Goal: Task Accomplishment & Management: Complete application form

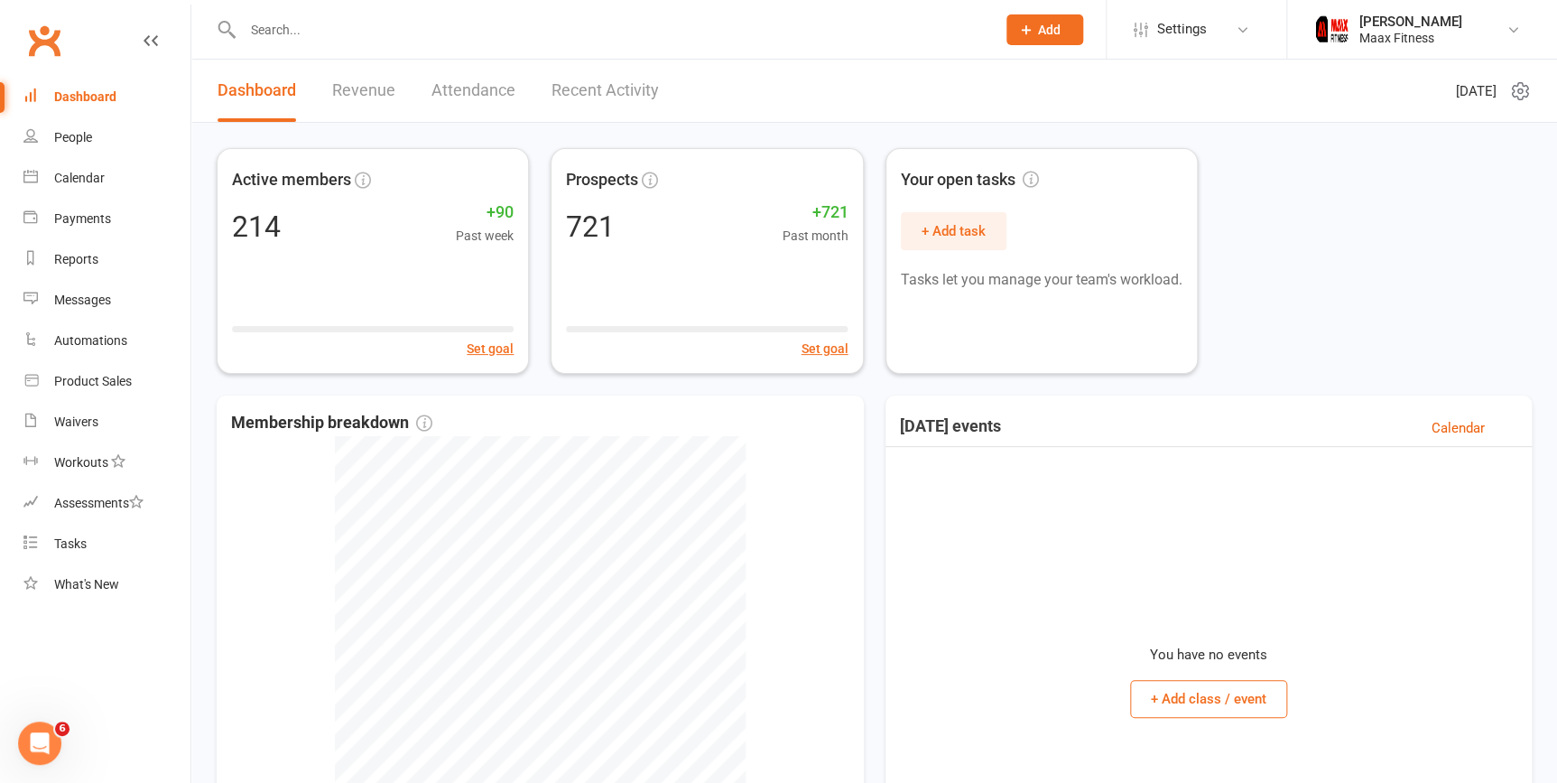
click at [1047, 30] on span "Add" at bounding box center [1049, 30] width 23 height 14
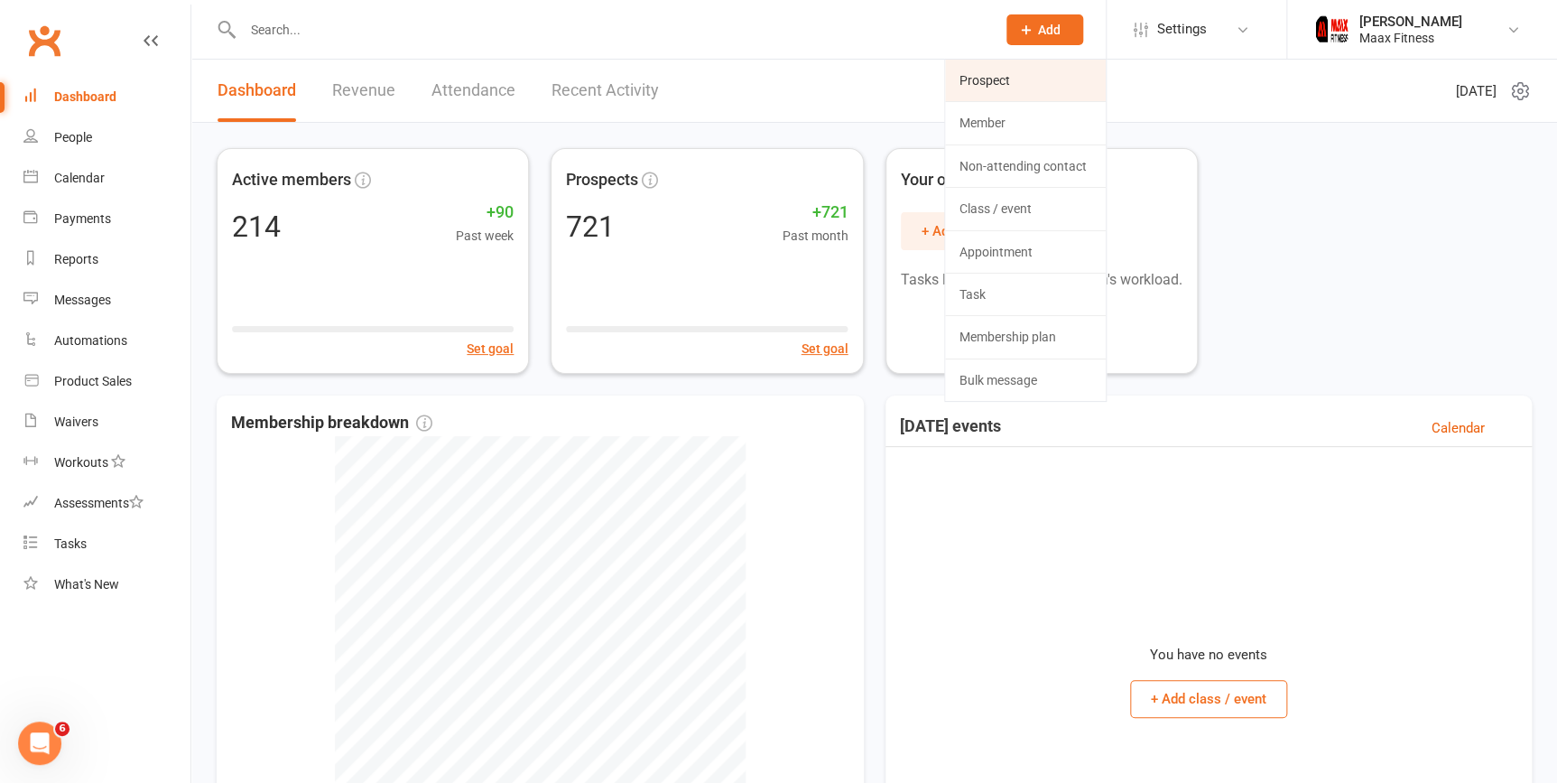
click at [1008, 83] on link "Prospect" at bounding box center [1025, 81] width 161 height 42
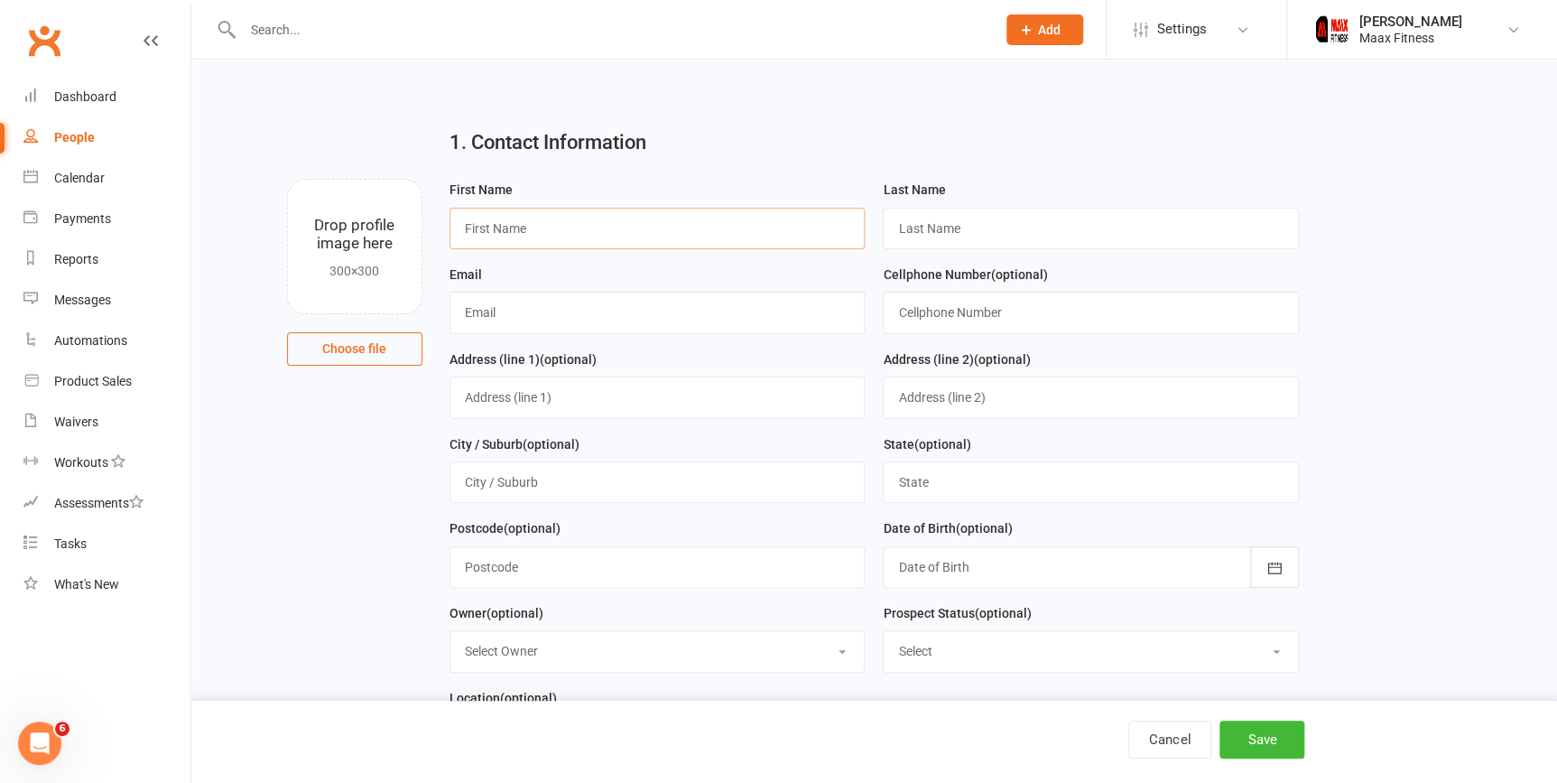
click at [686, 223] on input "text" at bounding box center [658, 229] width 416 height 42
type input "yulianna"
click at [986, 220] on input "text" at bounding box center [1091, 229] width 416 height 42
type input "ceballos"
click at [622, 321] on input "text" at bounding box center [658, 313] width 416 height 42
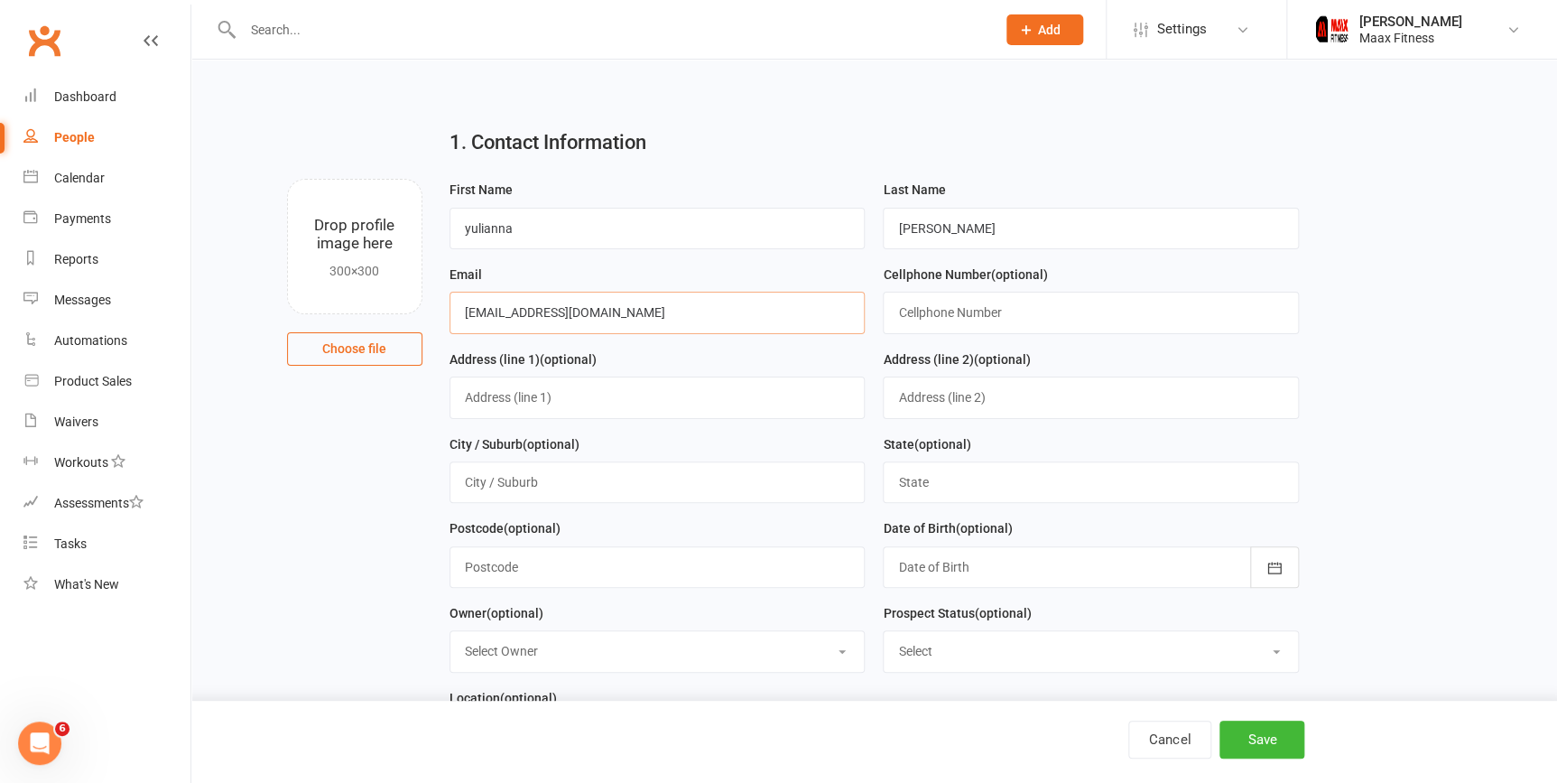
type input "[EMAIL_ADDRESS][DOMAIN_NAME]"
click at [1043, 313] on input "text" at bounding box center [1091, 313] width 416 height 42
type input "9034537657"
click at [637, 396] on input "text" at bounding box center [658, 397] width 416 height 42
type input "576 countess rd"
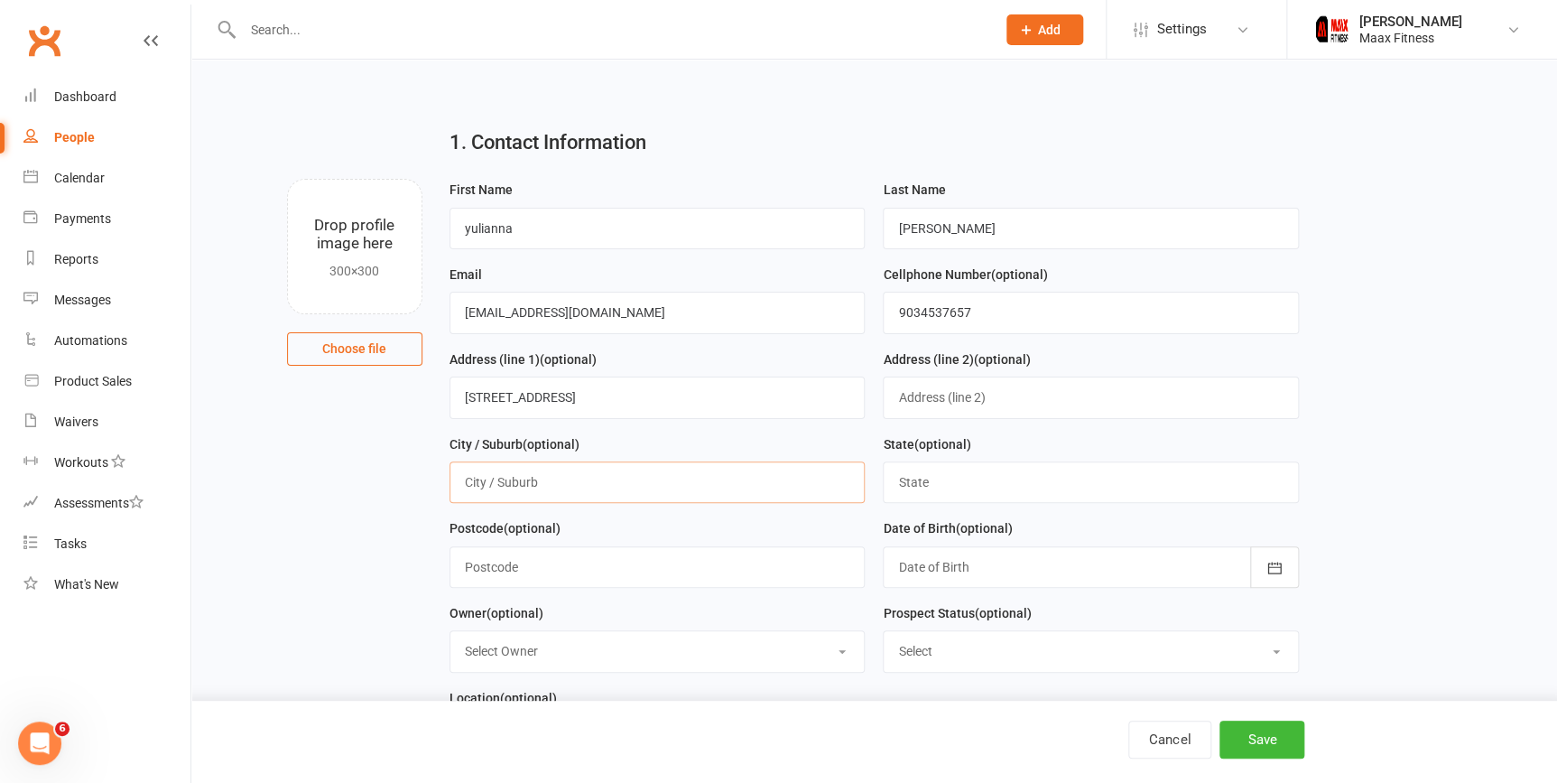
click at [651, 488] on input "text" at bounding box center [658, 482] width 416 height 42
type input "quinlan"
click at [991, 479] on input "text" at bounding box center [1091, 482] width 416 height 42
type input "tx"
click at [666, 579] on input "text" at bounding box center [658, 567] width 416 height 42
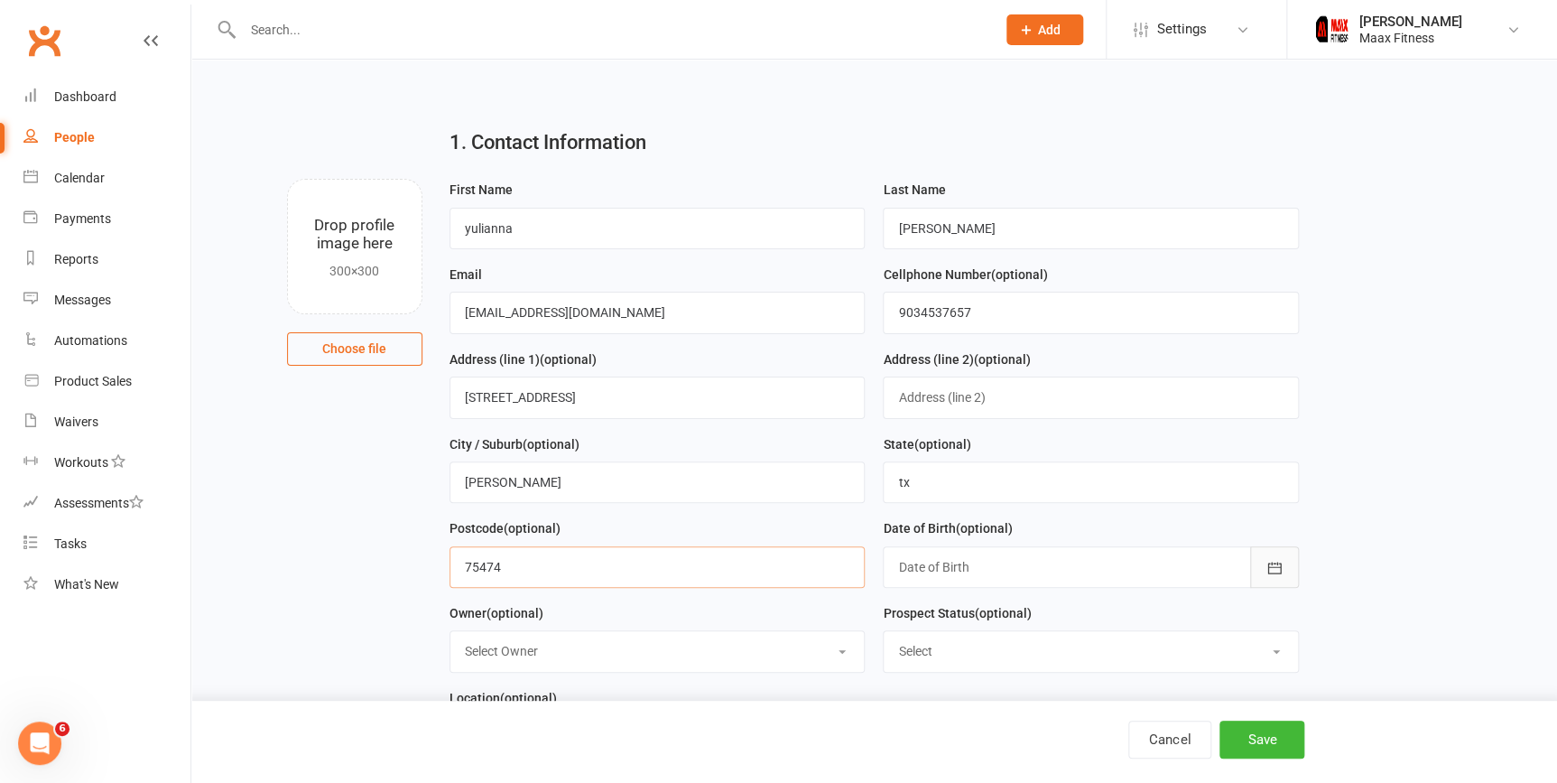
type input "75474"
click at [1266, 577] on icon "button" at bounding box center [1275, 568] width 18 height 18
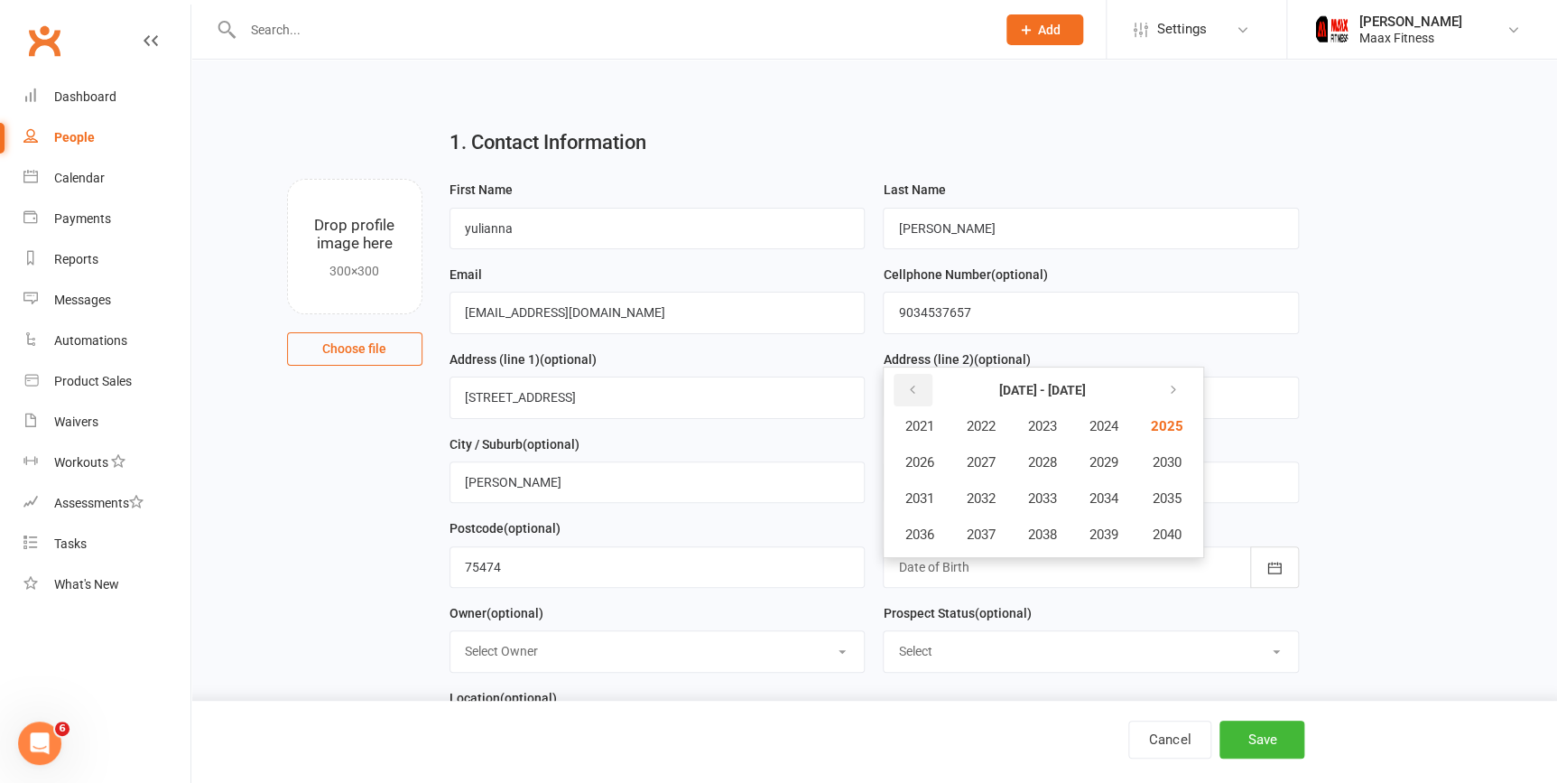
click at [914, 406] on button "button" at bounding box center [913, 390] width 39 height 33
click at [1105, 429] on span "2004" at bounding box center [1103, 426] width 29 height 16
click at [939, 424] on span "January" at bounding box center [929, 426] width 47 height 16
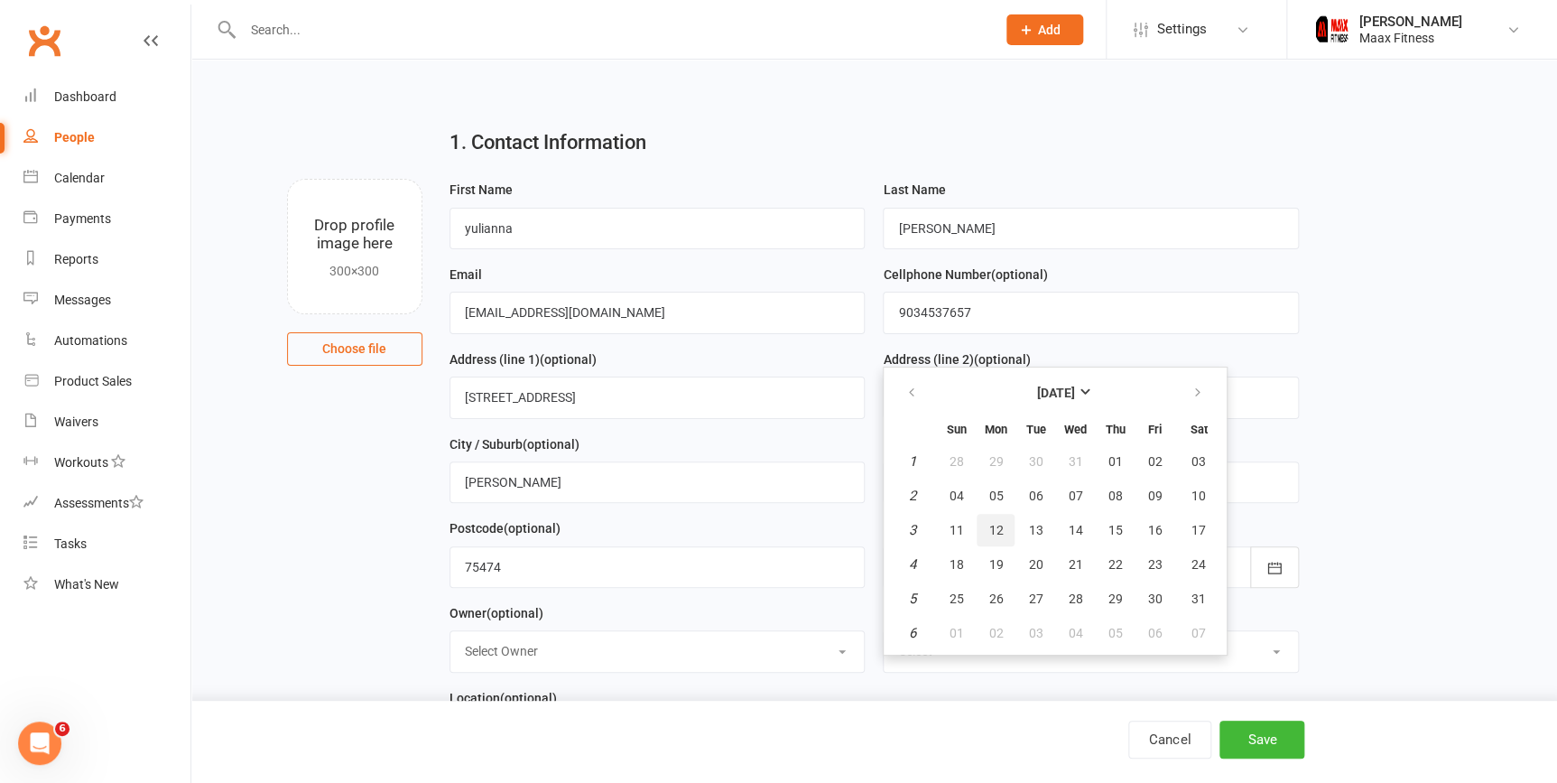
click at [982, 531] on button "12" at bounding box center [996, 530] width 38 height 33
type input "12 Jan 2004"
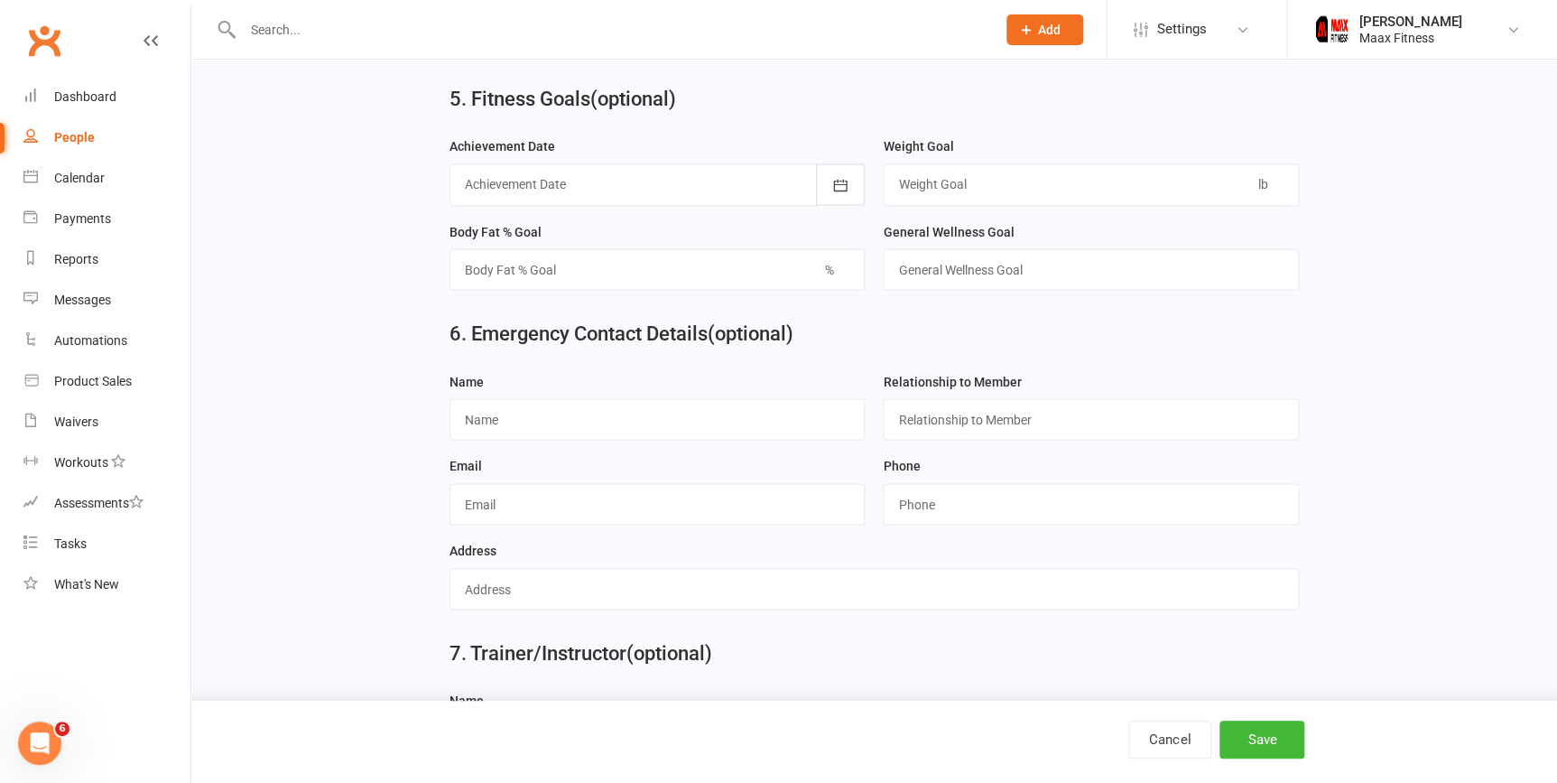
scroll to position [1504, 0]
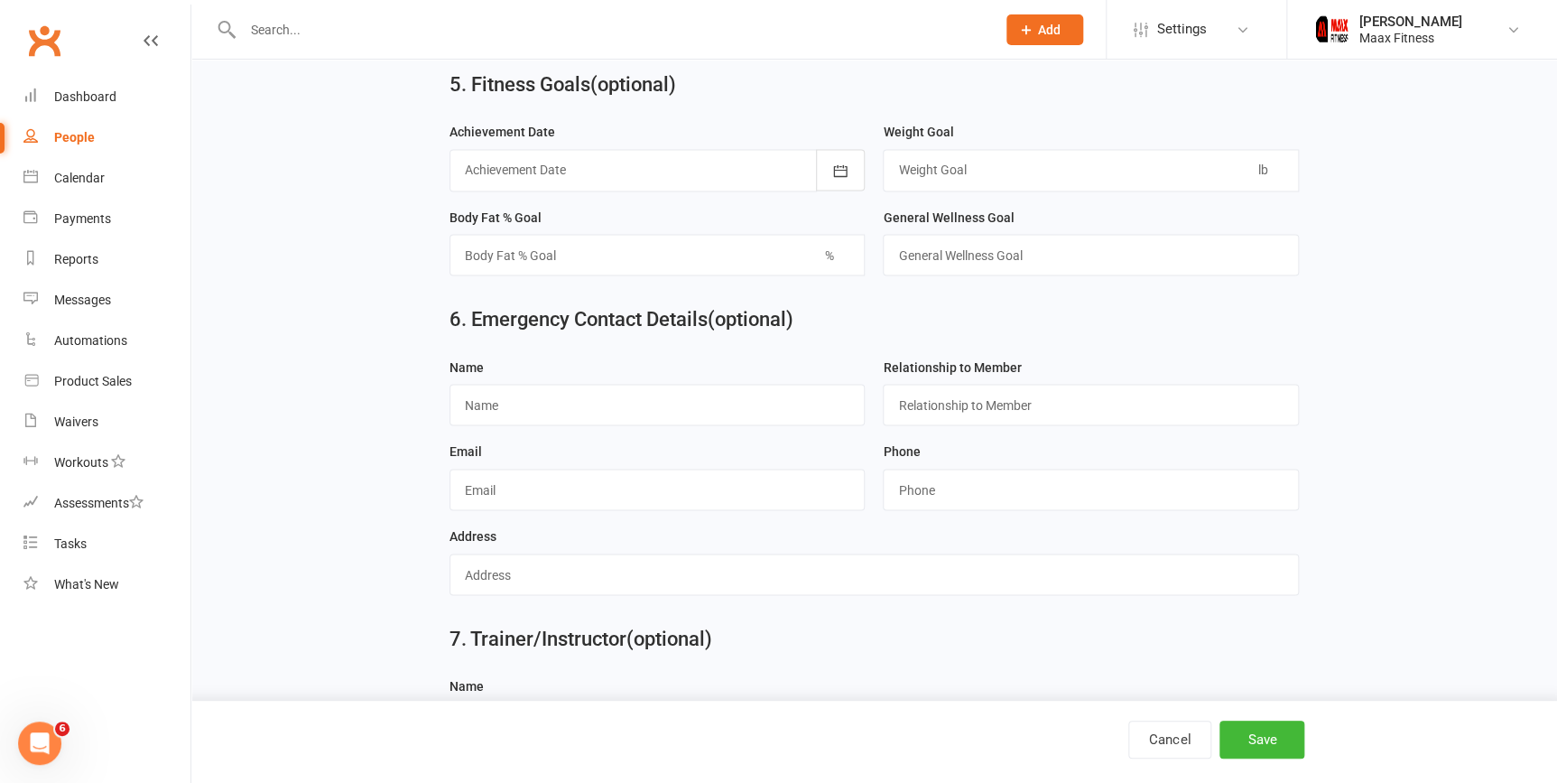
click at [535, 425] on input "text" at bounding box center [658, 405] width 416 height 42
type input "[PERSON_NAME]"
click at [563, 485] on input "text" at bounding box center [658, 490] width 416 height 42
type input "[EMAIL_ADDRESS][DOMAIN_NAME]"
type input "9452269374"
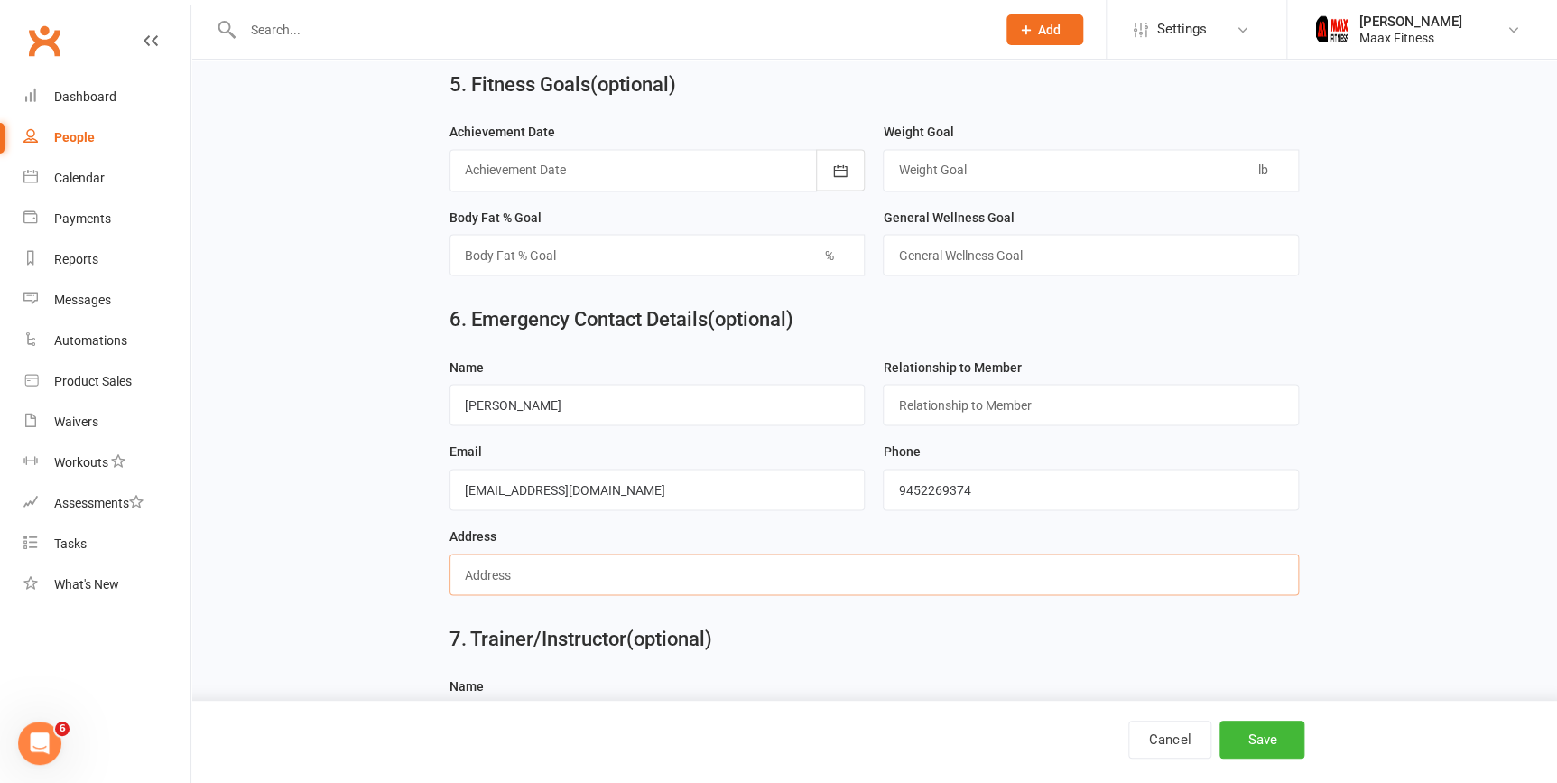
click at [655, 580] on input "text" at bounding box center [875, 574] width 850 height 42
click at [1024, 413] on input "text" at bounding box center [1091, 405] width 416 height 42
type input "boyfriend"
click at [825, 579] on input "text" at bounding box center [875, 574] width 850 height 42
type input "710 rand rd"
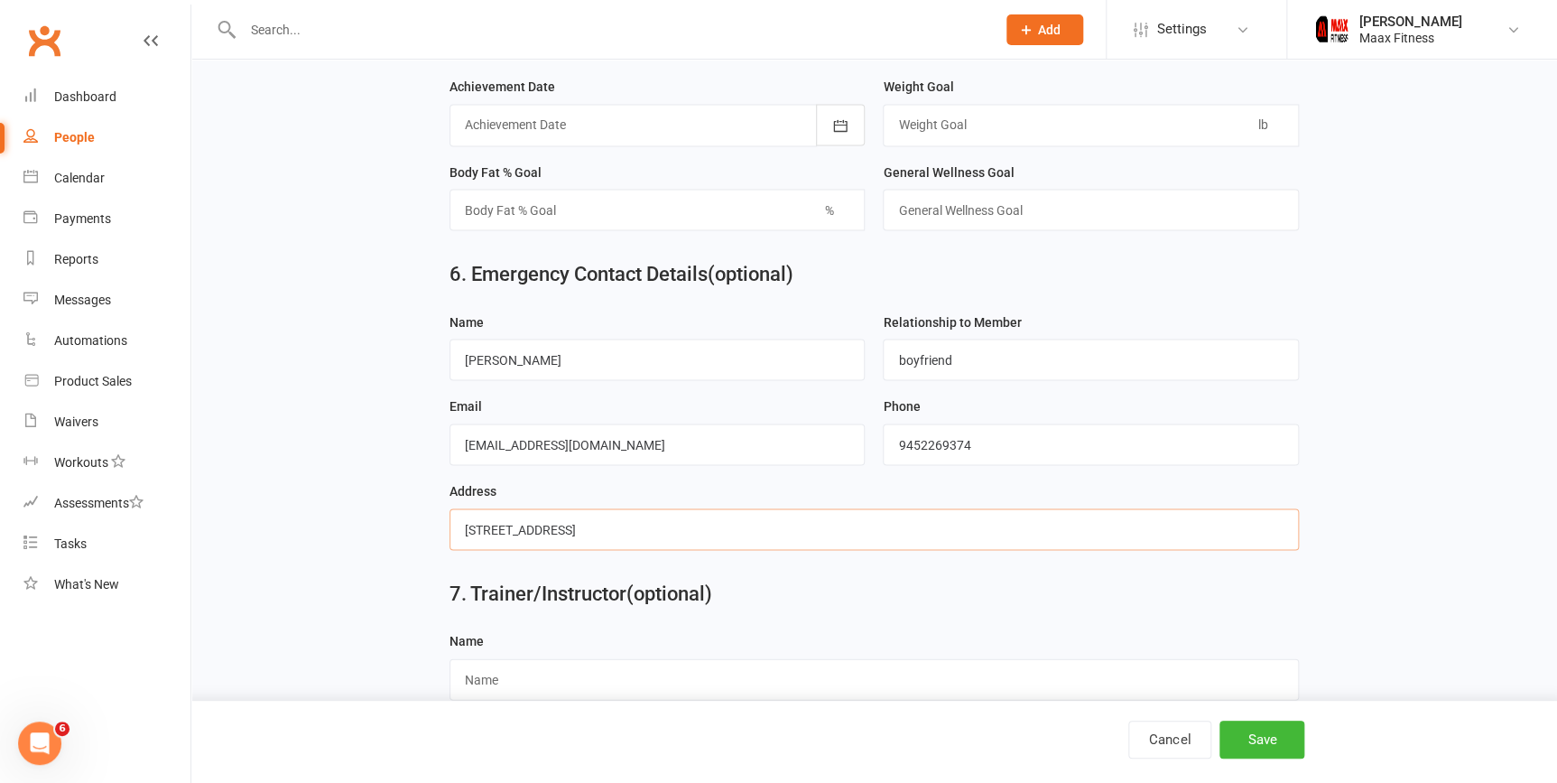
scroll to position [1591, 0]
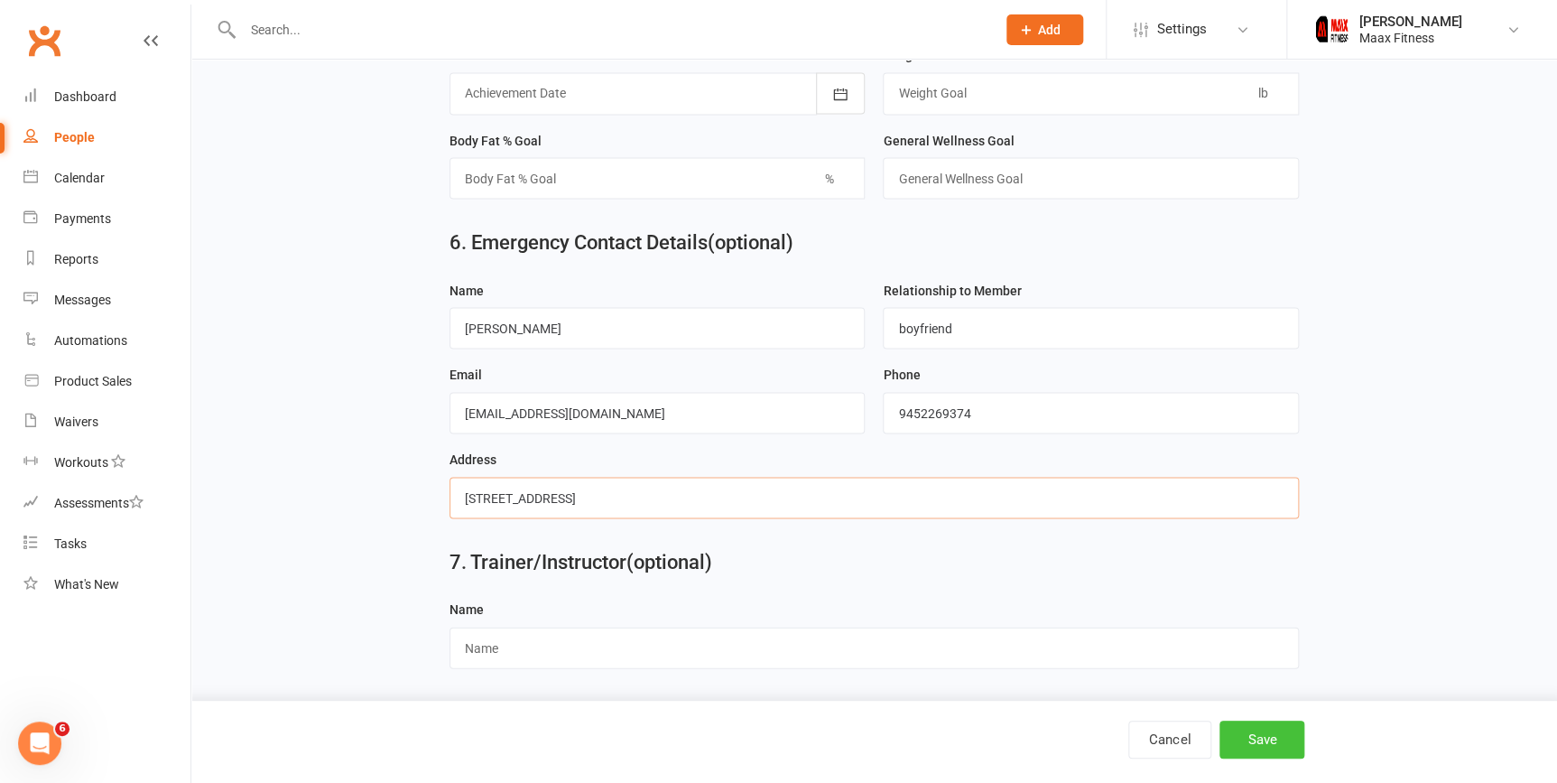
click at [1273, 748] on button "Save" at bounding box center [1262, 739] width 85 height 38
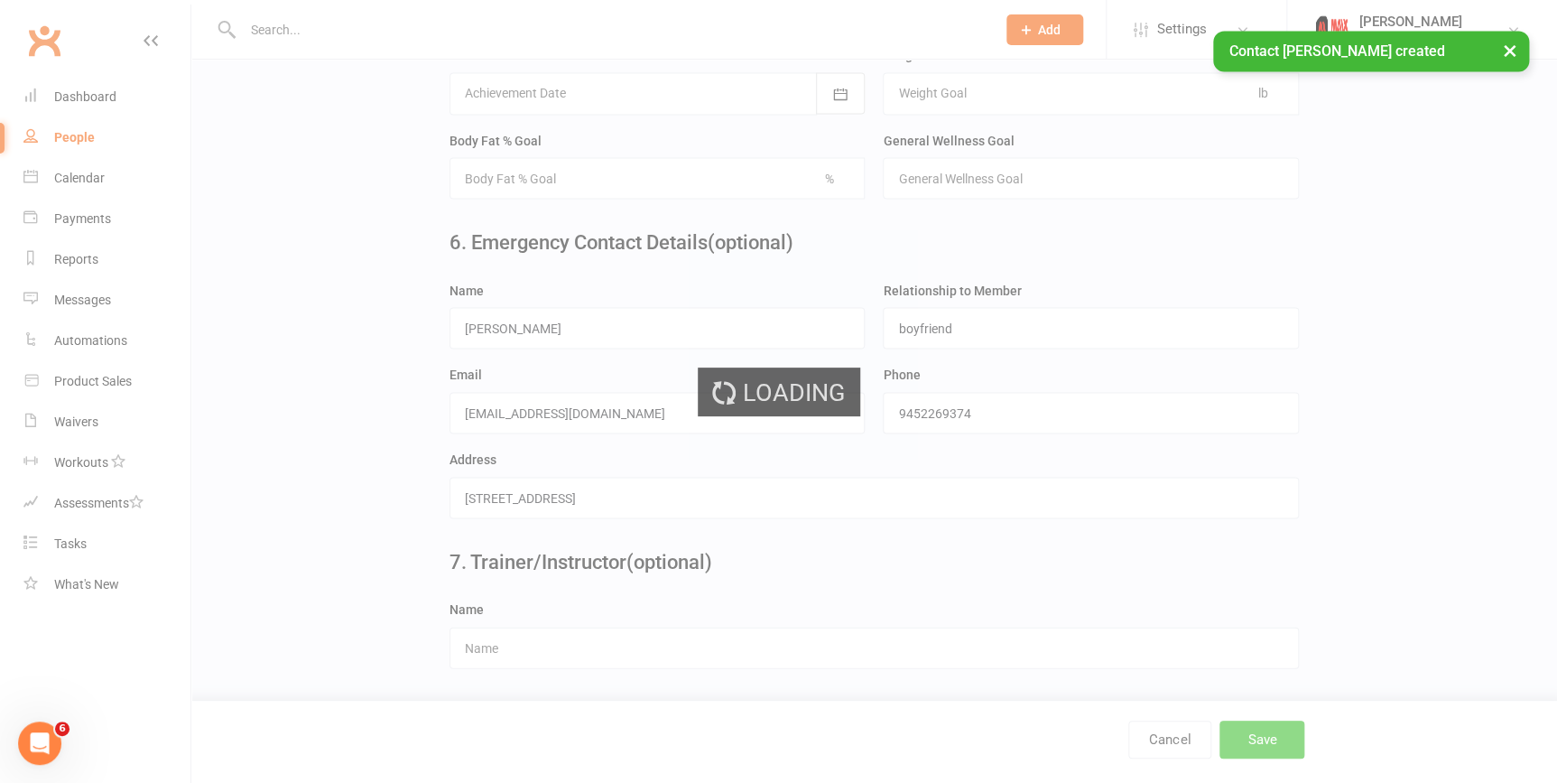
scroll to position [0, 0]
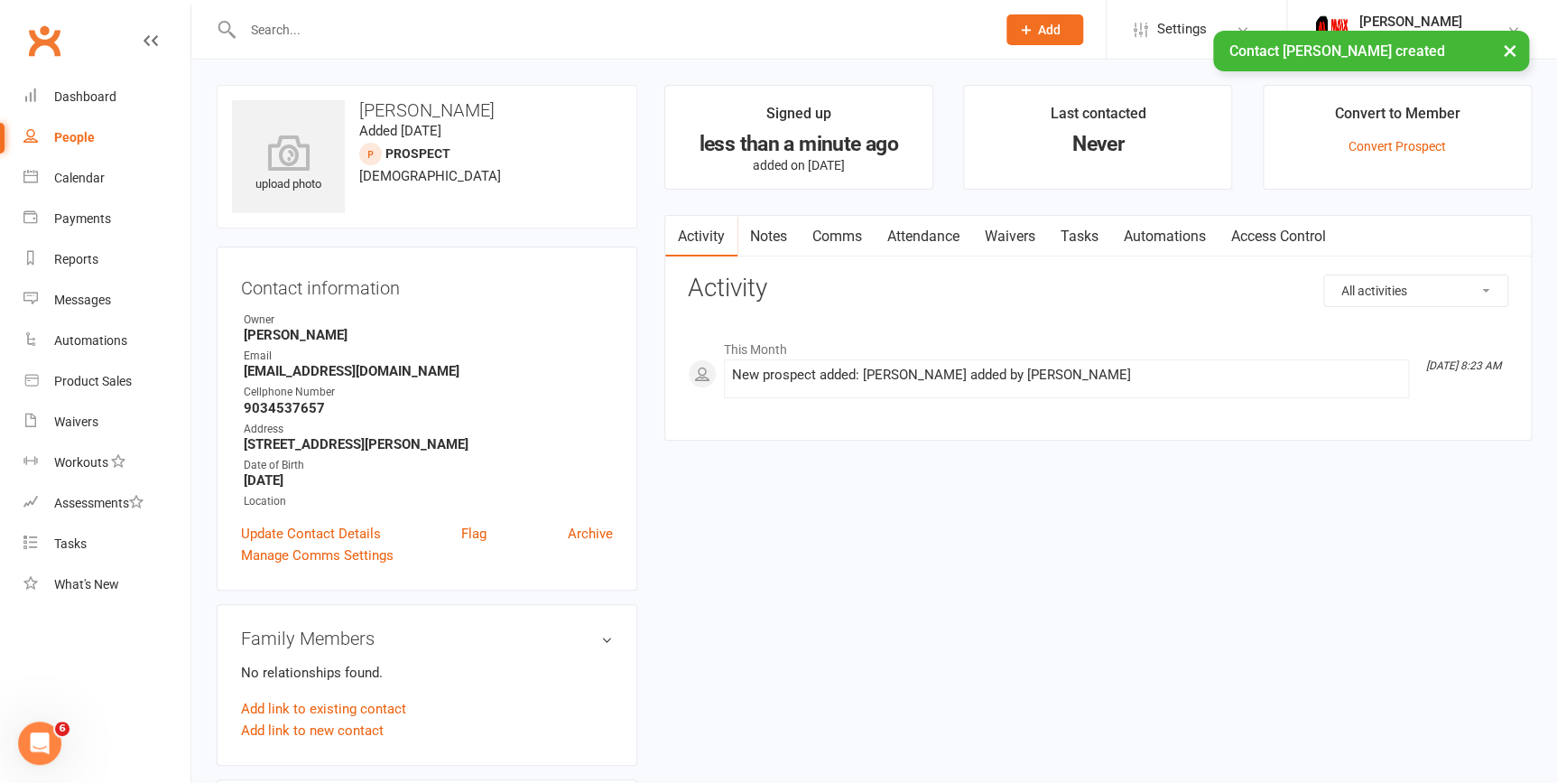
click at [1018, 225] on link "Waivers" at bounding box center [1010, 237] width 76 height 42
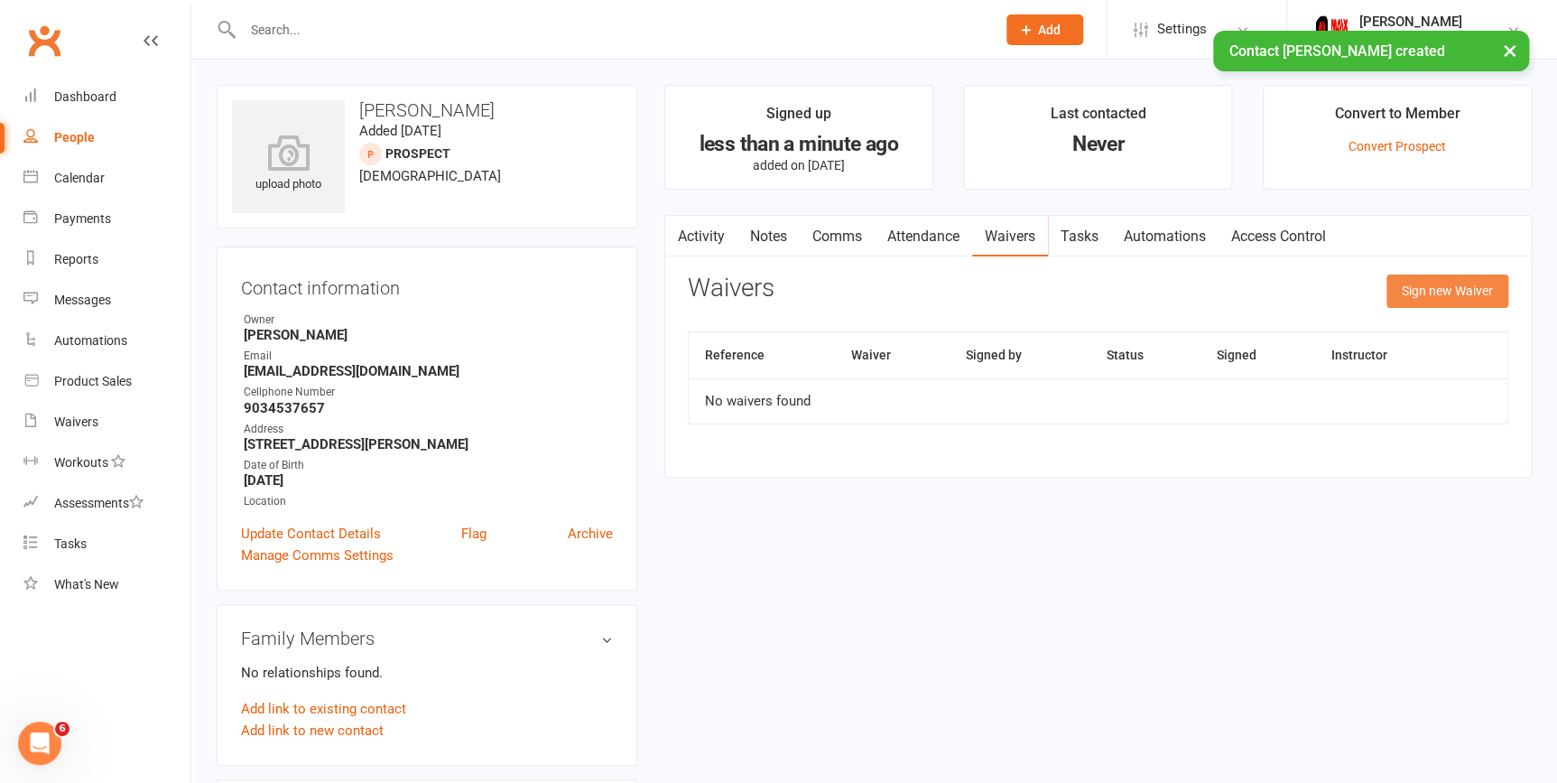
click at [1422, 291] on button "Sign new Waiver" at bounding box center [1448, 290] width 122 height 33
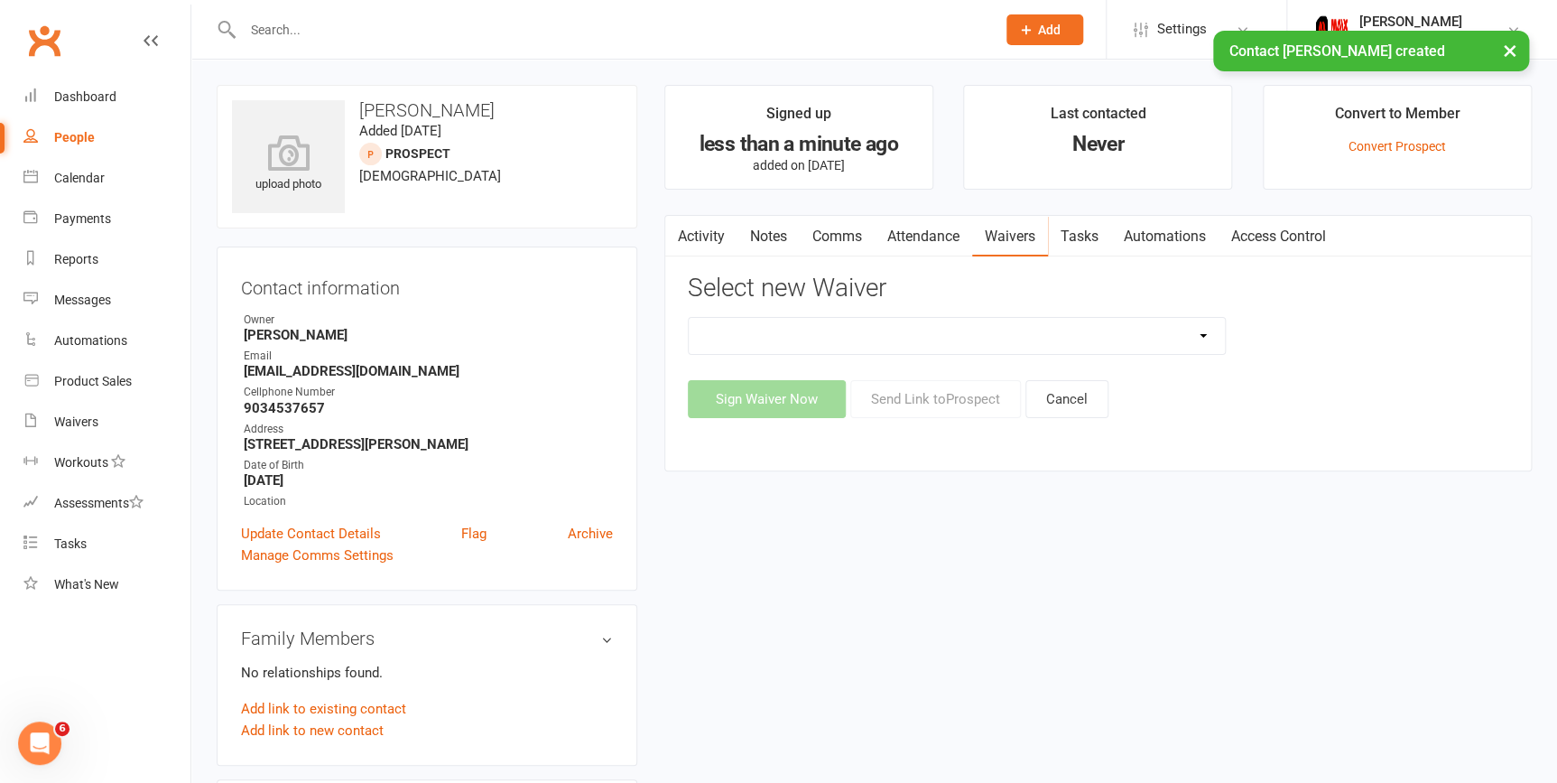
click at [1200, 339] on select "12 Month Individual Membership 12 Month PRESALE Membership 1 Month Membership O…" at bounding box center [957, 336] width 536 height 36
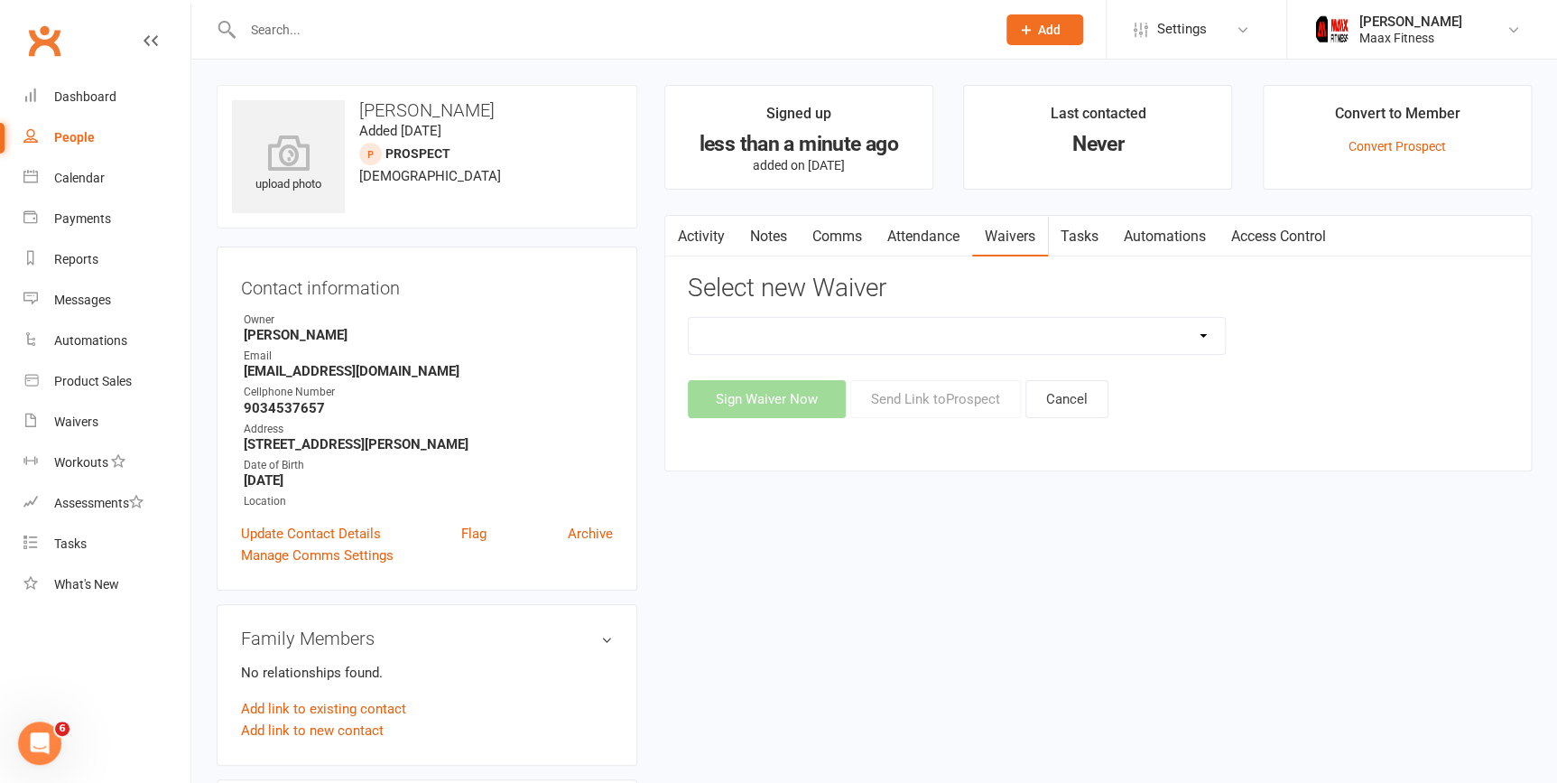
select select "15039"
click at [689, 318] on select "12 Month Individual Membership 12 Month PRESALE Membership 1 Month Membership O…" at bounding box center [957, 336] width 536 height 36
click at [759, 393] on button "Sign Waiver Now" at bounding box center [767, 399] width 158 height 38
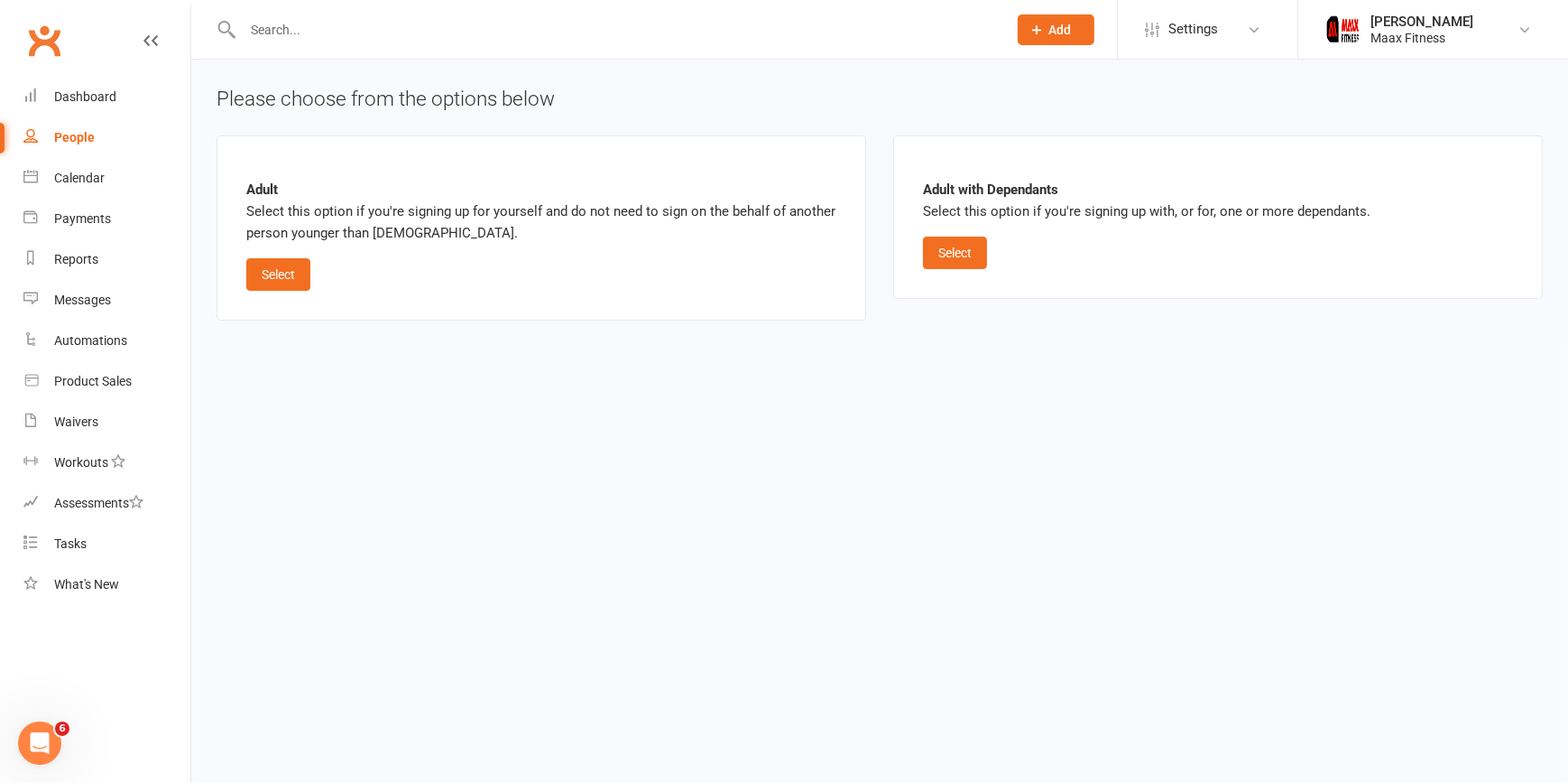
click at [278, 278] on button "Select" at bounding box center [278, 274] width 64 height 33
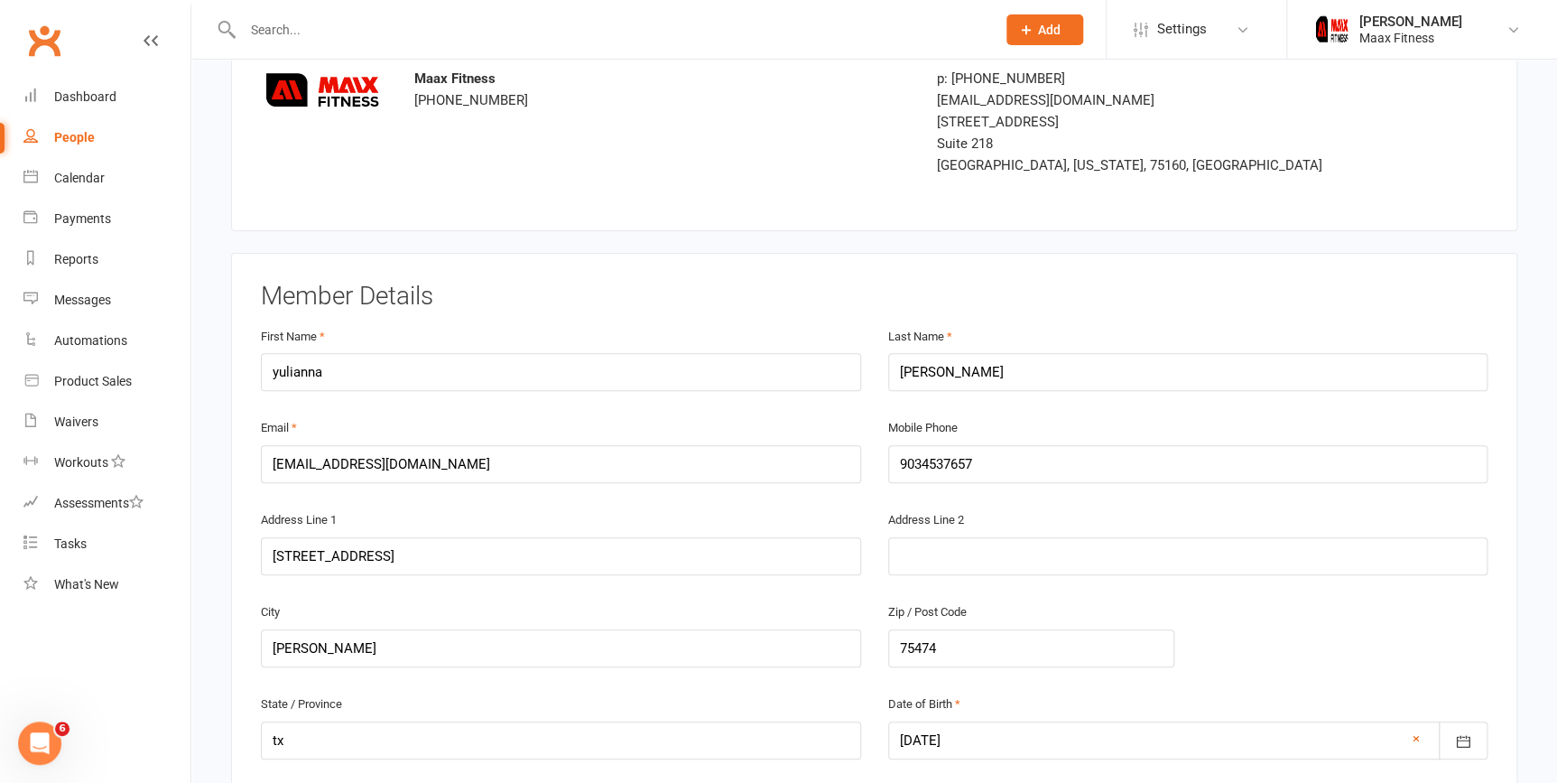
scroll to position [117, 0]
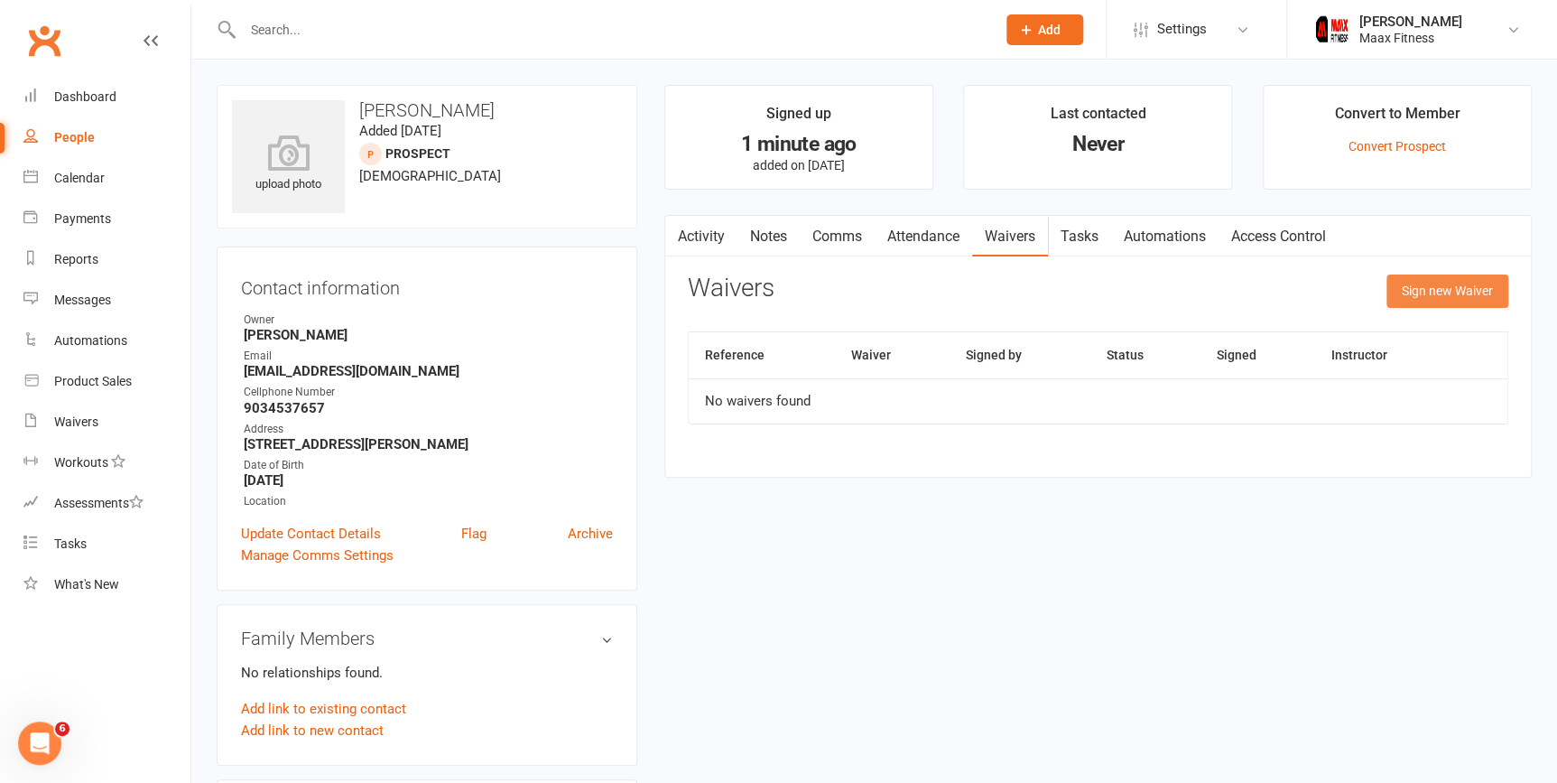
click at [1433, 304] on button "Sign new Waiver" at bounding box center [1448, 290] width 122 height 33
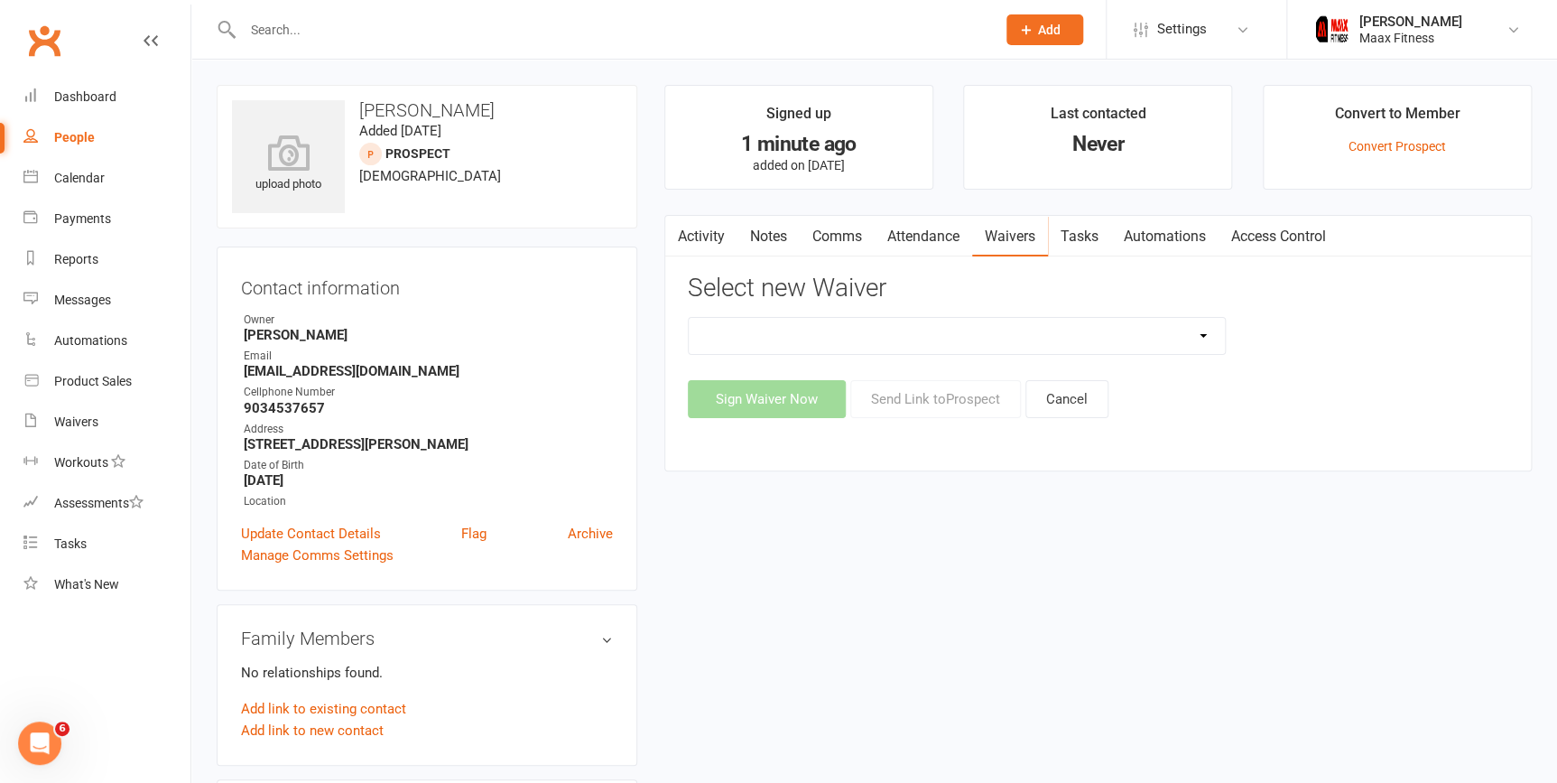
click at [1224, 330] on select "12 Month Individual Membership 12 Month PRESALE Membership 1 Month Membership O…" at bounding box center [957, 336] width 536 height 36
select select "15038"
click at [689, 318] on select "12 Month Individual Membership 12 Month PRESALE Membership 1 Month Membership O…" at bounding box center [957, 336] width 536 height 36
click at [786, 398] on button "Sign Waiver Now" at bounding box center [767, 399] width 158 height 38
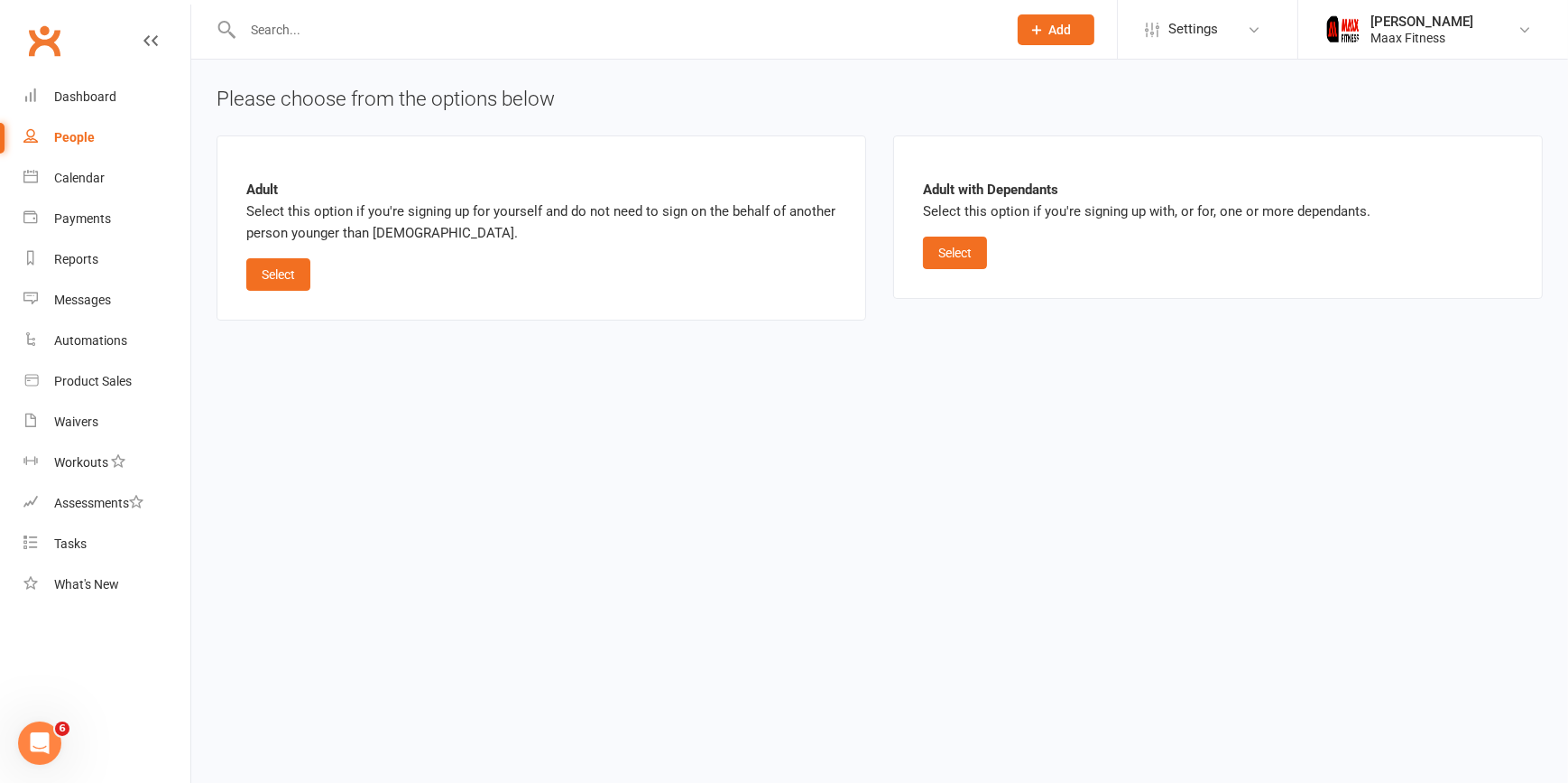
click at [259, 277] on button "Select" at bounding box center [278, 274] width 64 height 33
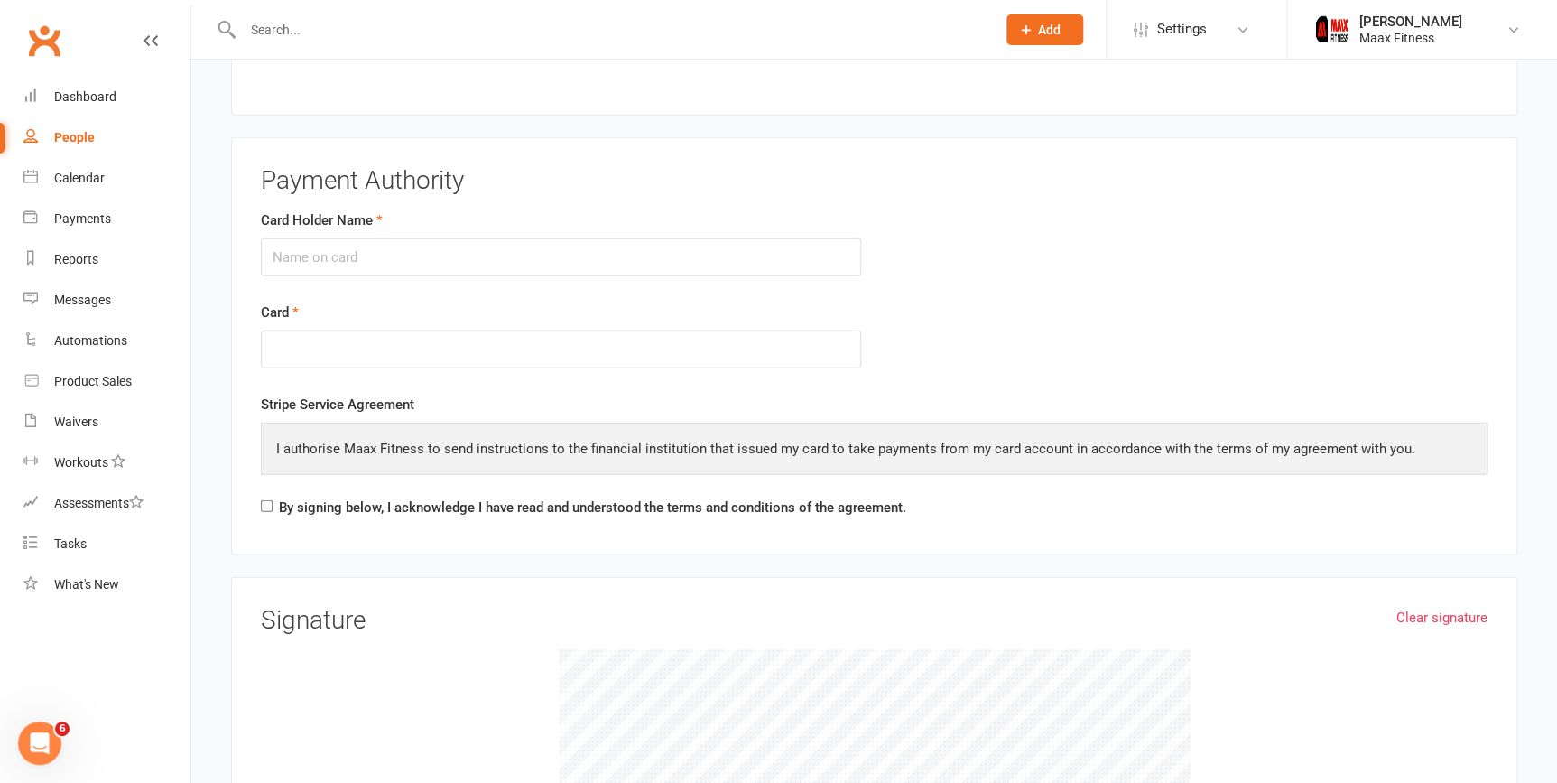
scroll to position [2355, 0]
click at [431, 263] on input "Card Holder Name" at bounding box center [561, 260] width 600 height 38
type input "[PERSON_NAME]"
click at [1183, 328] on form "Card Holder Name yulianna ceballos Card" at bounding box center [874, 304] width 1254 height 185
click at [1016, 364] on form "Card Holder Name yulianna ceballos Card" at bounding box center [874, 304] width 1254 height 185
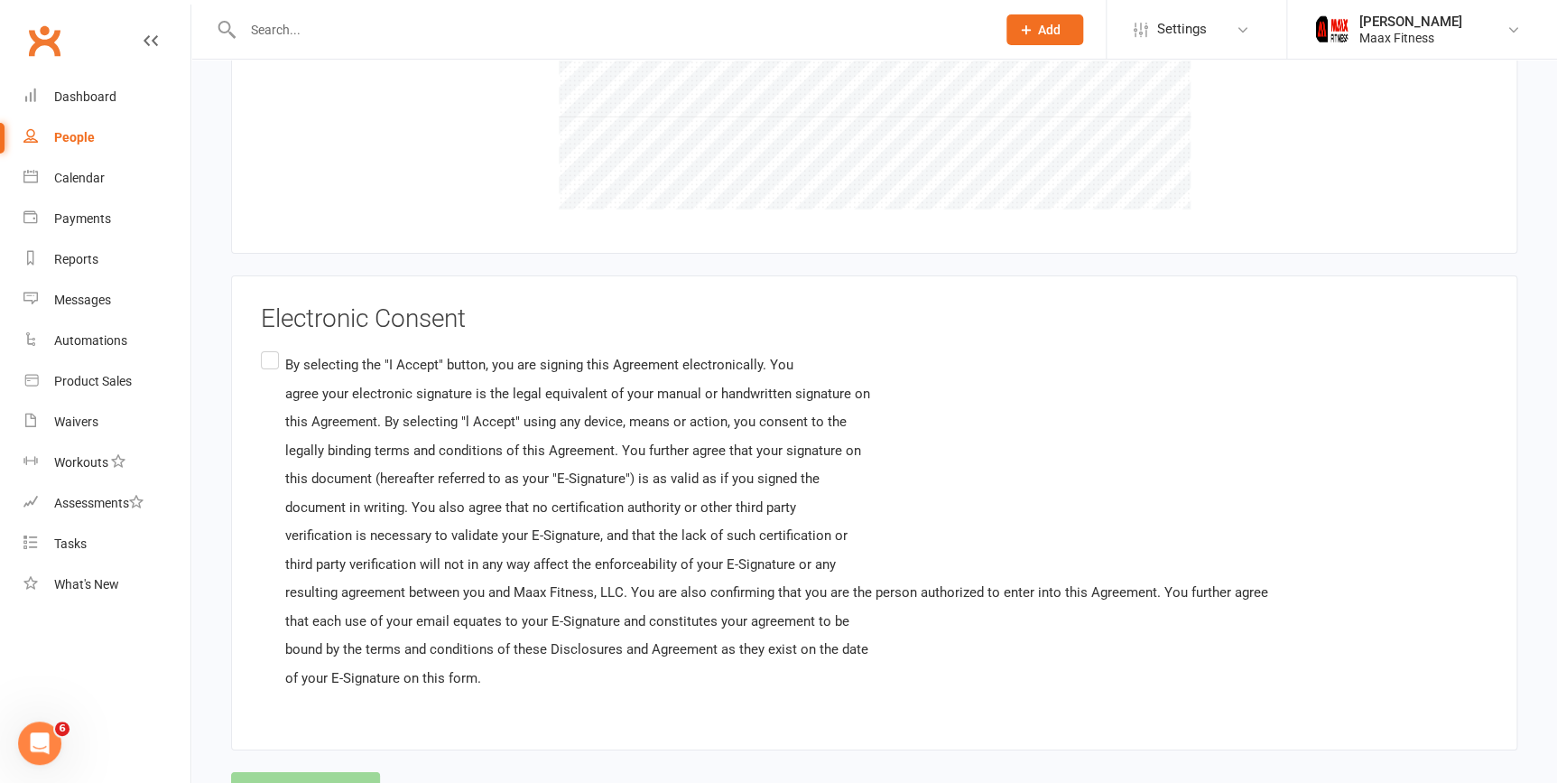
scroll to position [3069, 0]
click at [264, 354] on label "By selecting the "I Accept" button, you are signing this Agreement electronical…" at bounding box center [765, 521] width 1008 height 349
click at [264, 347] on input "By selecting the "I Accept" button, you are signing this Agreement electronical…" at bounding box center [267, 347] width 12 height 0
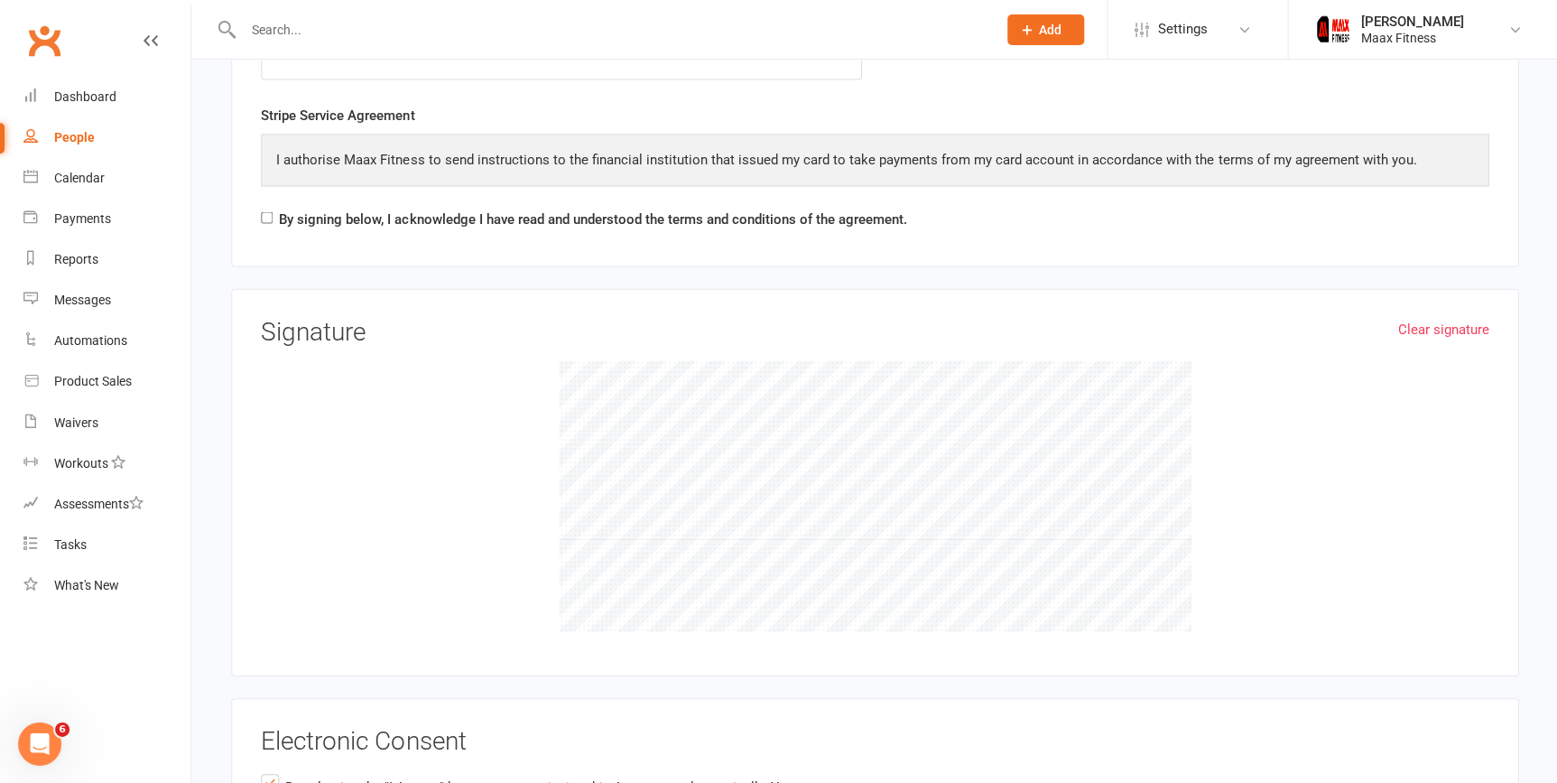
scroll to position [2633, 0]
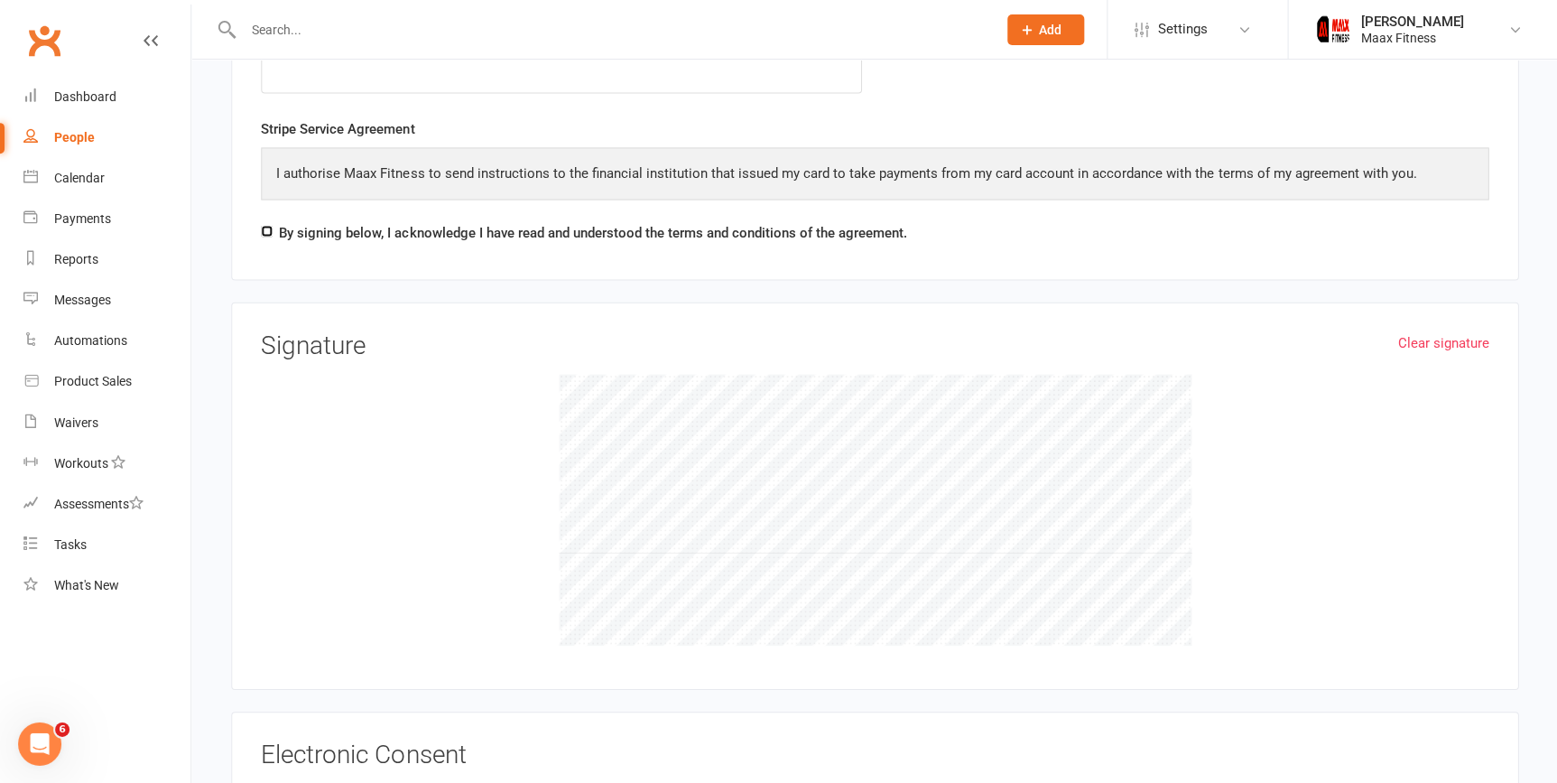
click at [270, 225] on input "By signing below, I acknowledge I have read and understood the terms and condit…" at bounding box center [267, 231] width 12 height 12
checkbox input "true"
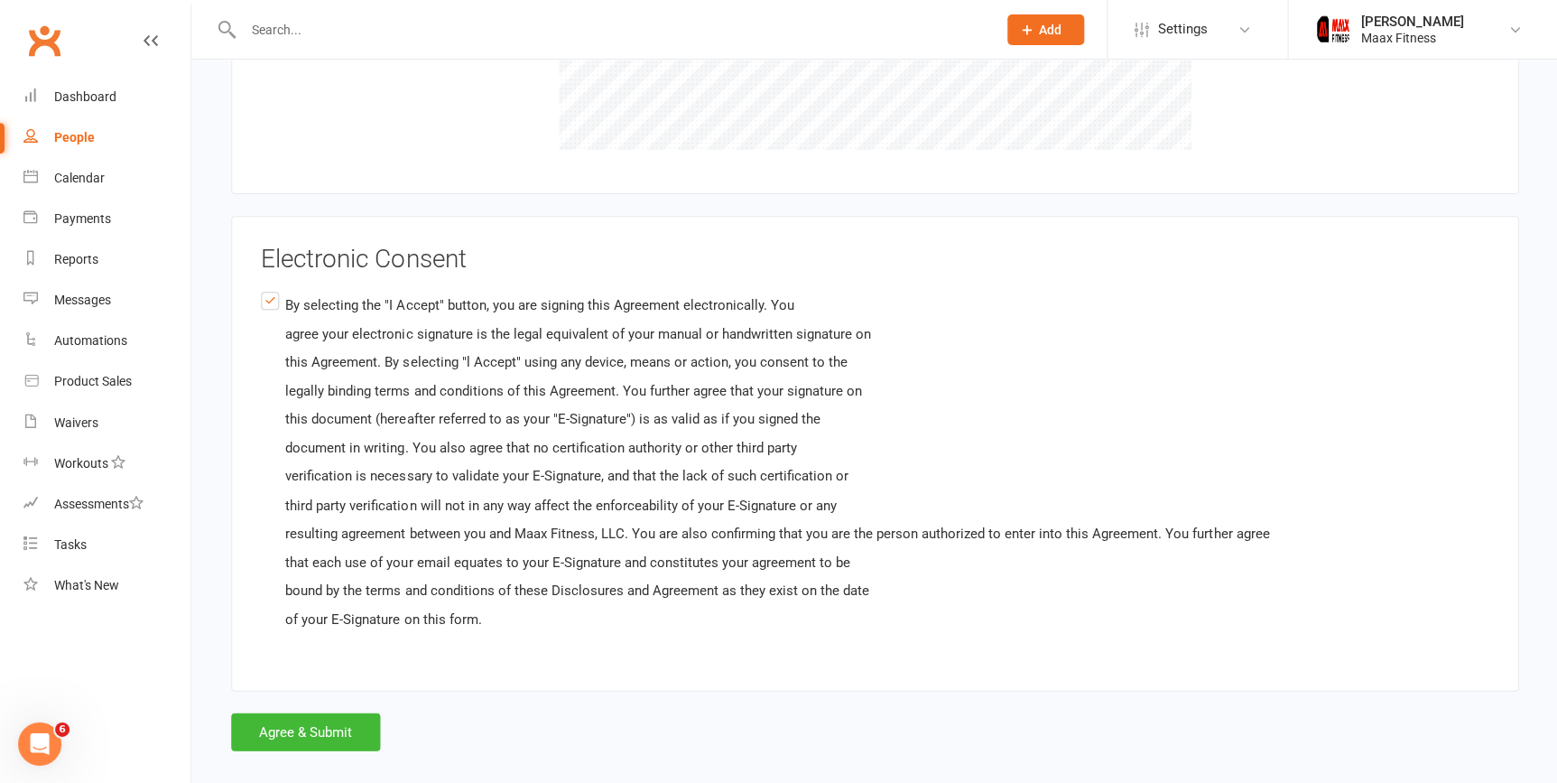
scroll to position [3143, 0]
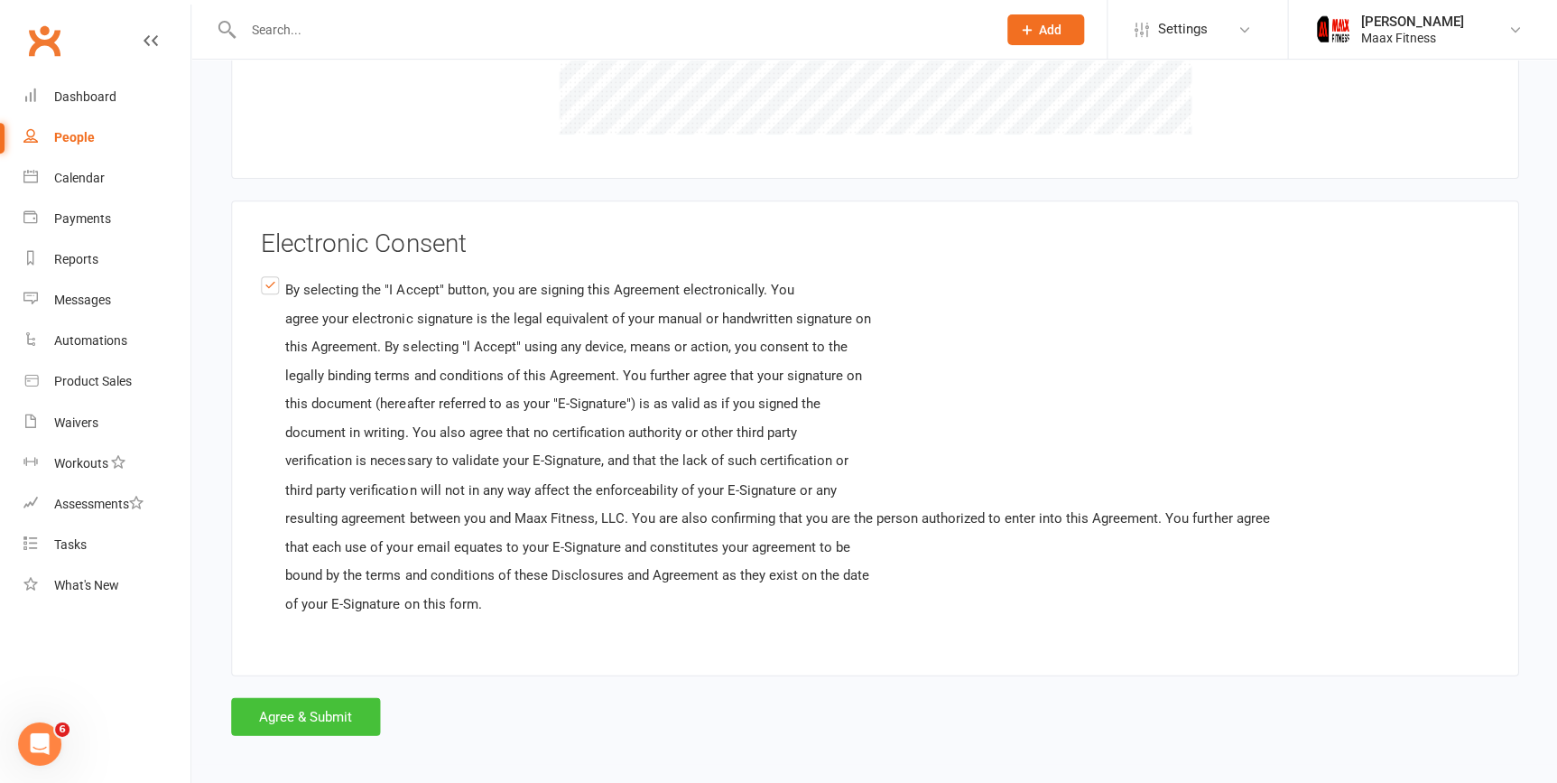
click at [347, 697] on button "Agree & Submit" at bounding box center [305, 716] width 149 height 38
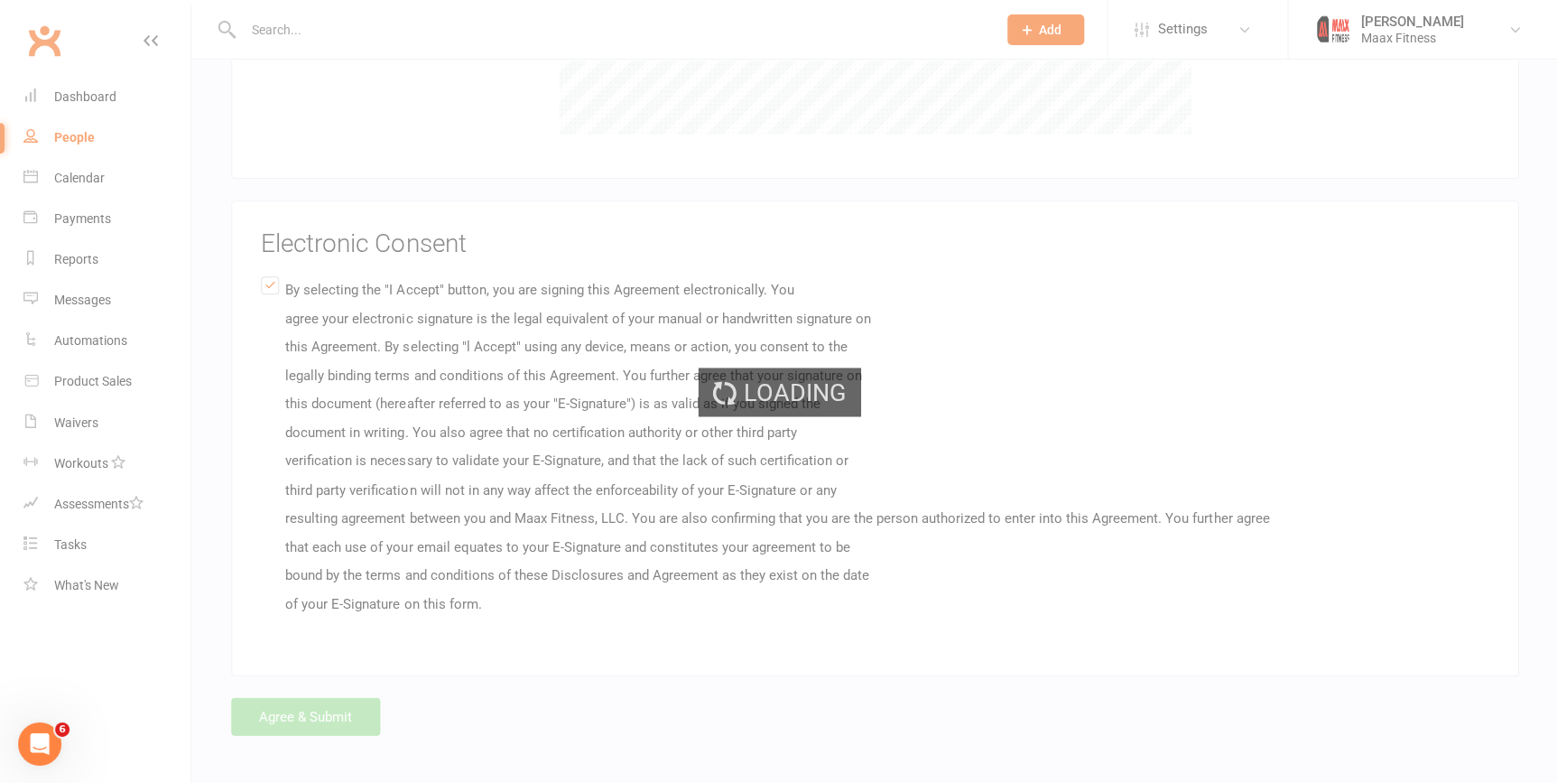
scroll to position [0, 0]
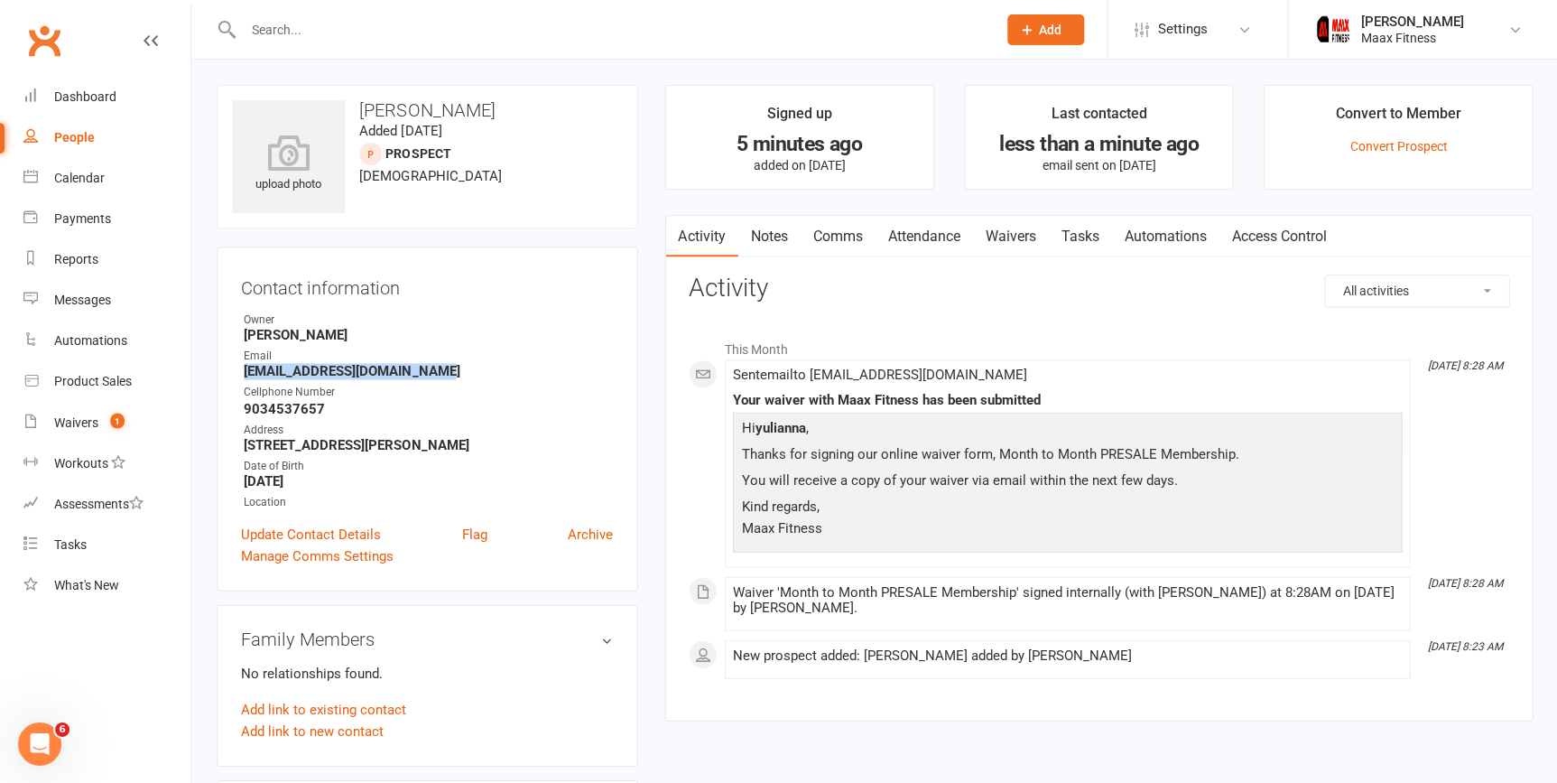
drag, startPoint x: 246, startPoint y: 373, endPoint x: 443, endPoint y: 373, distance: 197.7
click at [443, 373] on strong "[EMAIL_ADDRESS][DOMAIN_NAME]" at bounding box center [428, 371] width 369 height 16
drag, startPoint x: 443, startPoint y: 373, endPoint x: 376, endPoint y: 367, distance: 67.1
copy strong "[EMAIL_ADDRESS][DOMAIN_NAME]"
click at [109, 419] on count-badge "1" at bounding box center [112, 421] width 23 height 14
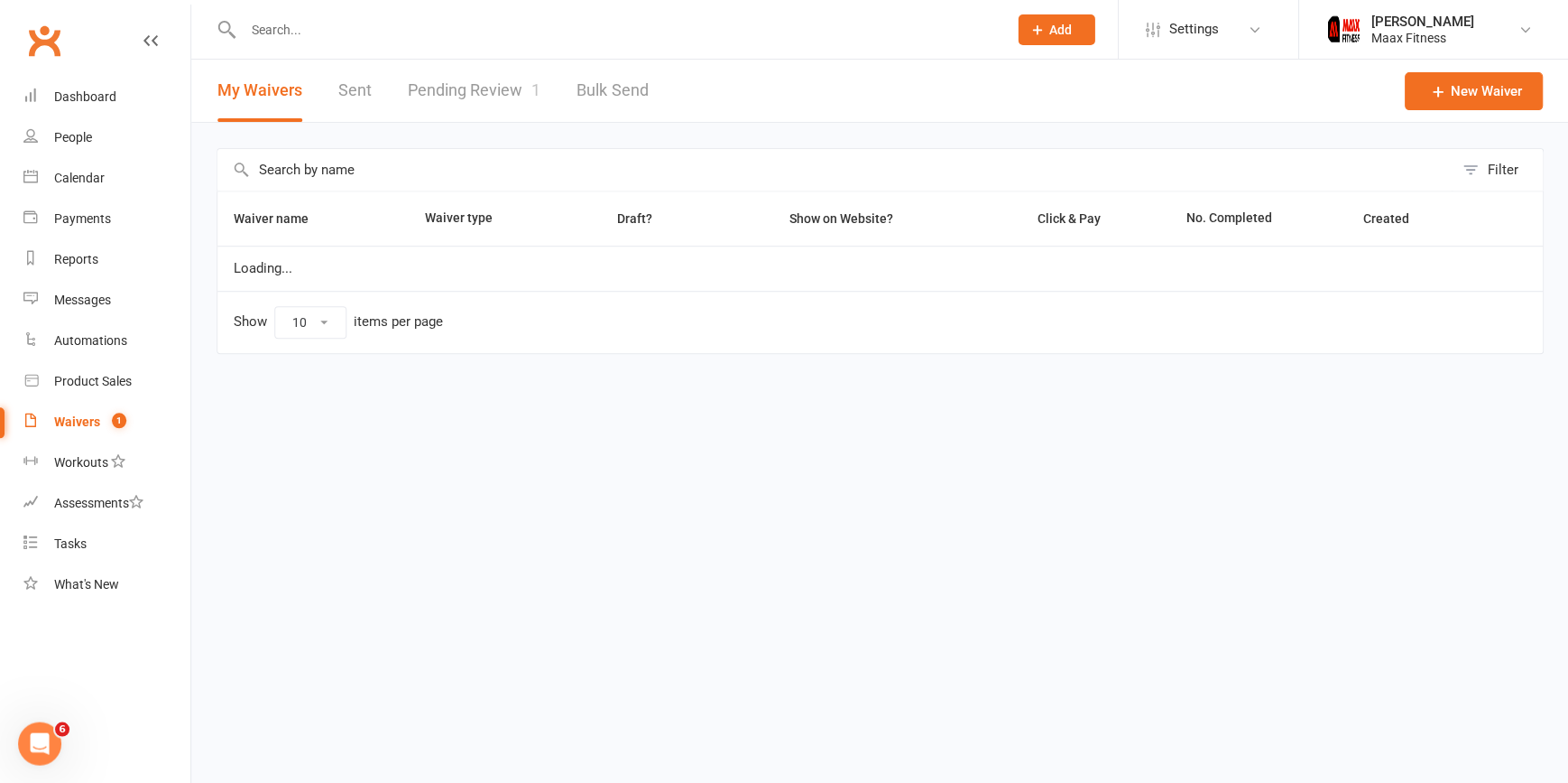
select select "25"
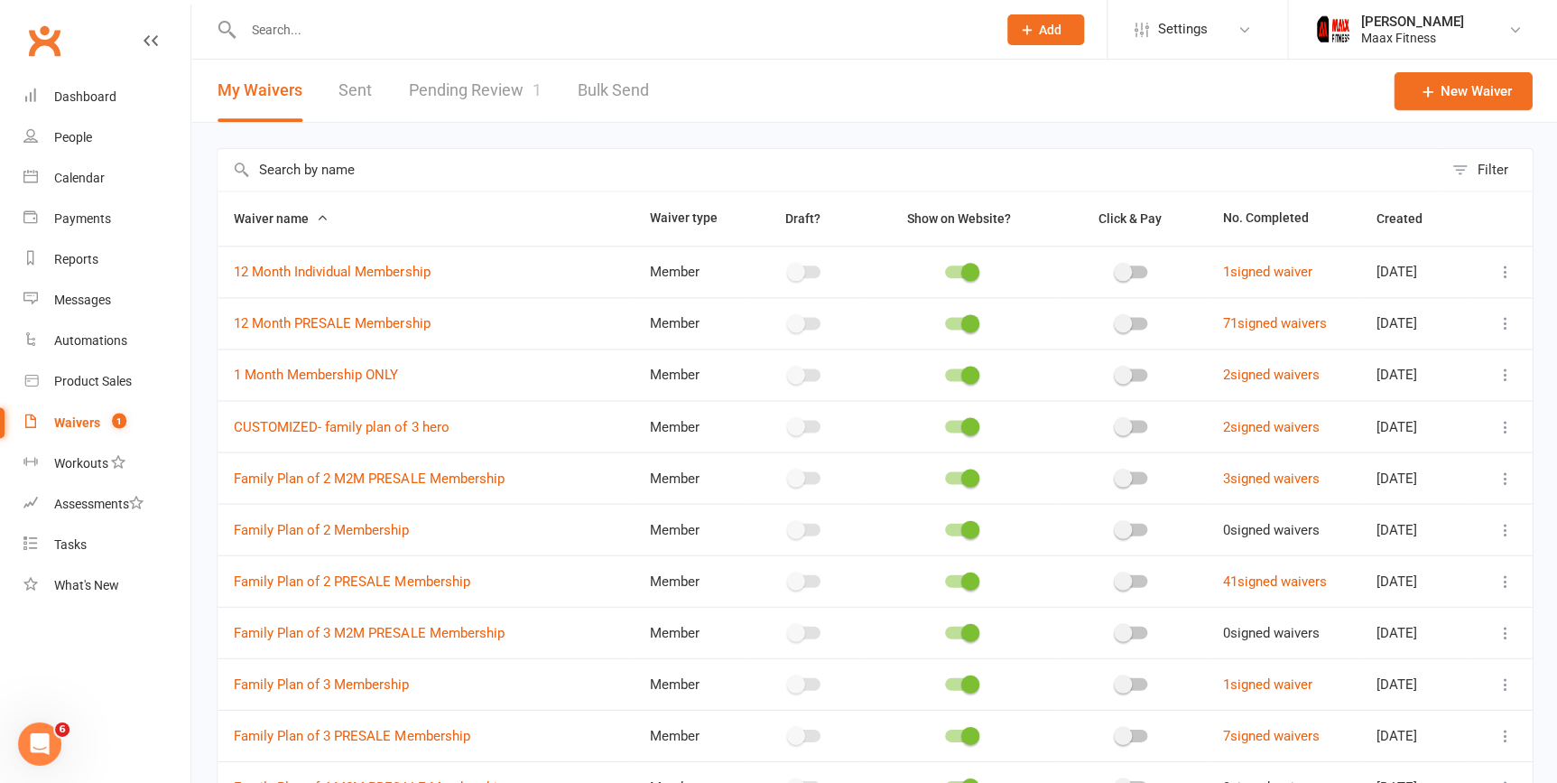
click at [416, 80] on link "Pending Review 1" at bounding box center [474, 91] width 133 height 62
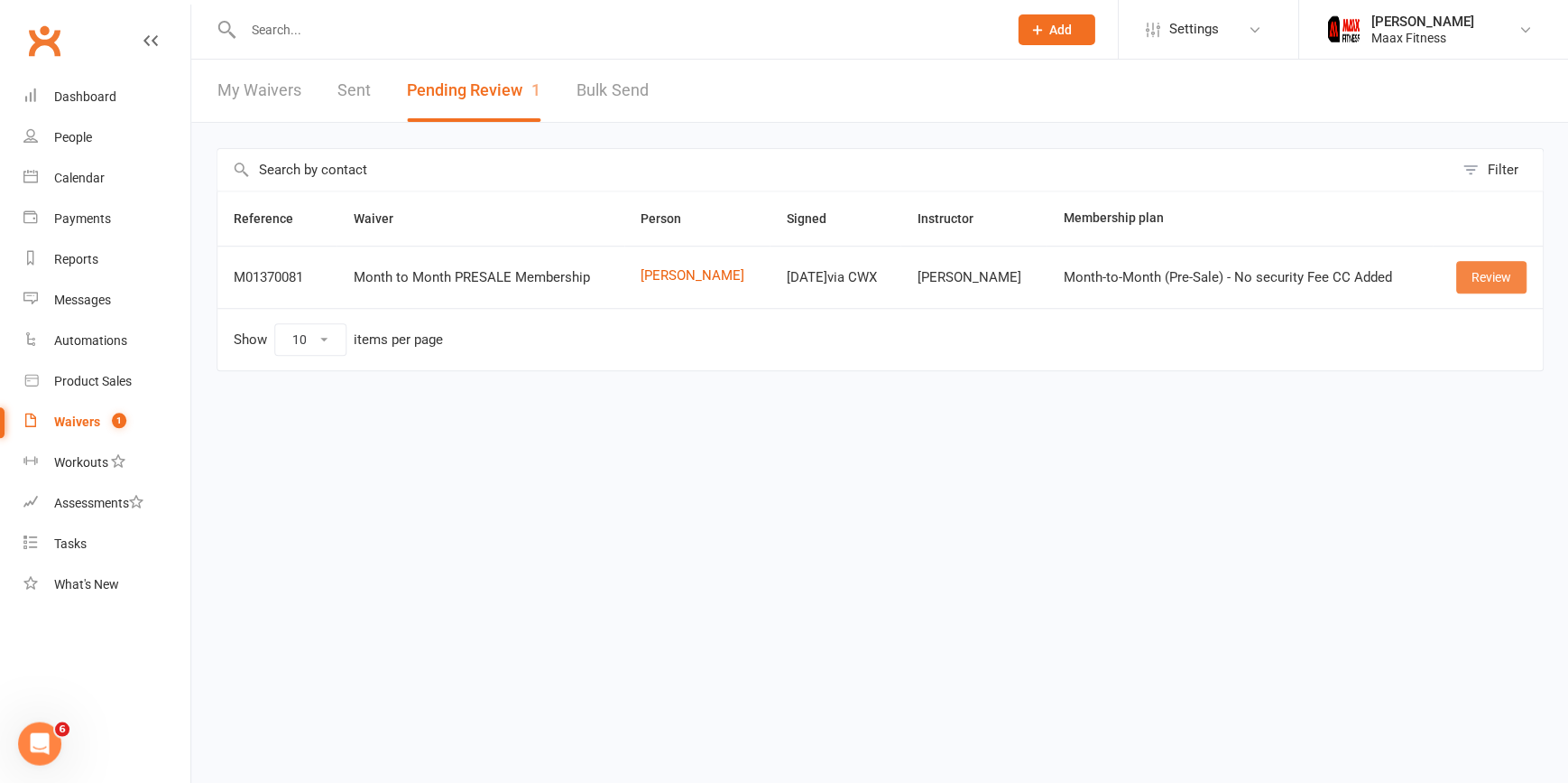
click at [1474, 280] on link "Review" at bounding box center [1490, 277] width 70 height 33
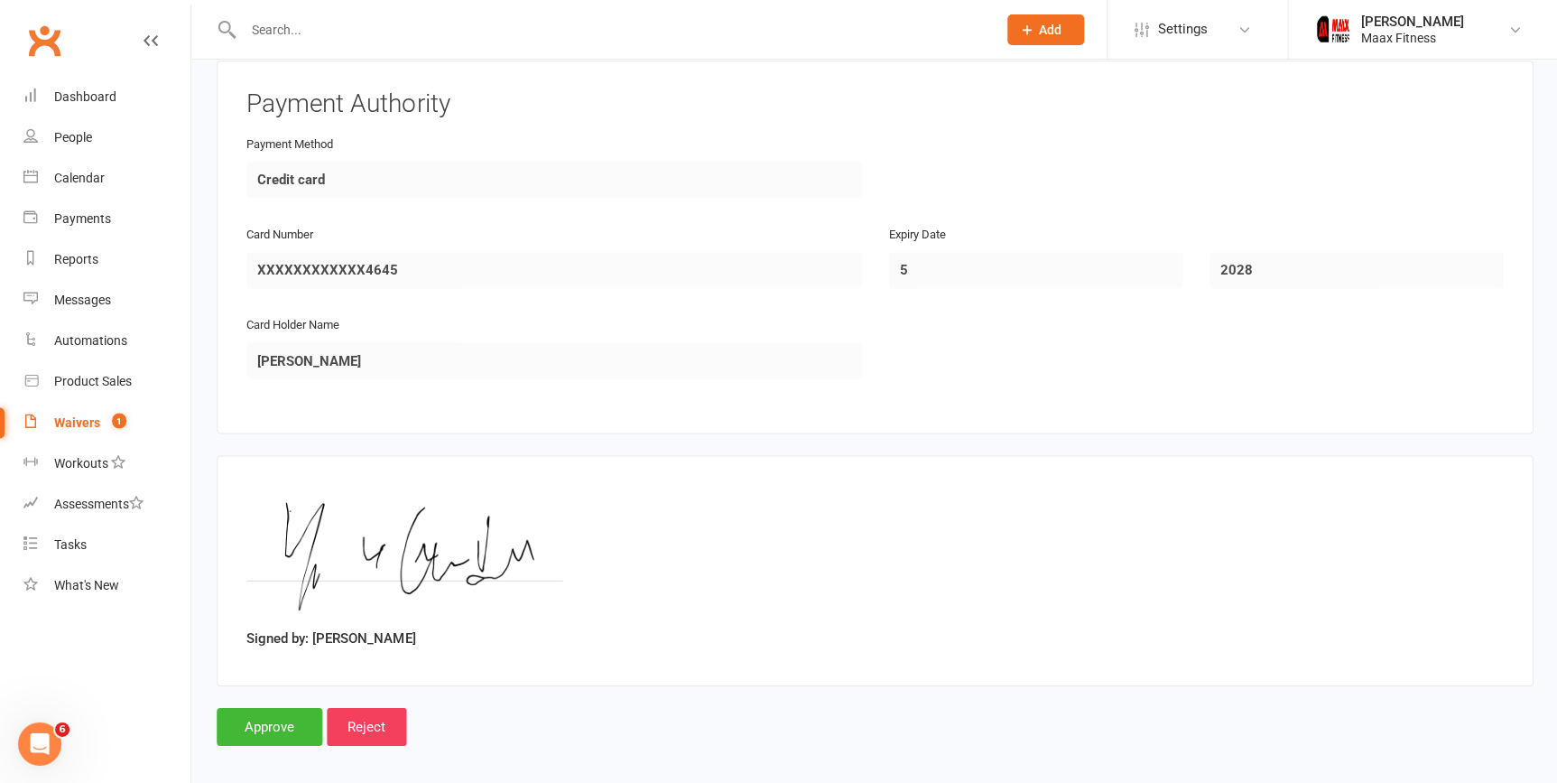
scroll to position [1660, 0]
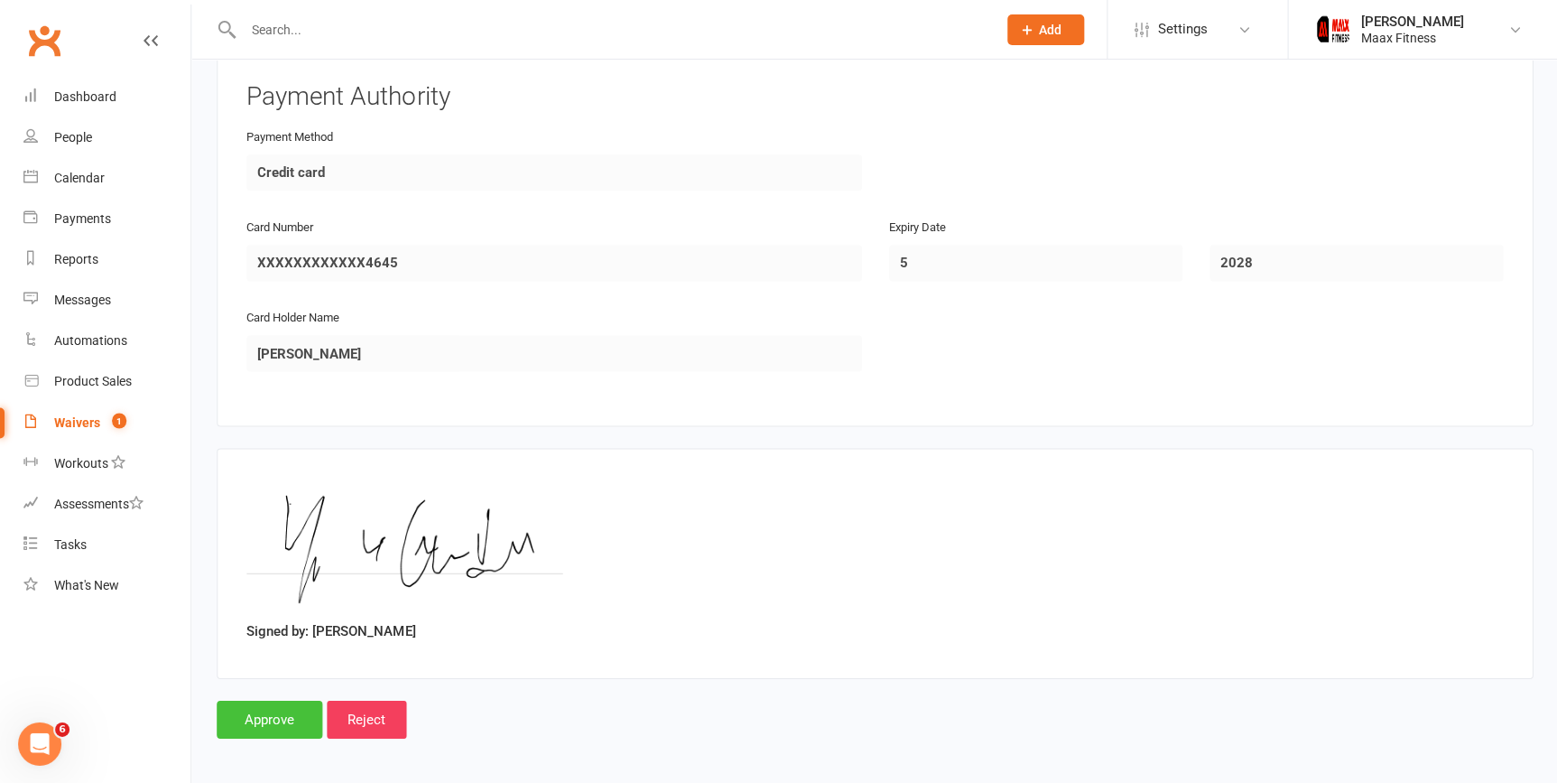
click at [276, 725] on input "Approve" at bounding box center [270, 719] width 106 height 38
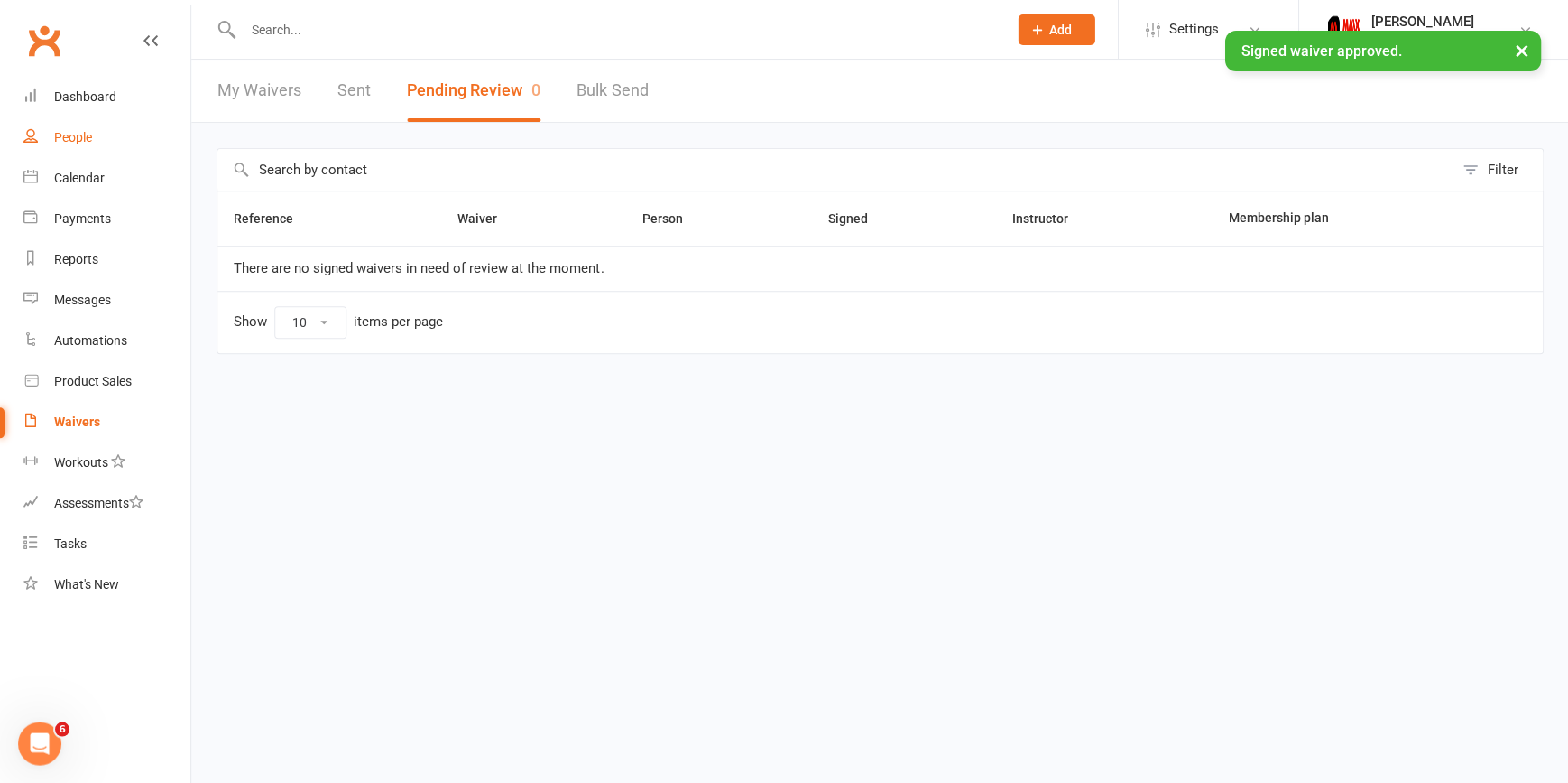
click at [88, 125] on link "People" at bounding box center [106, 137] width 167 height 41
select select "100"
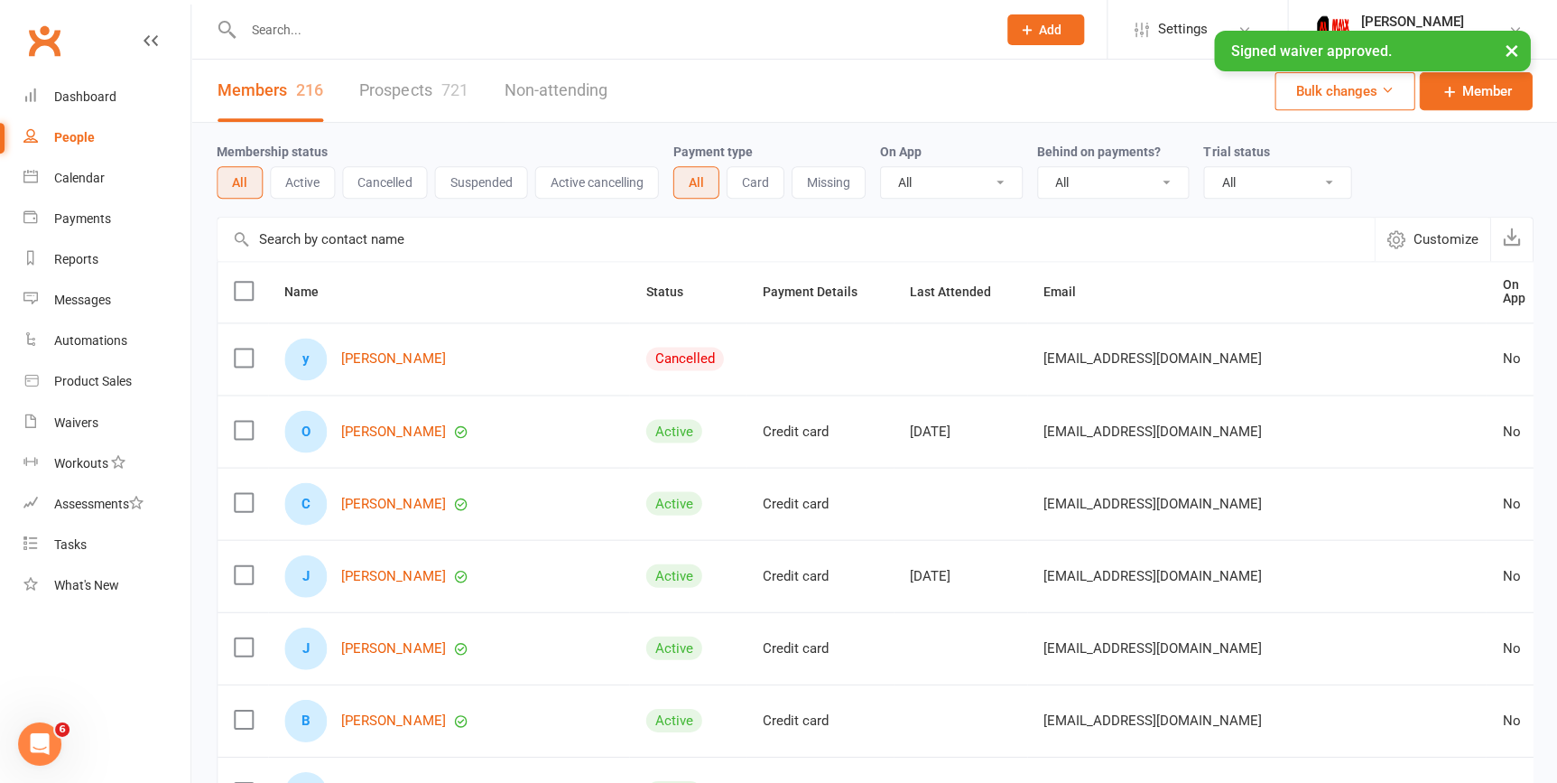
click at [646, 347] on div "Cancelled" at bounding box center [685, 358] width 78 height 23
click at [424, 351] on link "[PERSON_NAME]" at bounding box center [393, 358] width 104 height 15
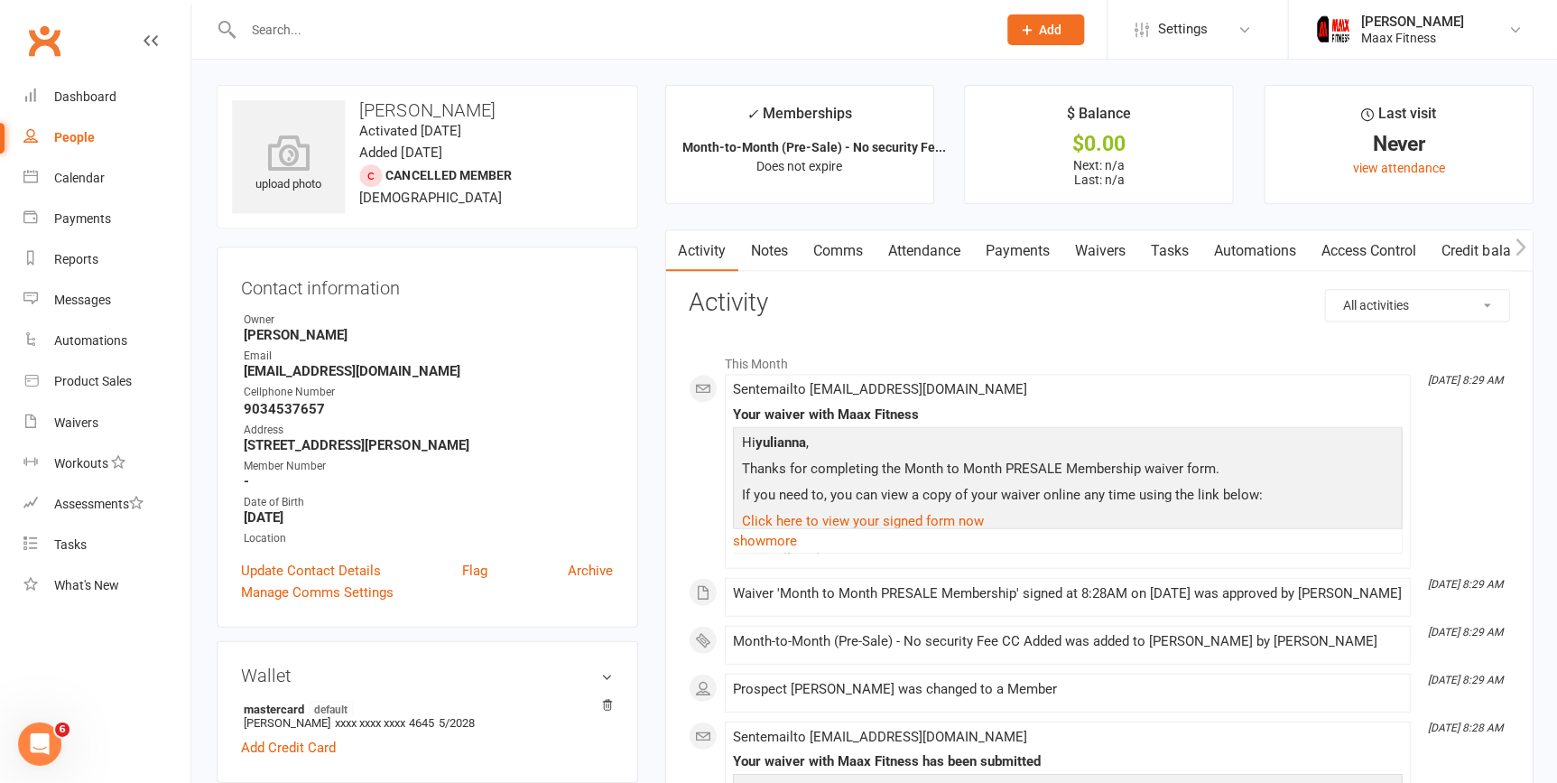
click at [1023, 257] on link "Payments" at bounding box center [1016, 251] width 89 height 42
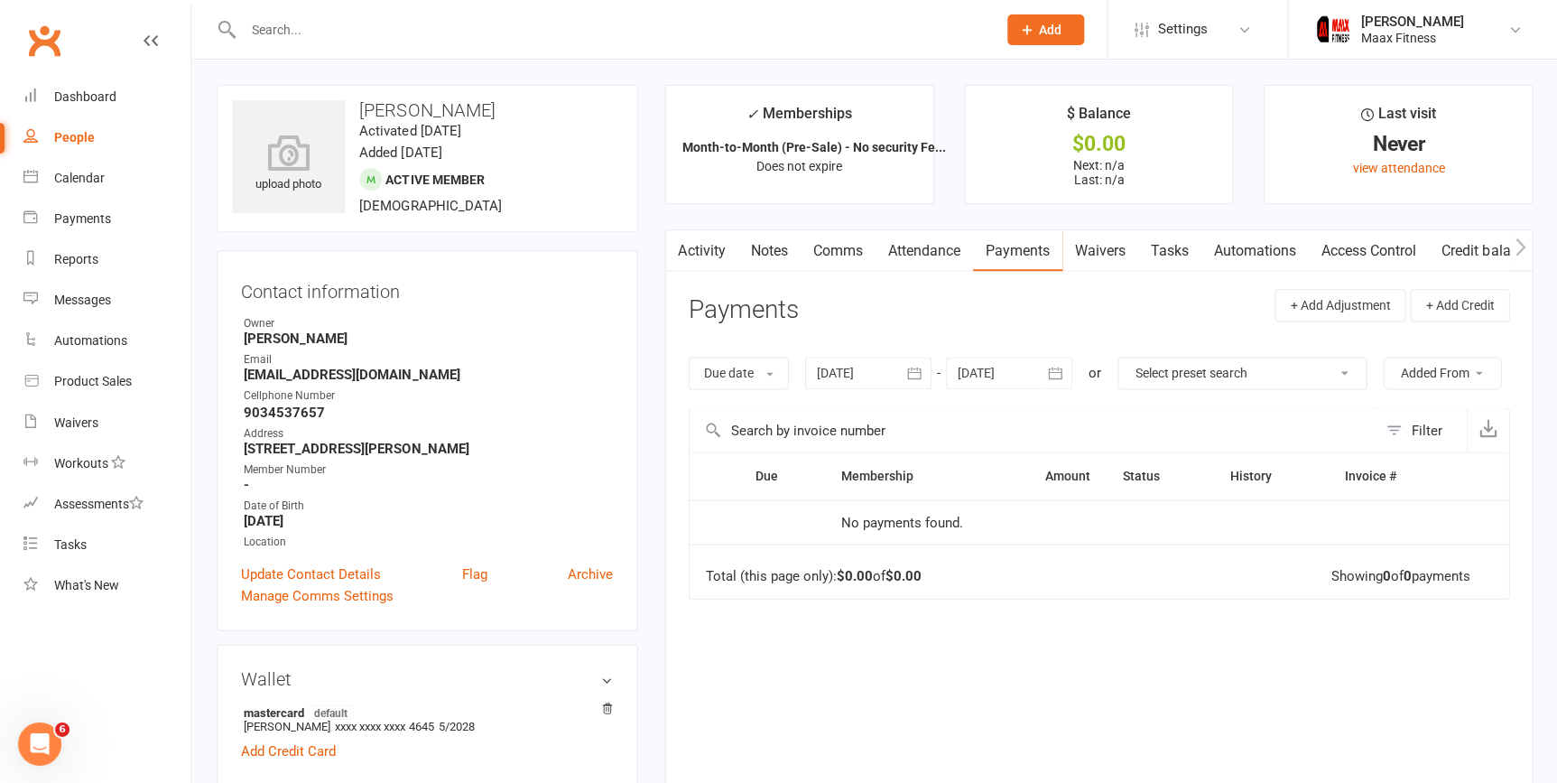
click at [1380, 246] on link "Access Control" at bounding box center [1368, 251] width 120 height 42
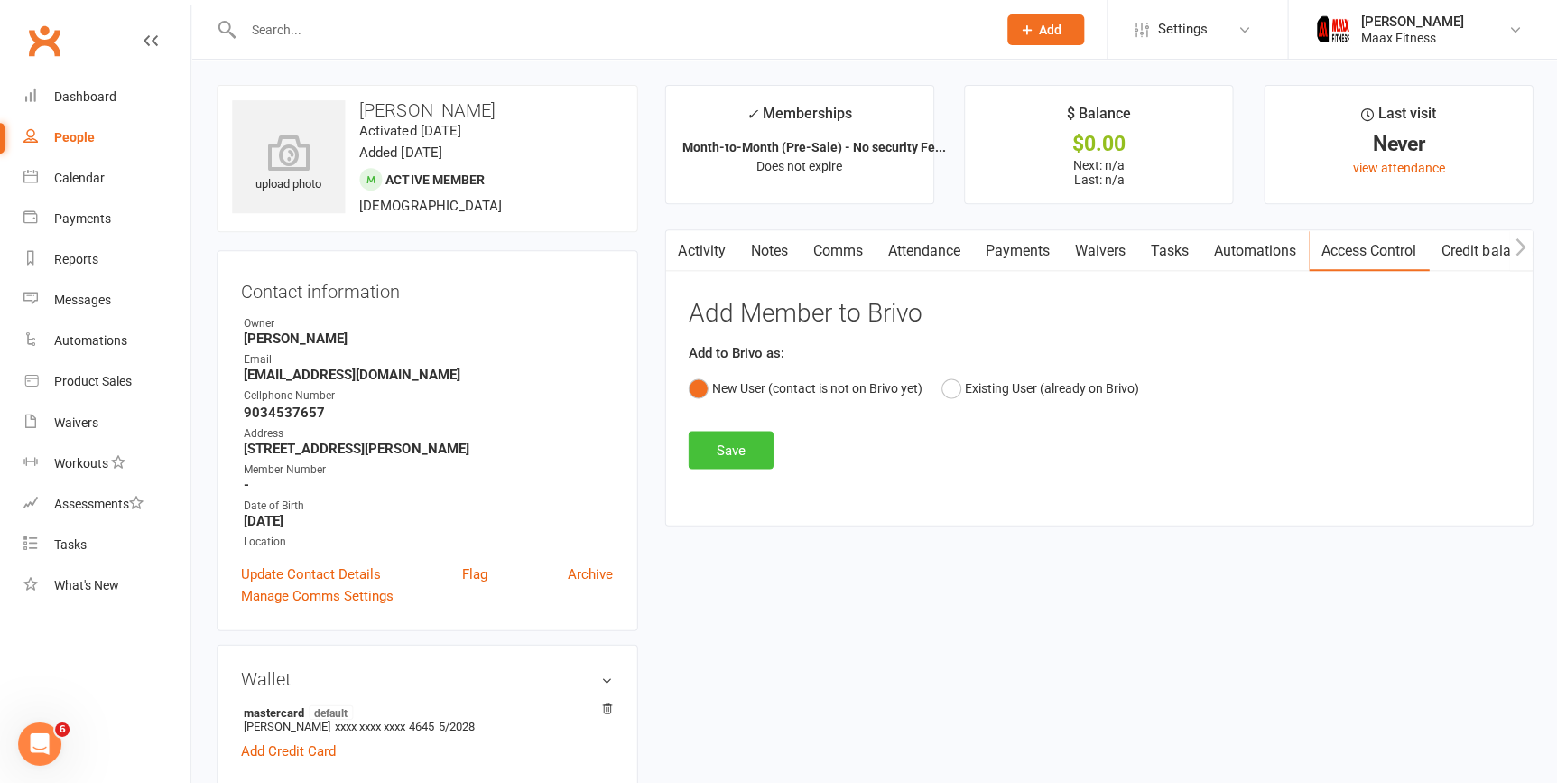
click at [716, 451] on button "Save" at bounding box center [730, 450] width 85 height 38
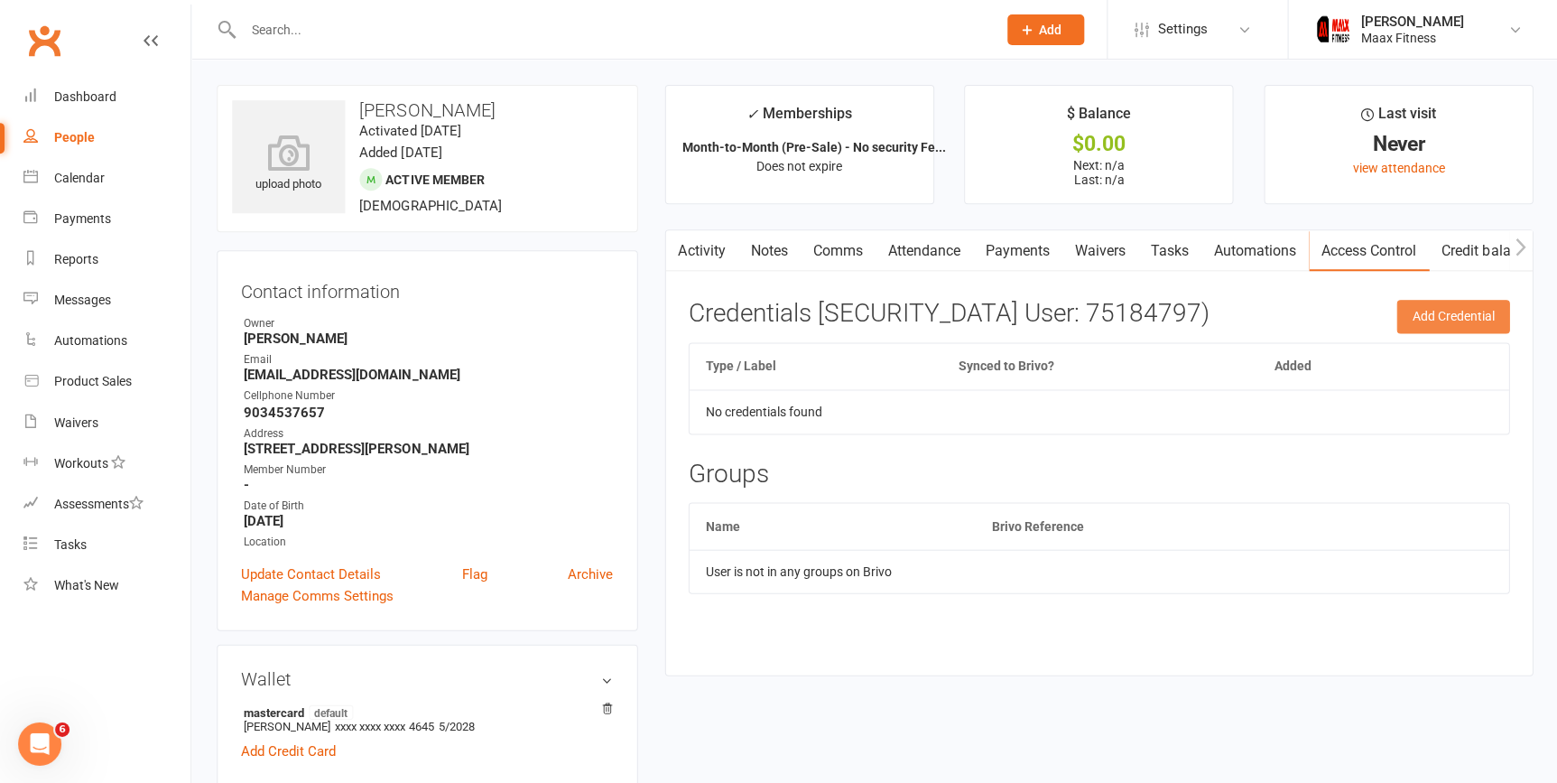
drag, startPoint x: 1481, startPoint y: 319, endPoint x: 1464, endPoint y: 339, distance: 25.7
click at [1479, 327] on button "Add Credential" at bounding box center [1452, 316] width 113 height 33
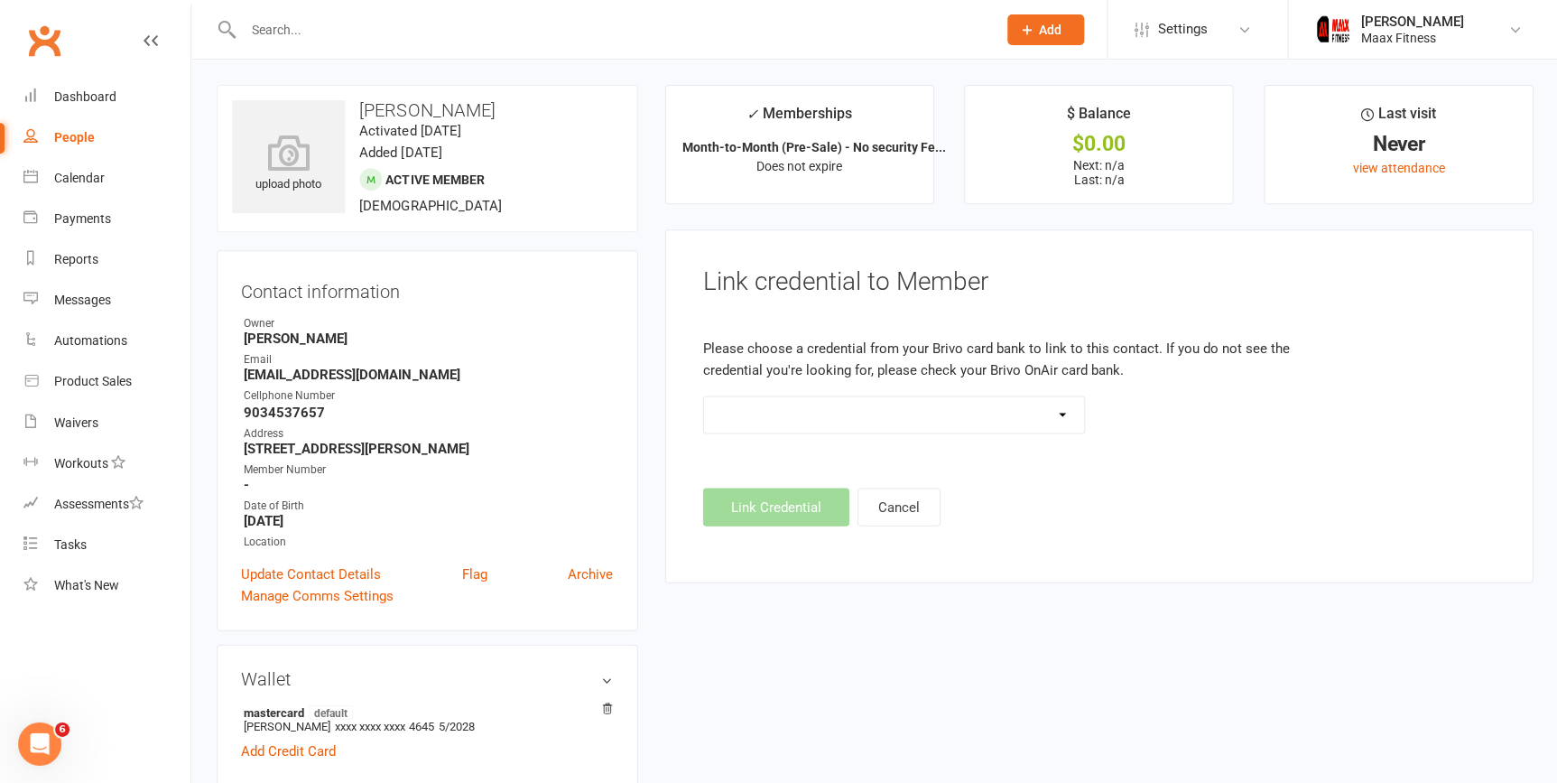
click at [1066, 418] on select at bounding box center [893, 414] width 381 height 36
click at [703, 396] on select at bounding box center [893, 414] width 381 height 36
click at [767, 492] on footer "Link Credential Cancel" at bounding box center [1098, 507] width 792 height 38
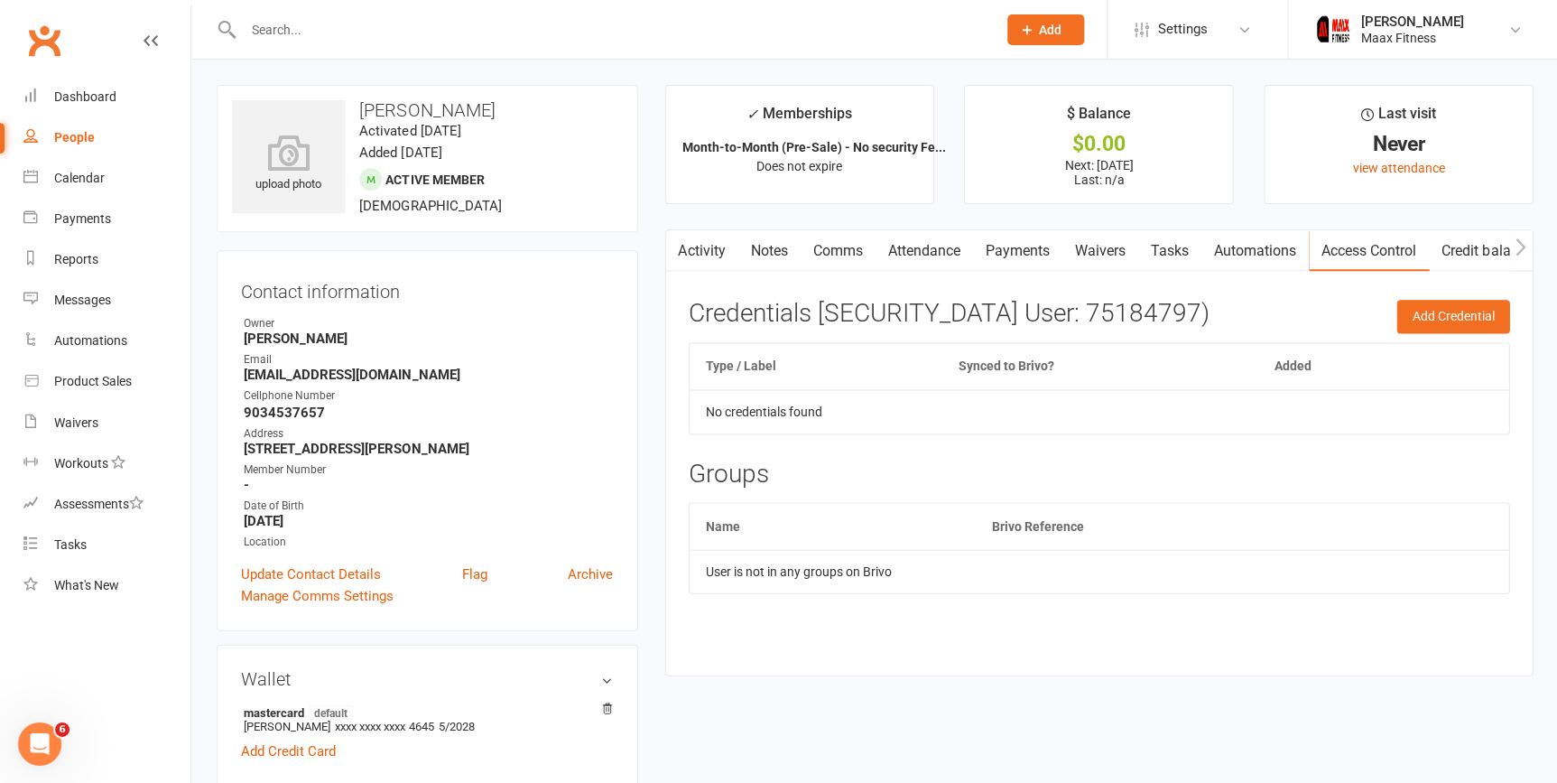
click at [1019, 255] on link "Payments" at bounding box center [1016, 251] width 89 height 42
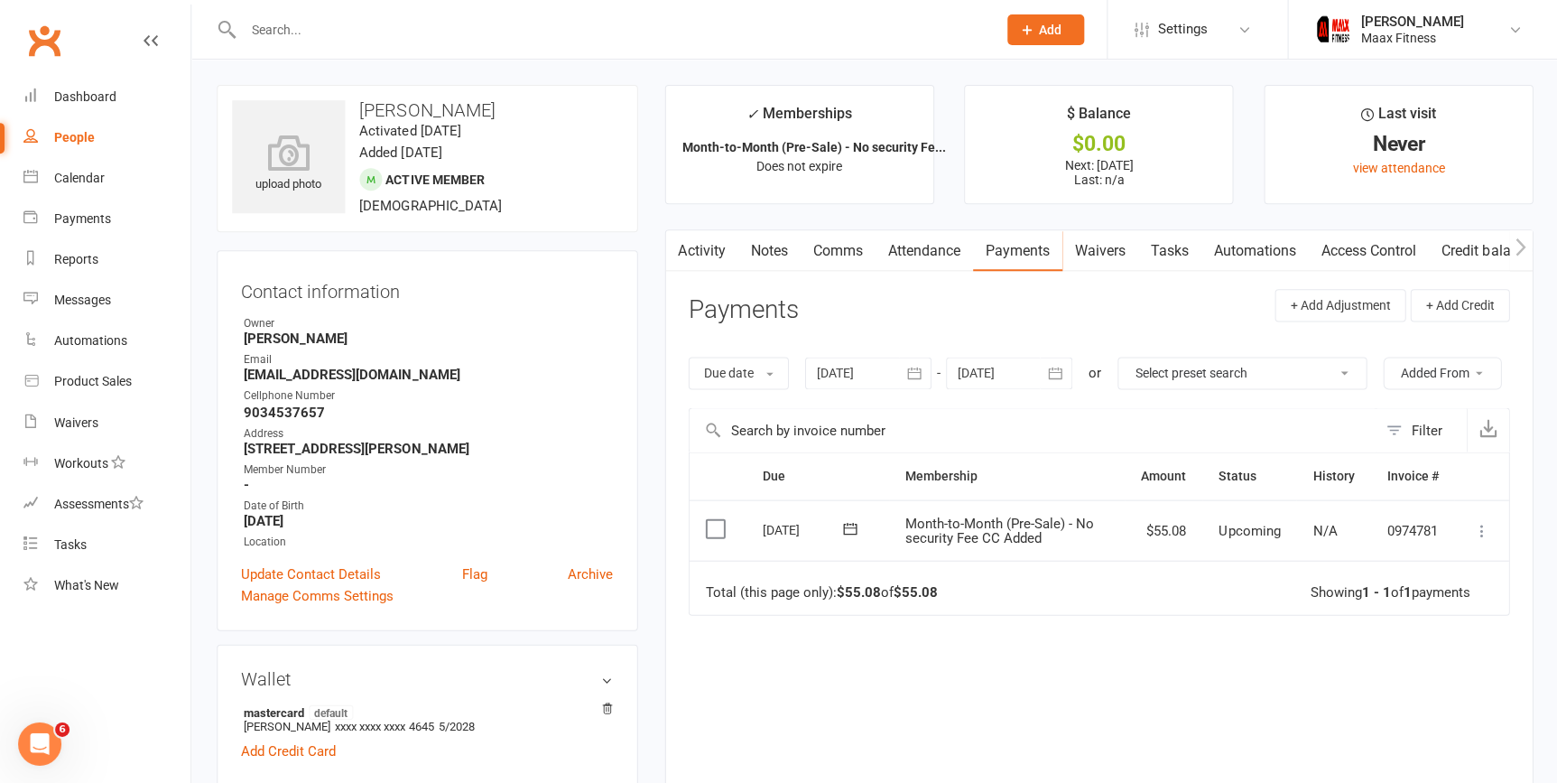
click at [1483, 535] on icon at bounding box center [1481, 530] width 18 height 18
click at [1411, 594] on link "Mark as Paid (POS)" at bounding box center [1401, 601] width 179 height 36
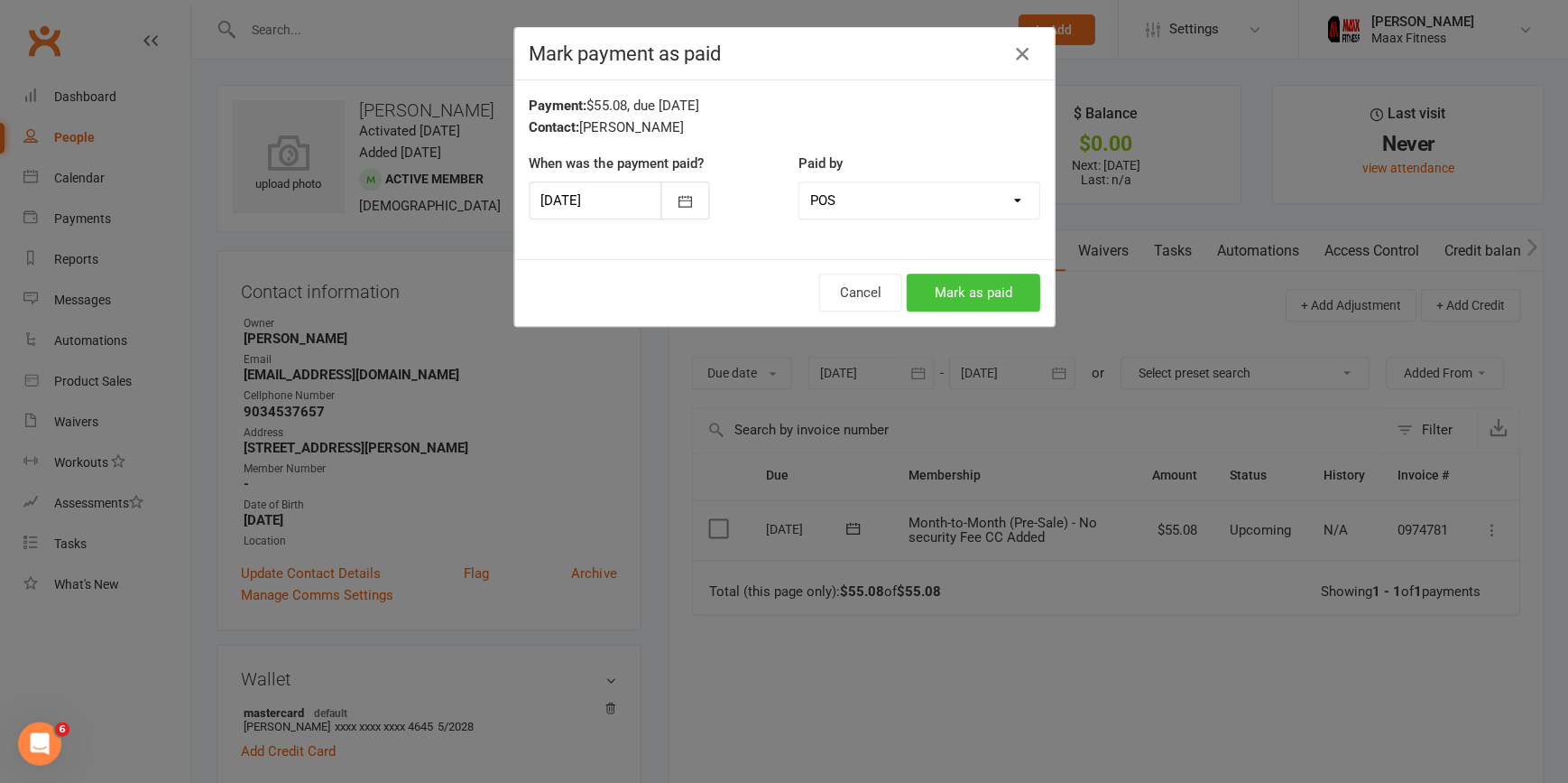
click at [950, 303] on button "Mark as paid" at bounding box center [972, 293] width 134 height 38
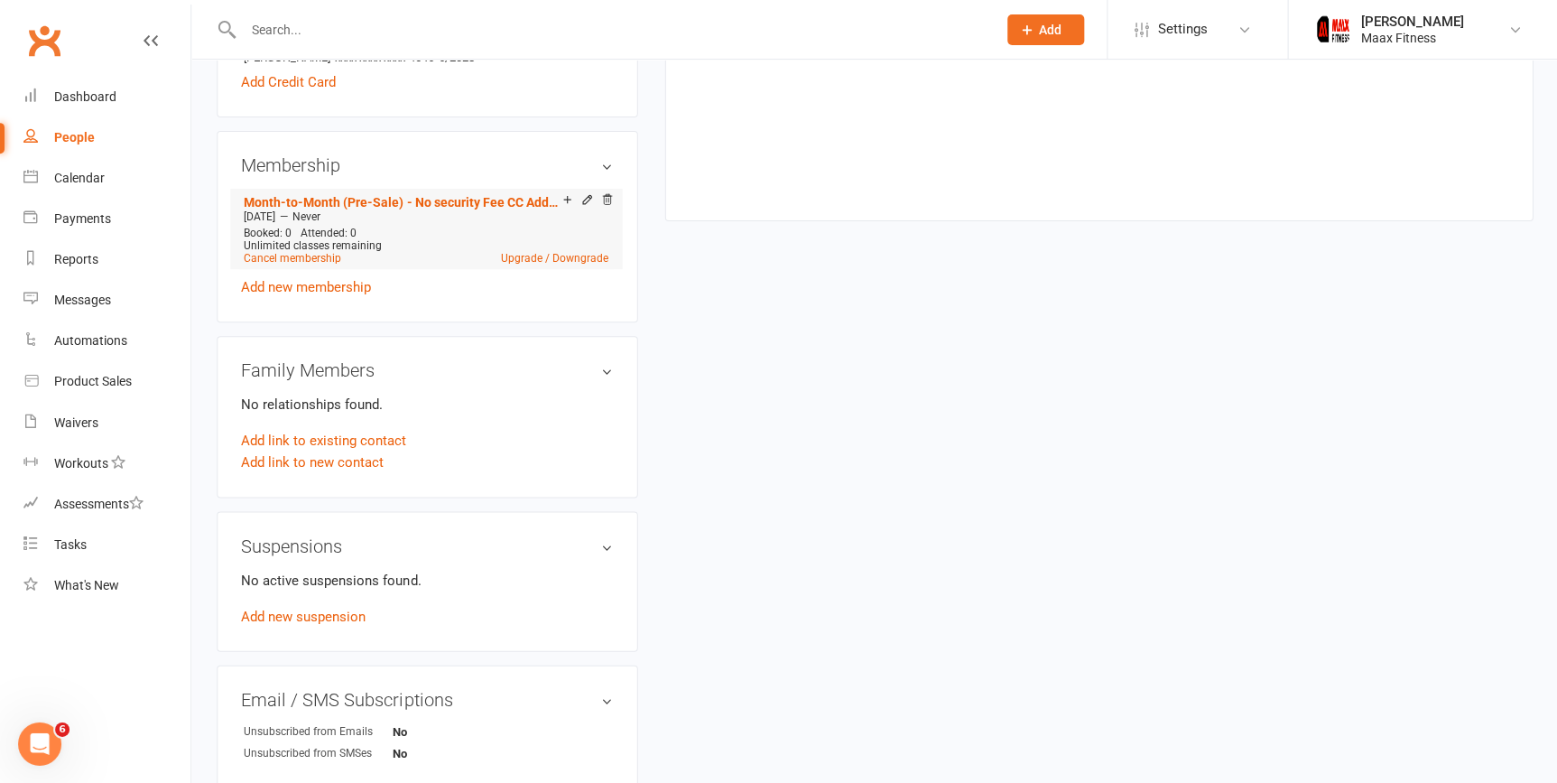
scroll to position [650, 0]
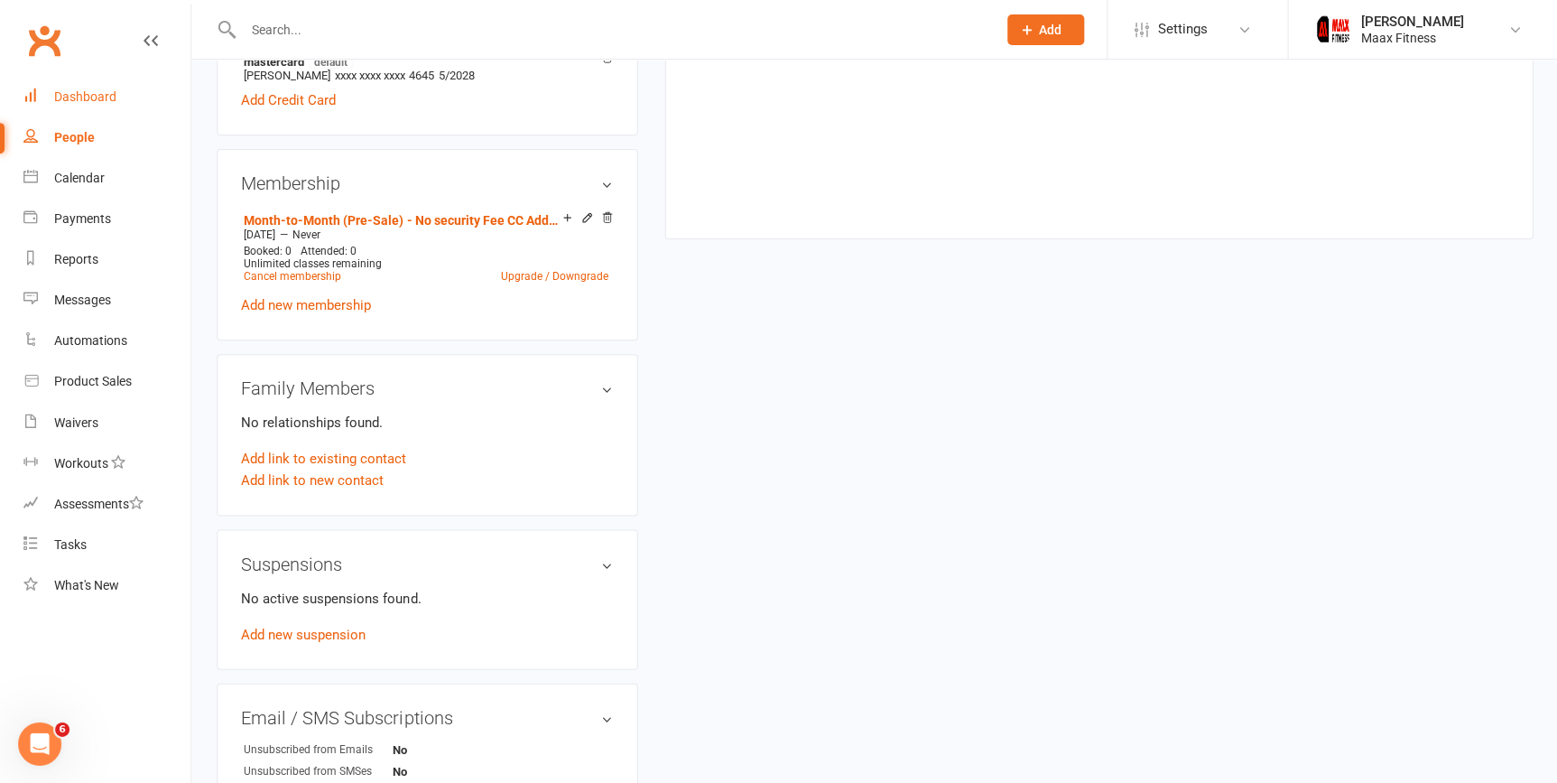
click at [93, 84] on link "Dashboard" at bounding box center [106, 97] width 167 height 41
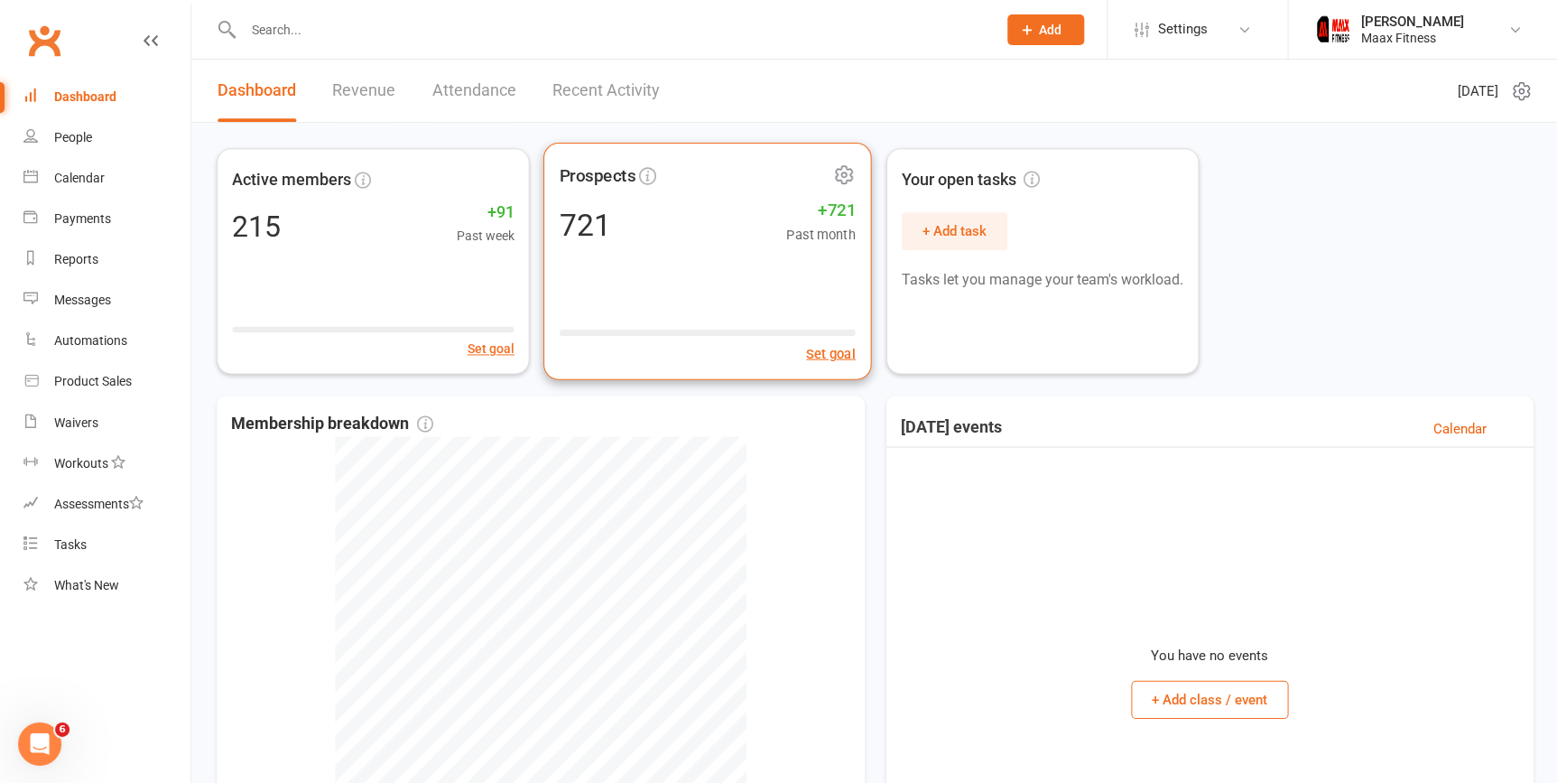
click at [616, 241] on div "721 +721 Past month" at bounding box center [707, 224] width 296 height 41
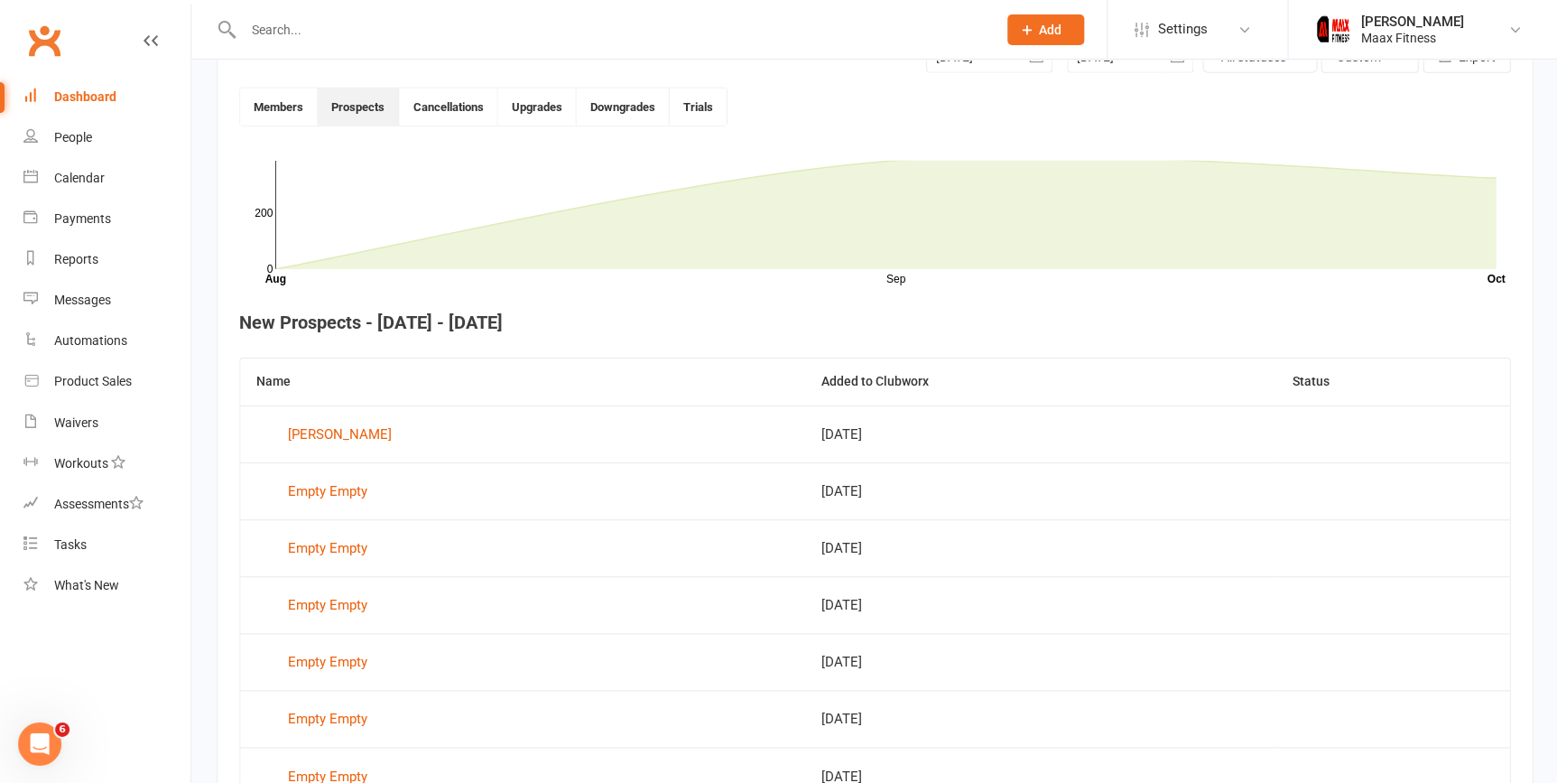
scroll to position [492, 0]
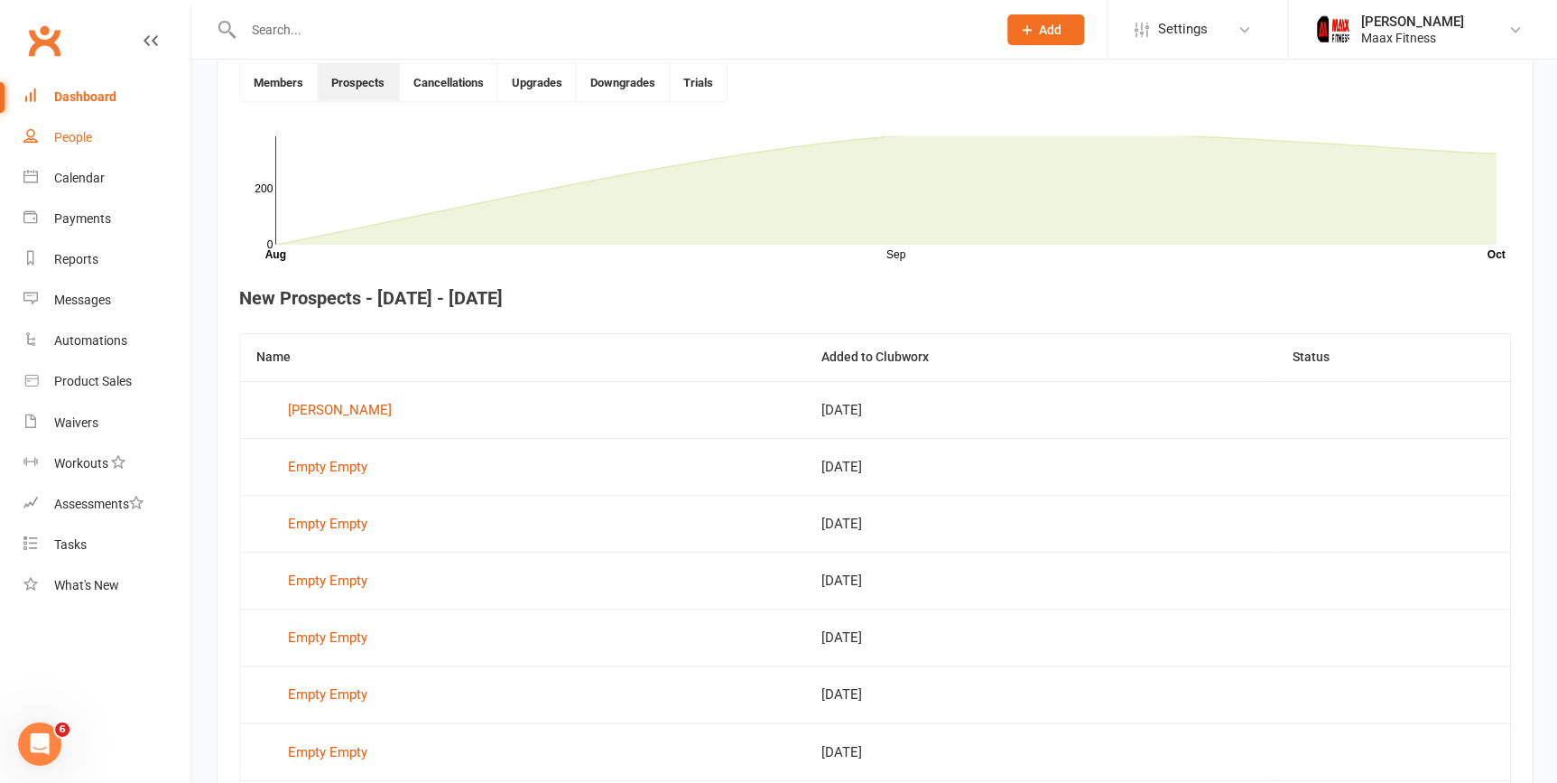
click at [56, 134] on div "People" at bounding box center [73, 137] width 38 height 14
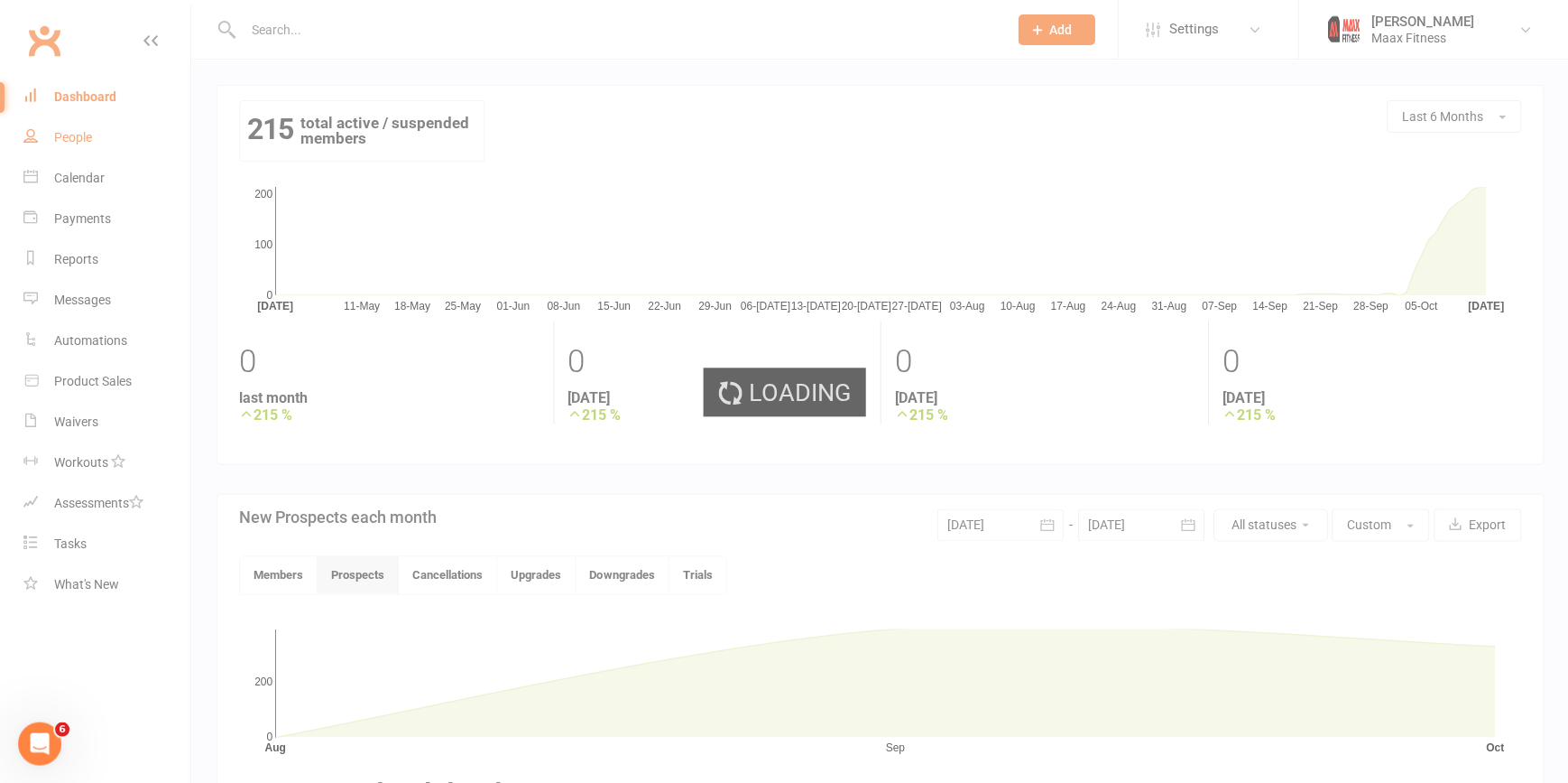
select select "100"
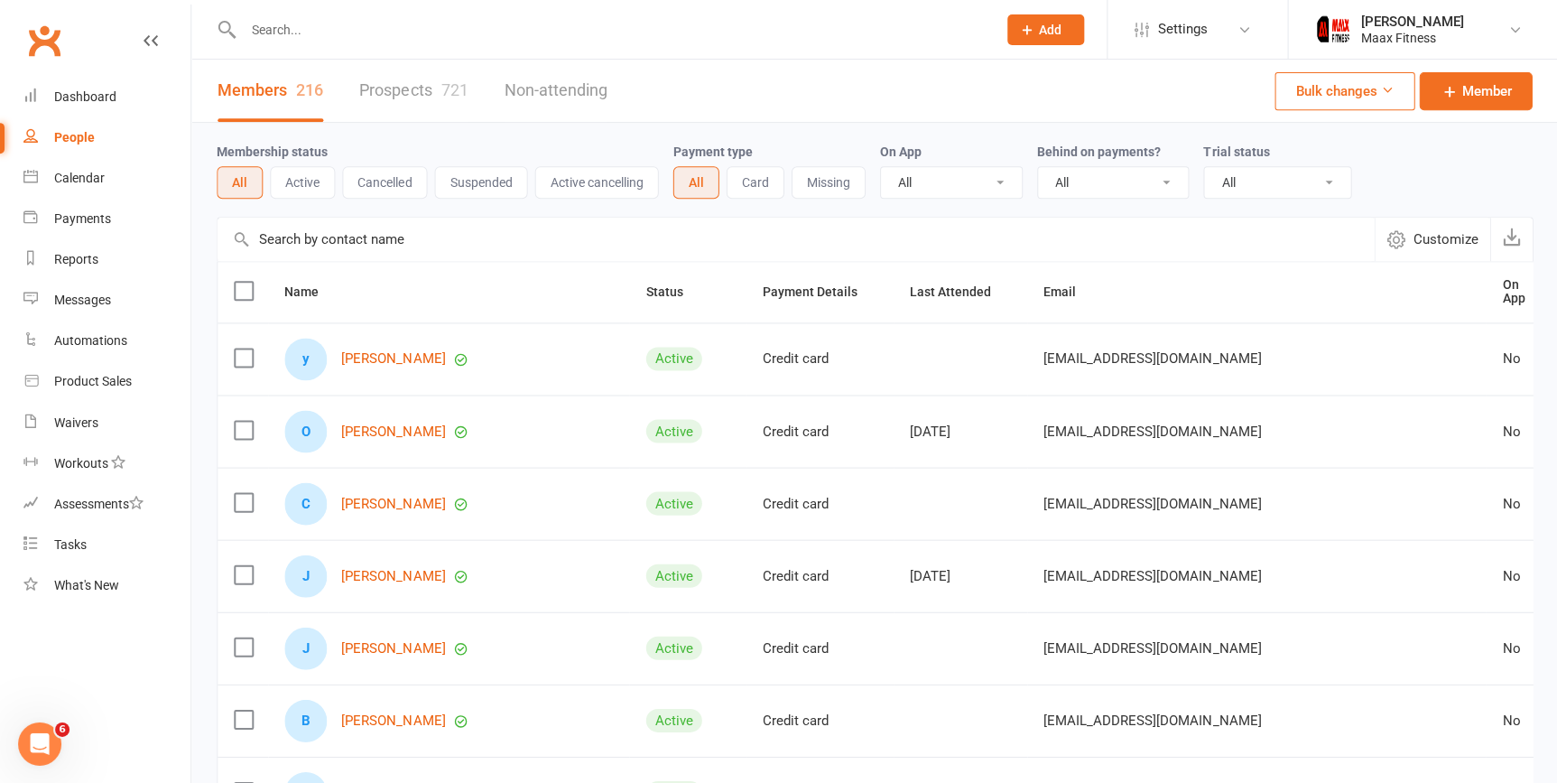
click at [1053, 33] on span "Add" at bounding box center [1049, 30] width 23 height 14
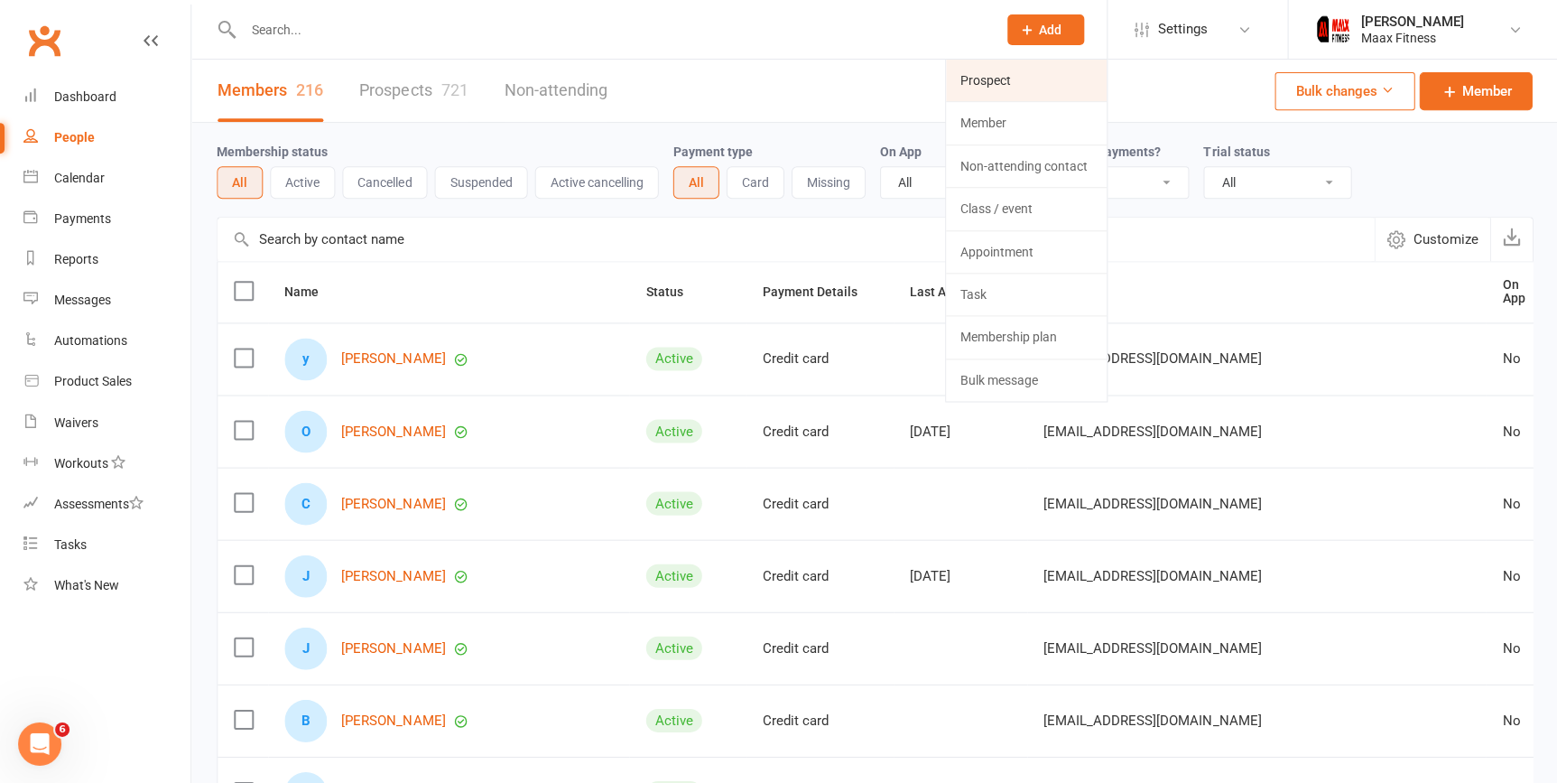
click at [1054, 75] on link "Prospect" at bounding box center [1025, 81] width 161 height 42
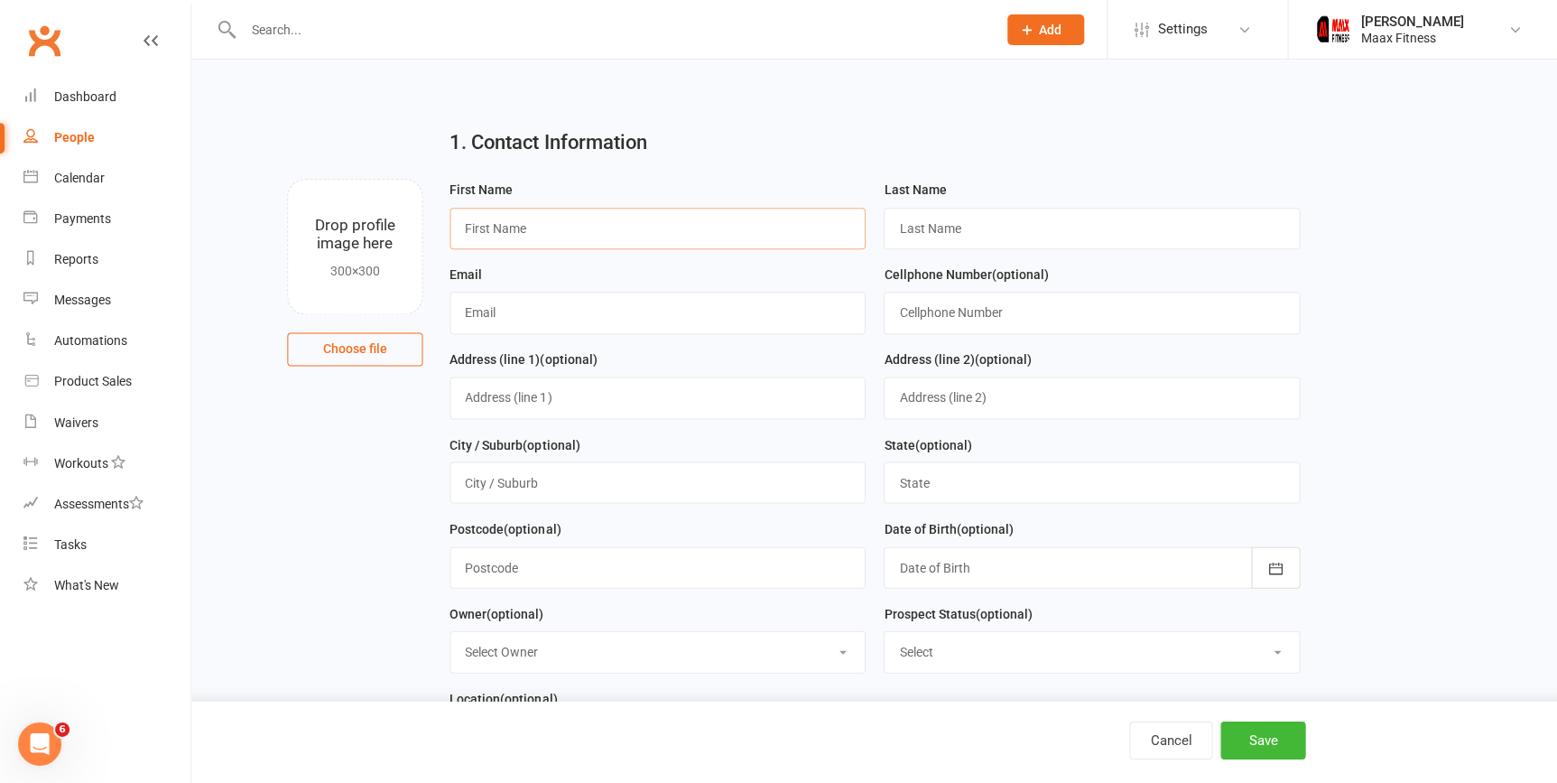
click at [695, 242] on input "text" at bounding box center [658, 229] width 416 height 42
type input "[PERSON_NAME]"
click at [972, 230] on input "text" at bounding box center [1091, 229] width 416 height 42
type input "Arce"
click at [551, 320] on input "text" at bounding box center [658, 313] width 416 height 42
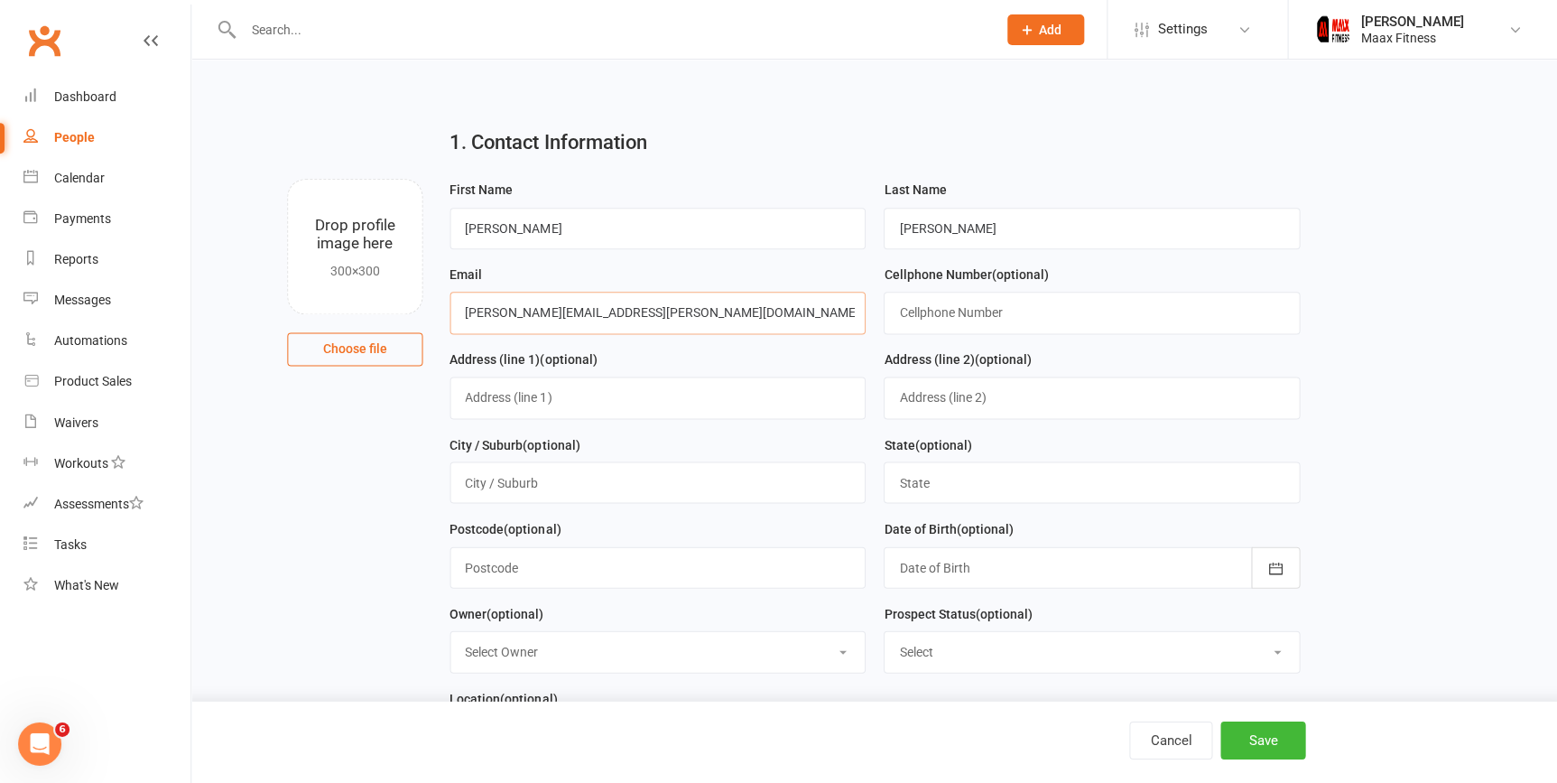
type input "[PERSON_NAME][EMAIL_ADDRESS][PERSON_NAME][DOMAIN_NAME]"
click at [1017, 306] on input "text" at bounding box center [1091, 313] width 416 height 42
type input "2145415064"
click at [602, 493] on input "text" at bounding box center [658, 482] width 416 height 42
click at [625, 403] on input "text" at bounding box center [658, 397] width 416 height 42
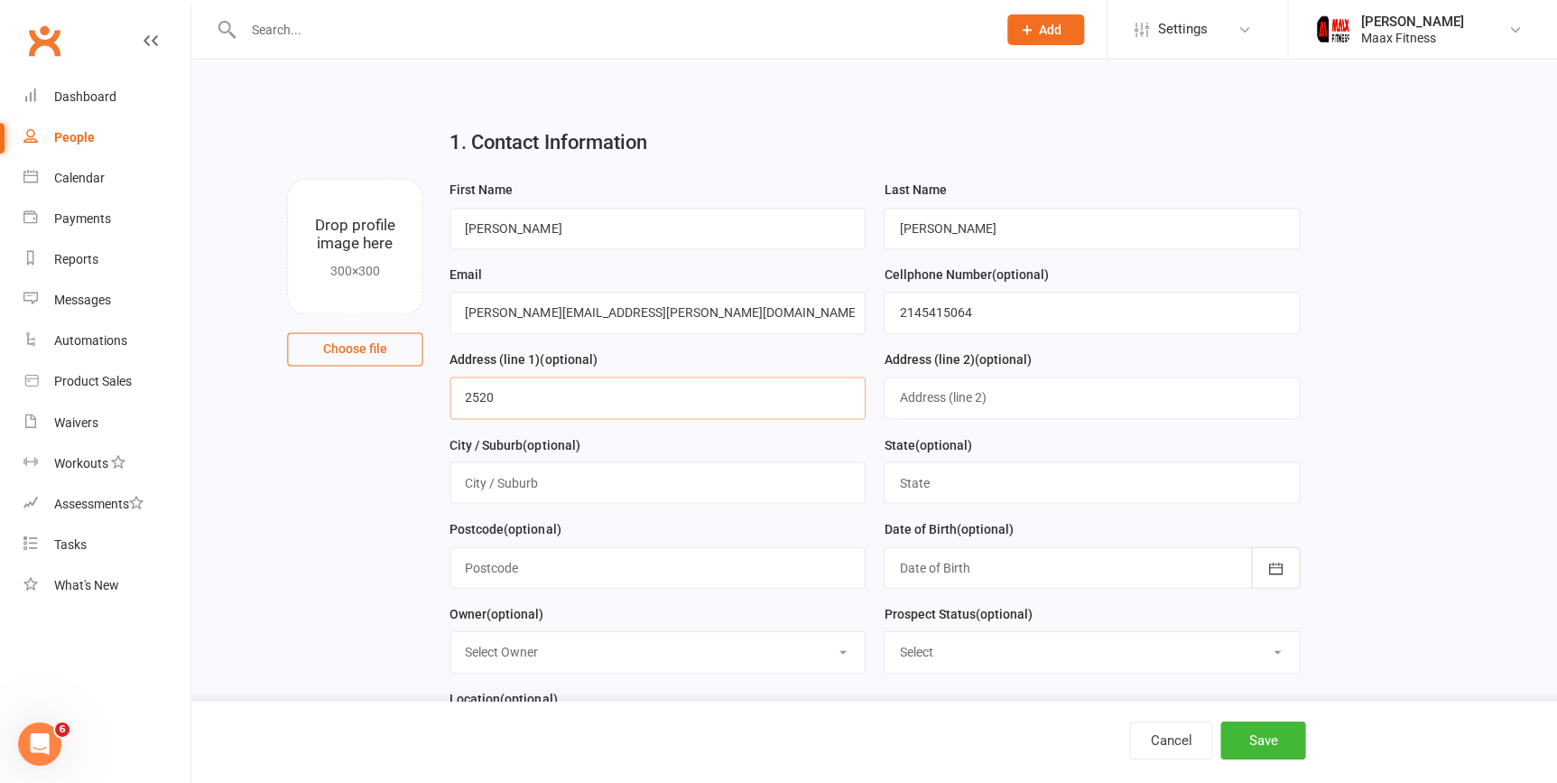
type input "2520"
click at [617, 235] on input "text" at bounding box center [658, 229] width 416 height 42
click at [637, 215] on input "[PERSON_NAME]" at bounding box center [658, 229] width 416 height 42
click at [640, 214] on input "[PERSON_NAME]" at bounding box center [658, 229] width 416 height 42
type input "[PERSON_NAME]"
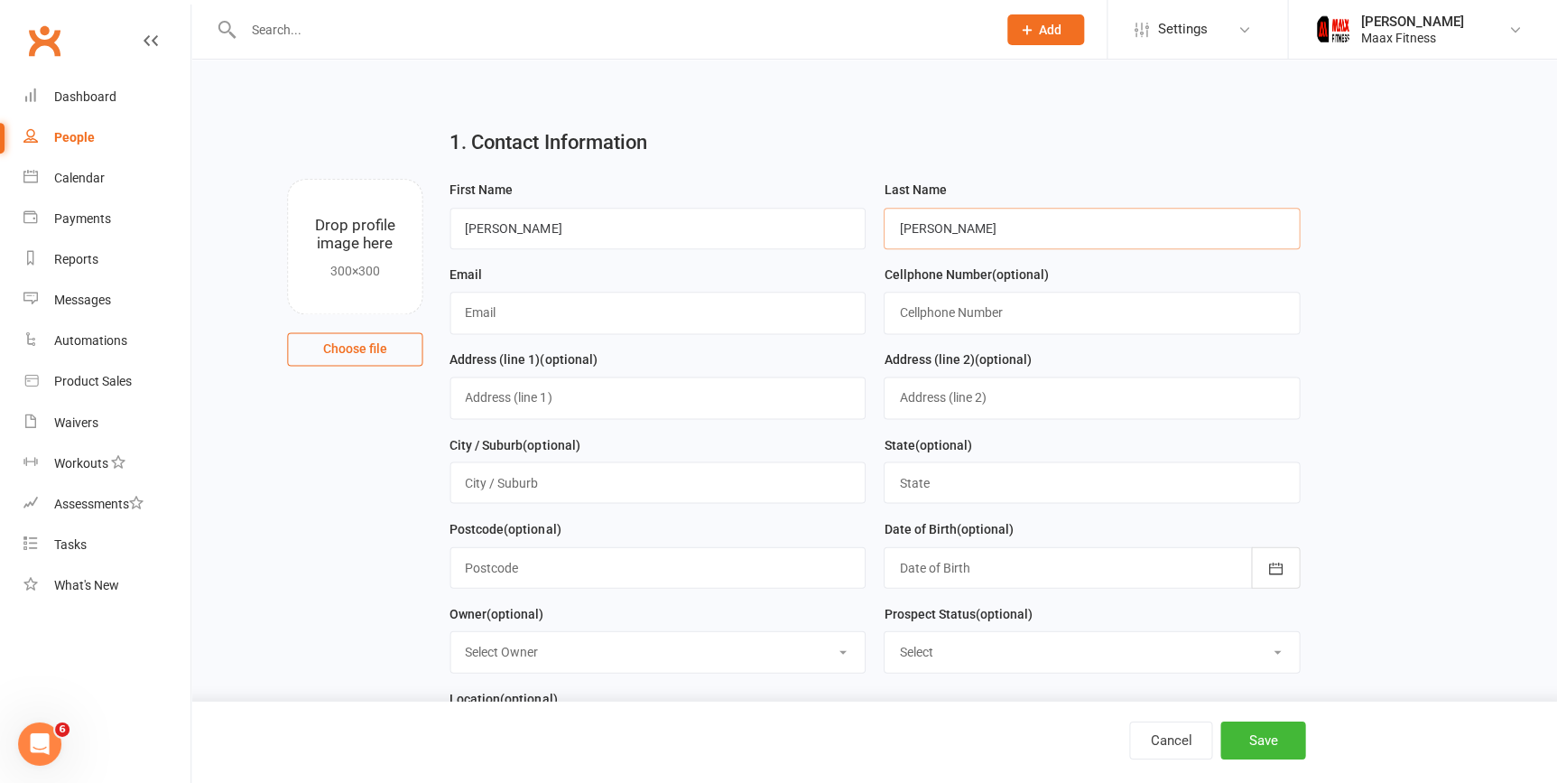
type input "[PERSON_NAME]"
type input "[PERSON_NAME][EMAIL_ADDRESS][PERSON_NAME][DOMAIN_NAME]"
type input "2145415064"
type input "[STREET_ADDRESS][PERSON_NAME]"
type input "[PERSON_NAME]"
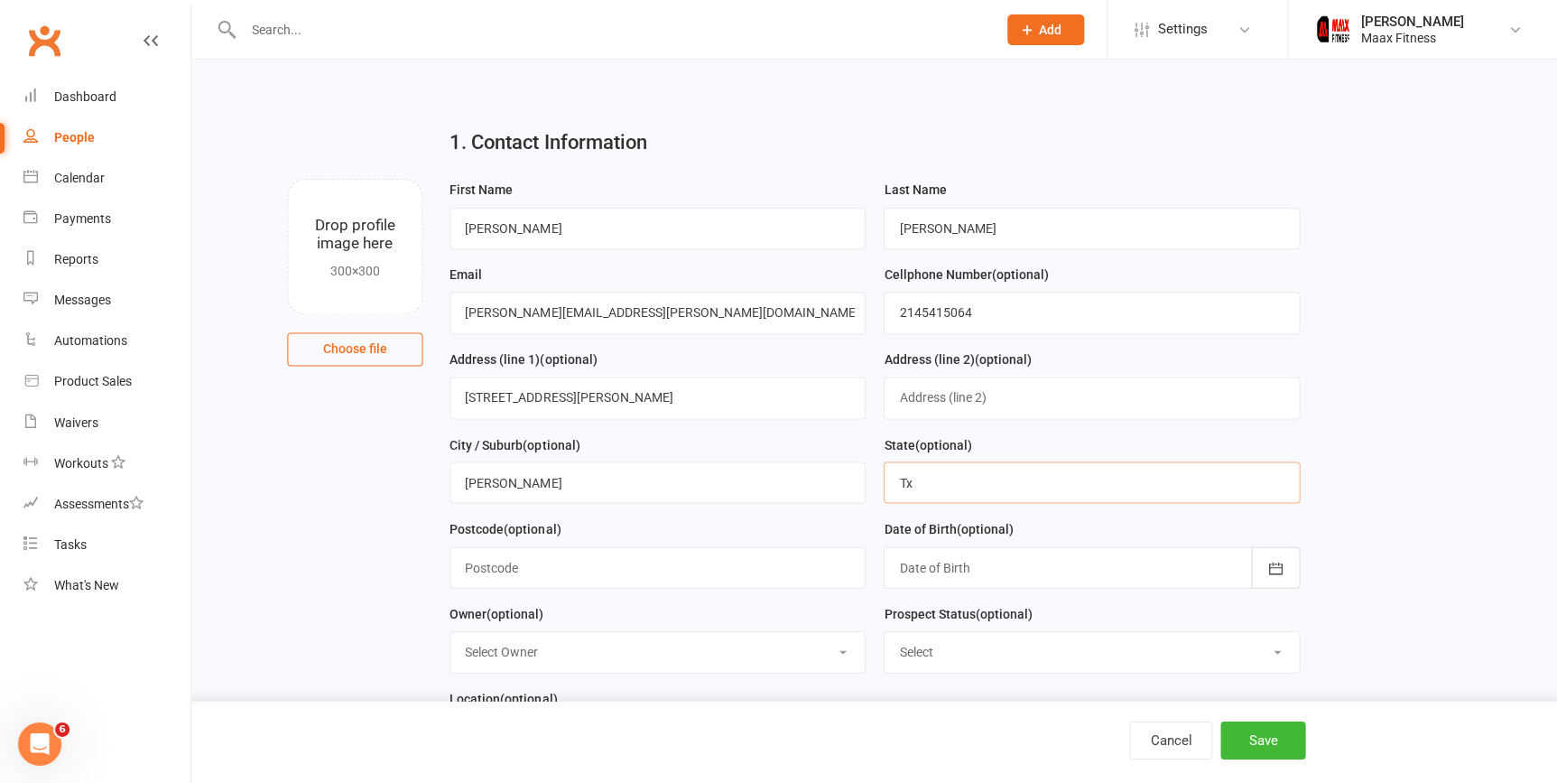
type input "Tx"
type input "75114"
click at [1294, 580] on button "button" at bounding box center [1274, 567] width 49 height 42
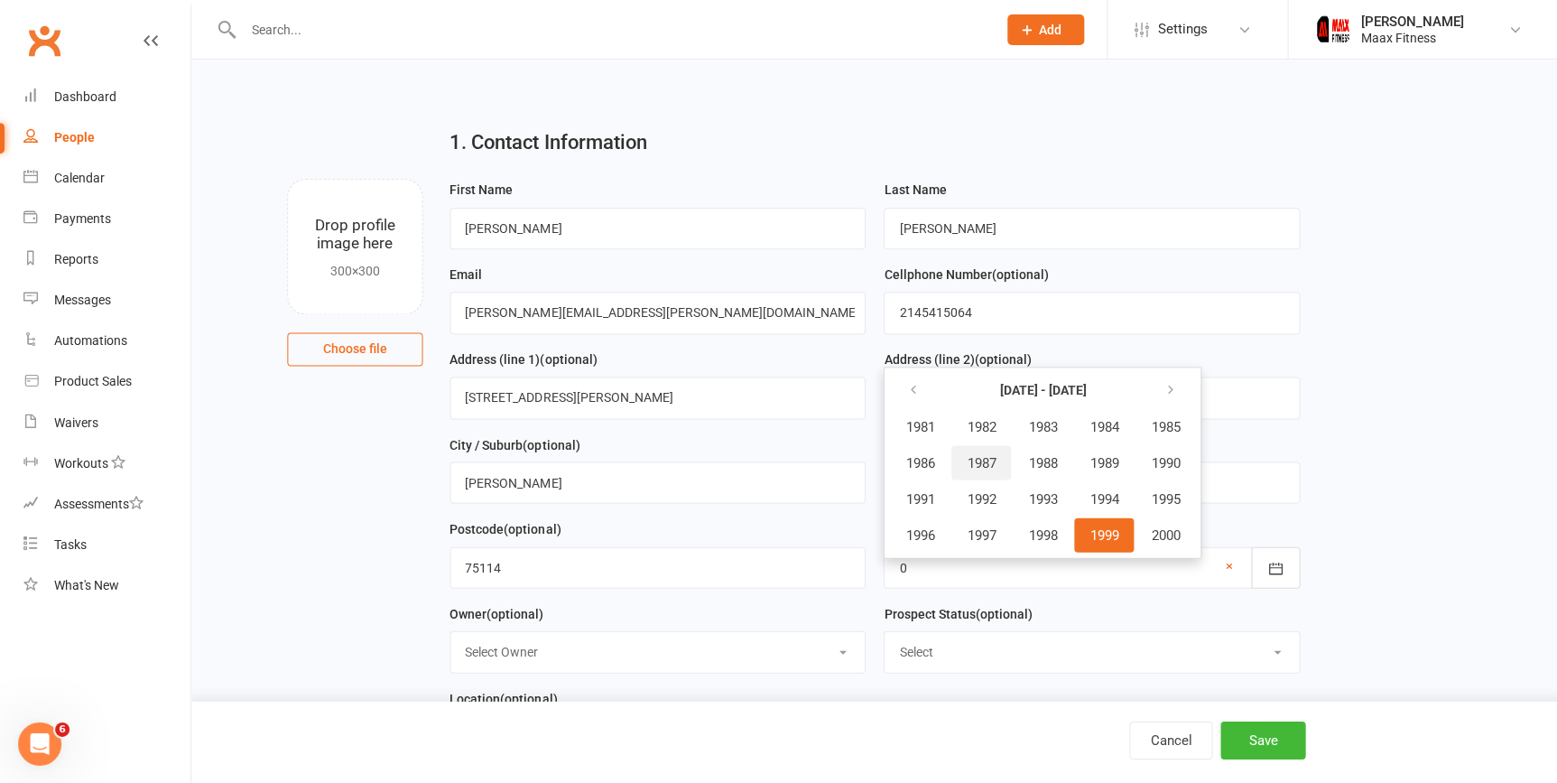
click at [970, 467] on span "1987" at bounding box center [980, 462] width 29 height 16
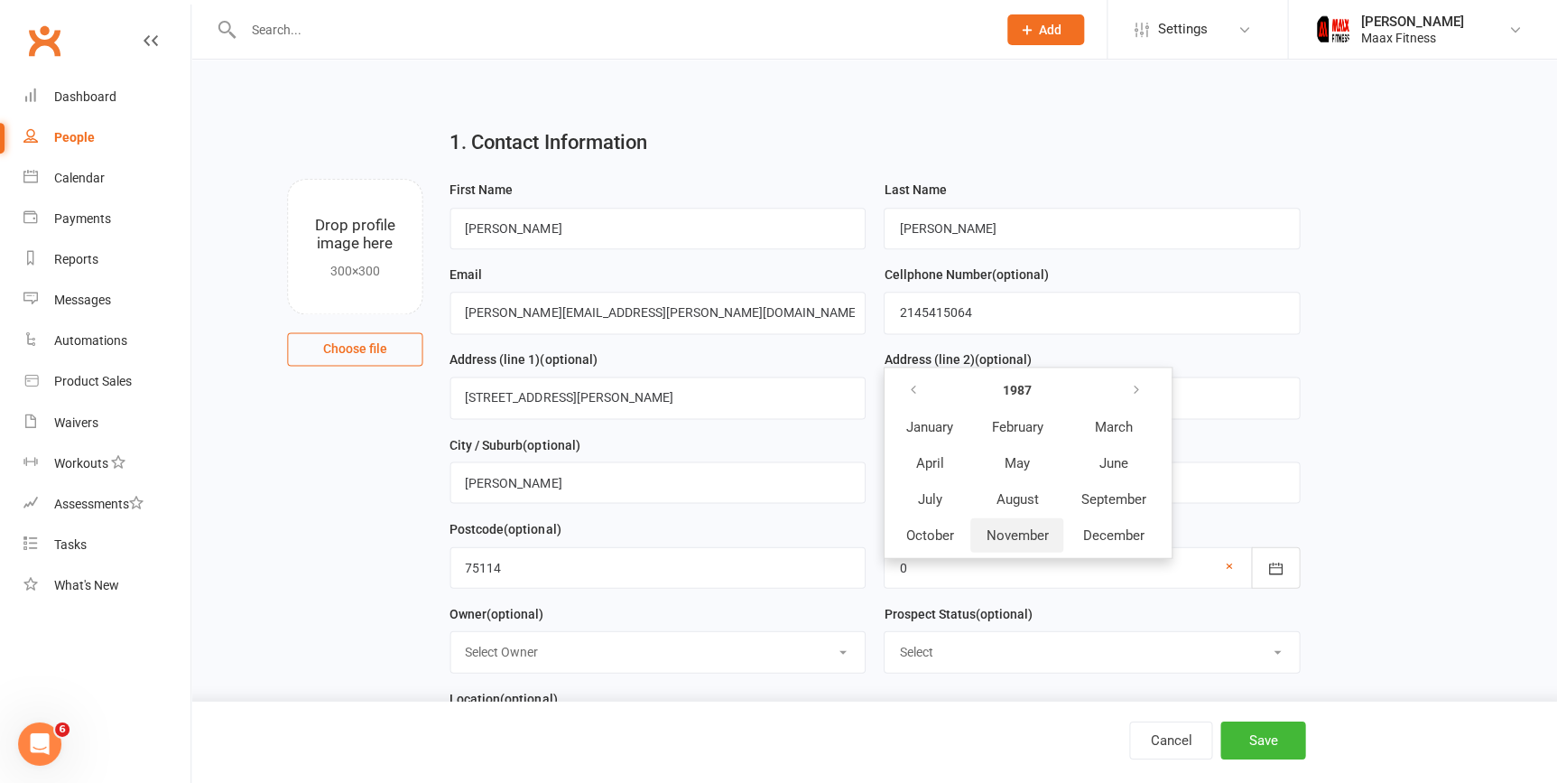
click at [1024, 527] on span "November" at bounding box center [1016, 534] width 62 height 16
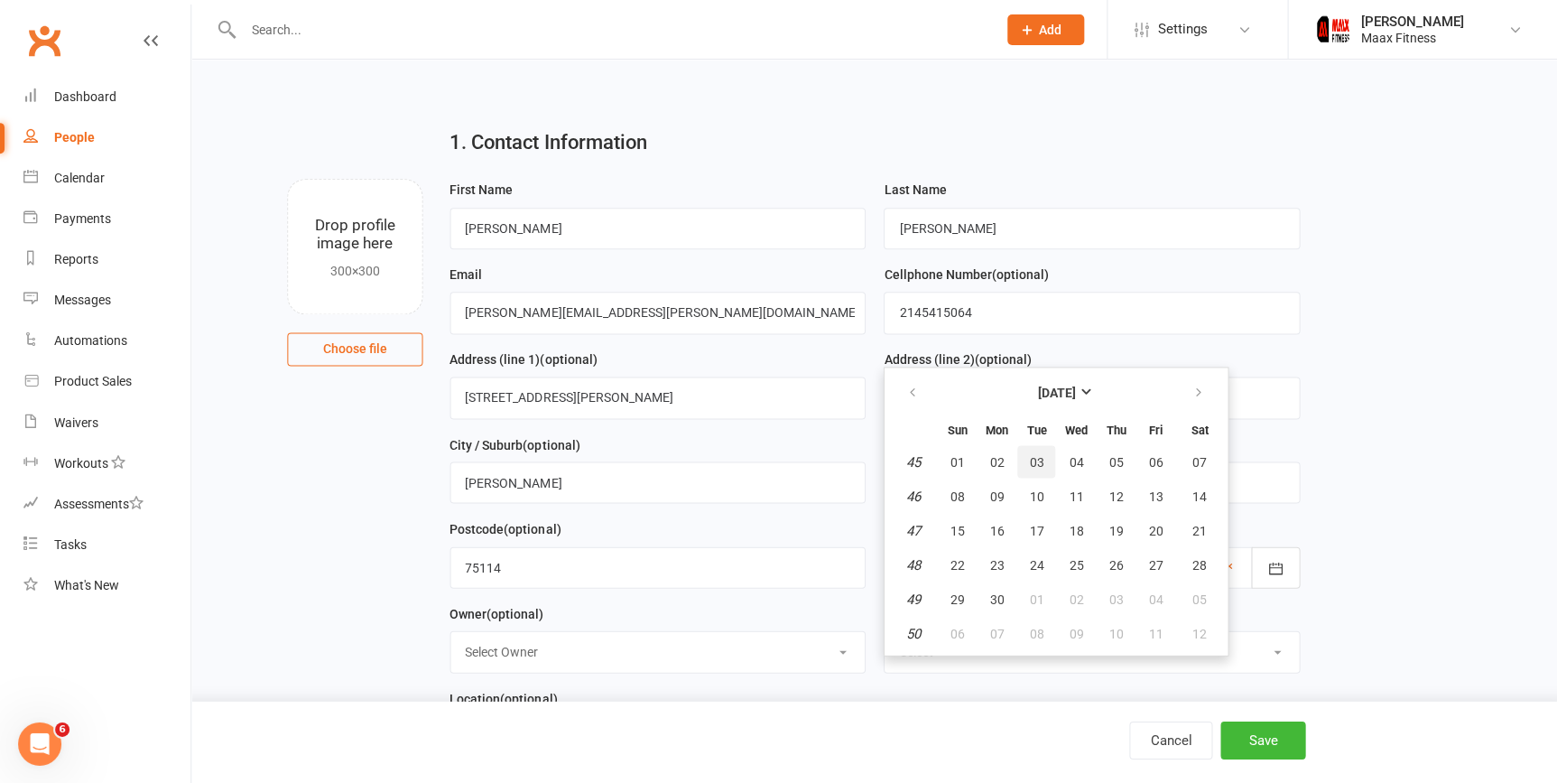
click at [1025, 460] on button "03" at bounding box center [1036, 461] width 38 height 33
type input "03 Nov 1987"
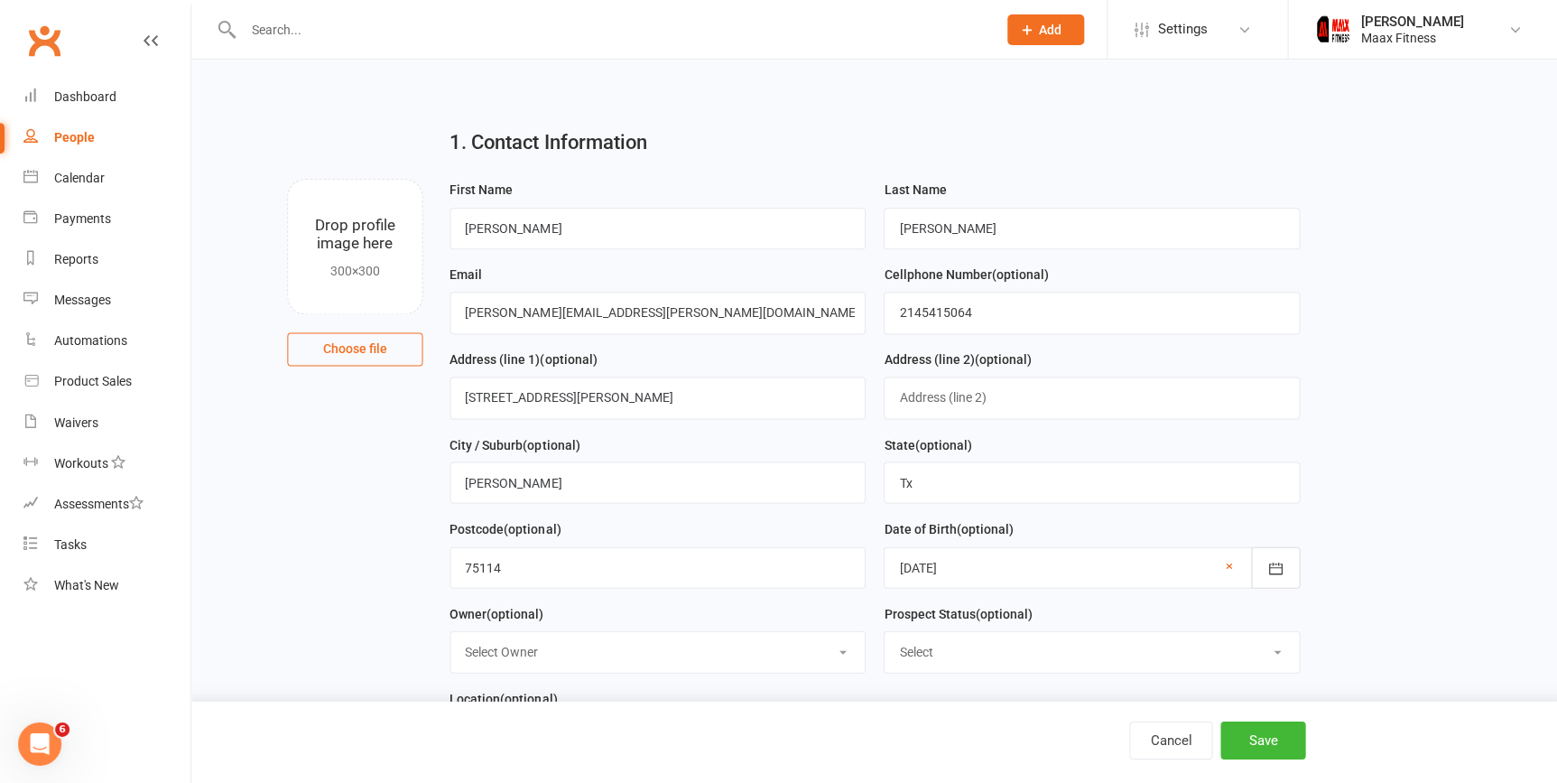
click at [688, 650] on select "Select Owner Emilio Martinez" at bounding box center [658, 651] width 414 height 40
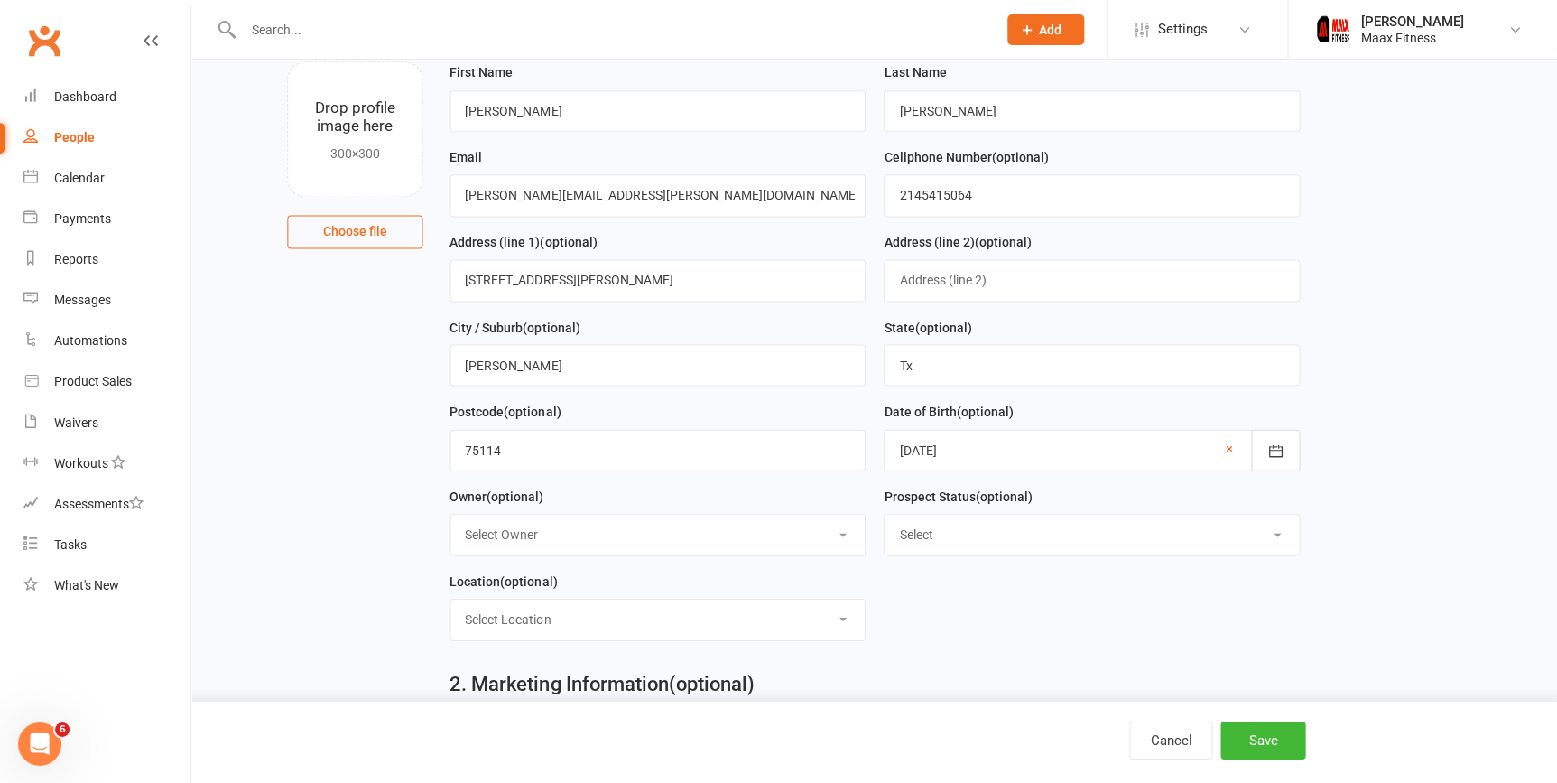
scroll to position [121, 0]
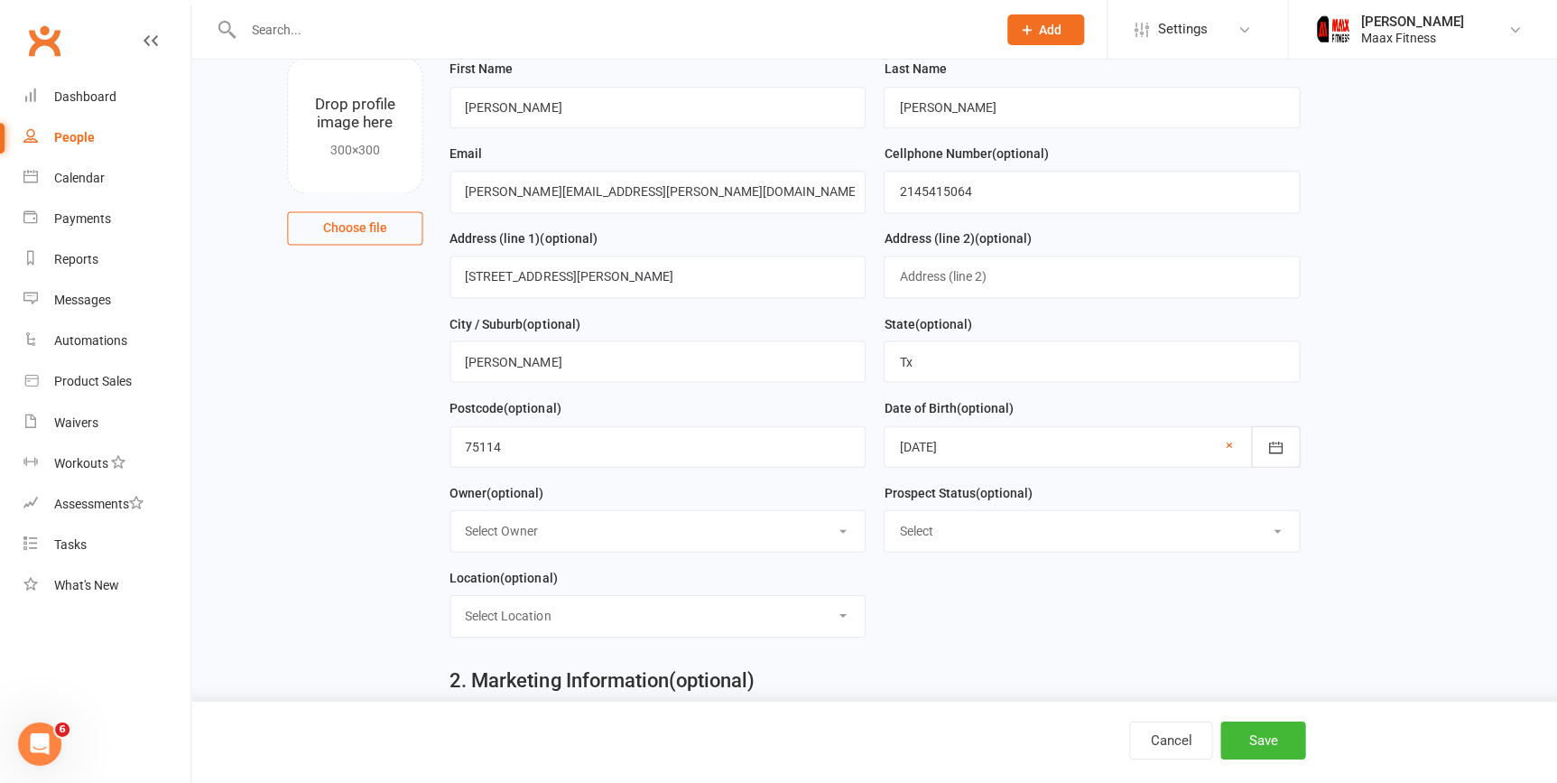
click at [517, 537] on select "Select Owner Emilio Martinez" at bounding box center [658, 530] width 414 height 40
select select "0"
click at [451, 513] on select "Select Owner Emilio Martinez" at bounding box center [658, 530] width 414 height 40
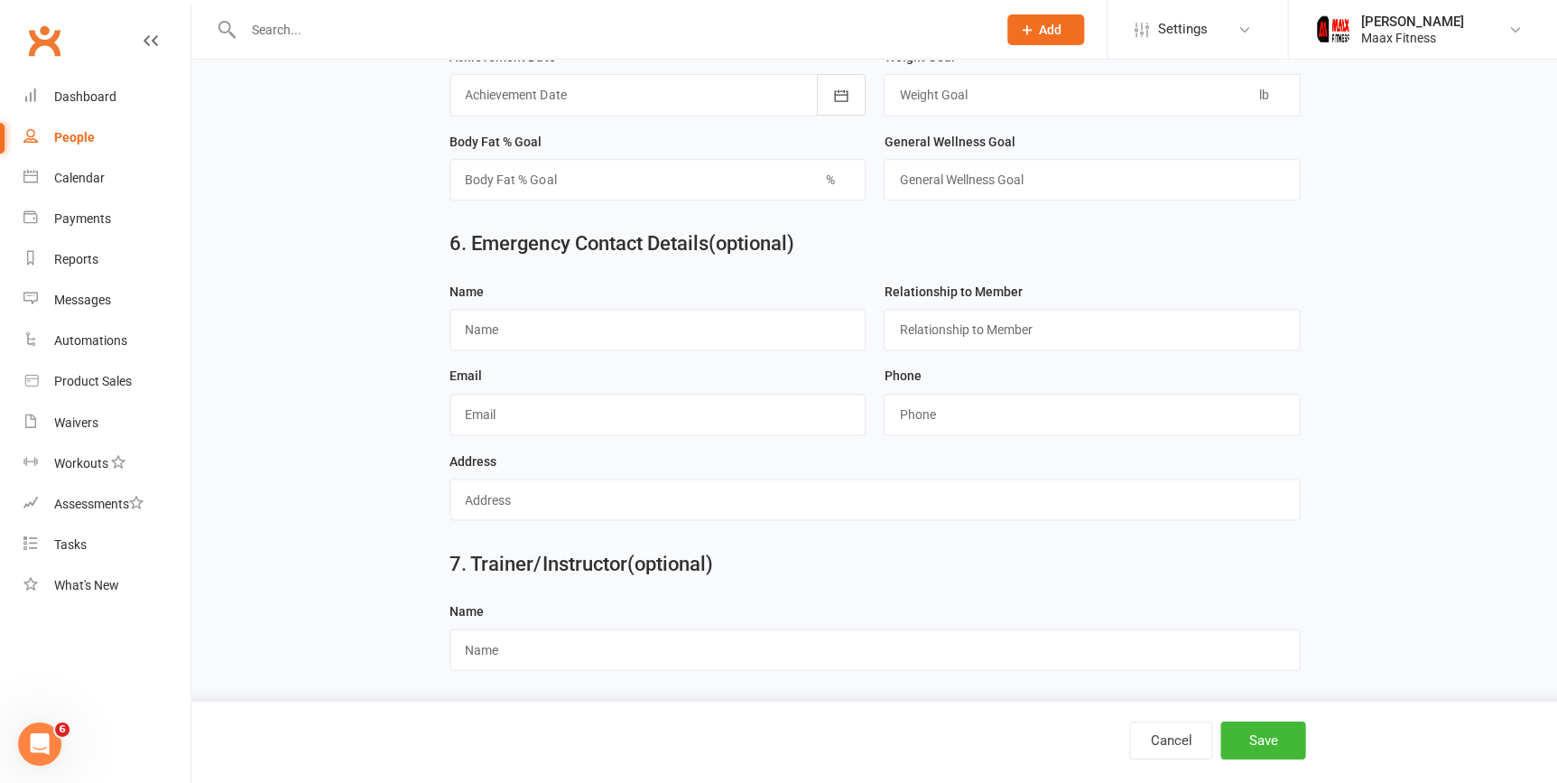
scroll to position [1580, 0]
click at [488, 346] on input "text" at bounding box center [658, 329] width 416 height 42
type input "[PERSON_NAME]"
type input "husband"
type input "[EMAIL_ADDRESS][DOMAIN_NAME]"
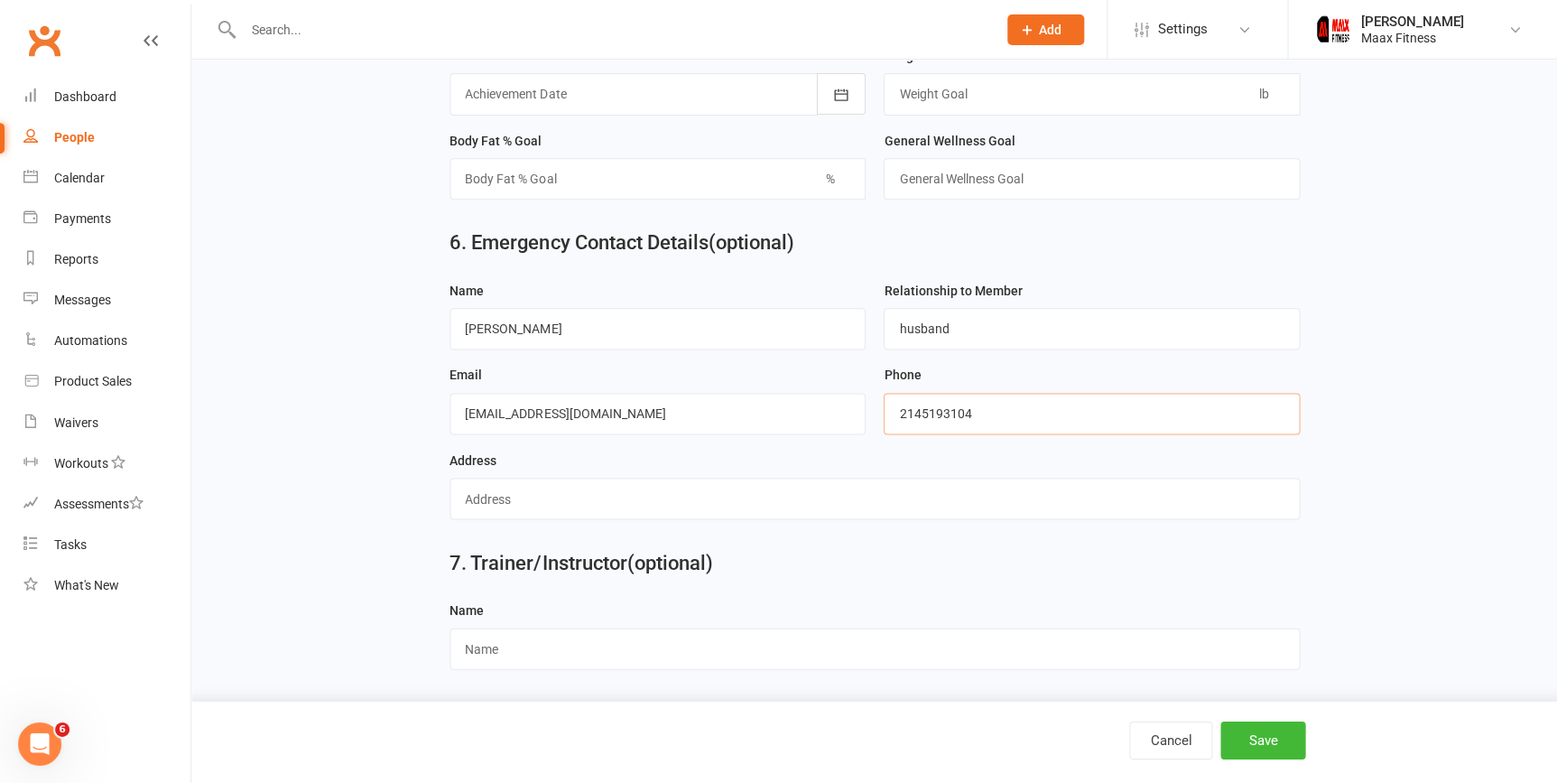
type input "2145193104"
click at [920, 514] on input "text" at bounding box center [875, 499] width 850 height 42
type input "2010 La Vega Rd"
click at [1250, 749] on button "Save" at bounding box center [1262, 739] width 85 height 38
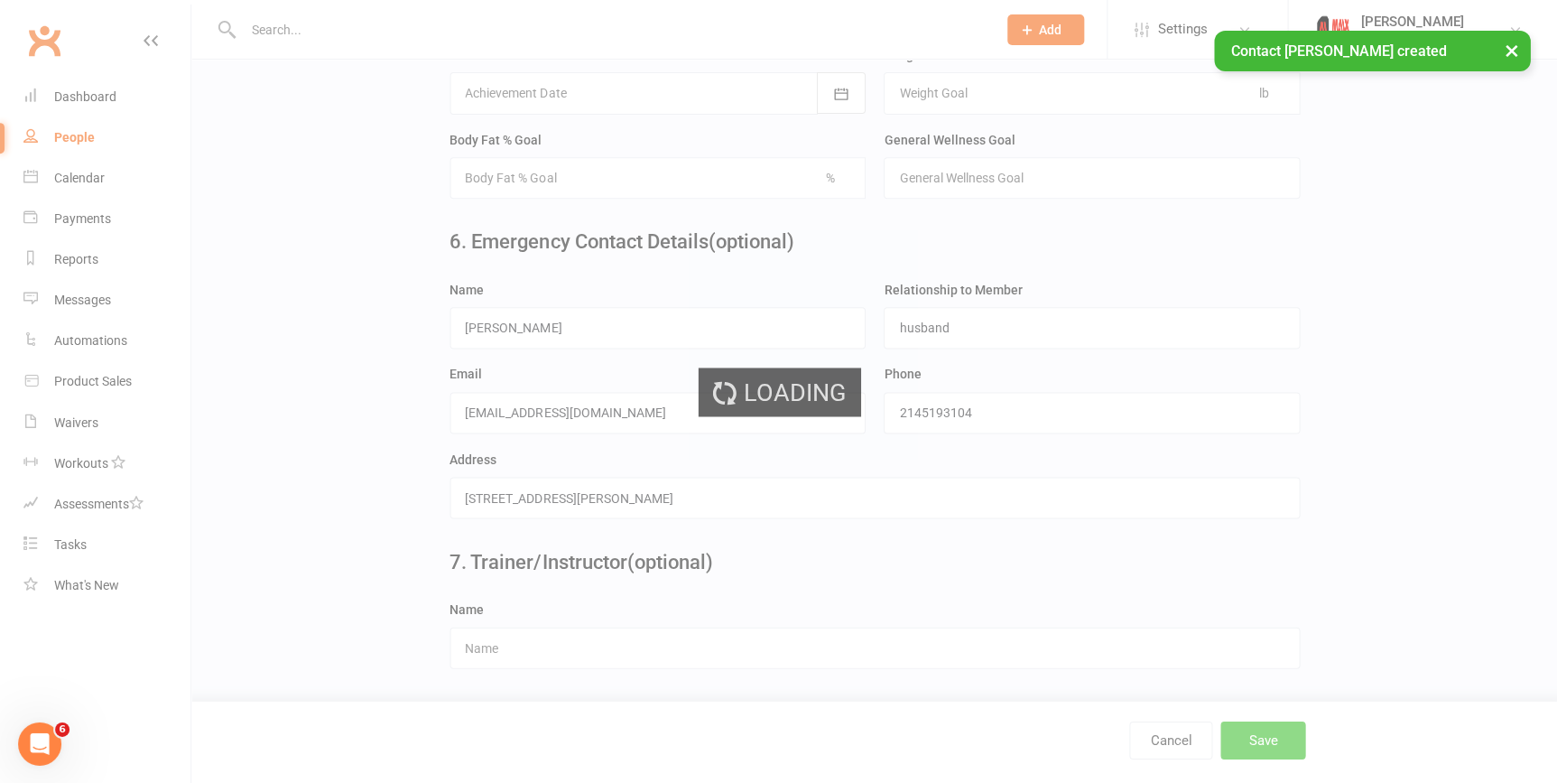
scroll to position [0, 0]
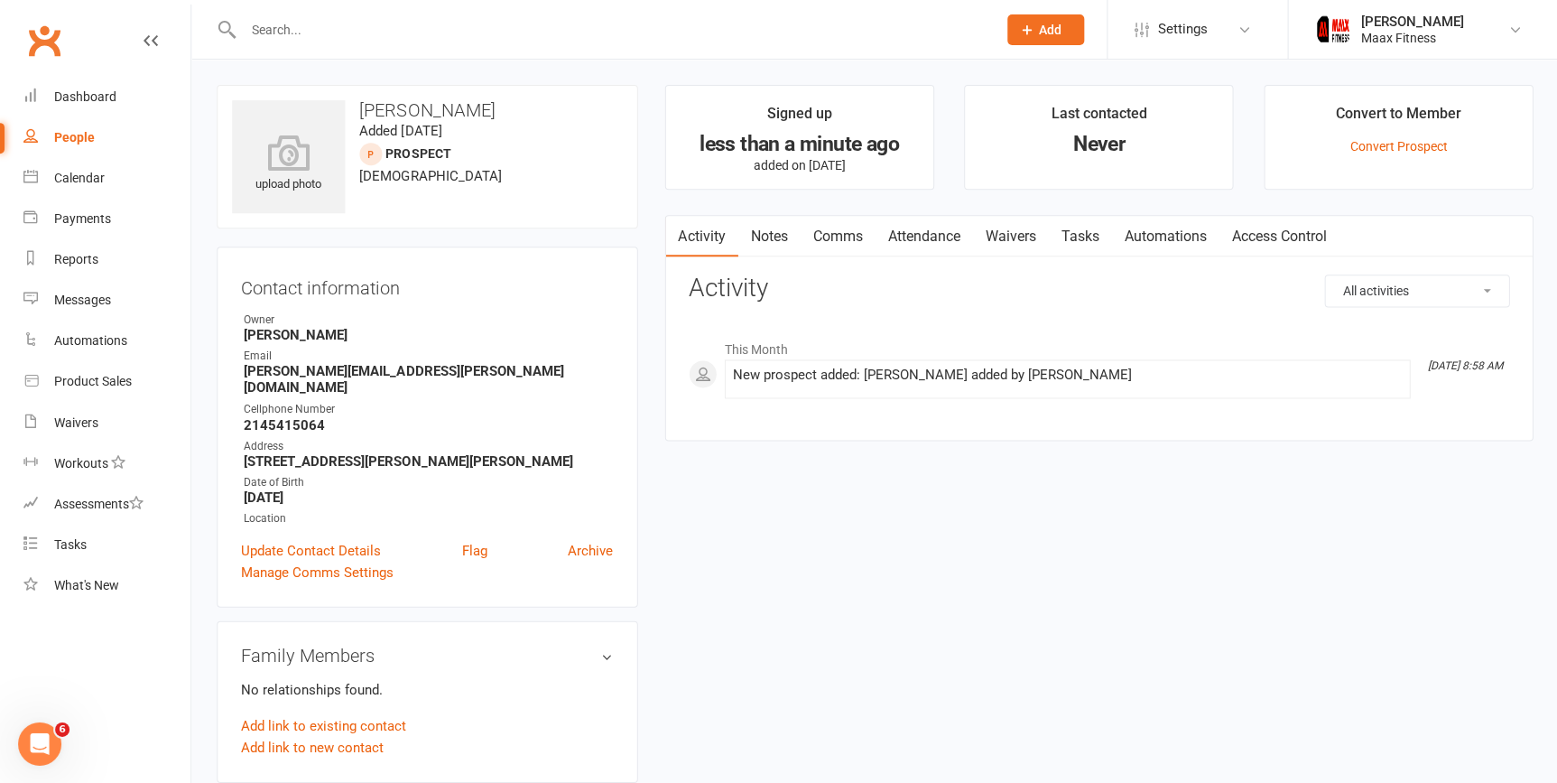
click at [1021, 241] on link "Waivers" at bounding box center [1010, 237] width 76 height 42
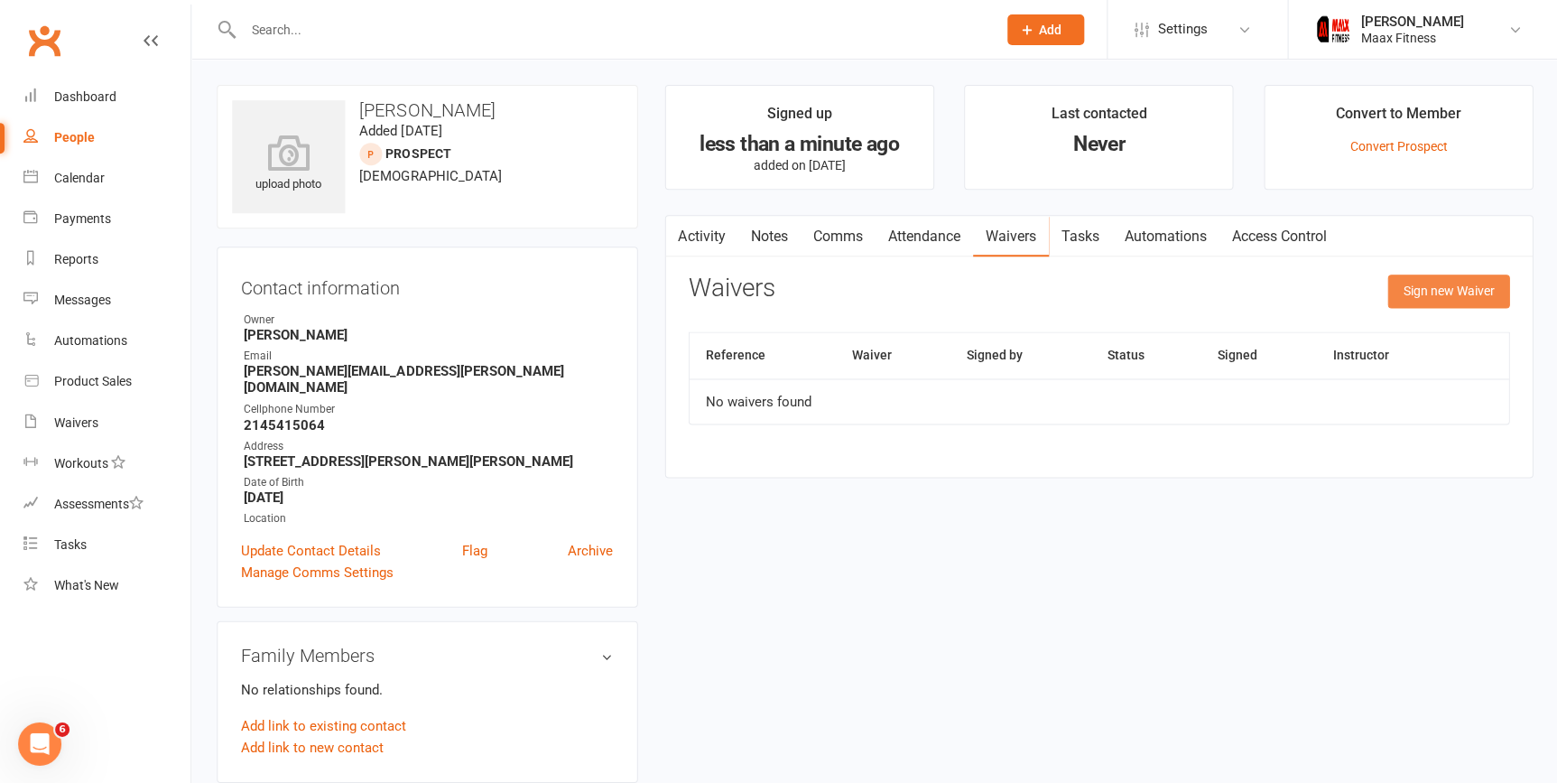
click at [1445, 293] on button "Sign new Waiver" at bounding box center [1448, 290] width 122 height 33
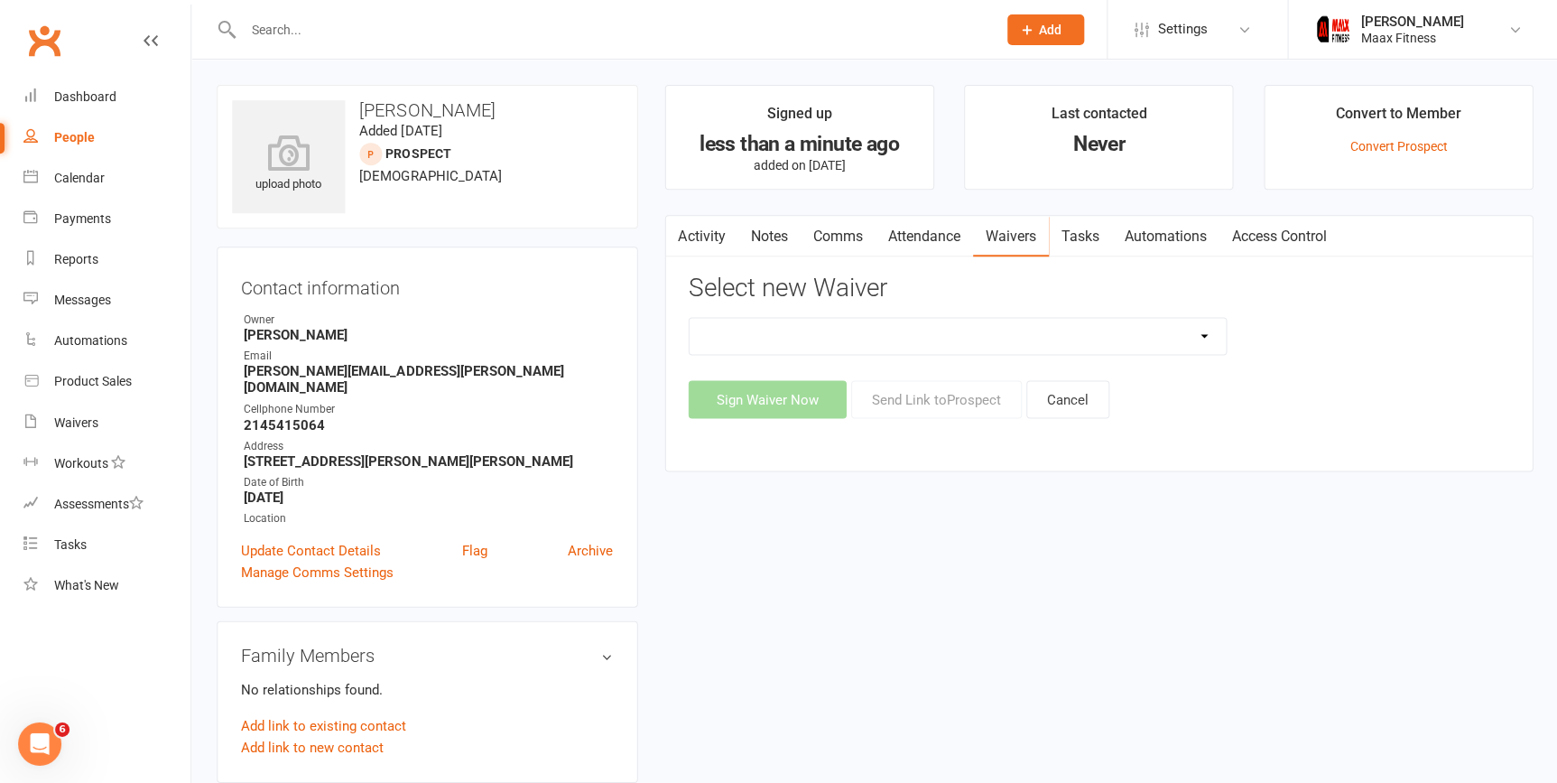
click at [1218, 325] on select "12 Month Individual Membership 12 Month PRESALE Membership 1 Month Membership O…" at bounding box center [957, 336] width 536 height 36
select select "15044"
click at [689, 318] on select "12 Month Individual Membership 12 Month PRESALE Membership 1 Month Membership O…" at bounding box center [957, 336] width 536 height 36
click at [770, 400] on button "Sign Waiver Now" at bounding box center [767, 399] width 158 height 38
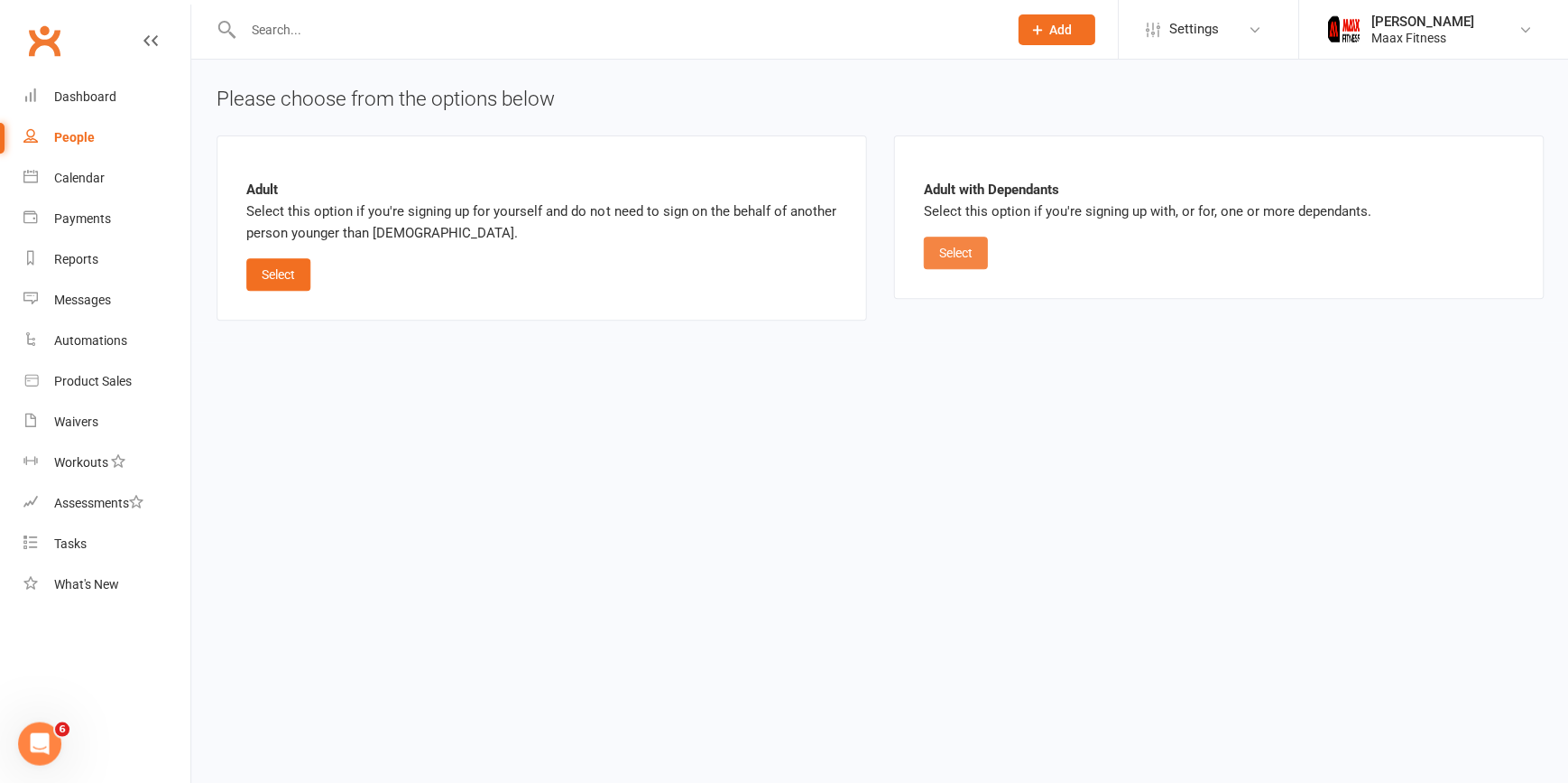
click at [943, 253] on button "Select" at bounding box center [955, 253] width 64 height 33
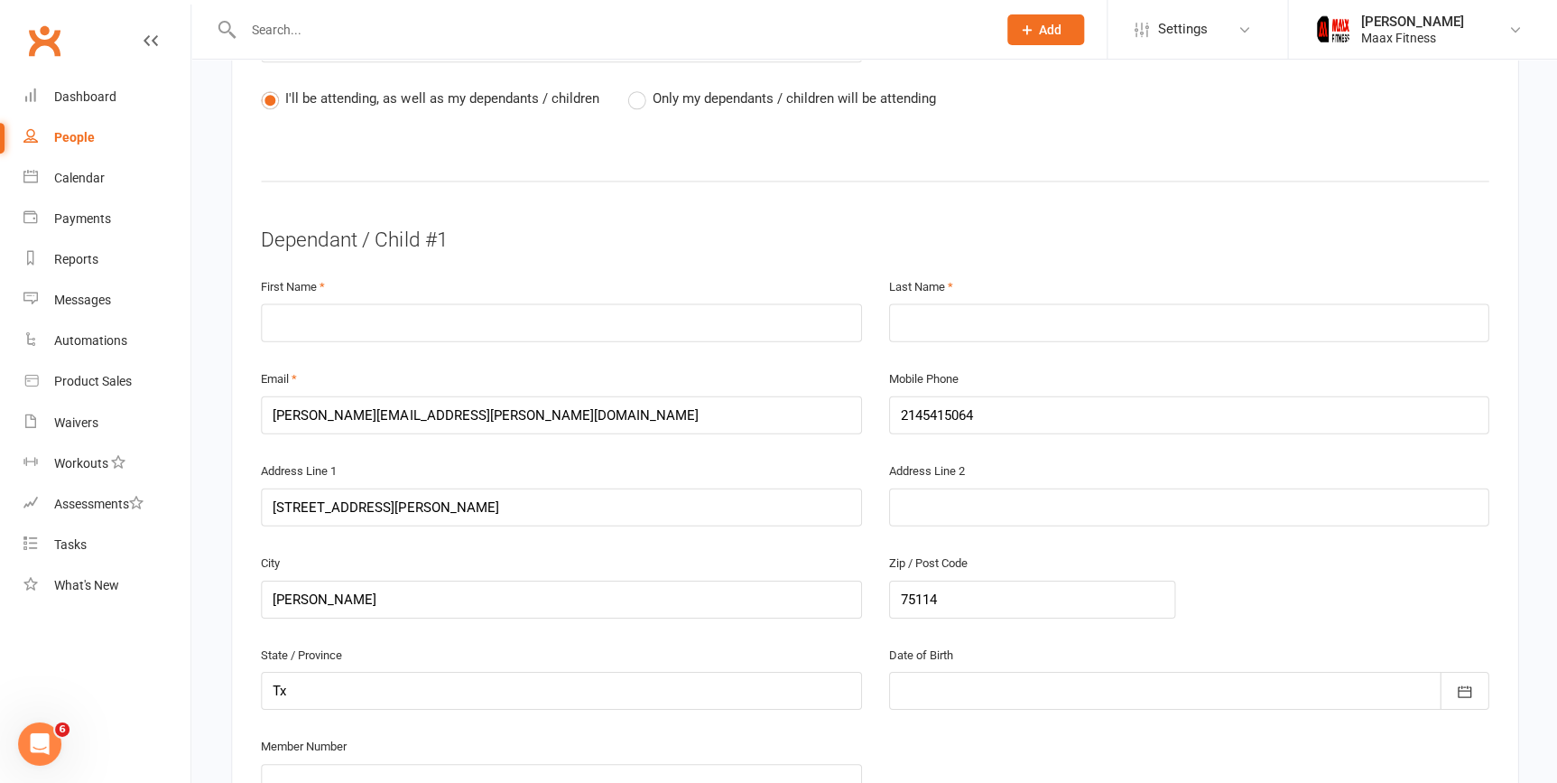
scroll to position [983, 0]
click at [614, 325] on input "text" at bounding box center [561, 321] width 600 height 38
type input "Jairo"
type input "Arce"
type input "[EMAIL_ADDRESS][DOMAIN_NAME]"
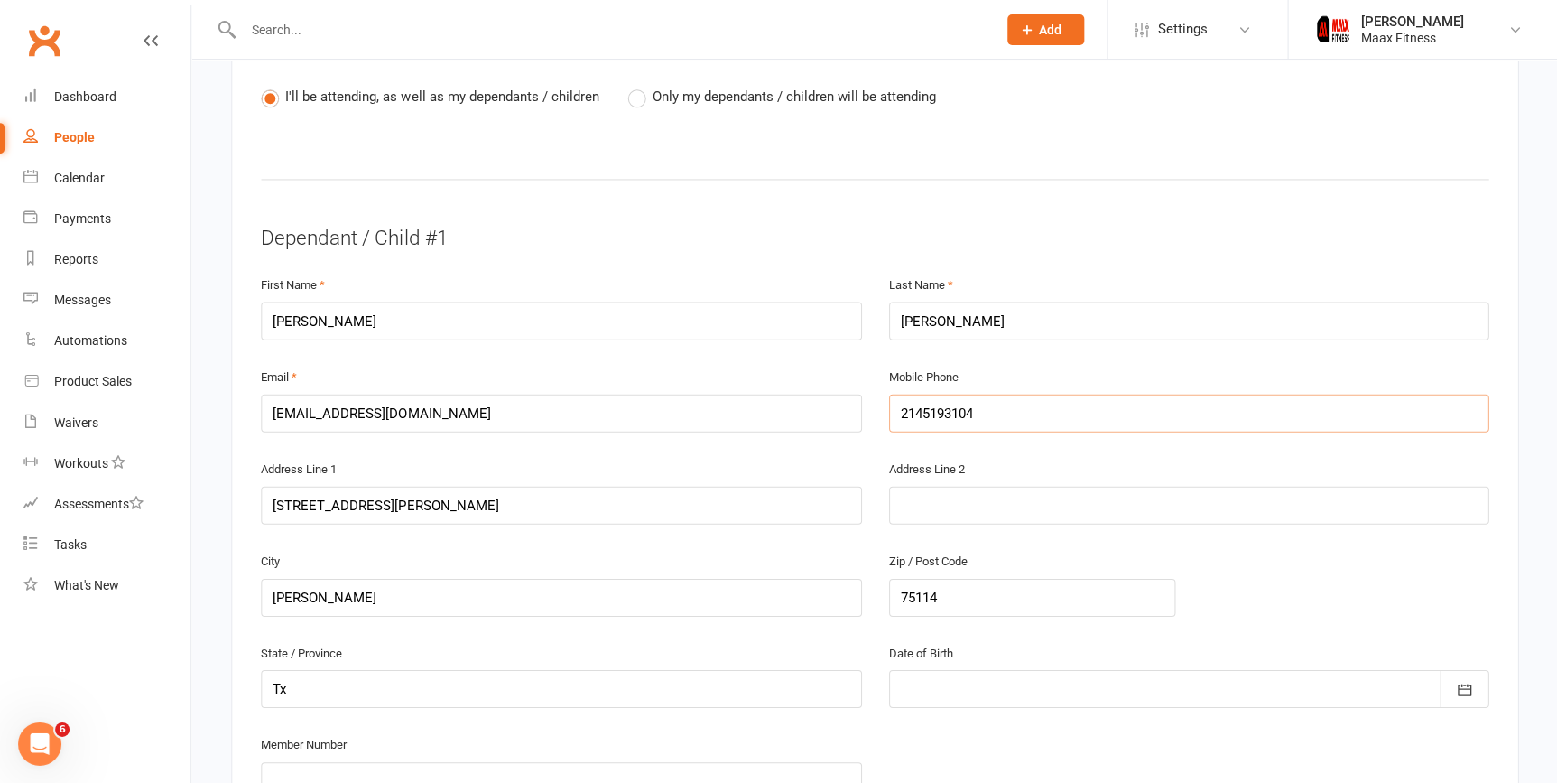
type input "2145193104"
click at [1481, 685] on button "button" at bounding box center [1463, 688] width 49 height 38
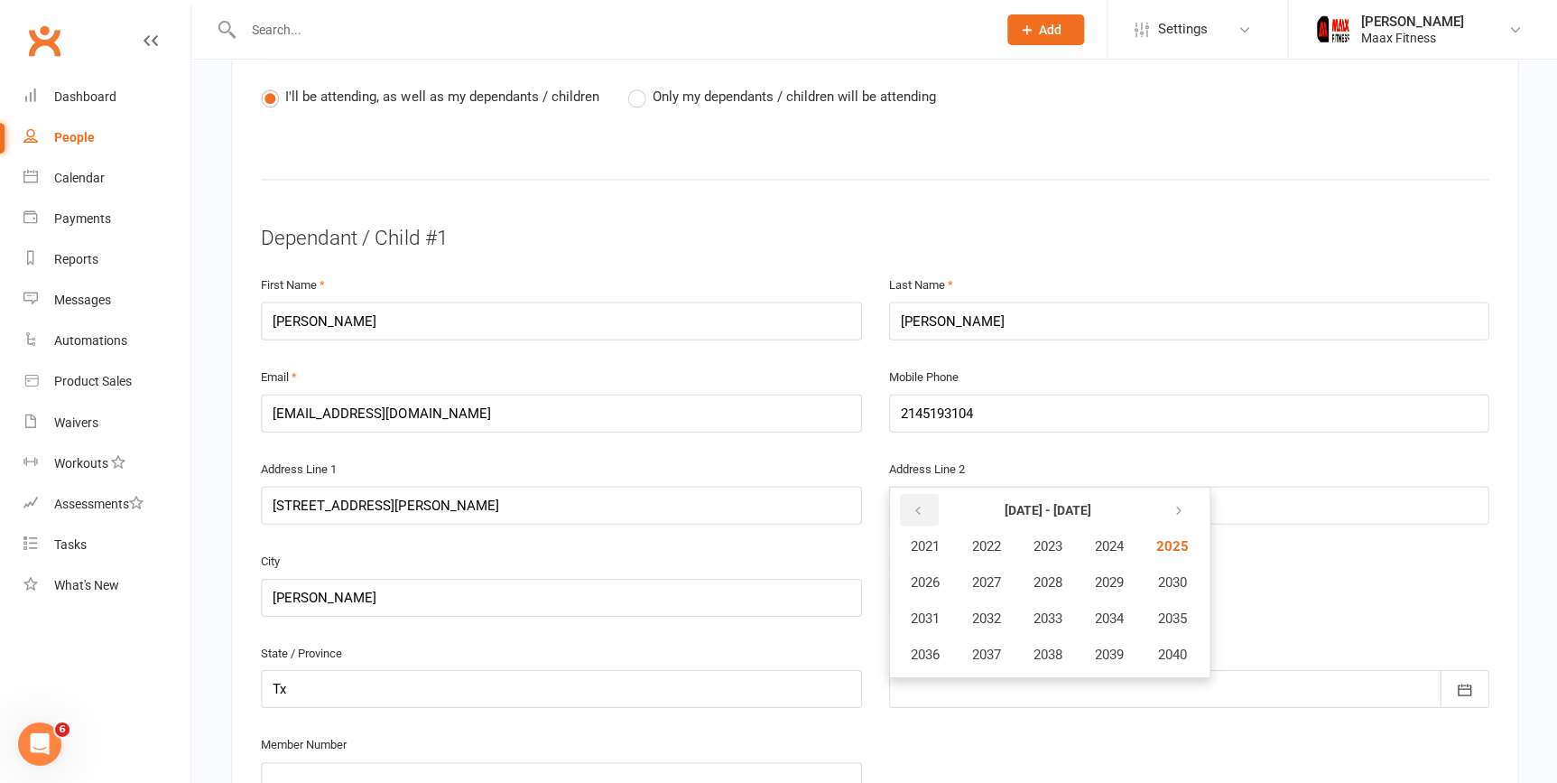
click at [918, 503] on icon "button" at bounding box center [917, 510] width 13 height 14
click at [917, 503] on icon "button" at bounding box center [917, 510] width 13 height 14
click at [926, 573] on span "1986" at bounding box center [924, 581] width 29 height 16
click at [1033, 609] on span "August" at bounding box center [1021, 617] width 42 height 16
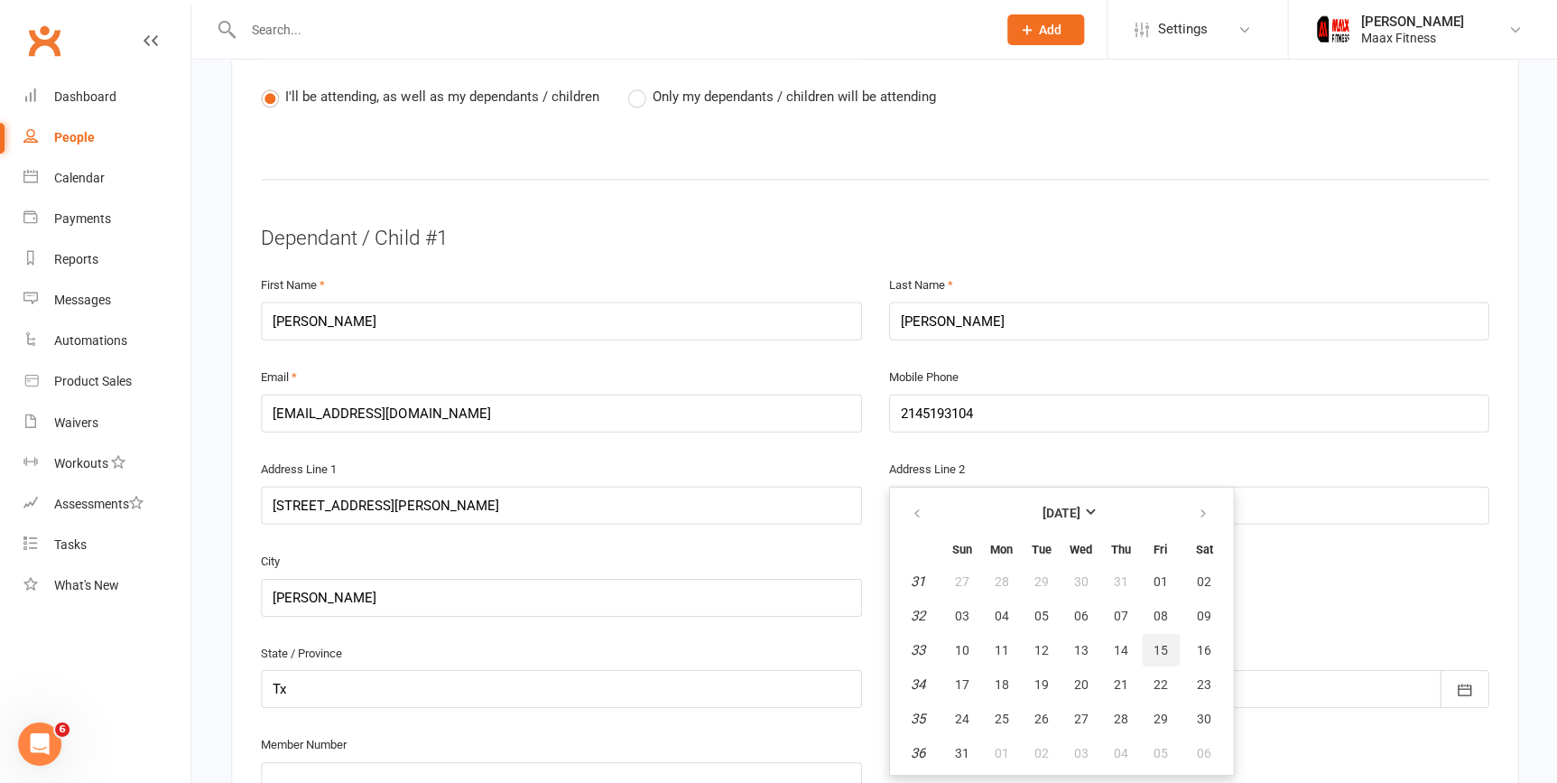
click at [1157, 643] on span "15" at bounding box center [1160, 649] width 14 height 14
type input "15 Aug 1986"
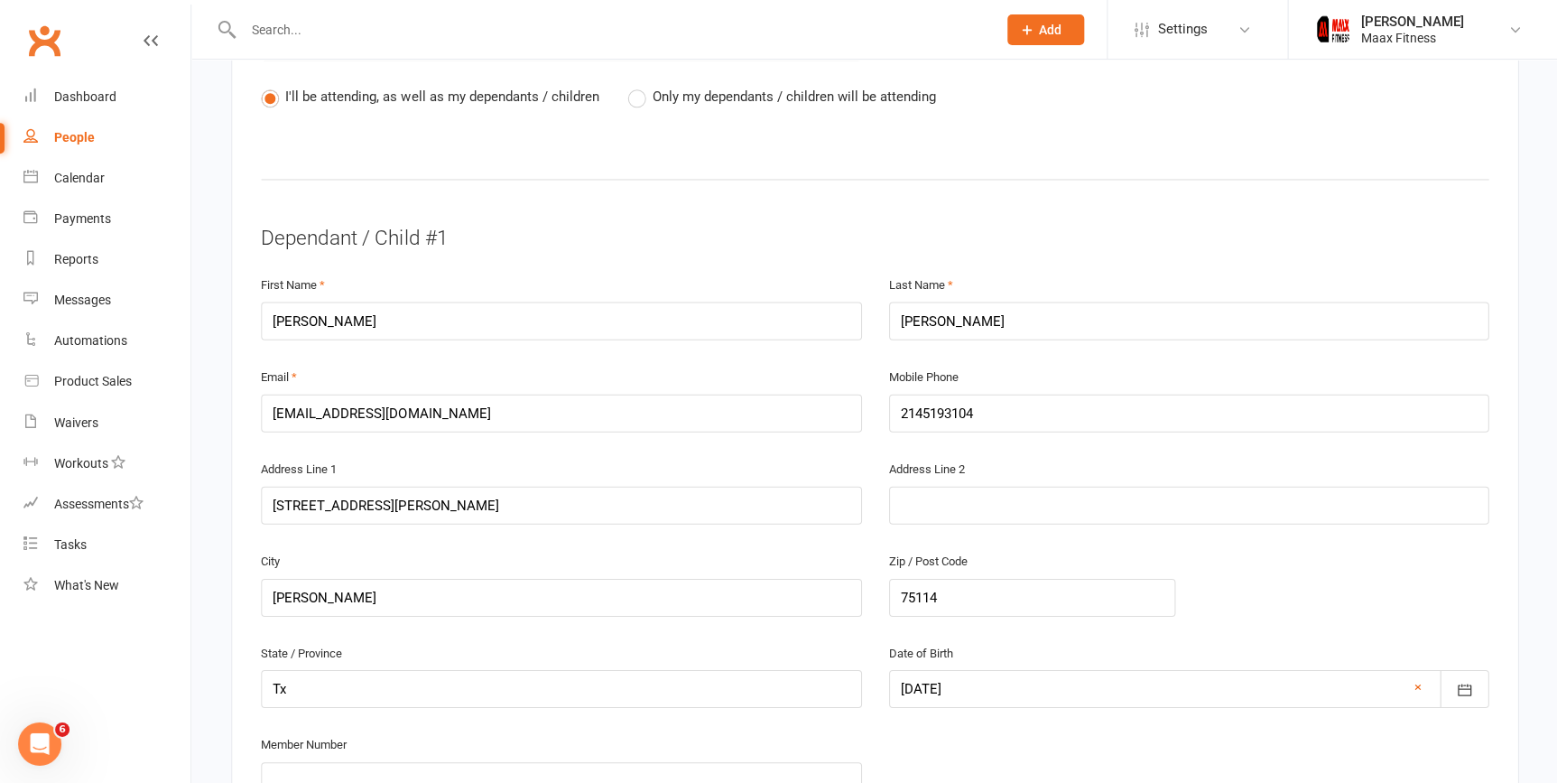
click at [1243, 597] on div "City Crandall Zip / Post Code 75114" at bounding box center [874, 595] width 1254 height 92
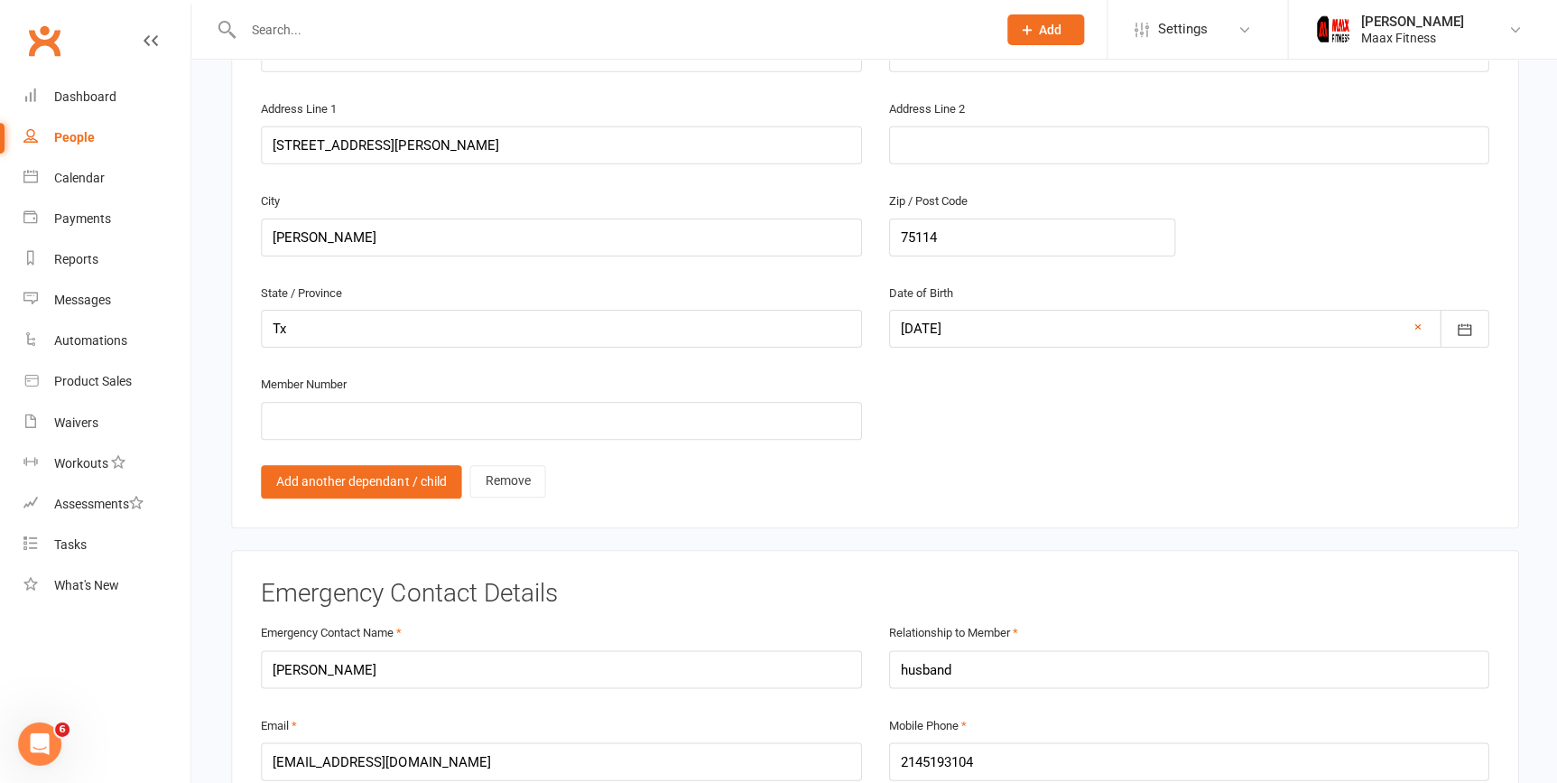
scroll to position [1355, 0]
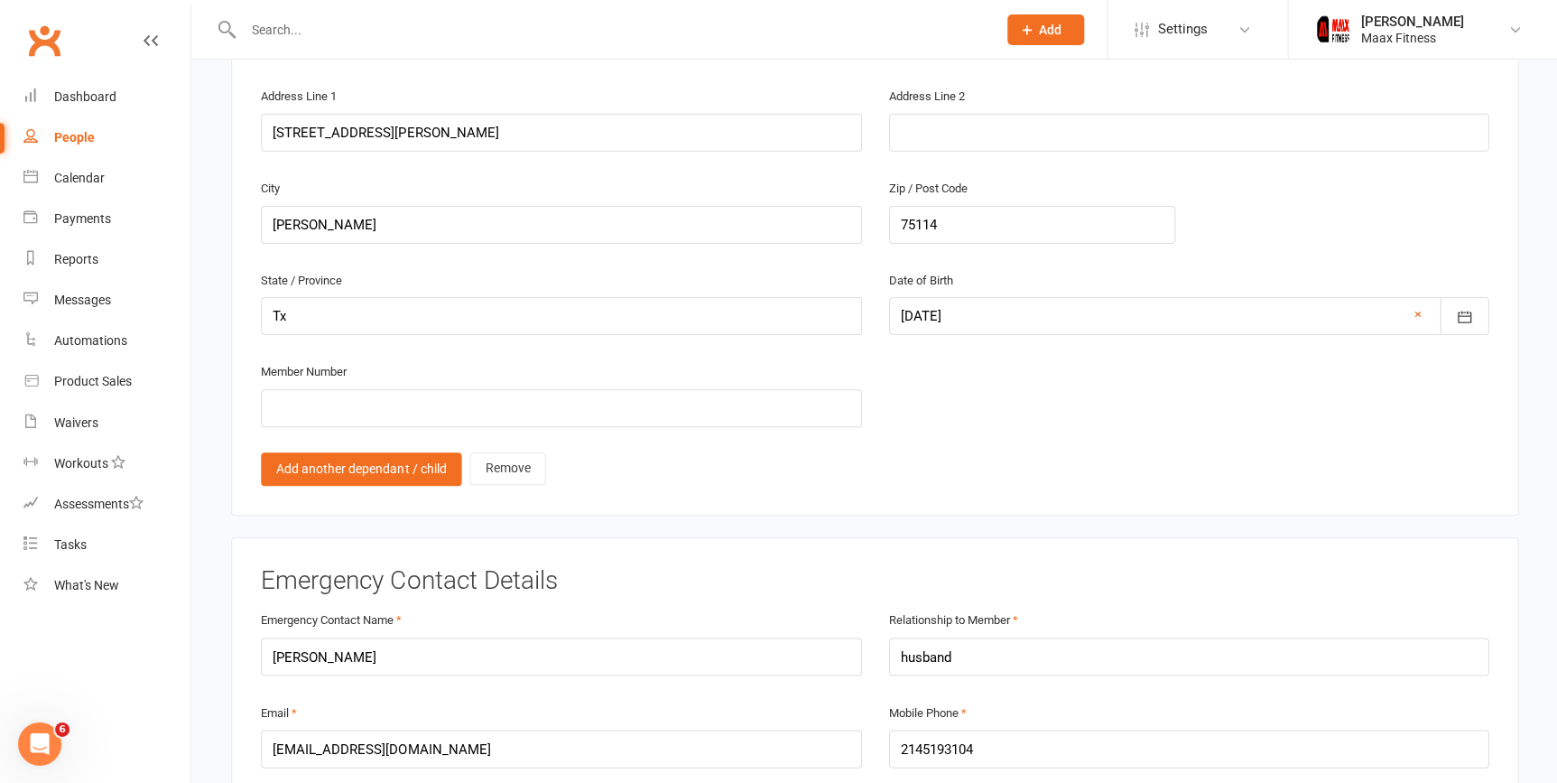
click at [392, 462] on link "Add another dependant / child" at bounding box center [361, 468] width 200 height 33
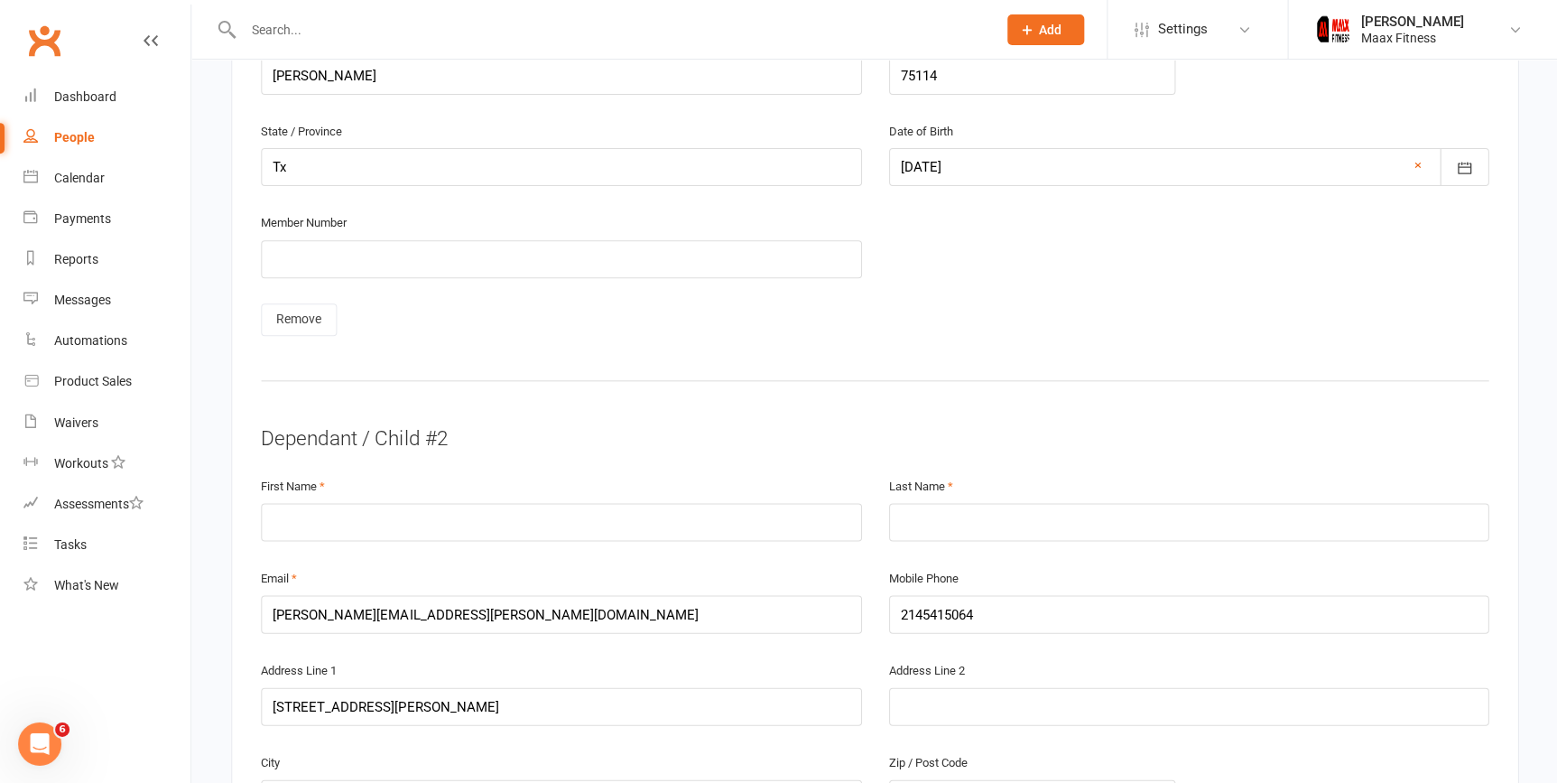
scroll to position [1514, 0]
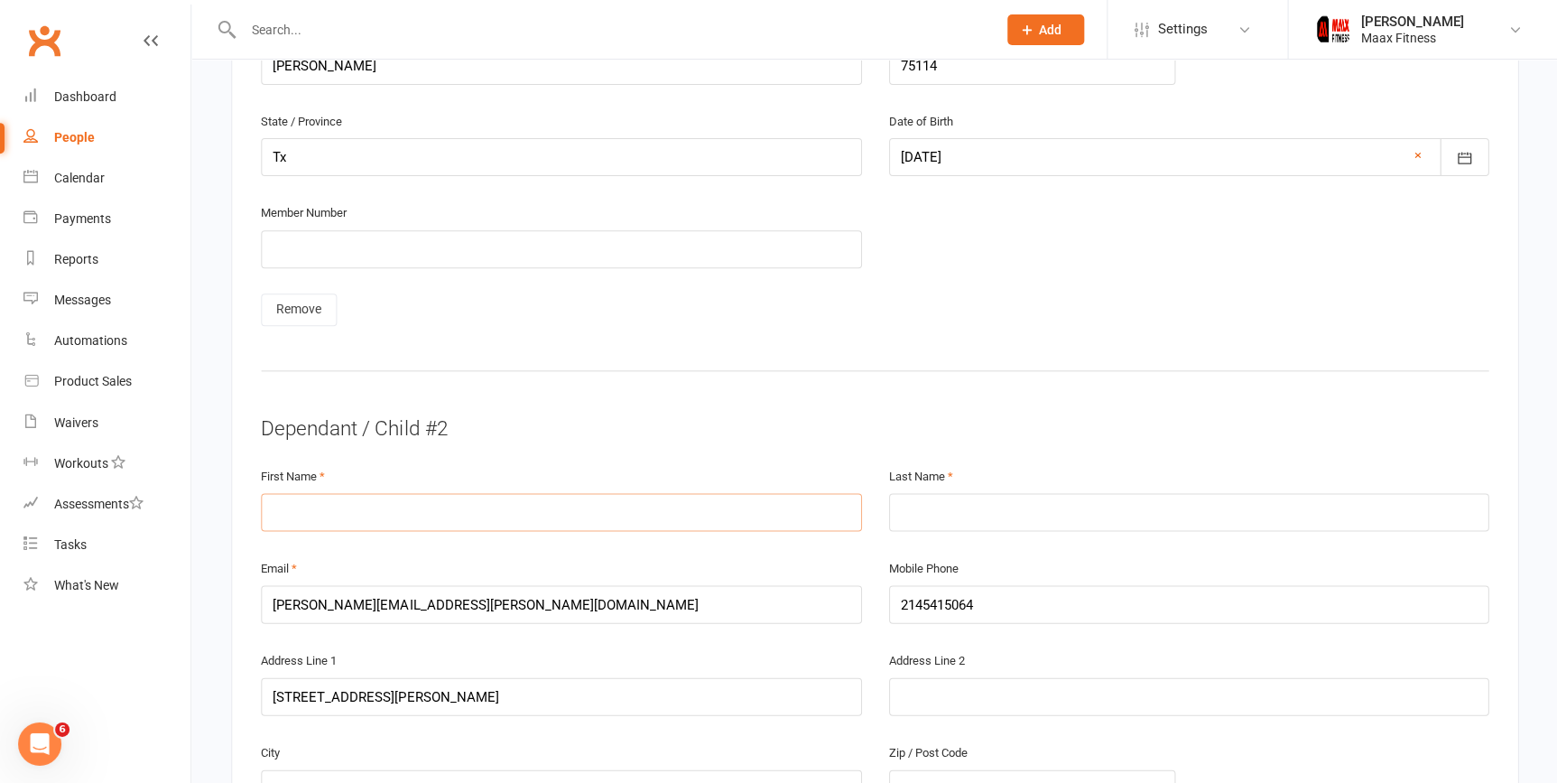
click at [621, 516] on input "text" at bounding box center [561, 512] width 600 height 38
type input "Emmanuel"
type input "R"
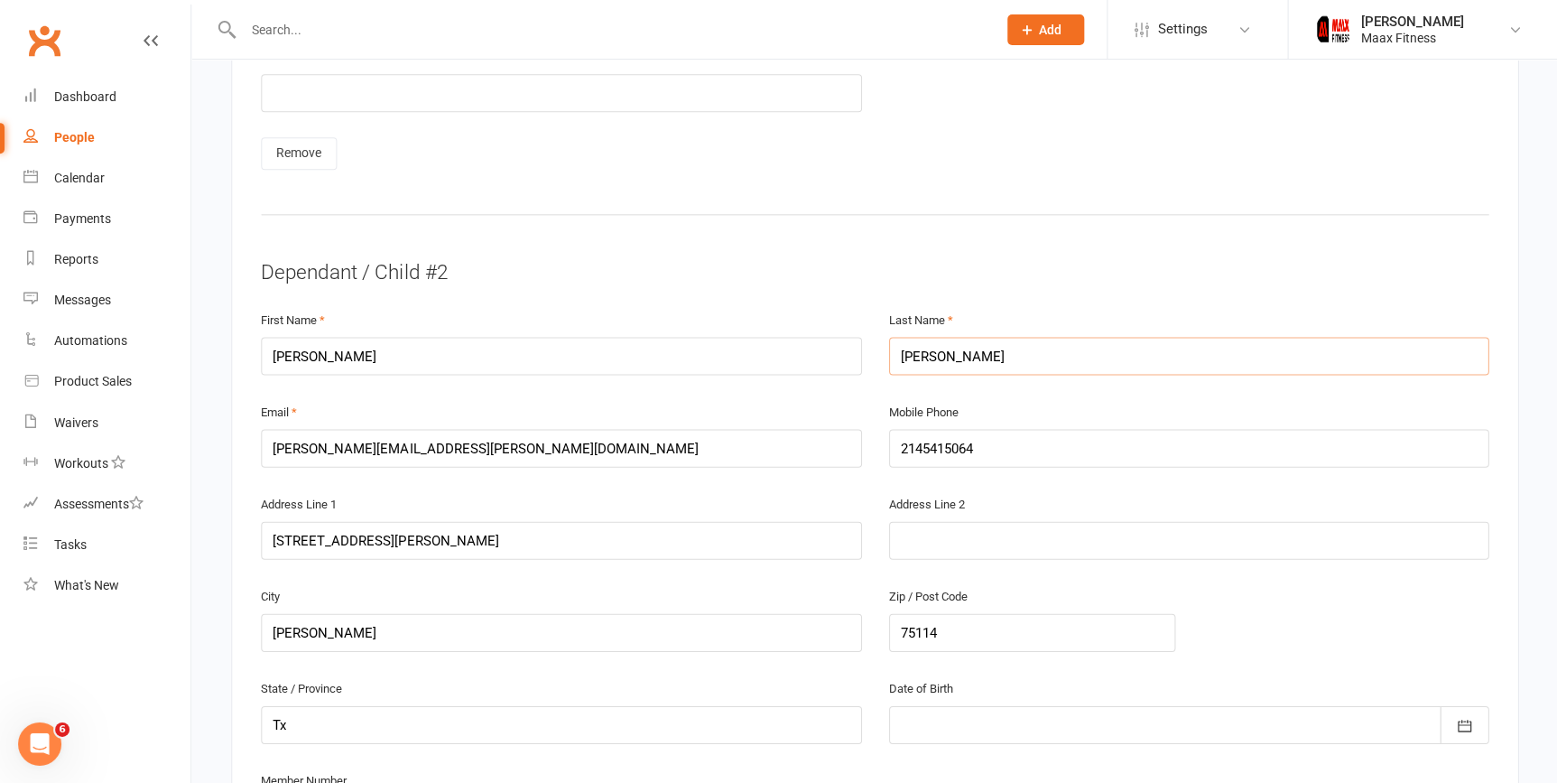
scroll to position [1708, 0]
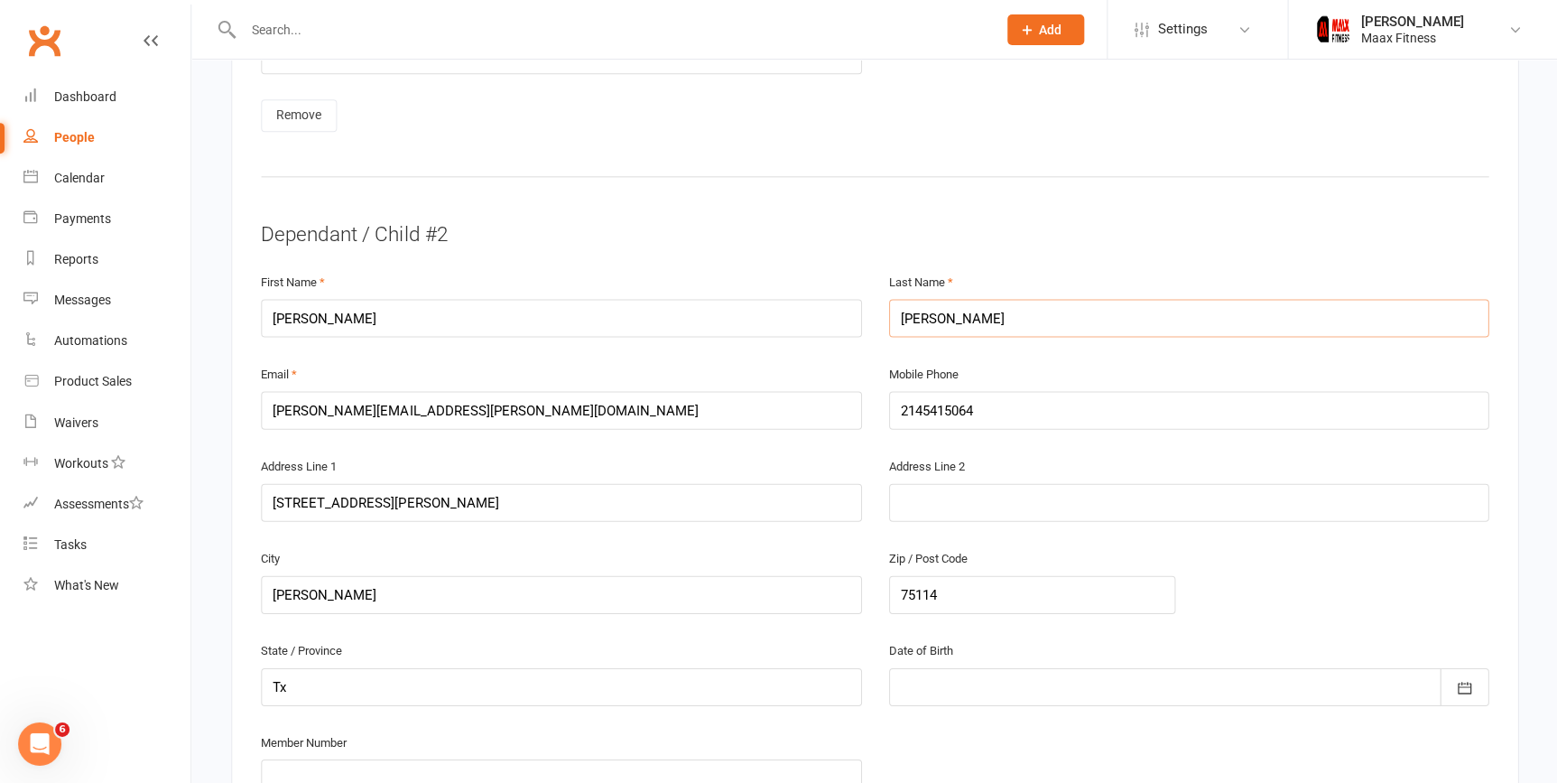
type input "Arce"
click at [784, 406] on input "[PERSON_NAME][EMAIL_ADDRESS][PERSON_NAME][DOMAIN_NAME]" at bounding box center [561, 410] width 600 height 38
type input "a"
drag, startPoint x: 784, startPoint y: 406, endPoint x: 1123, endPoint y: 716, distance: 459.5
click at [416, 409] on input "arce" at bounding box center [561, 410] width 600 height 38
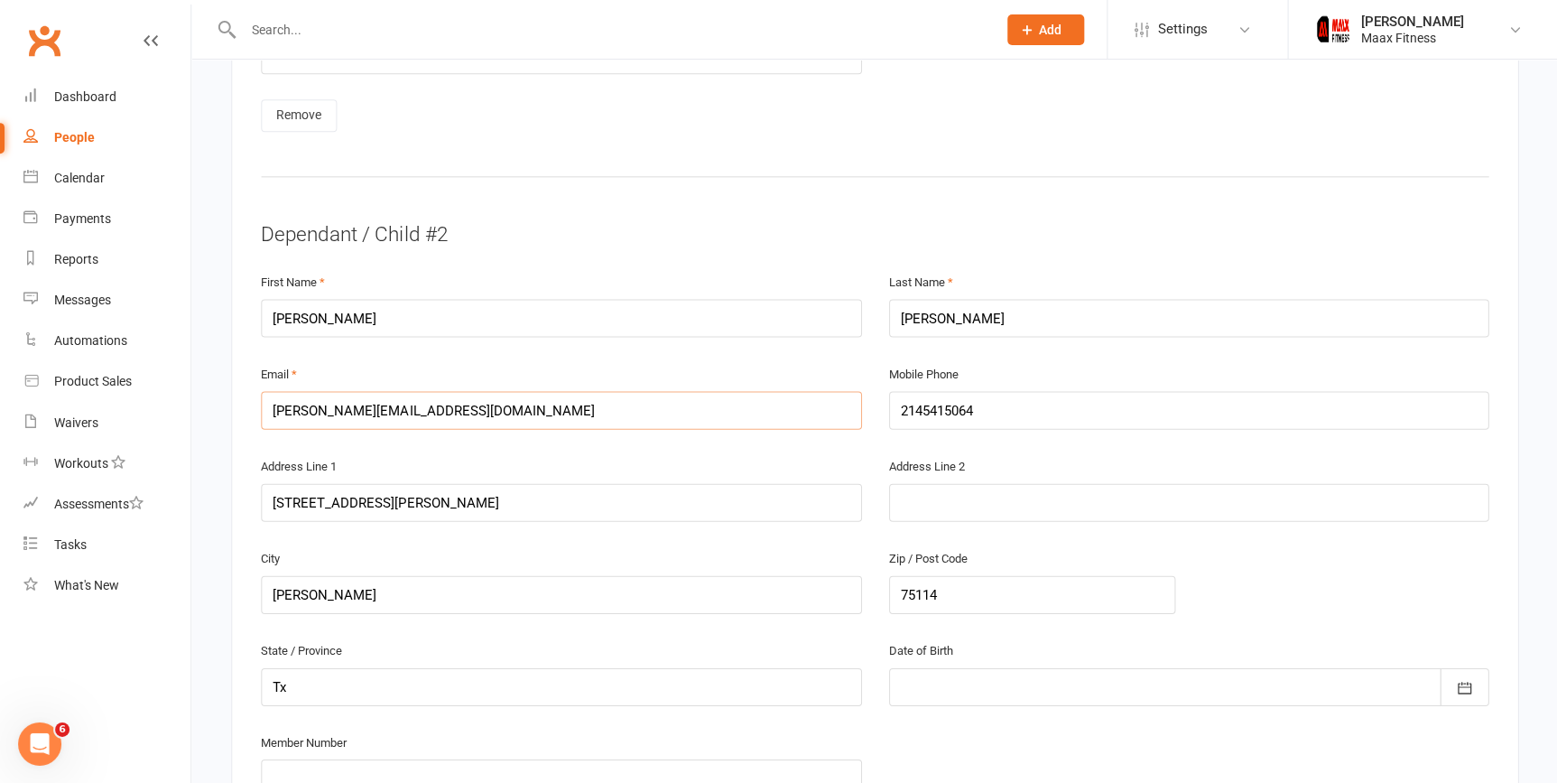
type input "[PERSON_NAME][EMAIL_ADDRESS][DOMAIN_NAME]"
click at [1073, 409] on input "2145415064" at bounding box center [1188, 410] width 600 height 38
type input "2"
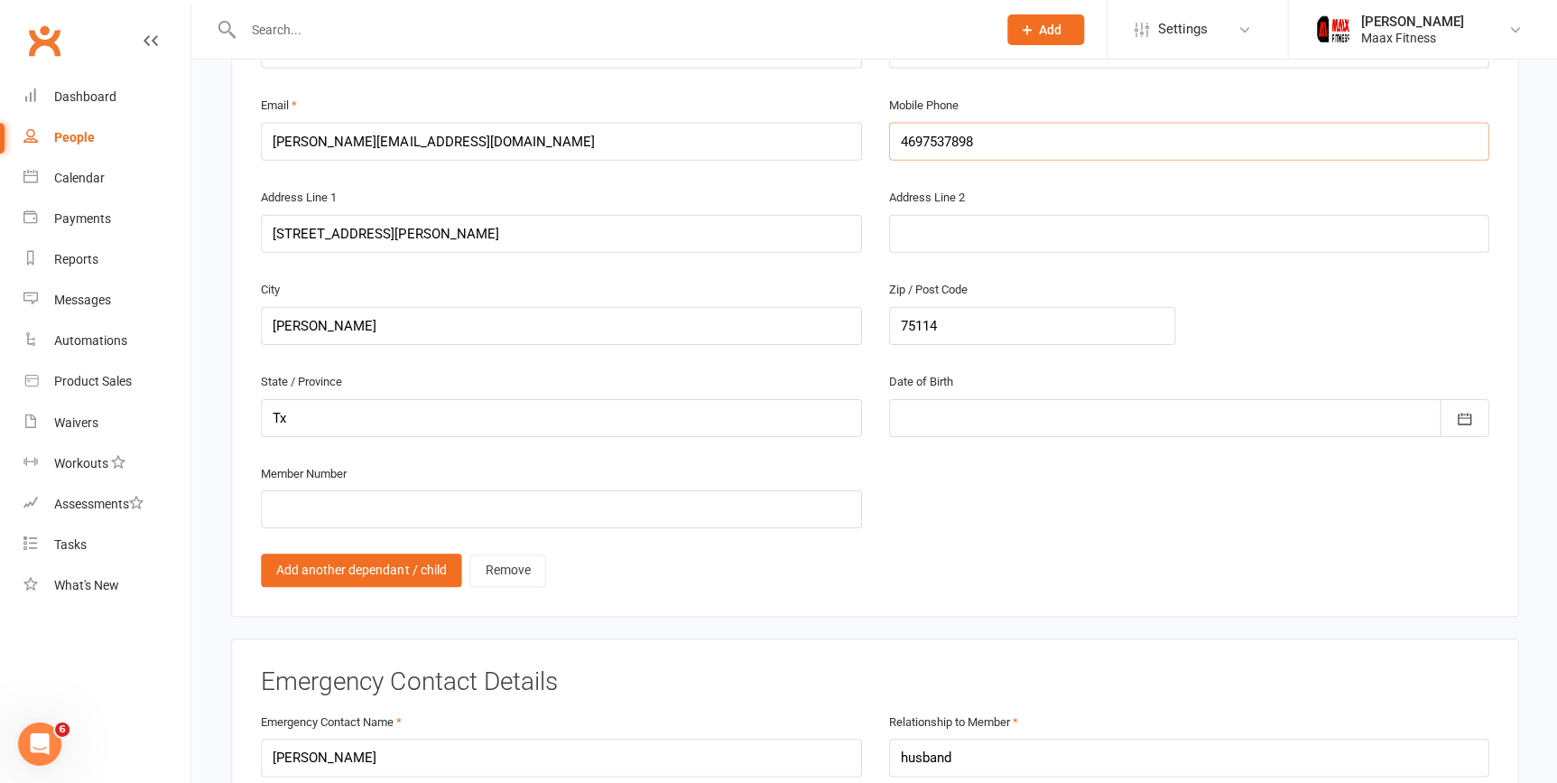
scroll to position [1977, 0]
type input "4697537898"
click at [1464, 412] on icon "button" at bounding box center [1464, 418] width 18 height 18
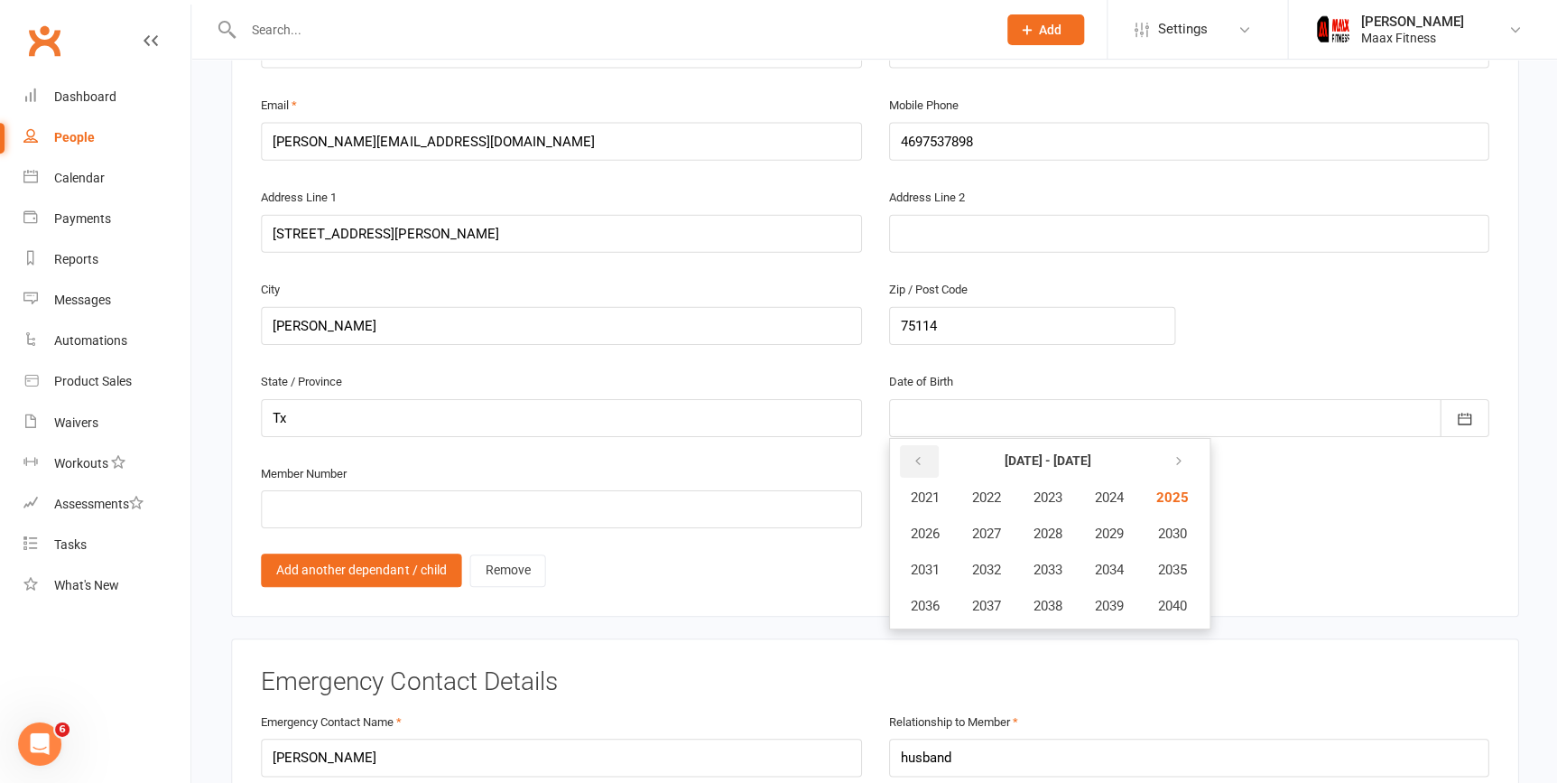
click at [926, 456] on button "button" at bounding box center [918, 460] width 39 height 33
click at [1109, 527] on span "2009" at bounding box center [1108, 533] width 29 height 16
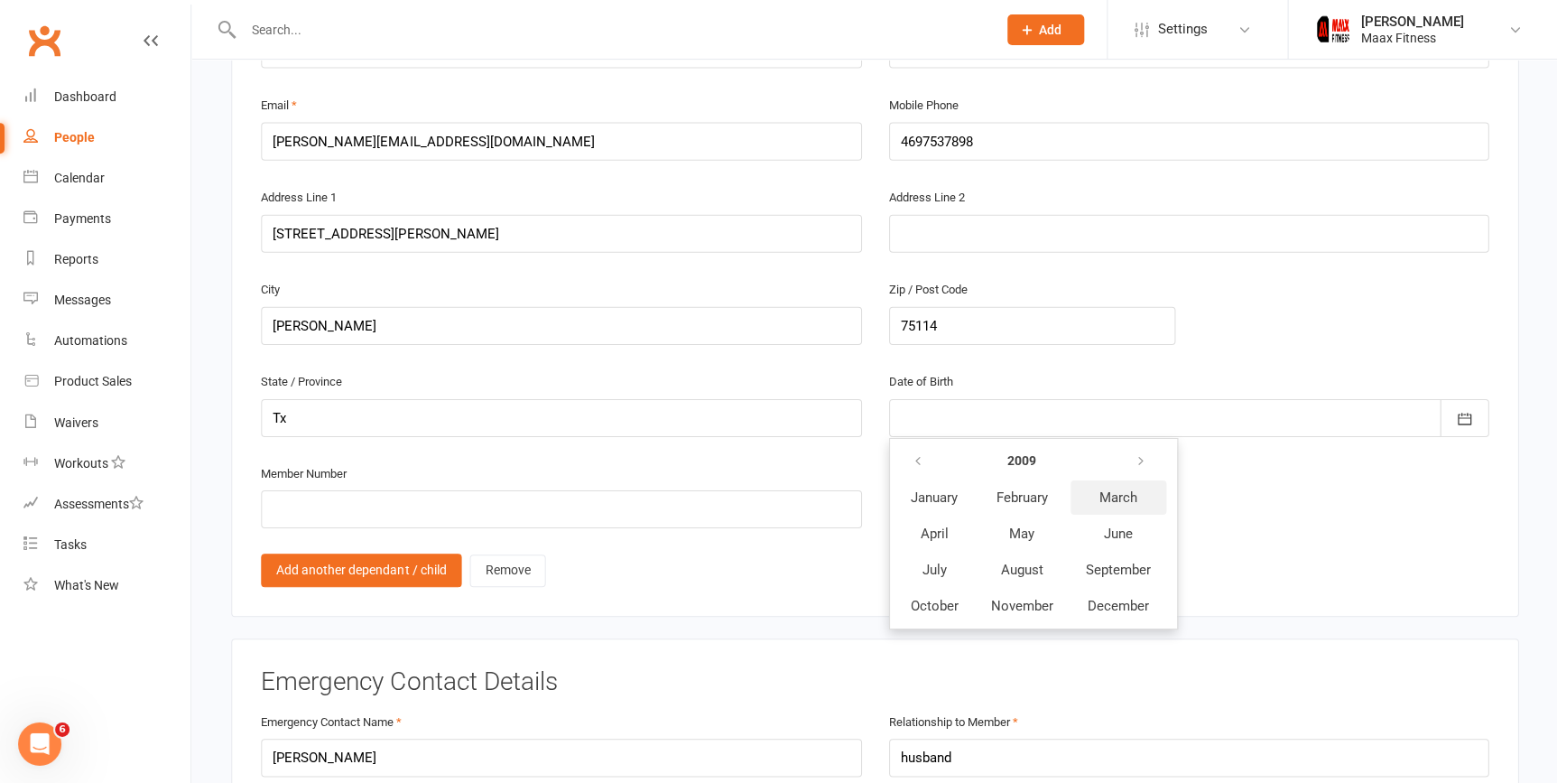
click at [1096, 492] on button "March" at bounding box center [1118, 496] width 96 height 34
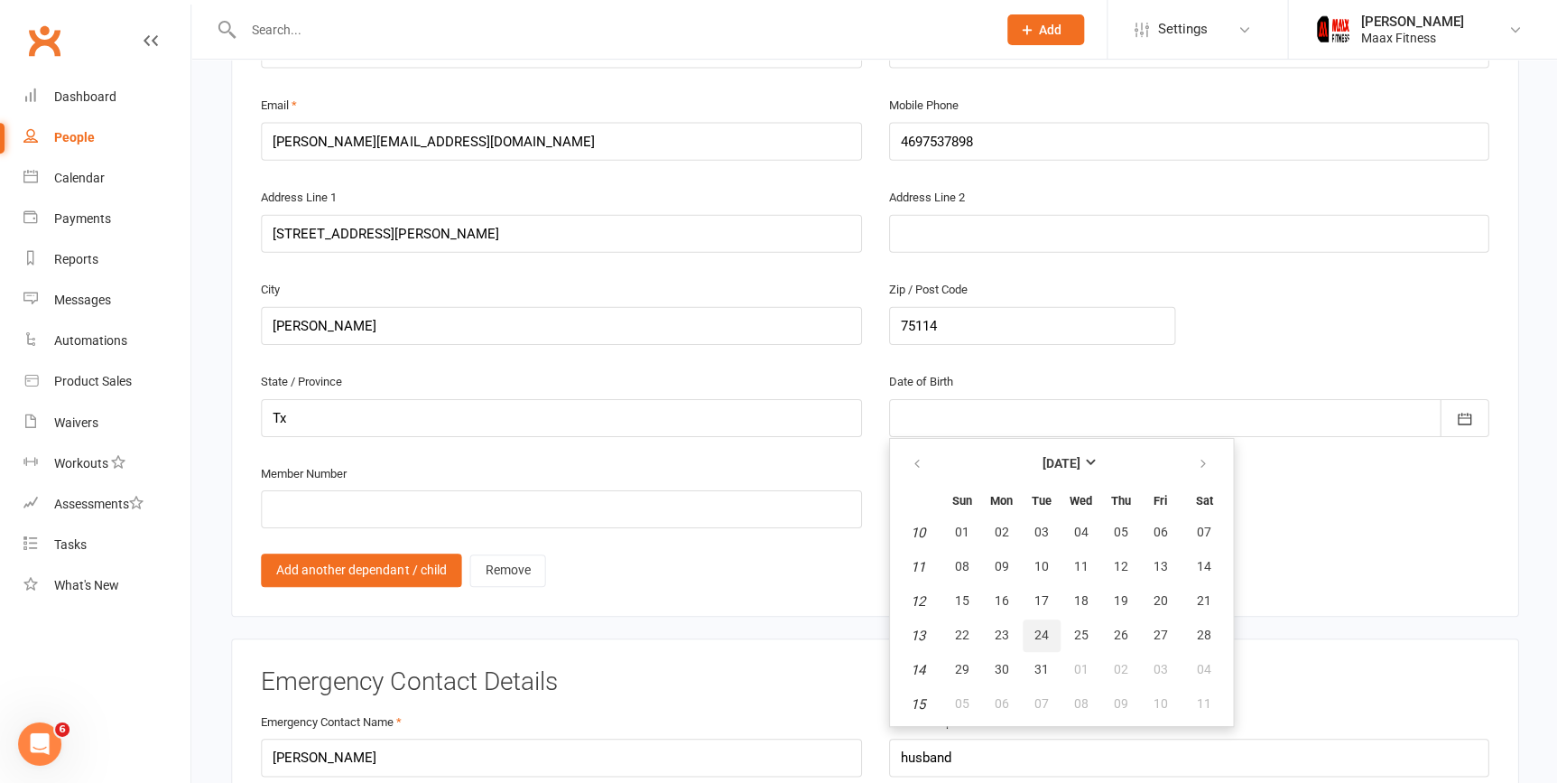
click at [1041, 627] on span "24" at bounding box center [1041, 634] width 14 height 14
type input "24 Mar 2009"
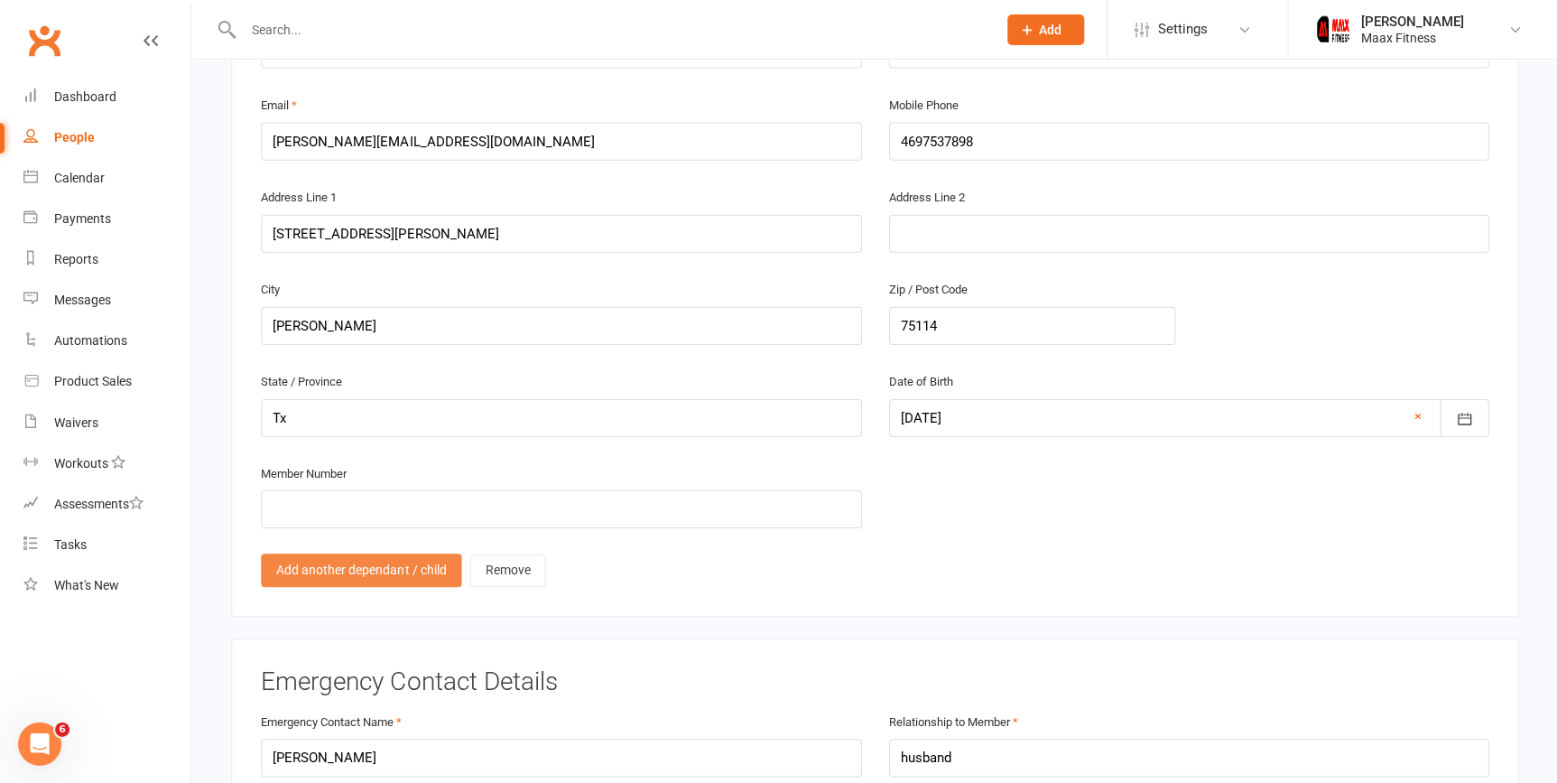
click at [322, 562] on link "Add another dependant / child" at bounding box center [361, 569] width 200 height 33
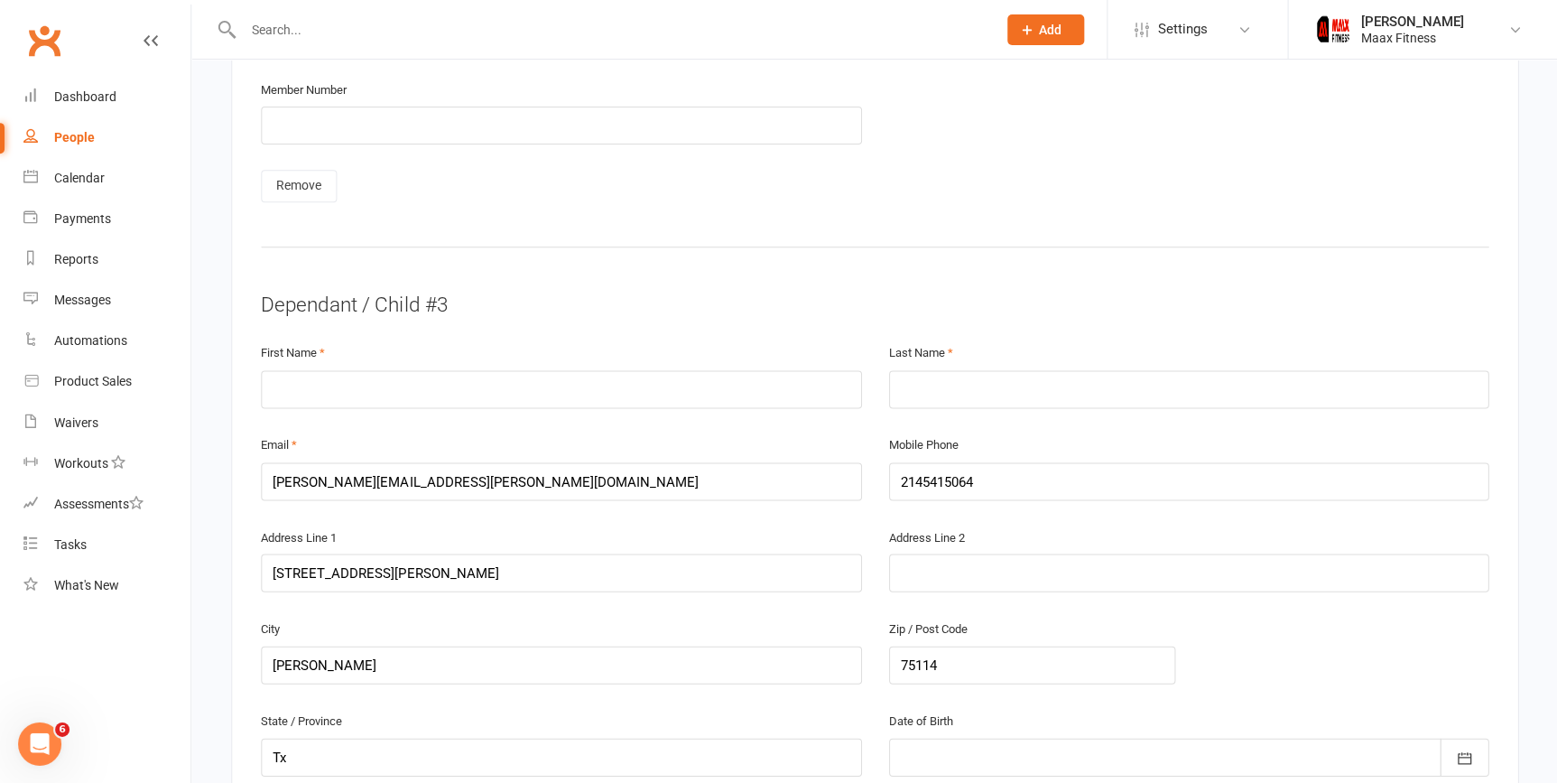
scroll to position [2362, 0]
click at [578, 385] on input "text" at bounding box center [561, 387] width 600 height 38
type input "Nicholas"
click at [914, 382] on input "text" at bounding box center [1188, 387] width 600 height 38
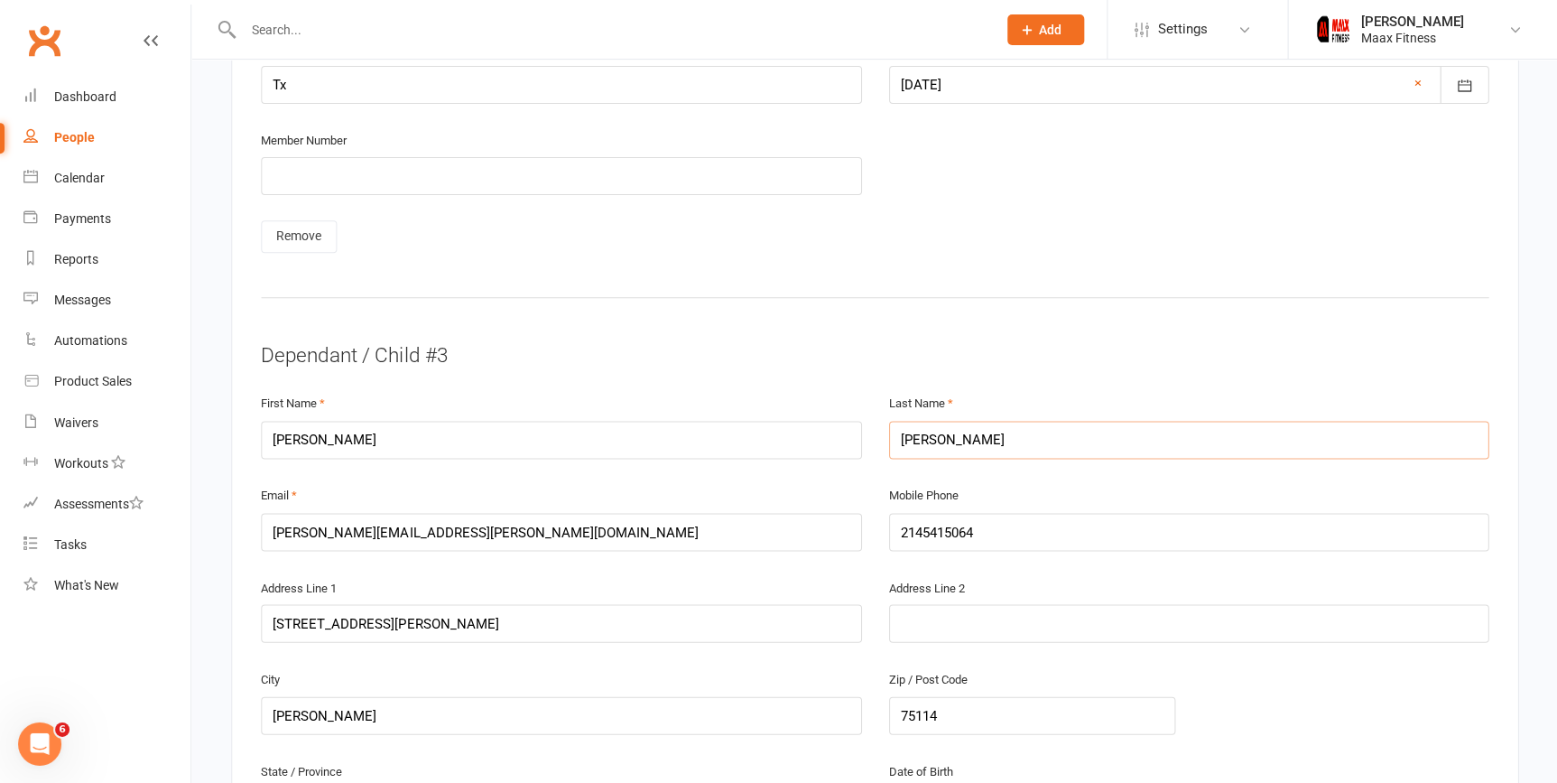
scroll to position [2280, 0]
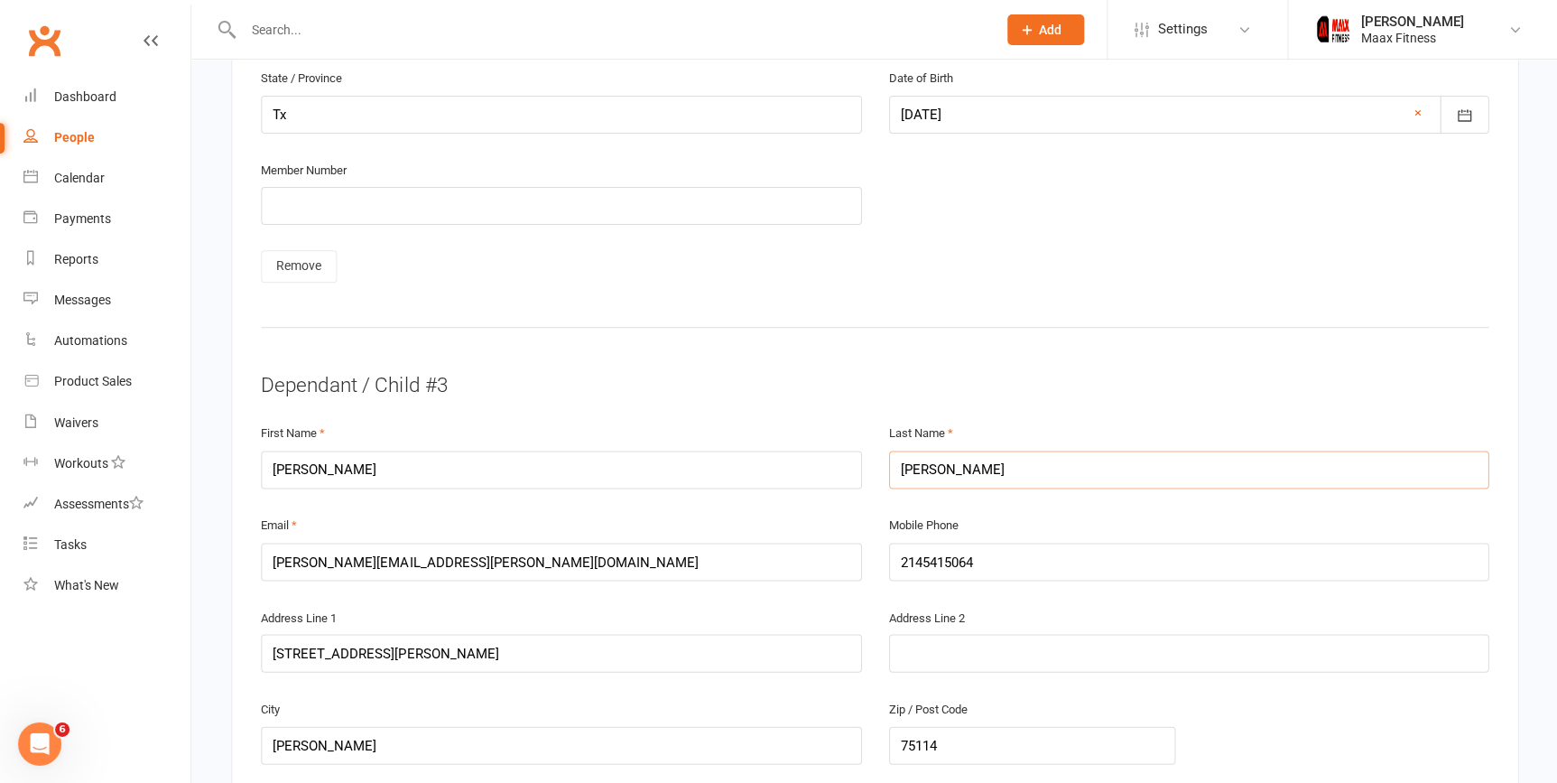
type input "Arce"
click at [525, 543] on input "[PERSON_NAME][EMAIL_ADDRESS][PERSON_NAME][DOMAIN_NAME]" at bounding box center [561, 562] width 600 height 38
type input "a"
type input "[PERSON_NAME][EMAIL_ADDRESS][PERSON_NAME][DOMAIN_NAME]"
drag, startPoint x: 993, startPoint y: 550, endPoint x: 916, endPoint y: 563, distance: 77.9
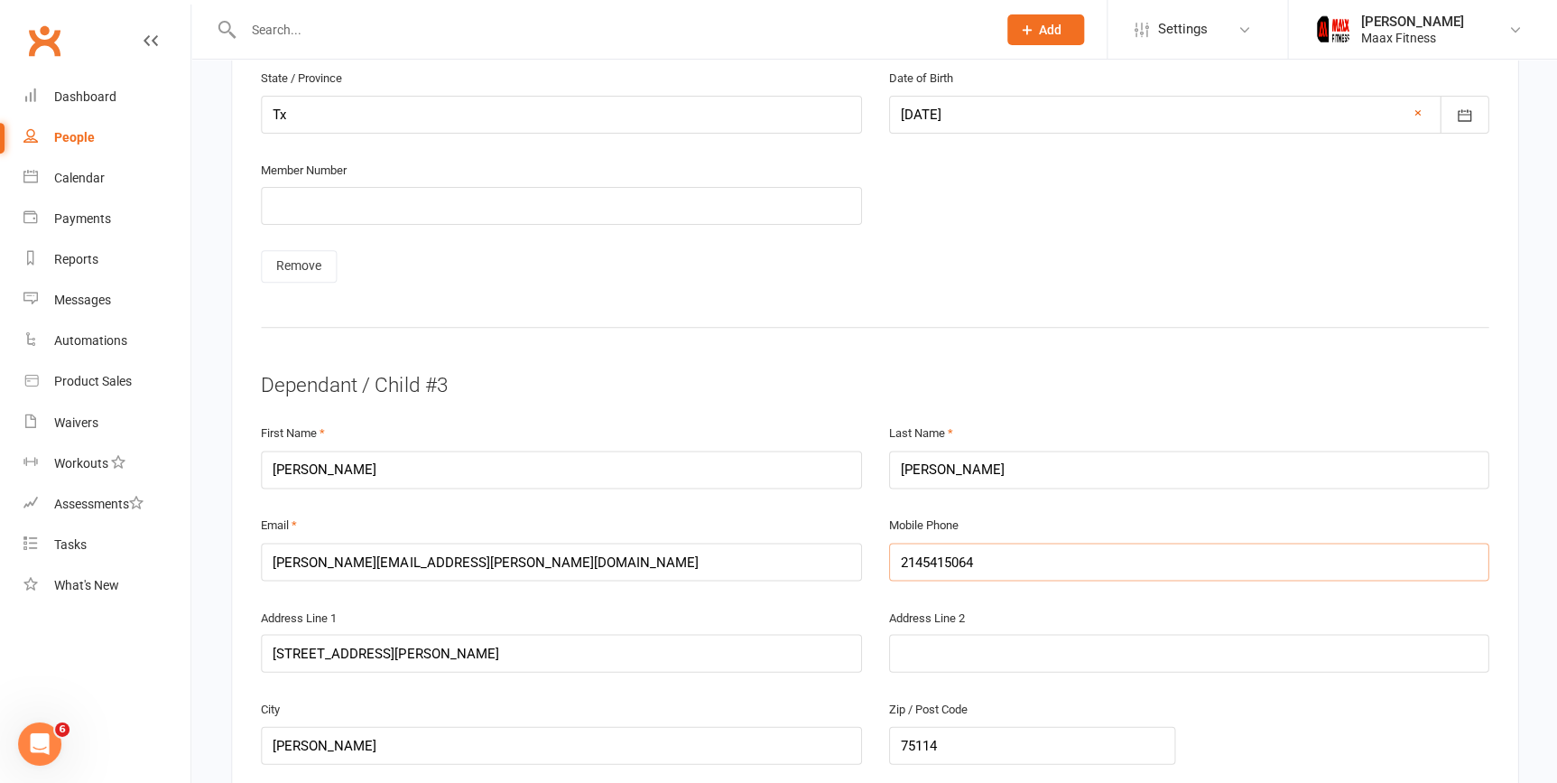
click at [916, 563] on input "2145415064" at bounding box center [1188, 562] width 600 height 38
type input "2"
click at [916, 563] on input "text" at bounding box center [1188, 562] width 600 height 38
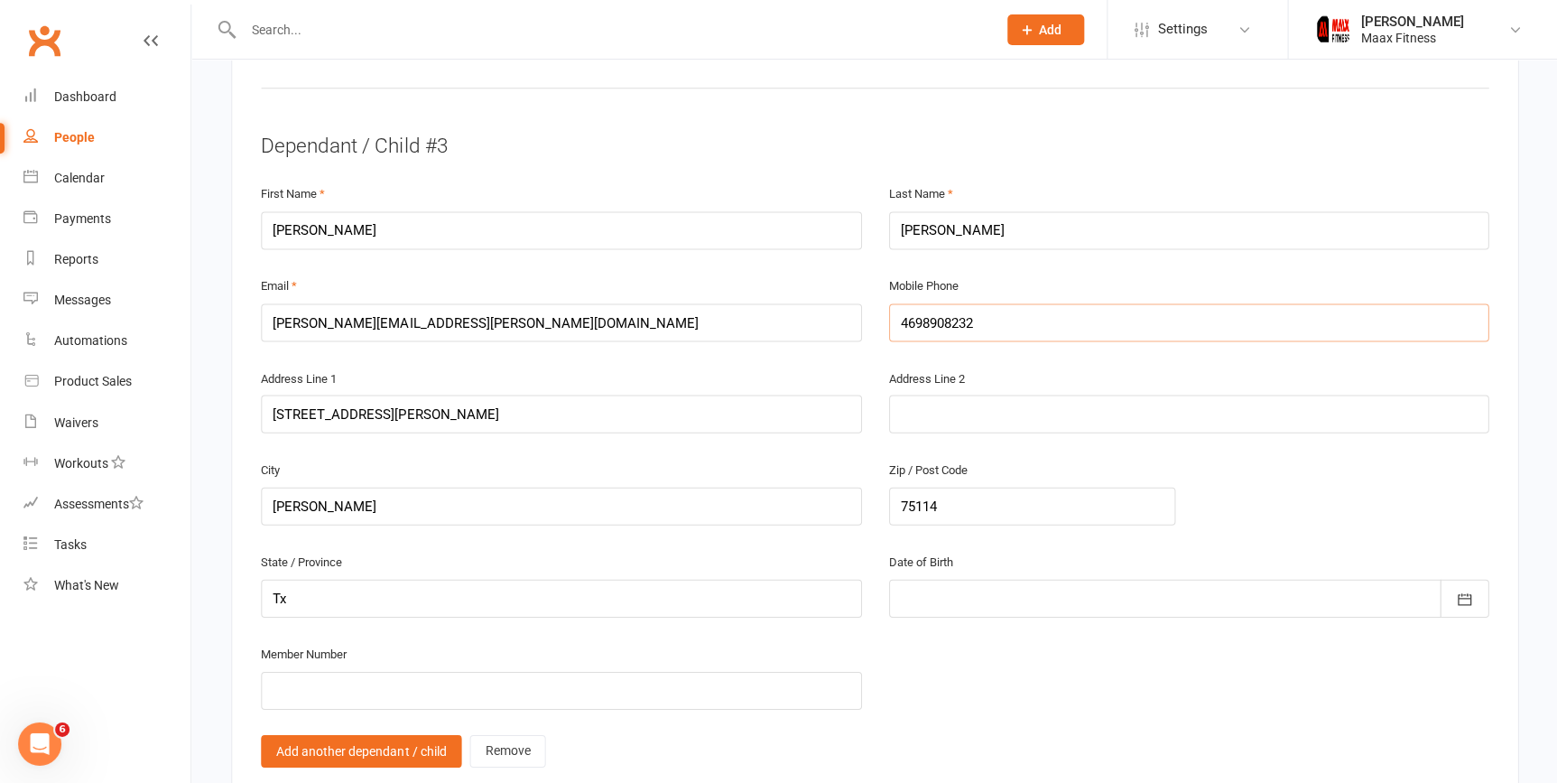
scroll to position [2522, 0]
type input "4698908232"
click at [1464, 588] on icon "button" at bounding box center [1464, 596] width 18 height 18
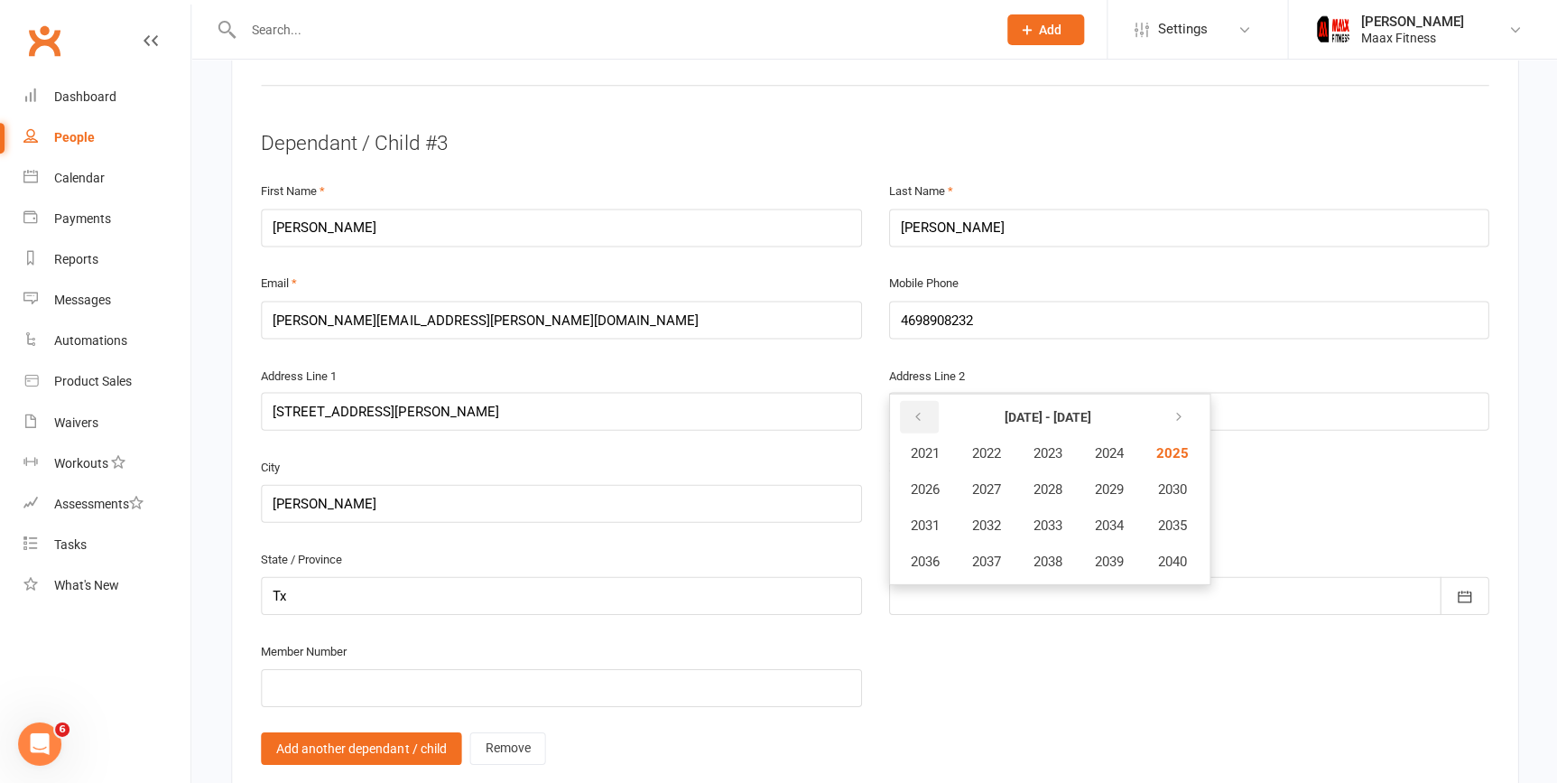
click at [913, 418] on button "button" at bounding box center [918, 416] width 39 height 33
click at [988, 516] on span "2012" at bounding box center [985, 524] width 29 height 16
click at [956, 509] on button "July" at bounding box center [934, 524] width 79 height 34
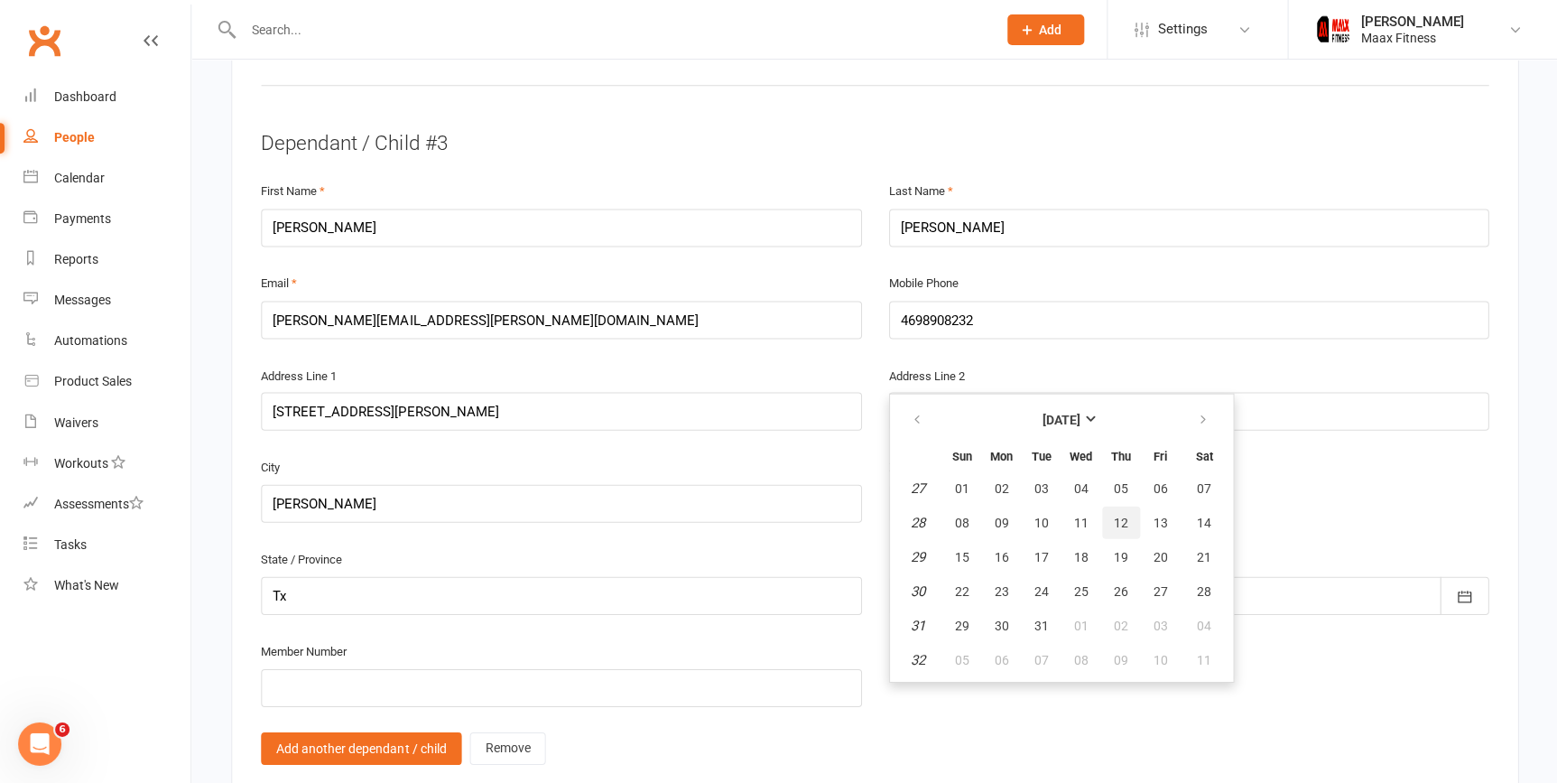
click at [1121, 515] on span "12" at bounding box center [1120, 522] width 14 height 14
type input "12 Jul 2012"
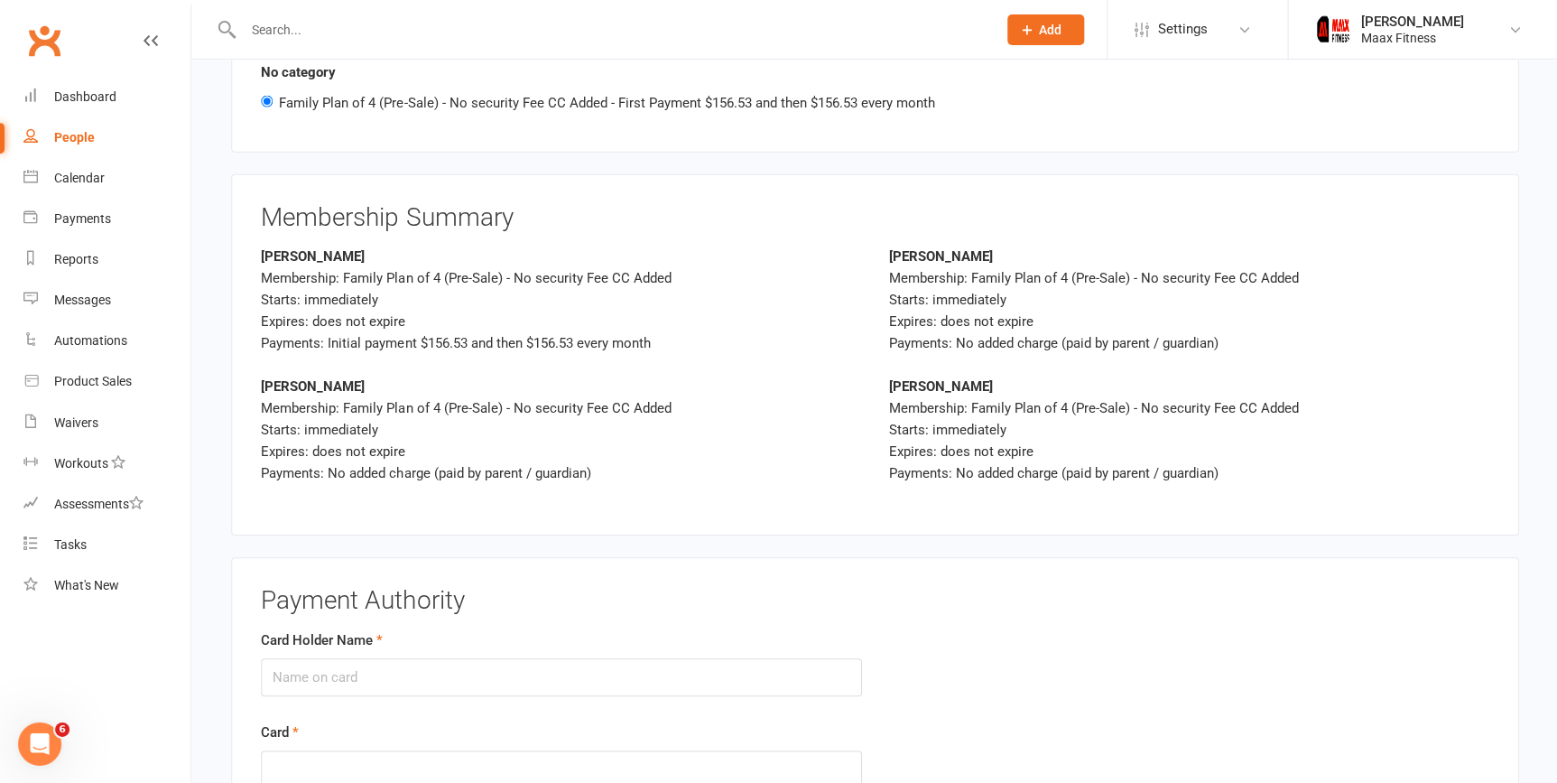
scroll to position [4409, 0]
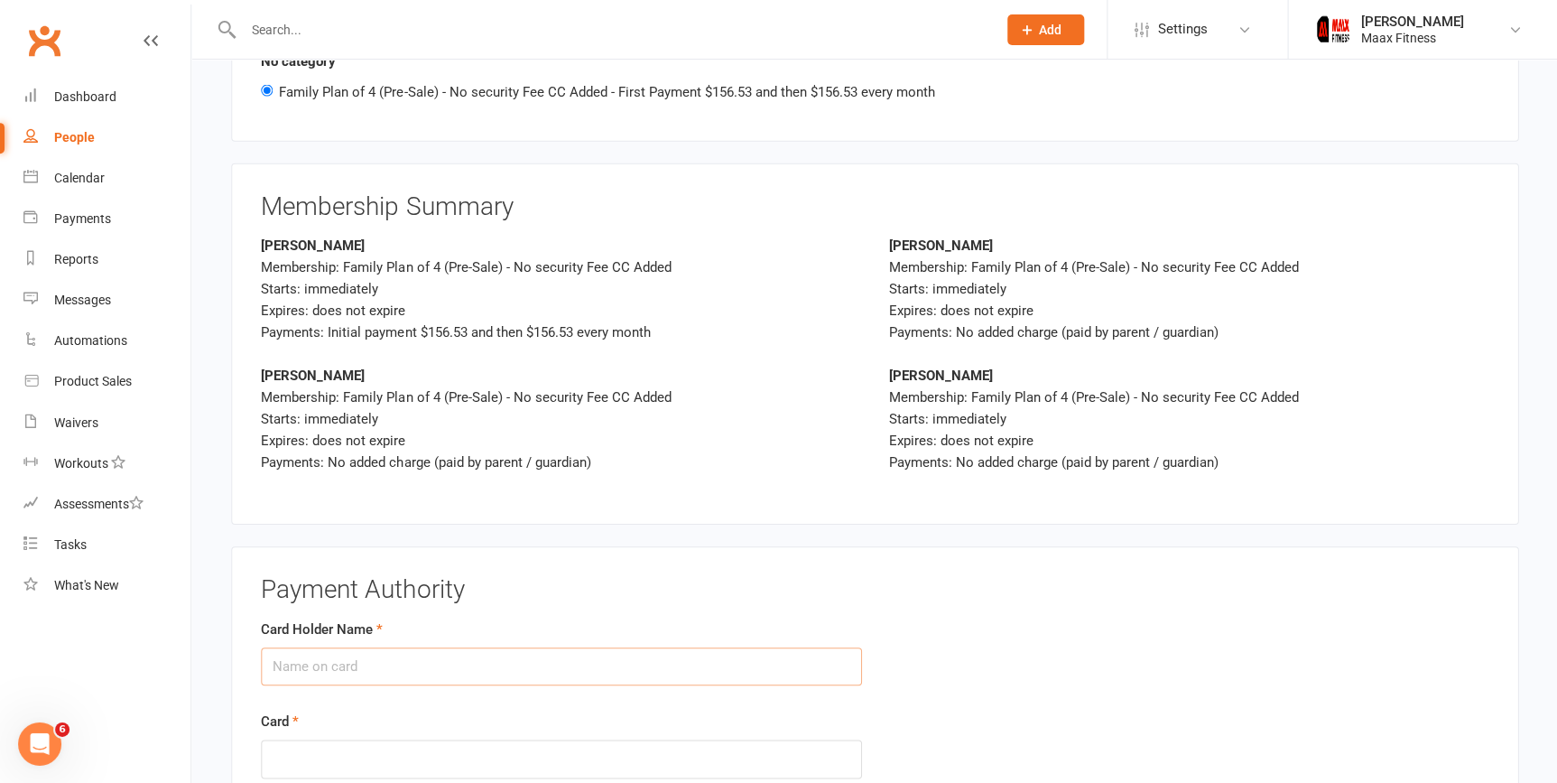
click at [546, 661] on input "Card Holder Name" at bounding box center [561, 665] width 600 height 38
type input "jairo earce arriaga"
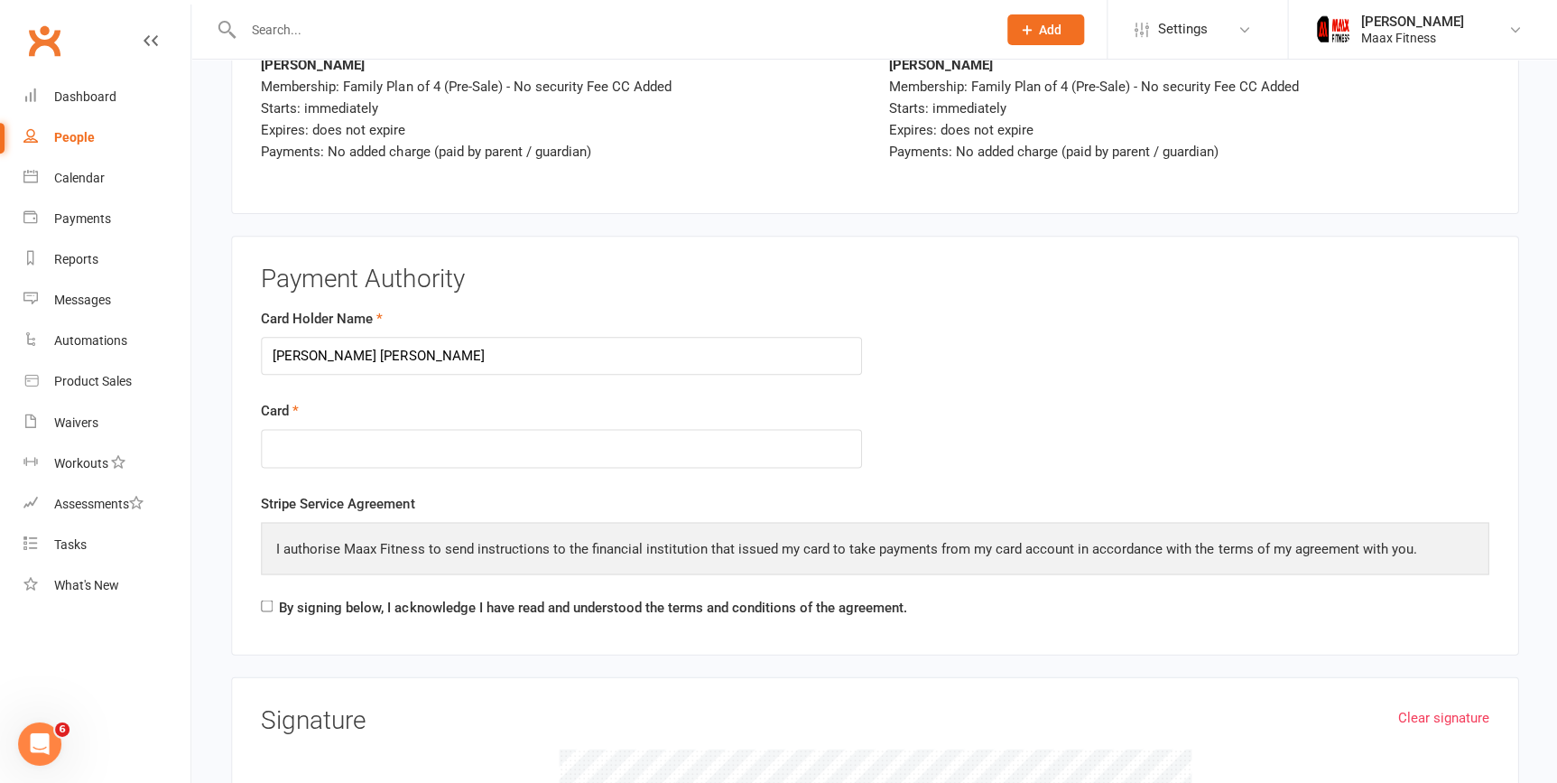
scroll to position [4737, 0]
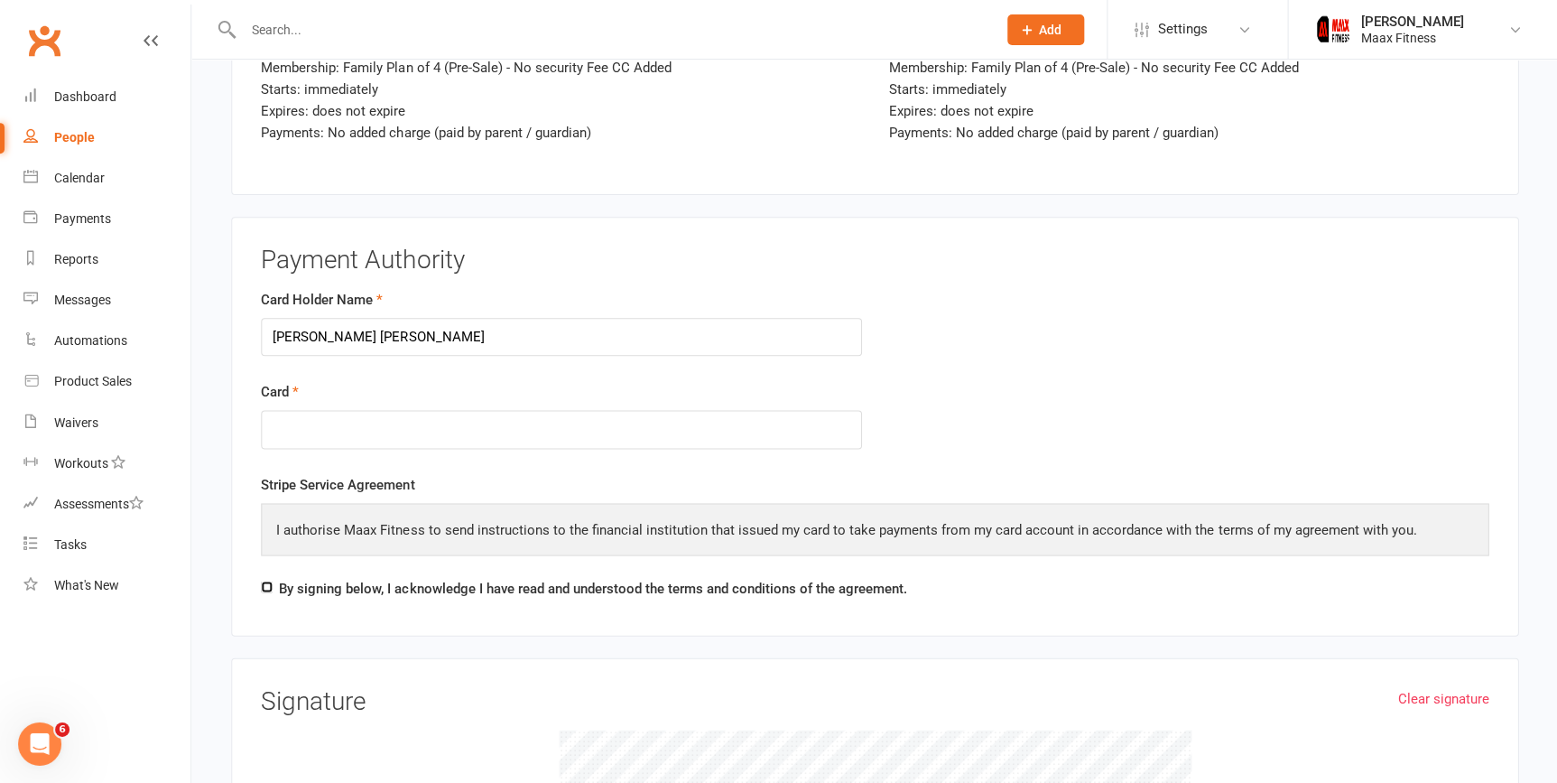
click at [265, 581] on input "By signing below, I acknowledge I have read and understood the terms and condit…" at bounding box center [267, 587] width 12 height 12
checkbox input "true"
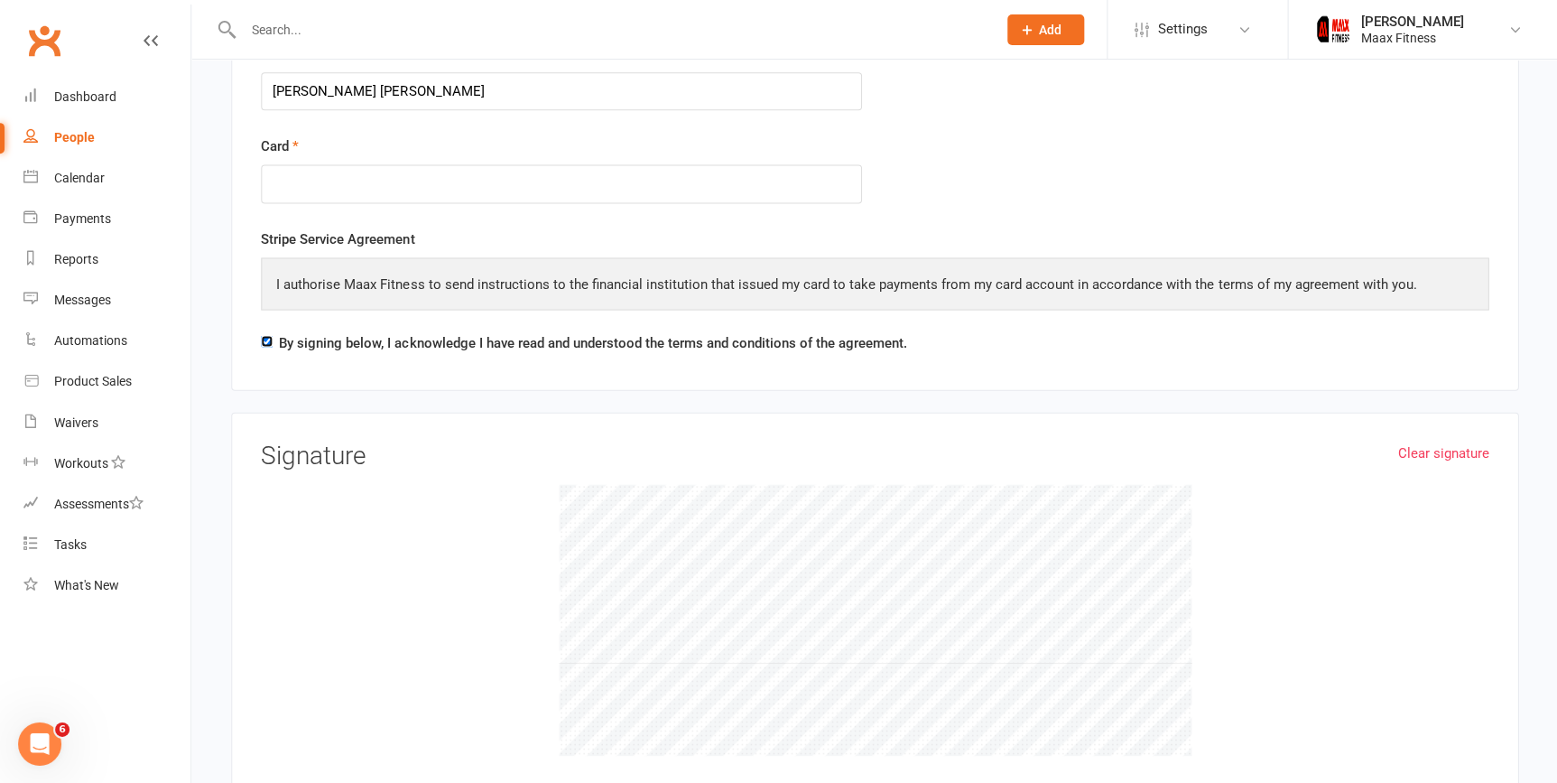
scroll to position [4984, 0]
click at [1264, 604] on div at bounding box center [874, 618] width 1227 height 271
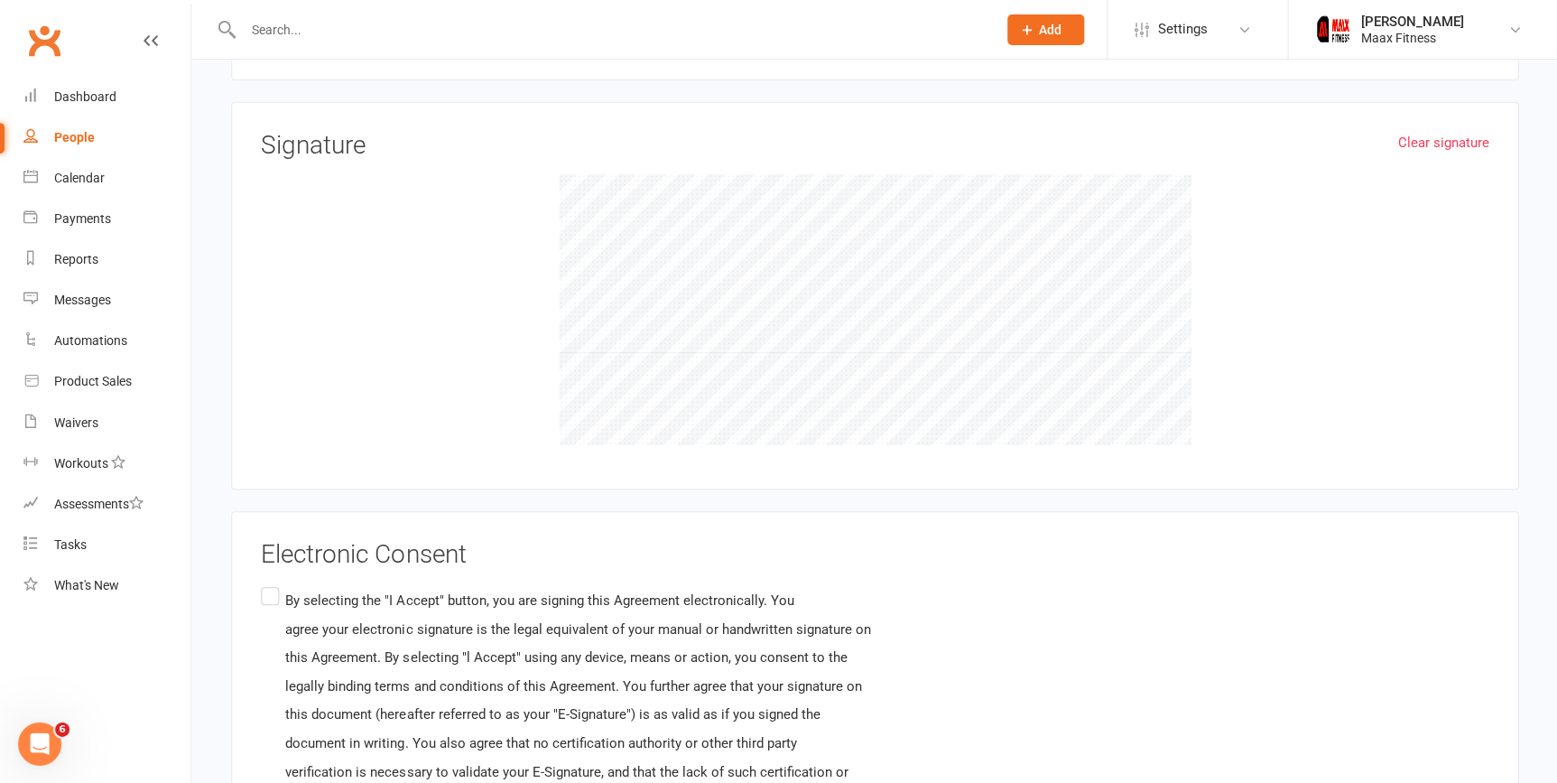
scroll to position [5300, 0]
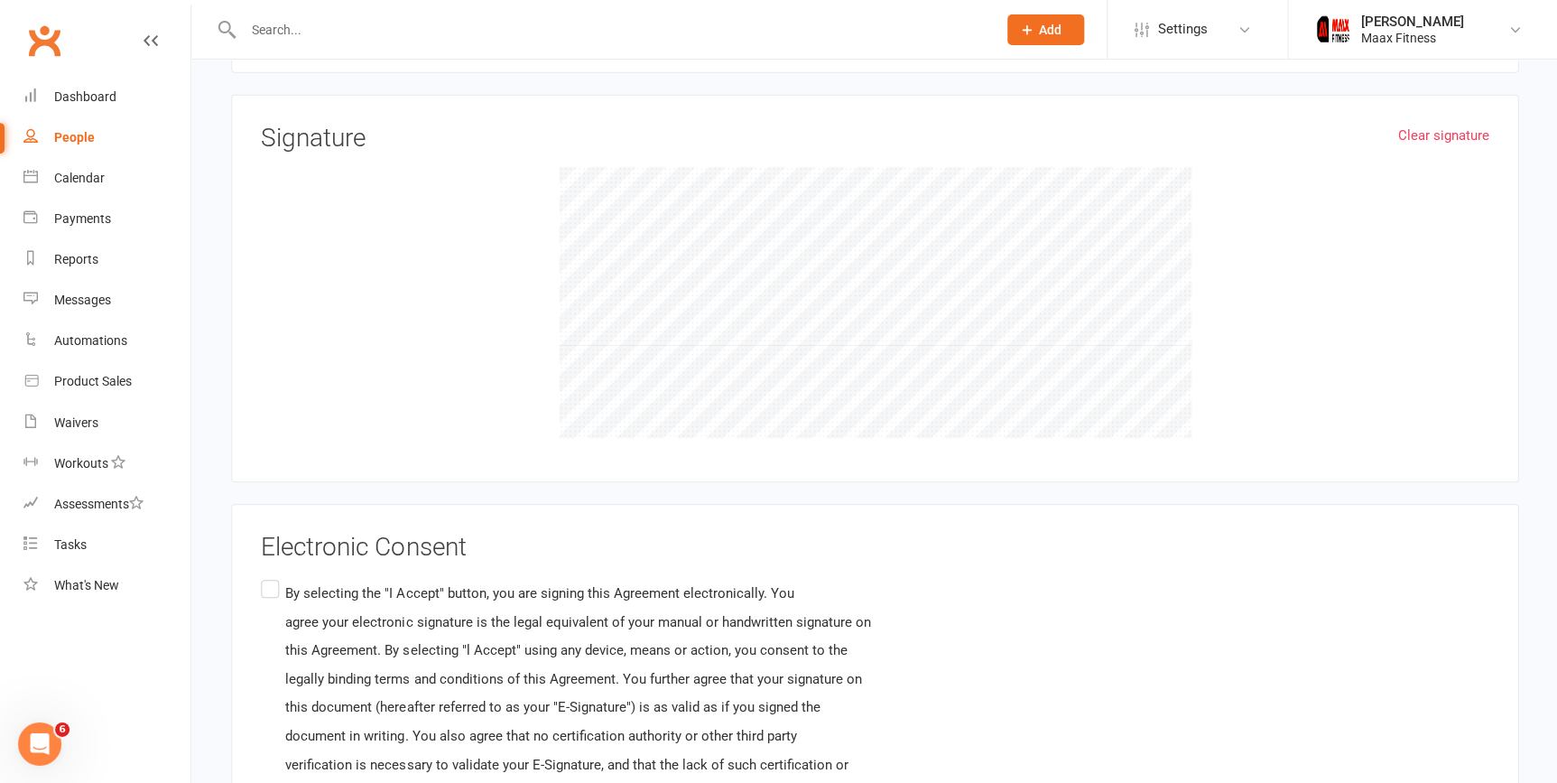
click at [261, 576] on label "By selecting the "I Accept" button, you are signing this Agreement electronical…" at bounding box center [765, 750] width 1008 height 349
click at [261, 576] on input "By selecting the "I Accept" button, you are signing this Agreement electronical…" at bounding box center [267, 576] width 12 height 0
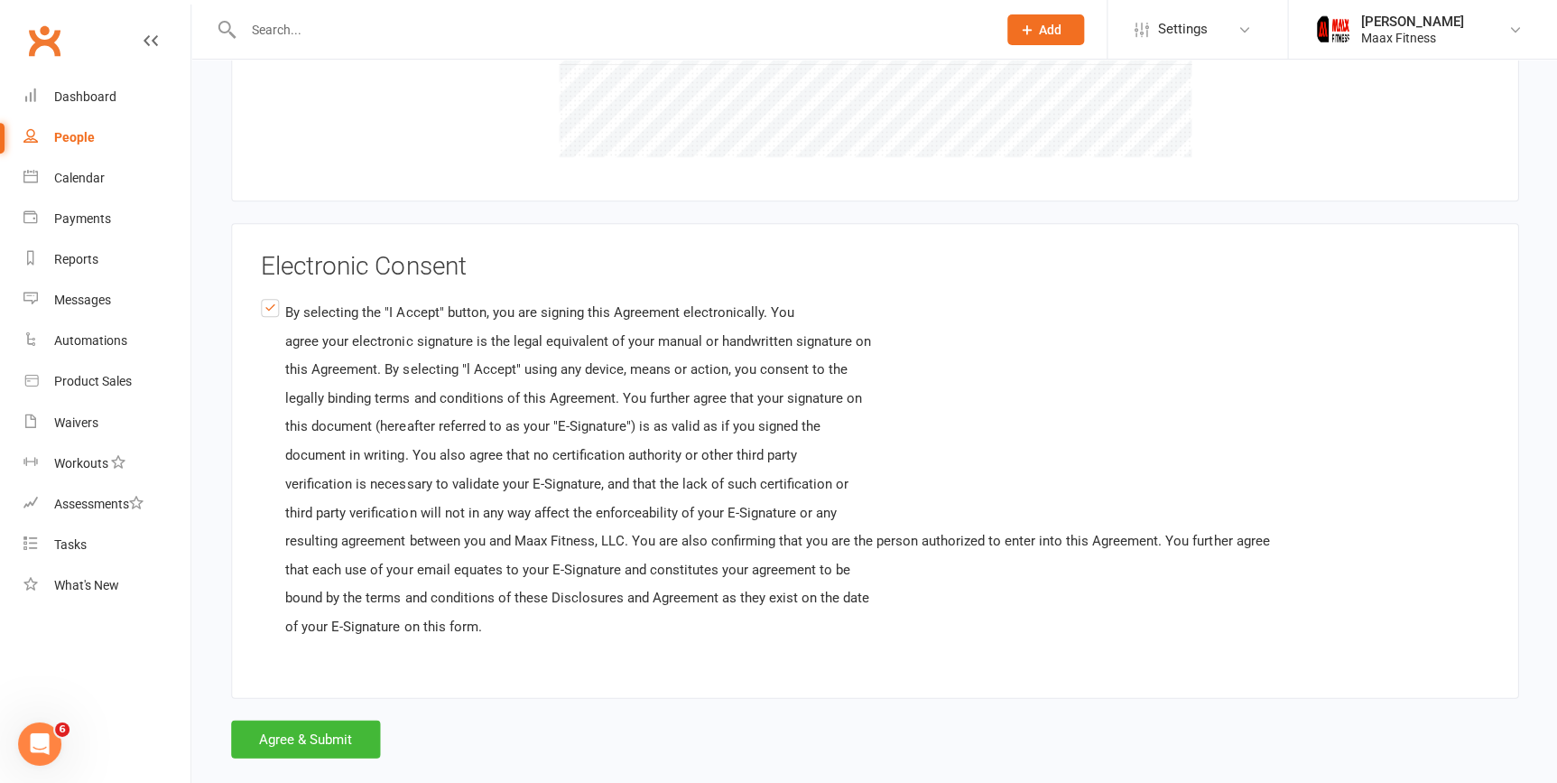
scroll to position [5595, 0]
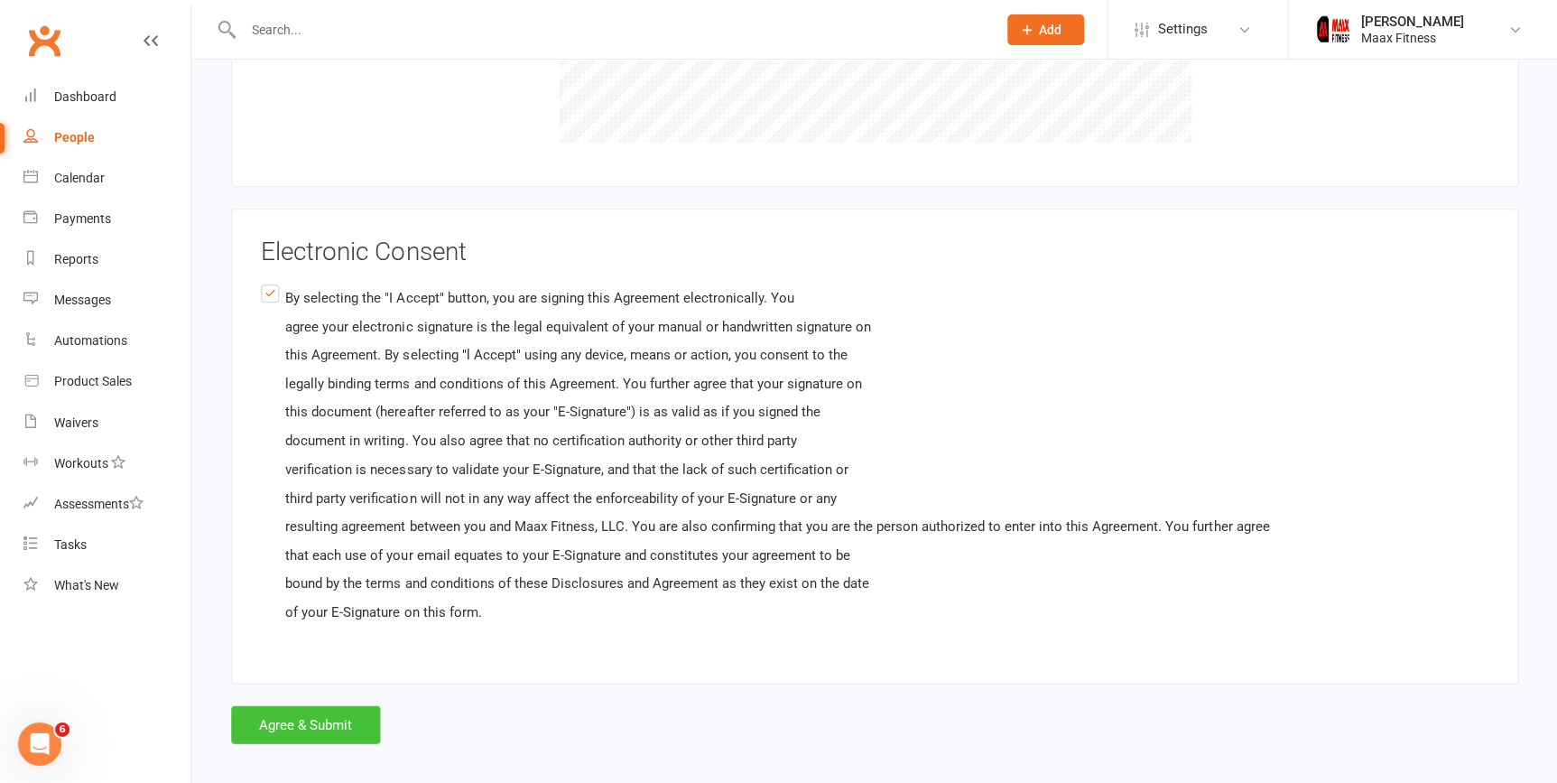
click at [311, 722] on button "Agree & Submit" at bounding box center [305, 724] width 149 height 38
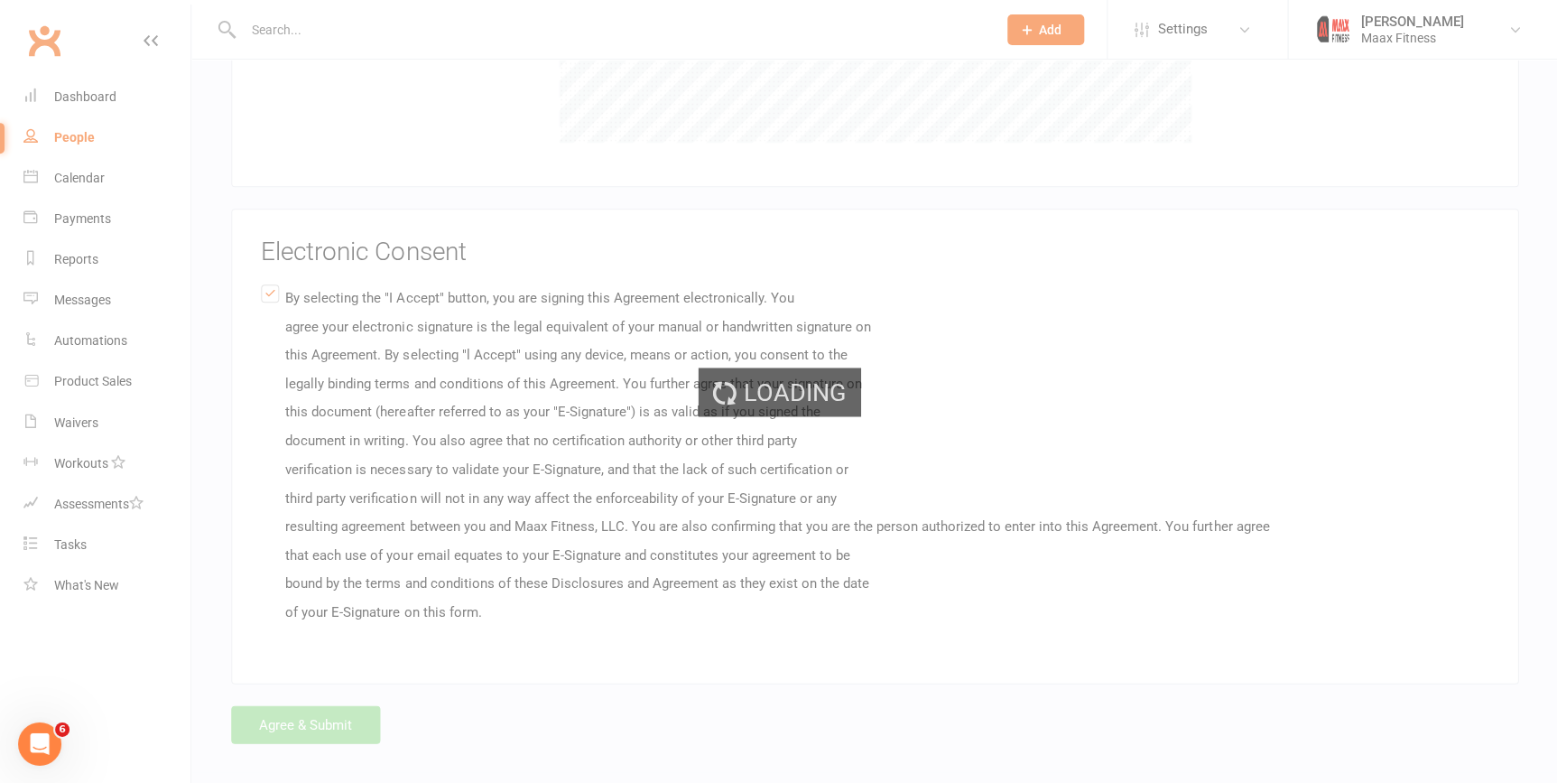
scroll to position [0, 0]
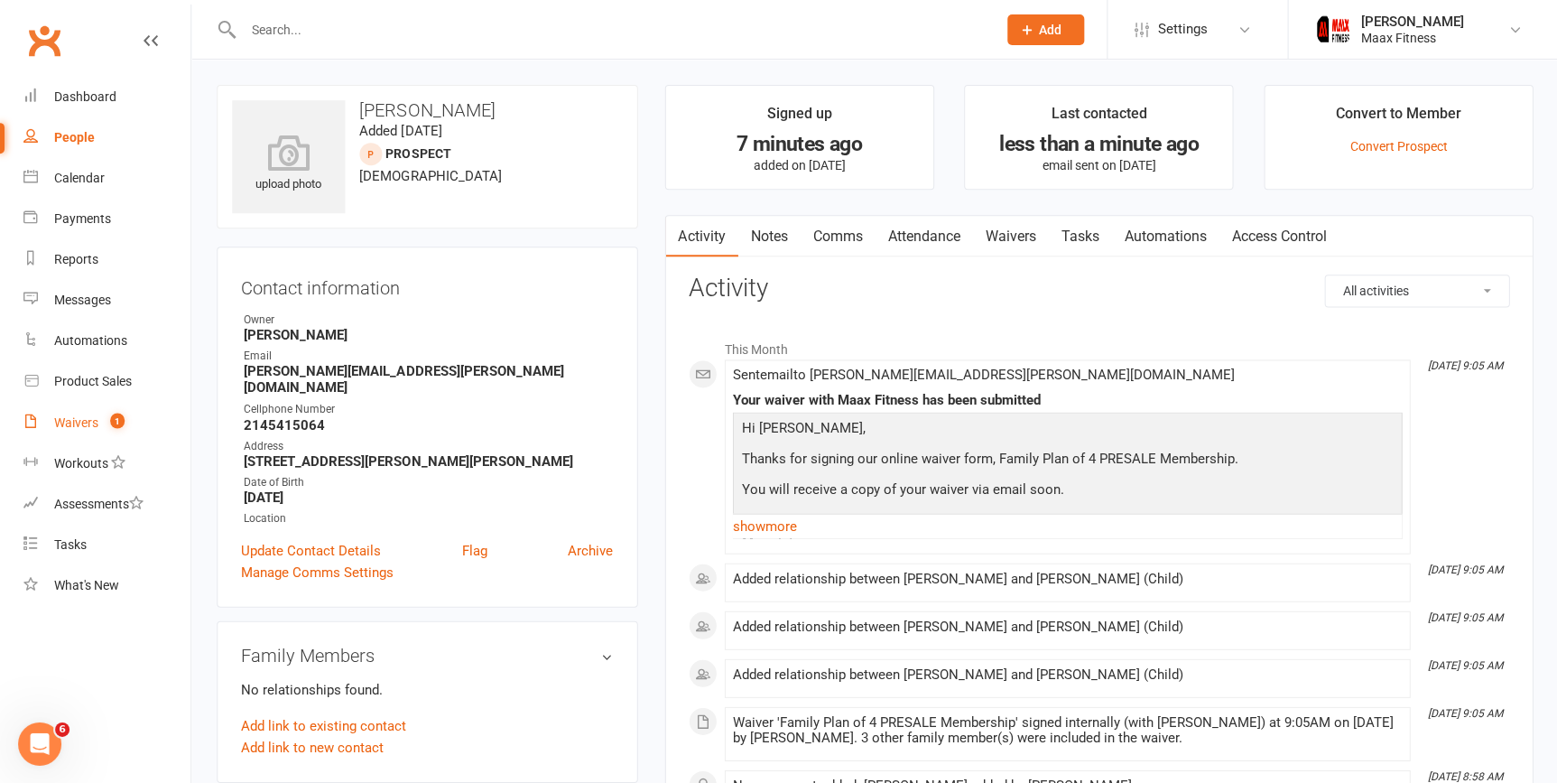
click at [88, 419] on div "Waivers" at bounding box center [76, 421] width 44 height 14
select select "25"
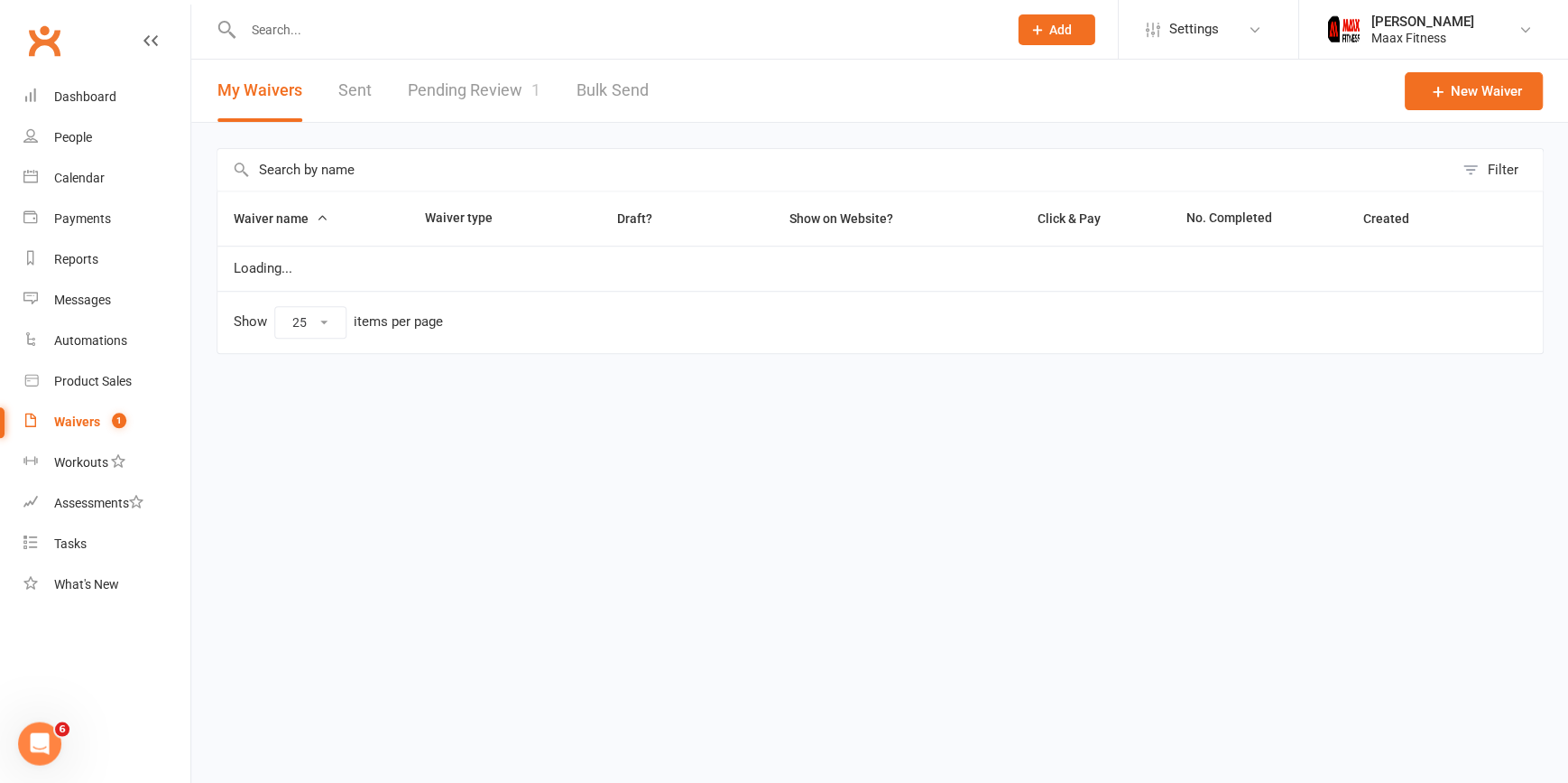
click at [436, 86] on link "Pending Review 1" at bounding box center [474, 91] width 133 height 62
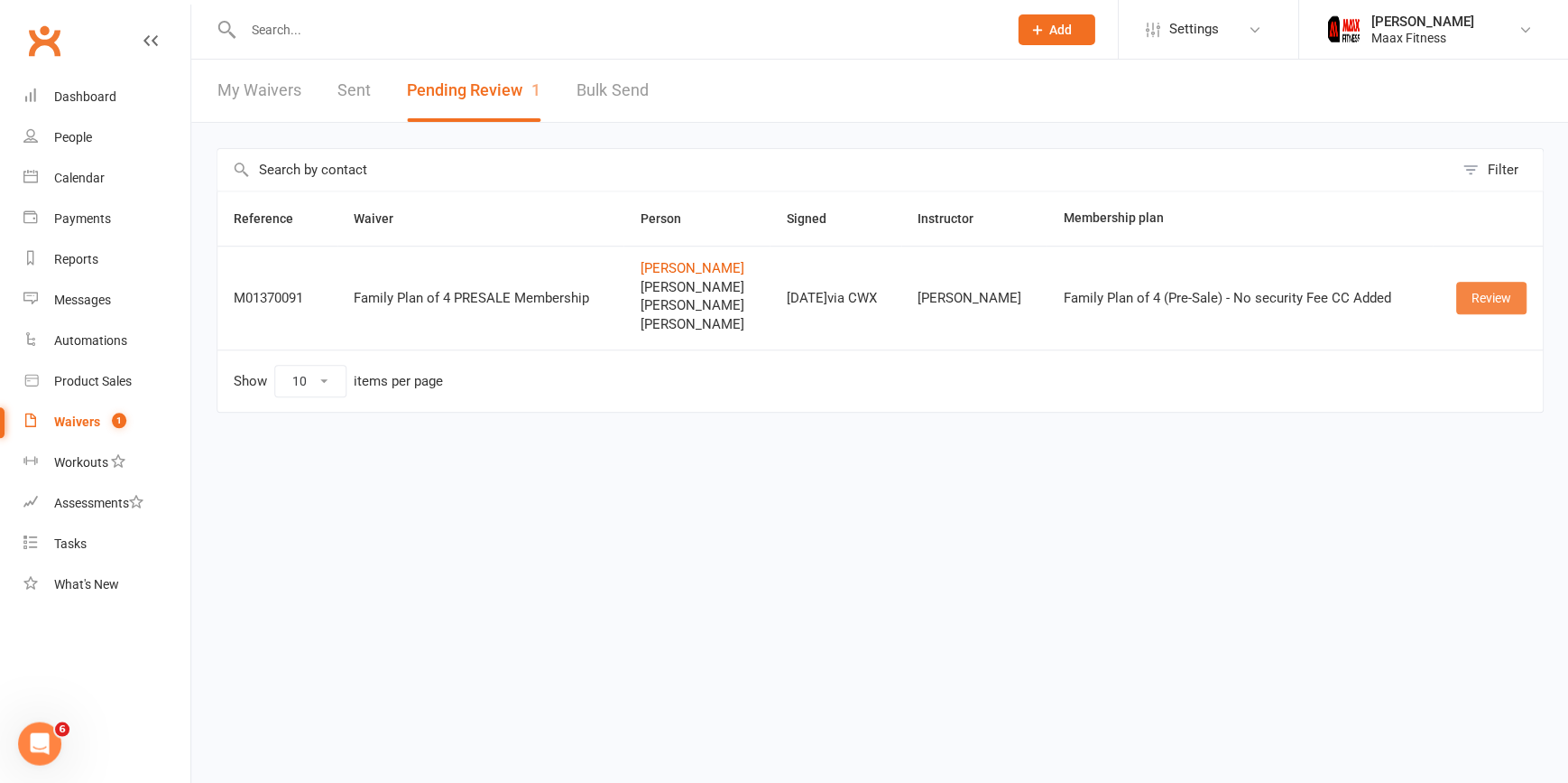
click at [1499, 293] on link "Review" at bounding box center [1490, 298] width 70 height 33
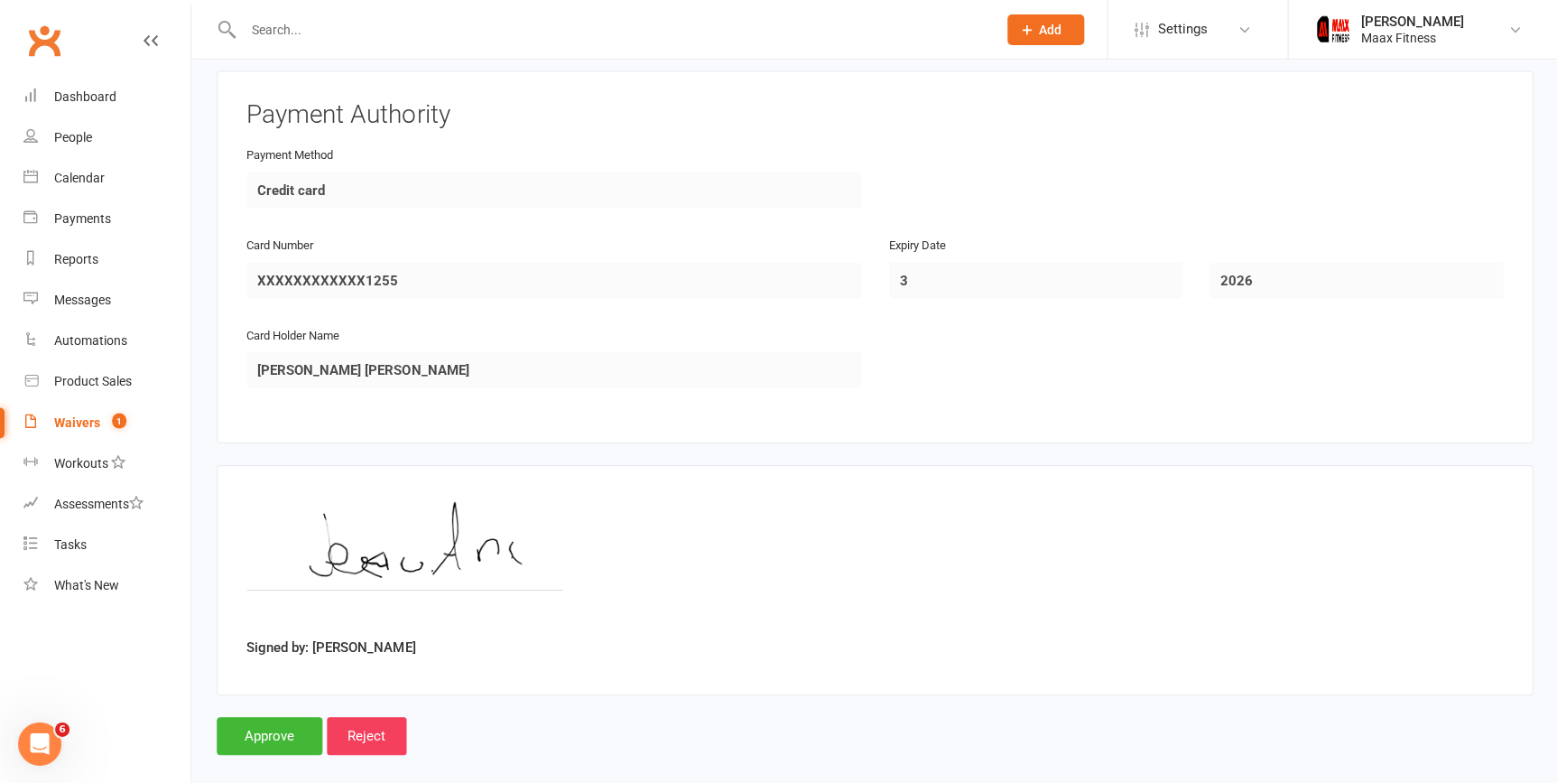
scroll to position [4384, 0]
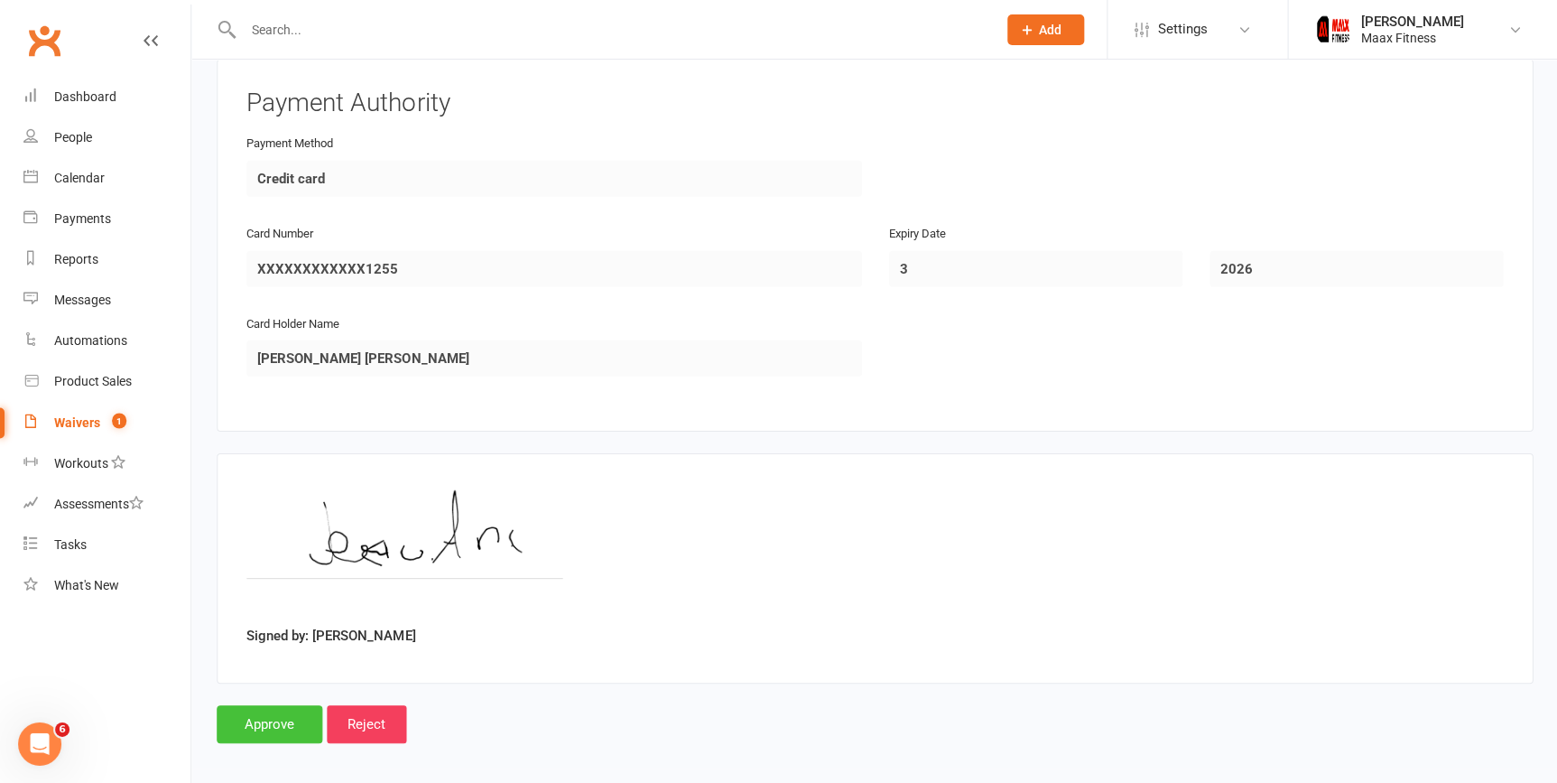
click at [283, 720] on input "Approve" at bounding box center [270, 723] width 106 height 38
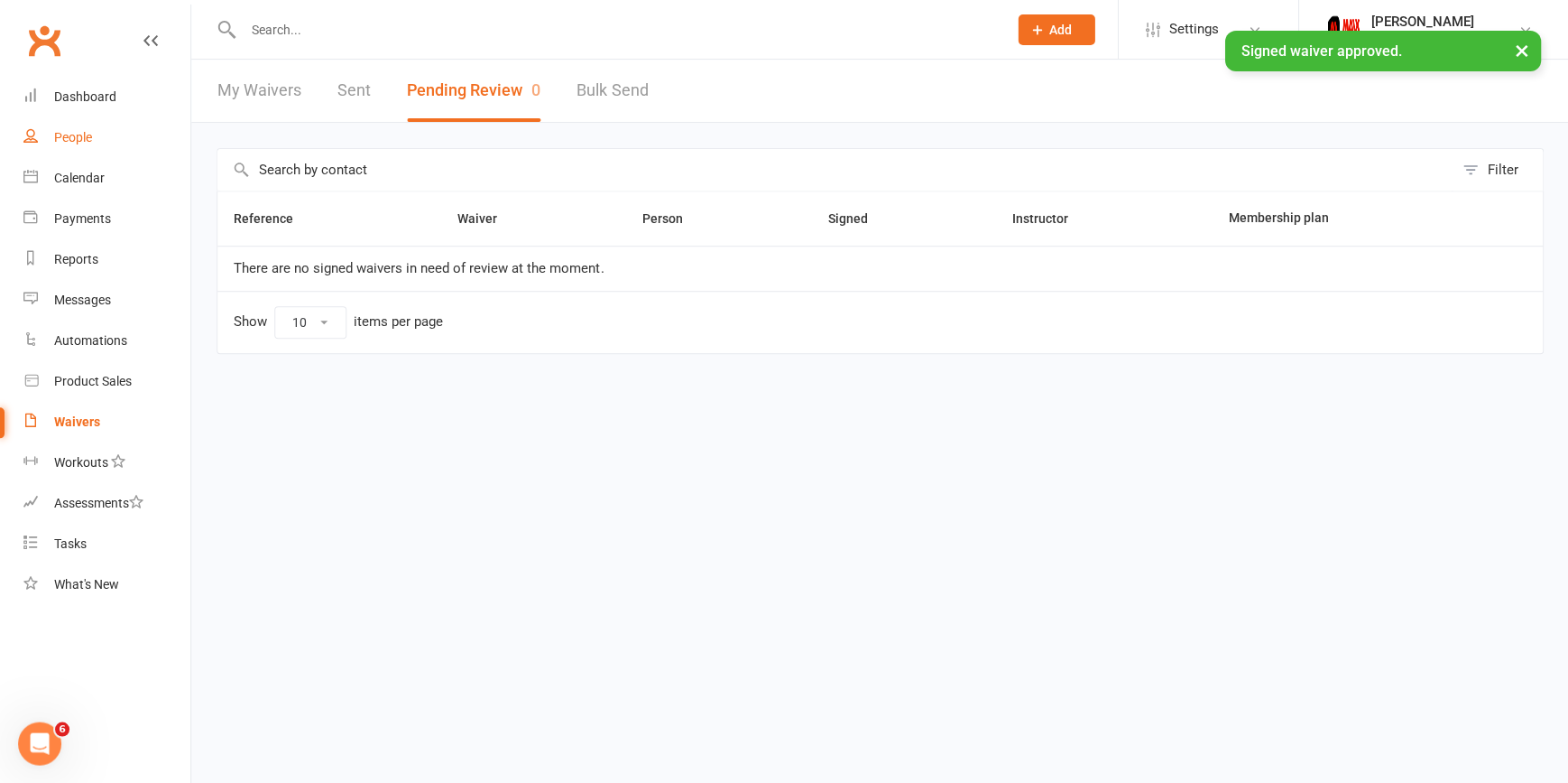
click at [70, 141] on div "People" at bounding box center [73, 137] width 38 height 14
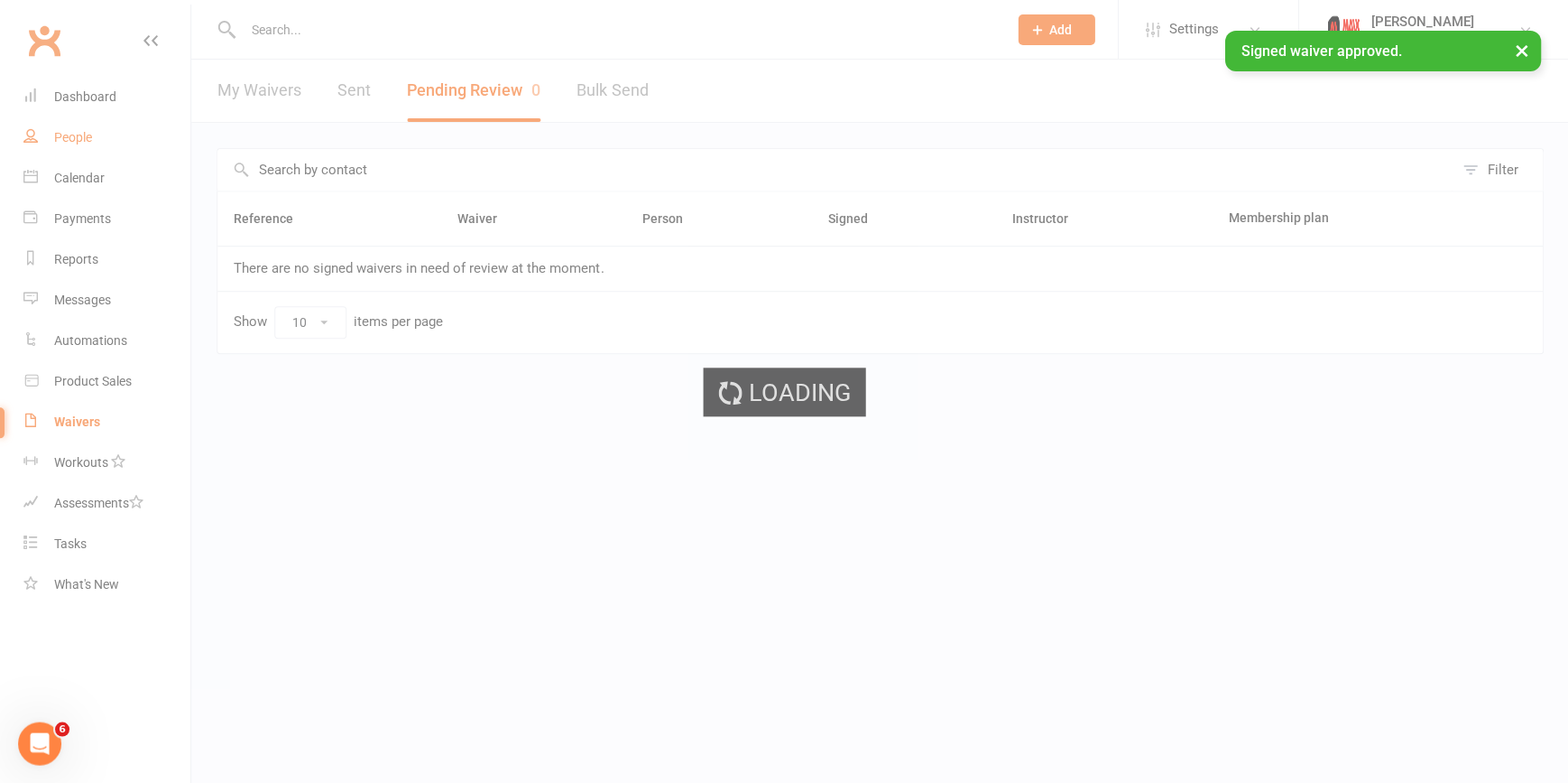
select select "100"
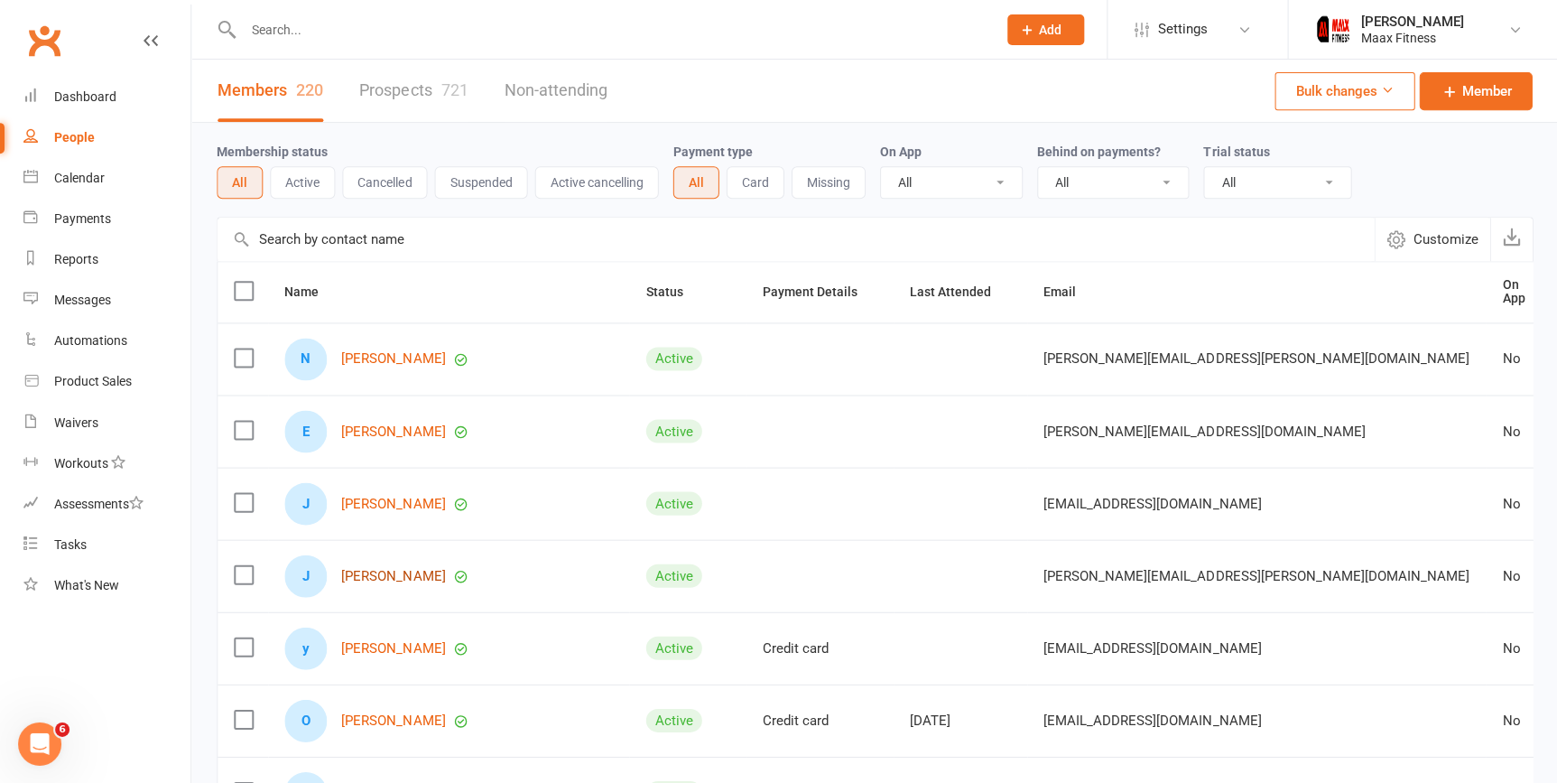
click at [380, 568] on link "[PERSON_NAME]" at bounding box center [393, 575] width 104 height 15
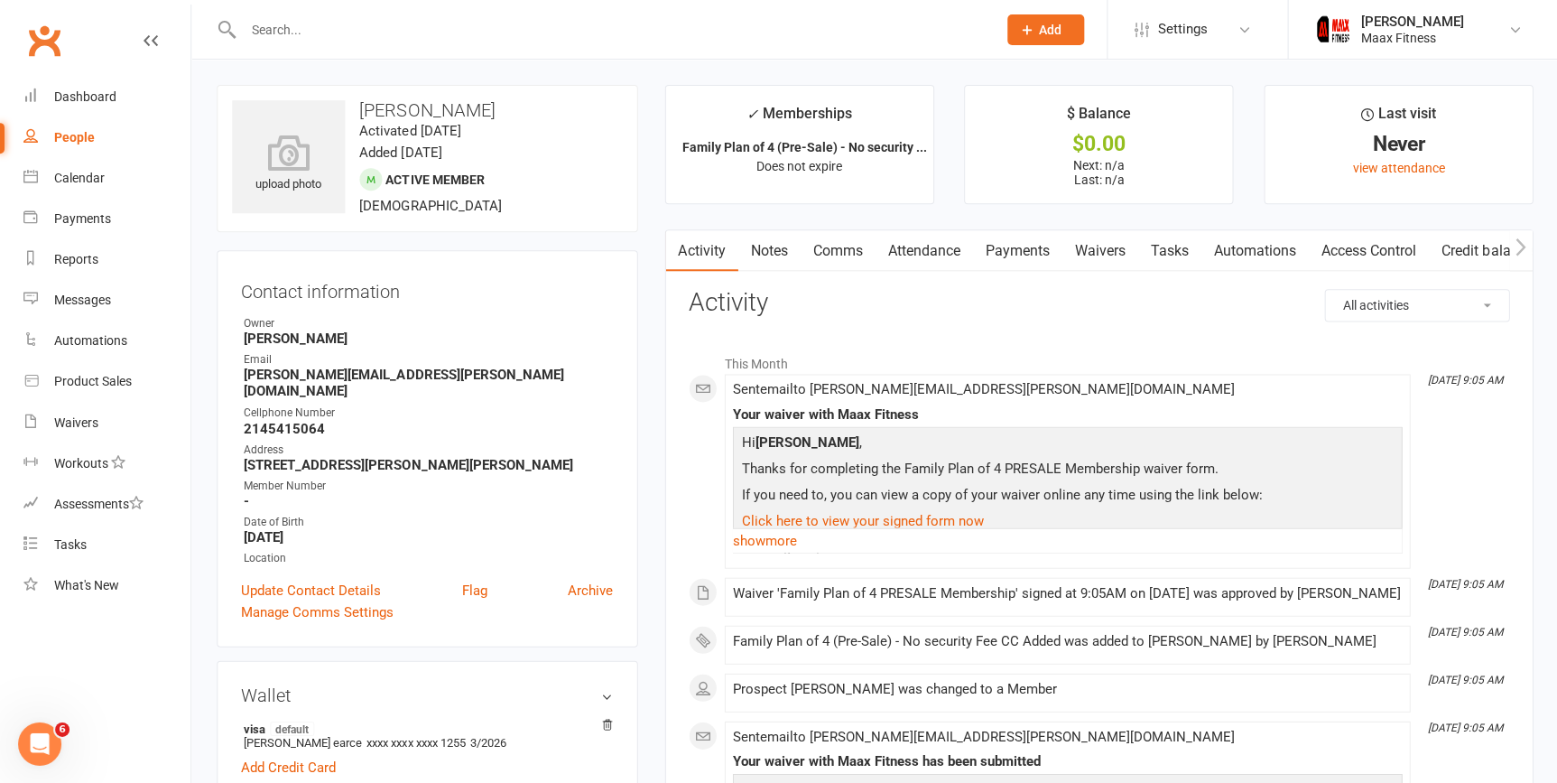
click at [1015, 256] on link "Payments" at bounding box center [1016, 251] width 89 height 42
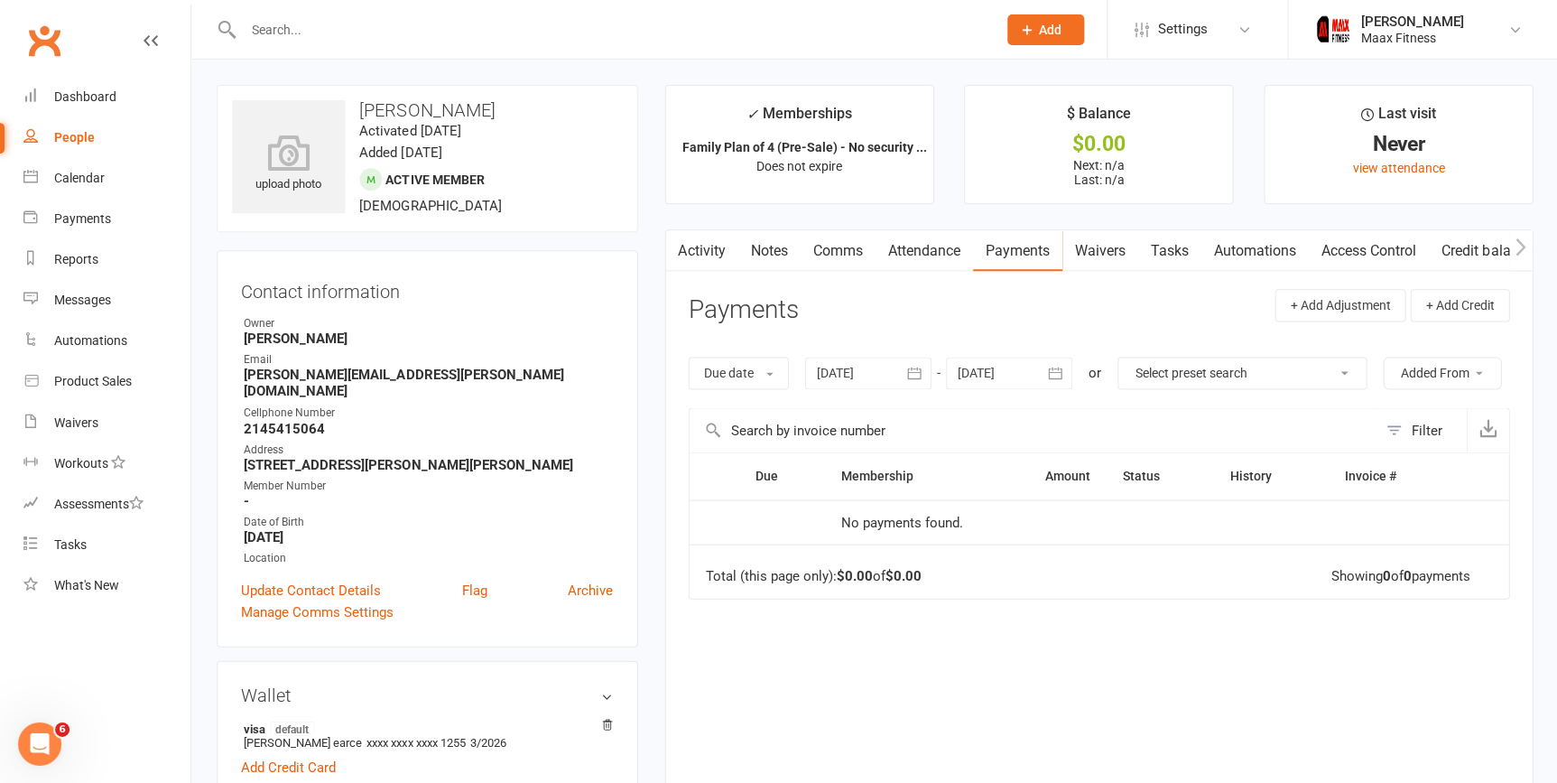
click at [1375, 251] on link "Access Control" at bounding box center [1368, 251] width 120 height 42
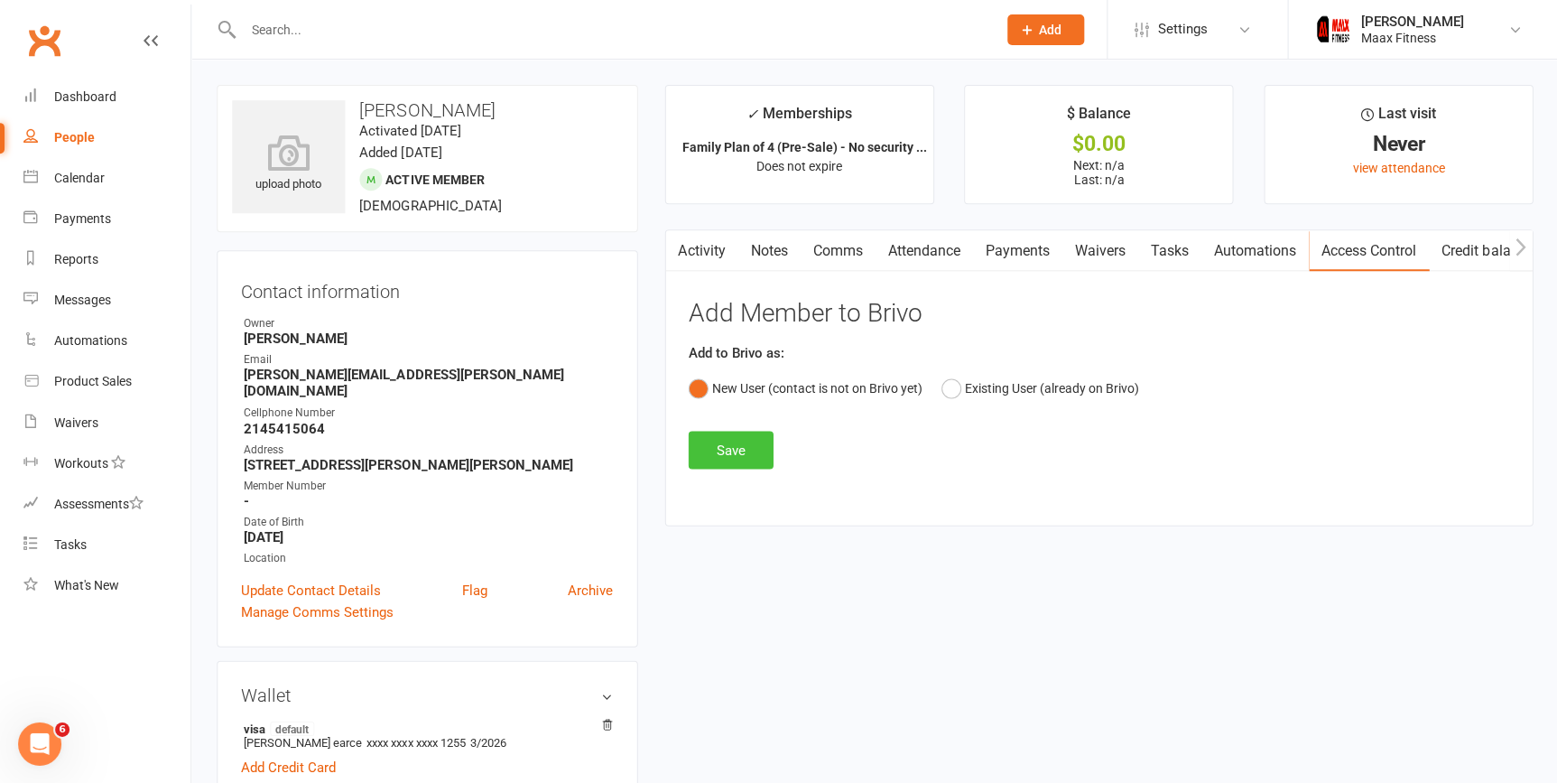
click at [735, 440] on button "Save" at bounding box center [730, 450] width 85 height 38
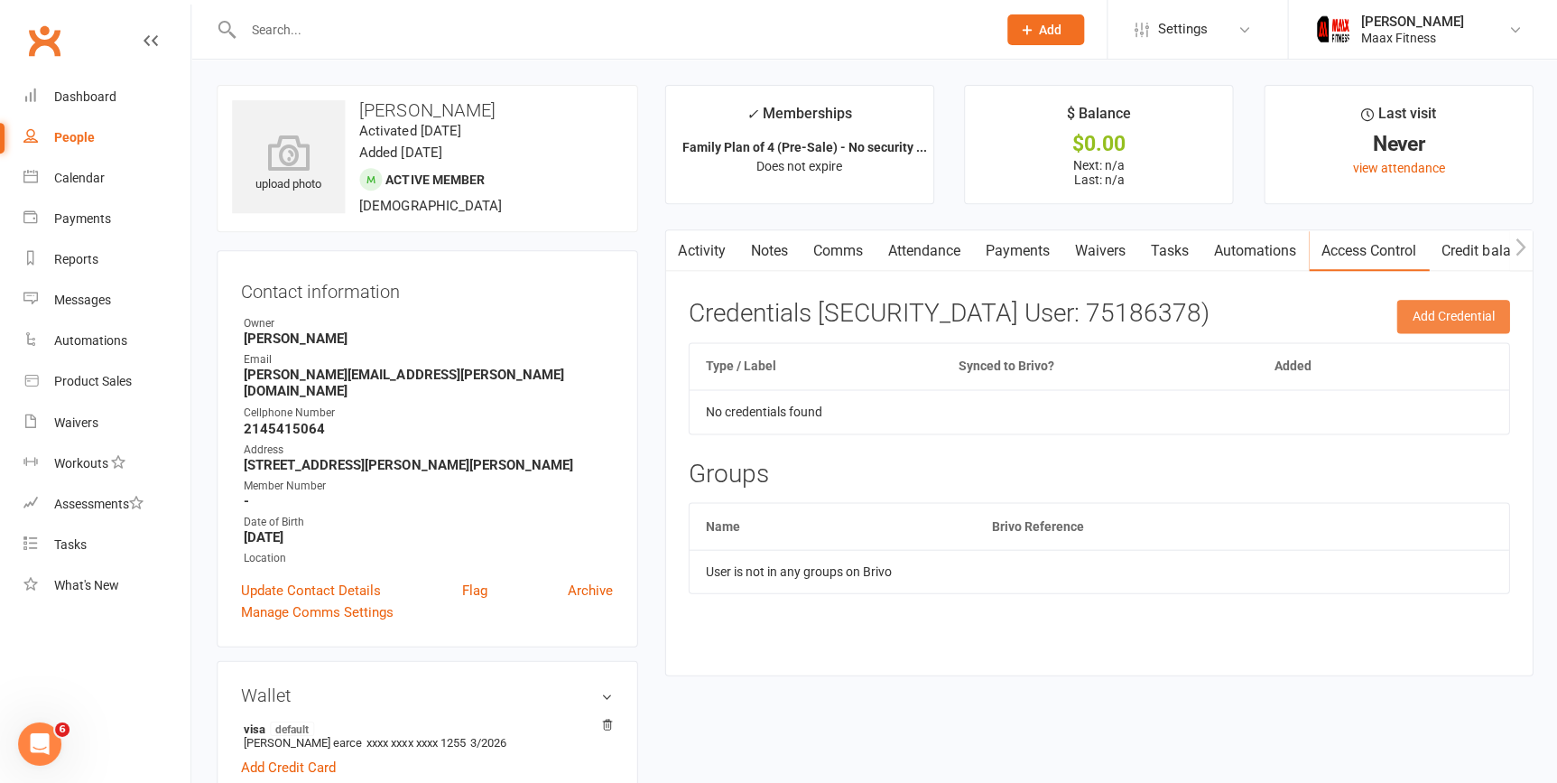
click at [1442, 304] on button "Add Credential" at bounding box center [1452, 316] width 113 height 33
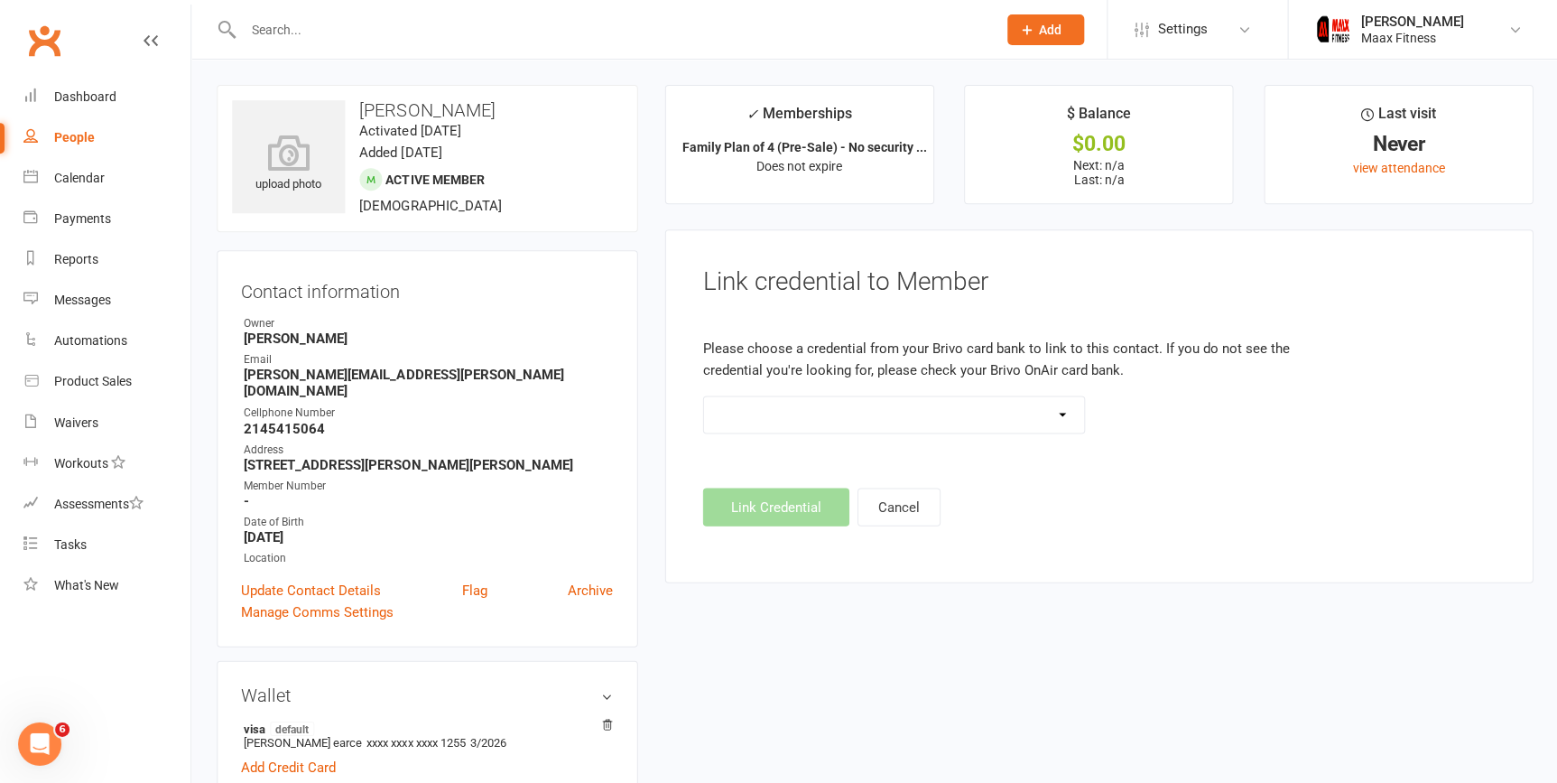
click at [1046, 420] on select at bounding box center [893, 414] width 381 height 36
click at [703, 396] on select at bounding box center [893, 414] width 381 height 36
drag, startPoint x: 245, startPoint y: 410, endPoint x: 322, endPoint y: 410, distance: 77.6
click at [322, 420] on strong "2145415064" at bounding box center [428, 428] width 369 height 16
drag, startPoint x: 322, startPoint y: 410, endPoint x: 307, endPoint y: 407, distance: 15.6
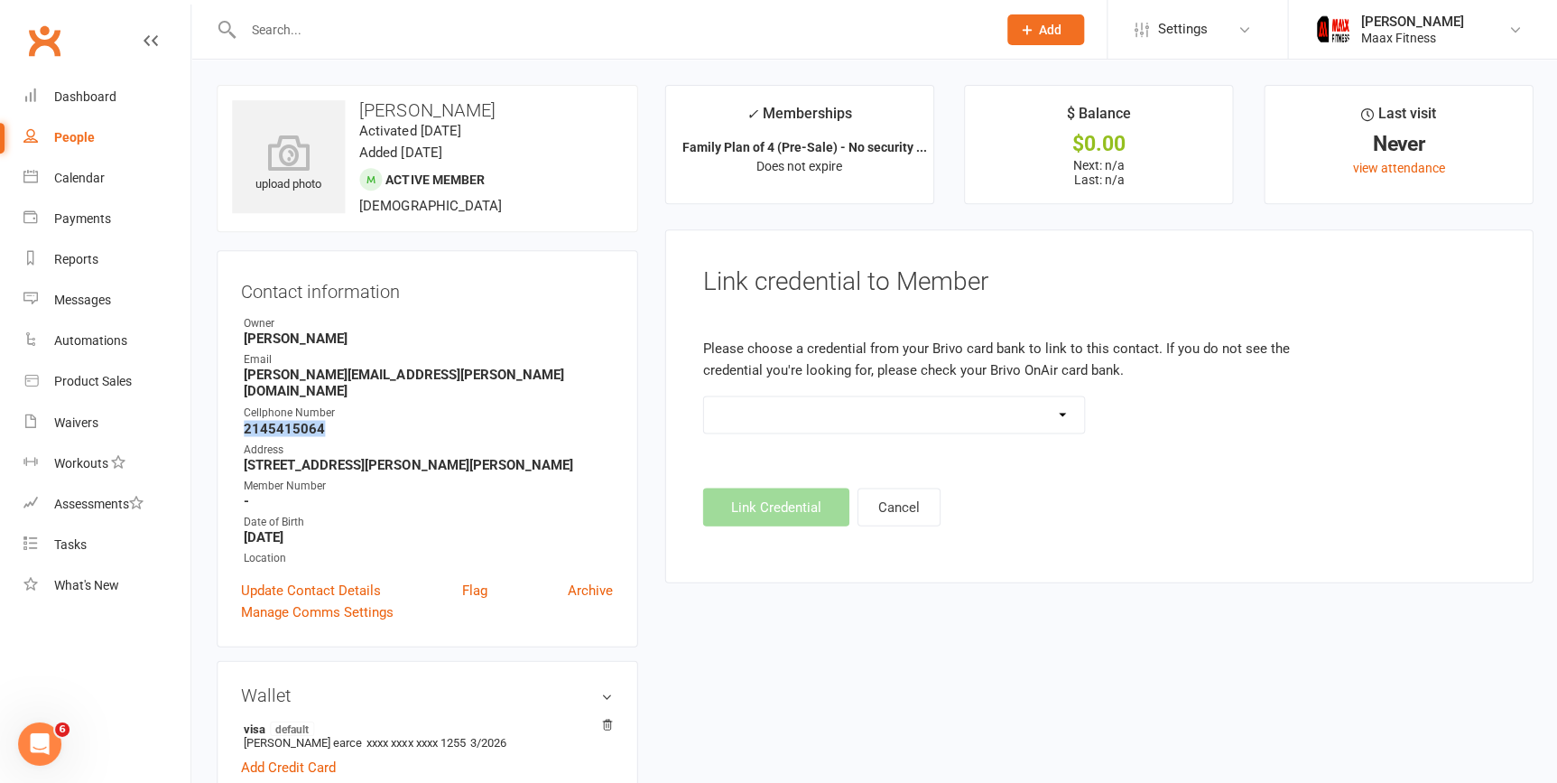
copy strong "2145415064"
drag, startPoint x: 247, startPoint y: 371, endPoint x: 270, endPoint y: 366, distance: 23.2
click at [338, 371] on strong "[PERSON_NAME][EMAIL_ADDRESS][PERSON_NAME][DOMAIN_NAME]" at bounding box center [428, 383] width 369 height 33
drag, startPoint x: 248, startPoint y: 371, endPoint x: 217, endPoint y: 370, distance: 31.6
click at [217, 370] on div "Contact information Owner Emilio Martinez Email arce.jessica@outlook.com Cellph…" at bounding box center [427, 448] width 421 height 396
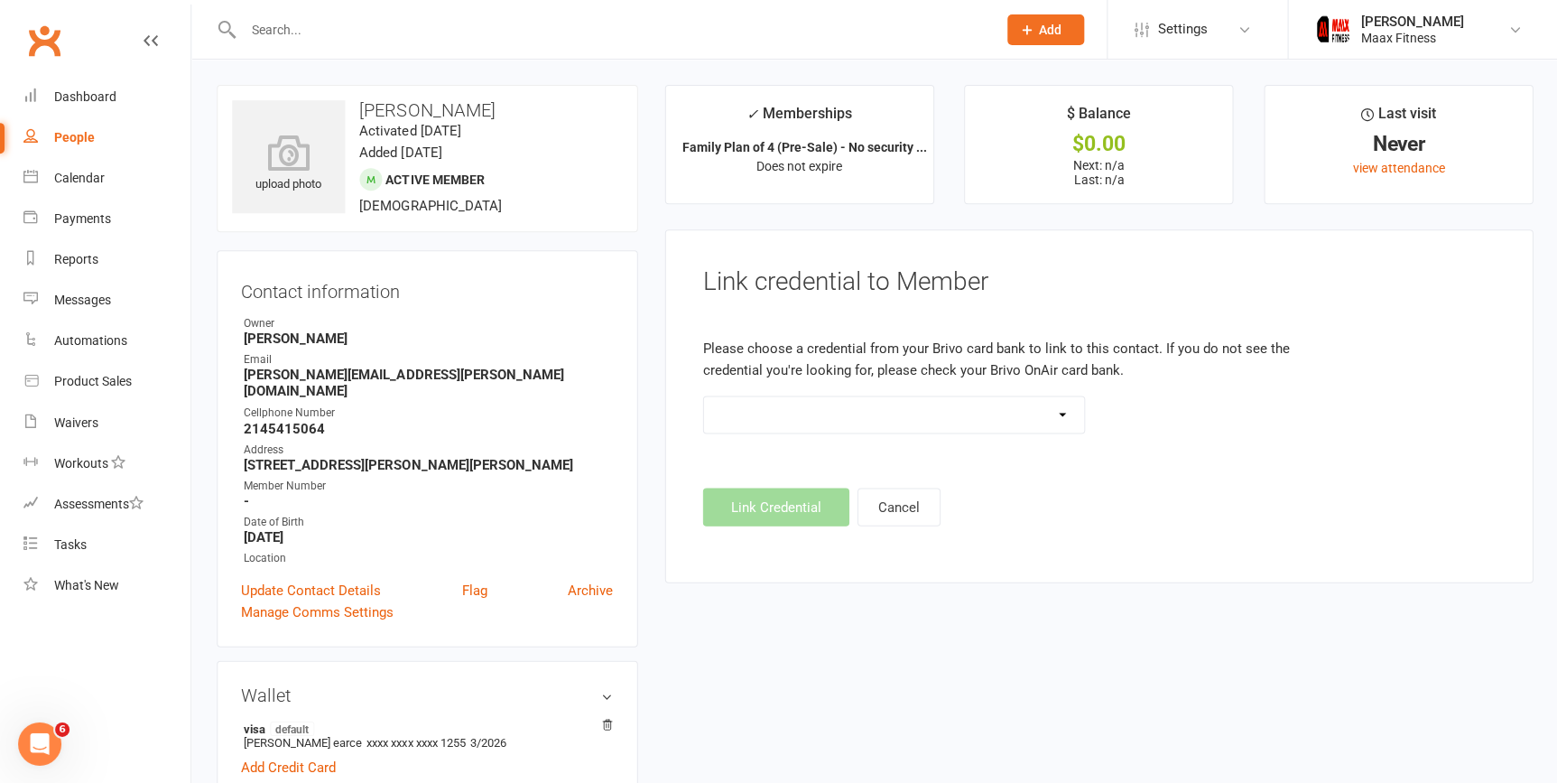
drag, startPoint x: 217, startPoint y: 370, endPoint x: 407, endPoint y: 376, distance: 190.6
click at [407, 376] on strong "[PERSON_NAME][EMAIL_ADDRESS][PERSON_NAME][DOMAIN_NAME]" at bounding box center [428, 383] width 369 height 33
drag, startPoint x: 407, startPoint y: 376, endPoint x: 232, endPoint y: 366, distance: 175.4
click at [232, 366] on div "Contact information Owner Emilio Martinez Email arce.jessica@outlook.com Cellph…" at bounding box center [427, 448] width 421 height 396
drag, startPoint x: 232, startPoint y: 366, endPoint x: 437, endPoint y: 359, distance: 205.0
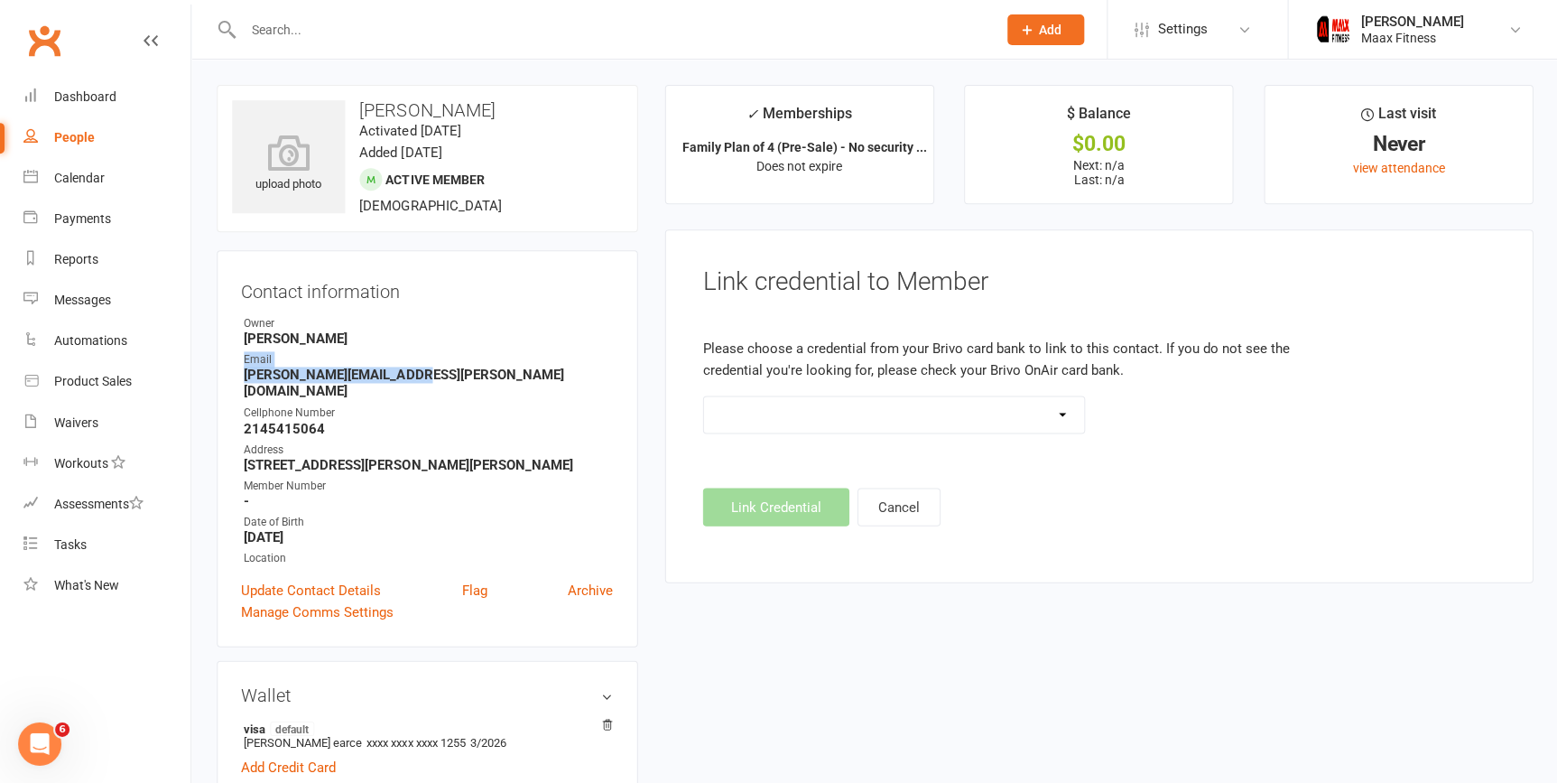
click at [437, 359] on div "Email" at bounding box center [428, 359] width 369 height 17
drag, startPoint x: 406, startPoint y: 377, endPoint x: 242, endPoint y: 383, distance: 164.4
click at [242, 383] on li "Email arce.jessica@outlook.com" at bounding box center [427, 375] width 372 height 48
drag, startPoint x: 242, startPoint y: 383, endPoint x: 357, endPoint y: 374, distance: 115.0
copy strong "[PERSON_NAME][EMAIL_ADDRESS][PERSON_NAME][DOMAIN_NAME]"
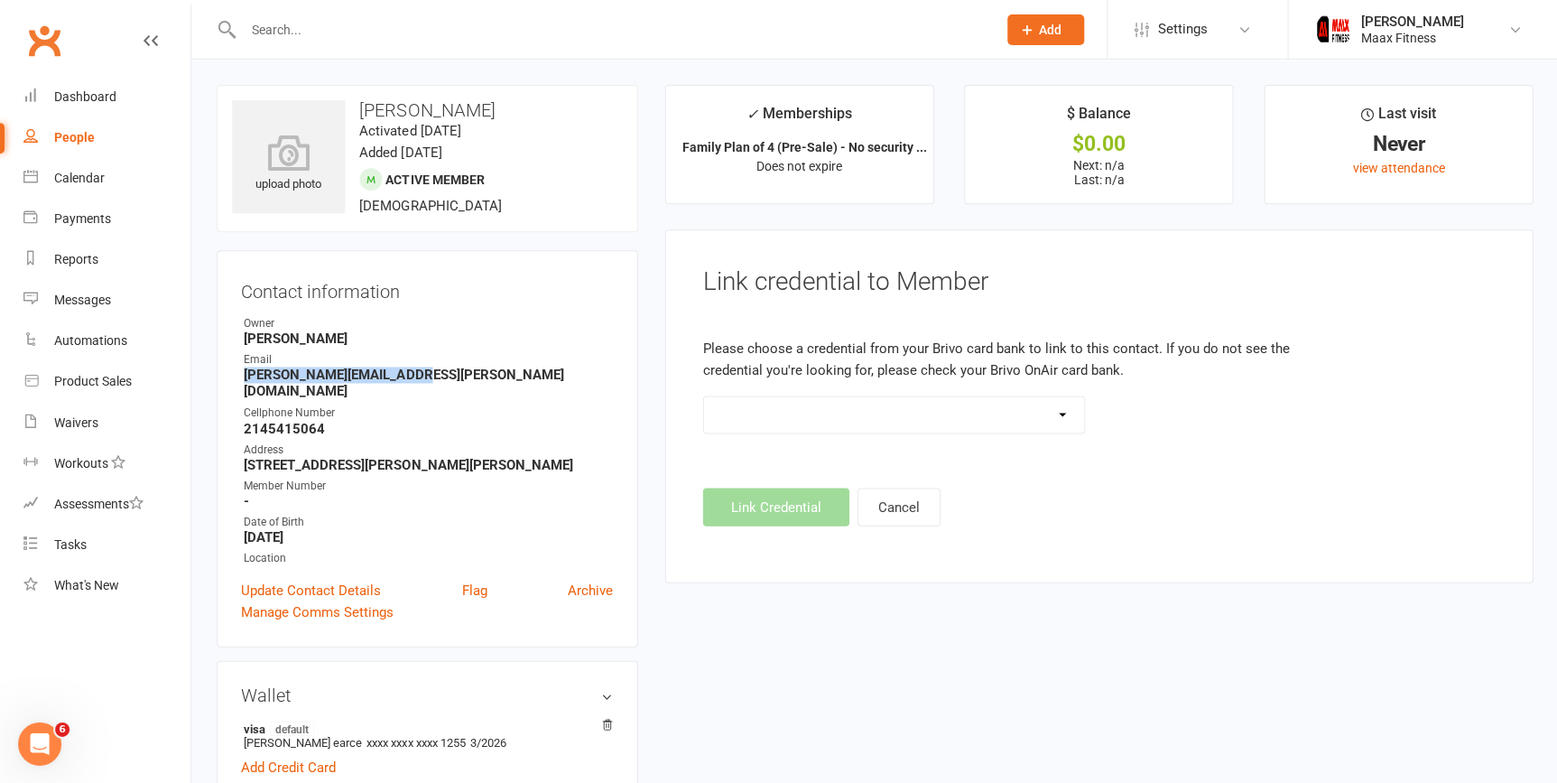
click at [95, 134] on link "People" at bounding box center [106, 137] width 167 height 41
select select "100"
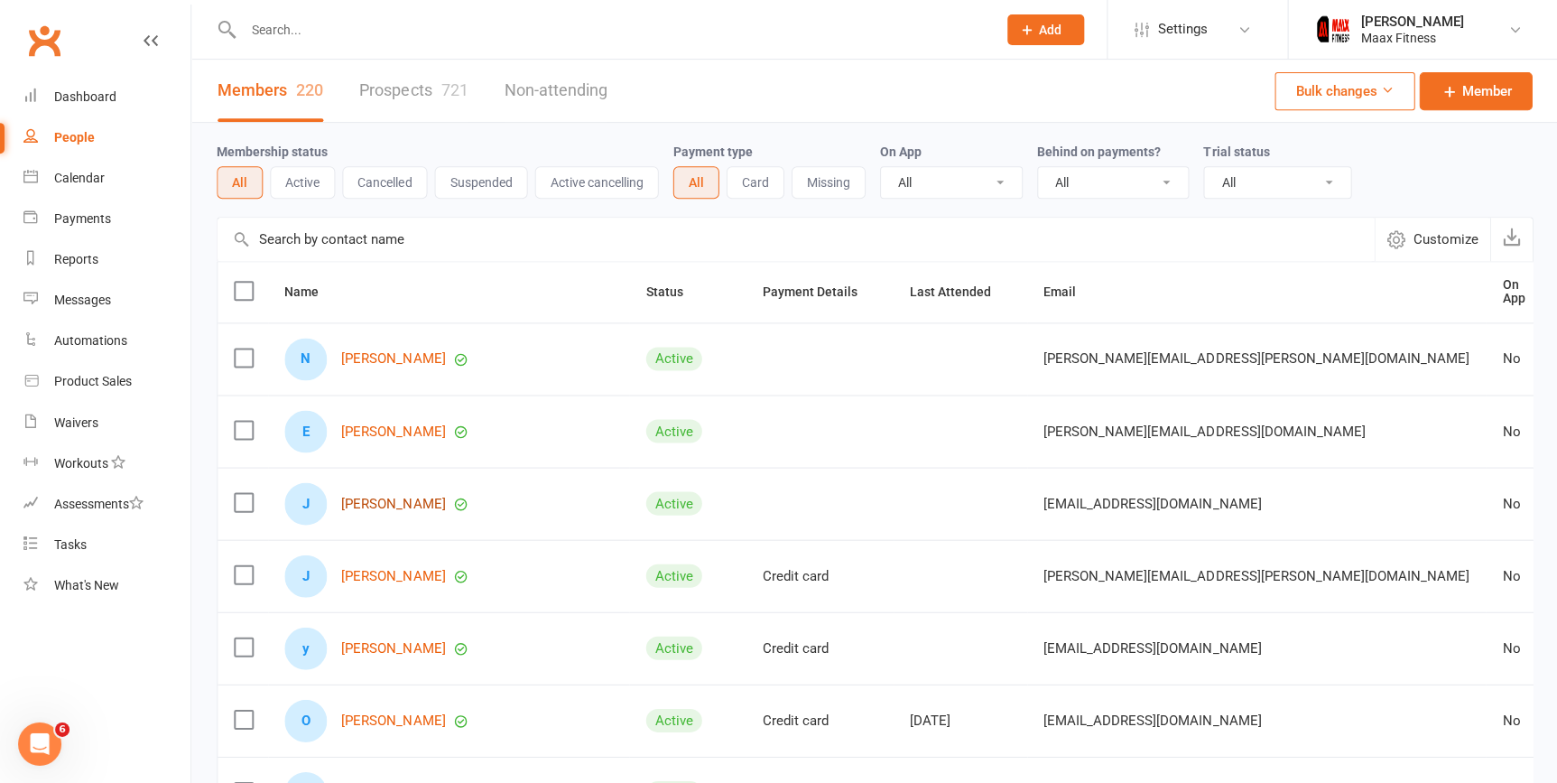
click at [373, 496] on link "[PERSON_NAME]" at bounding box center [393, 503] width 104 height 15
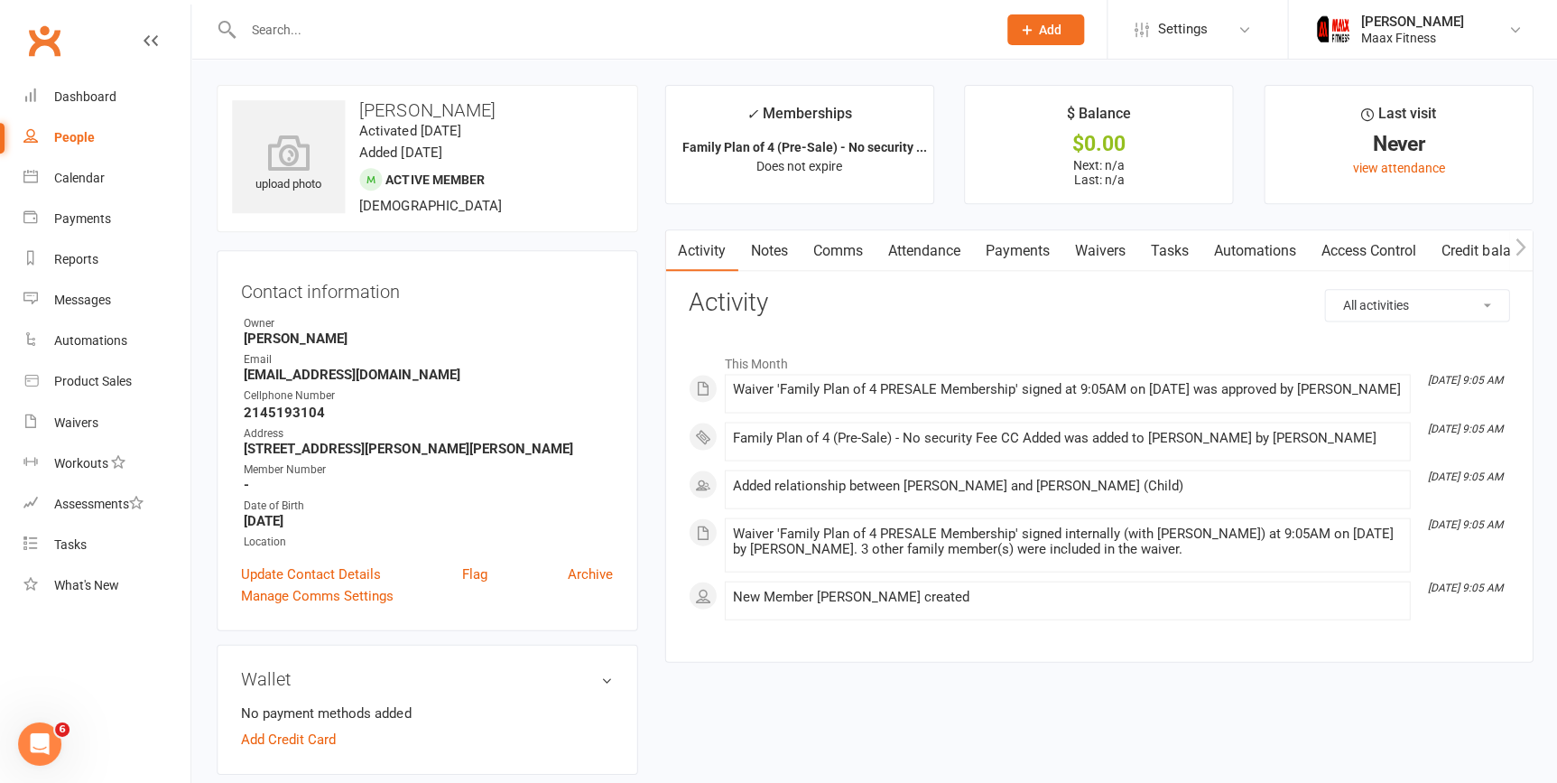
click at [1341, 235] on link "Access Control" at bounding box center [1368, 251] width 120 height 42
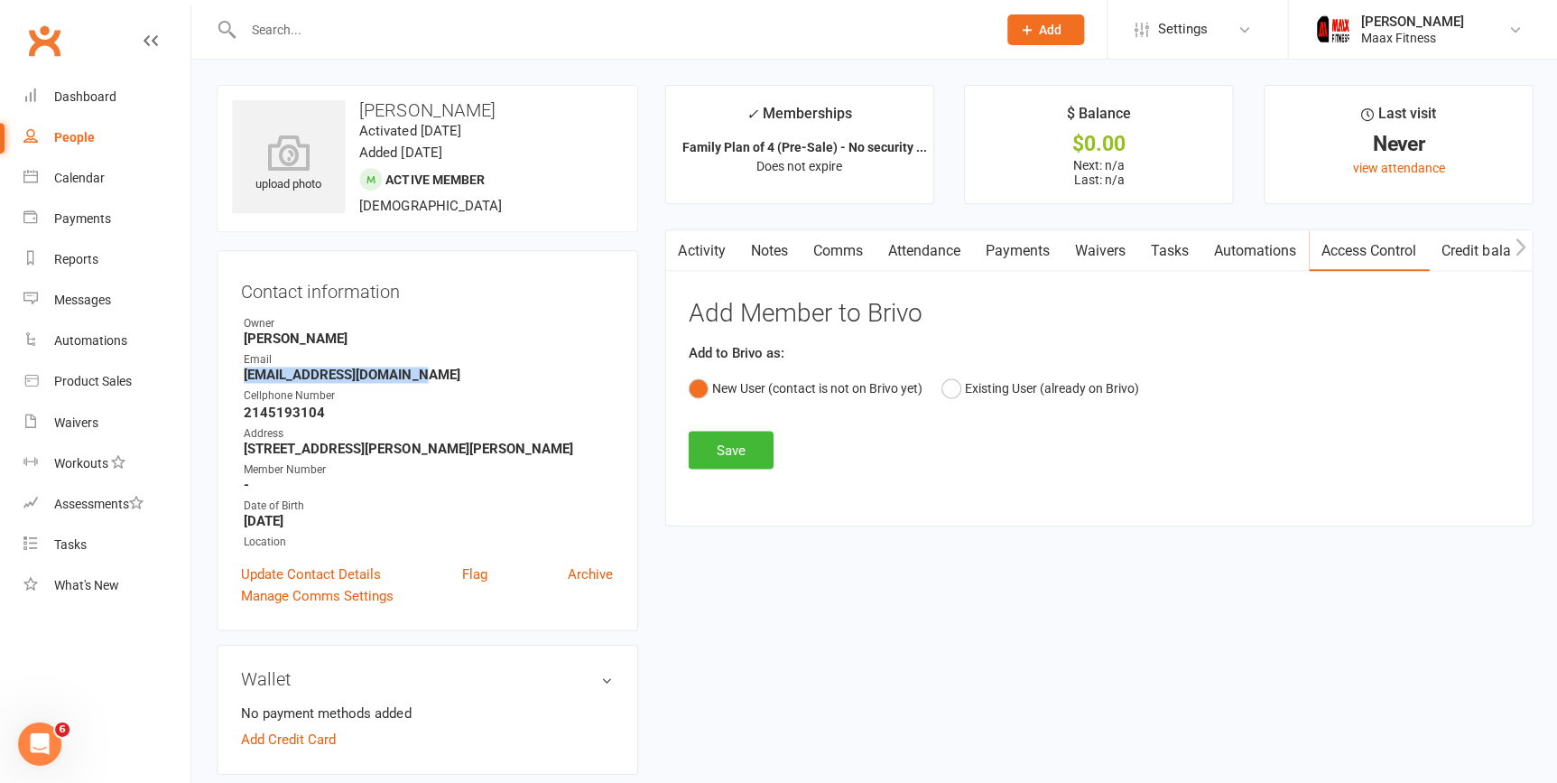
drag, startPoint x: 243, startPoint y: 370, endPoint x: 411, endPoint y: 374, distance: 168.0
click at [411, 374] on strong "[EMAIL_ADDRESS][DOMAIN_NAME]" at bounding box center [428, 375] width 369 height 16
drag, startPoint x: 411, startPoint y: 374, endPoint x: 402, endPoint y: 376, distance: 9.2
copy strong "[EMAIL_ADDRESS][DOMAIN_NAME]"
click at [730, 448] on button "Save" at bounding box center [730, 450] width 85 height 38
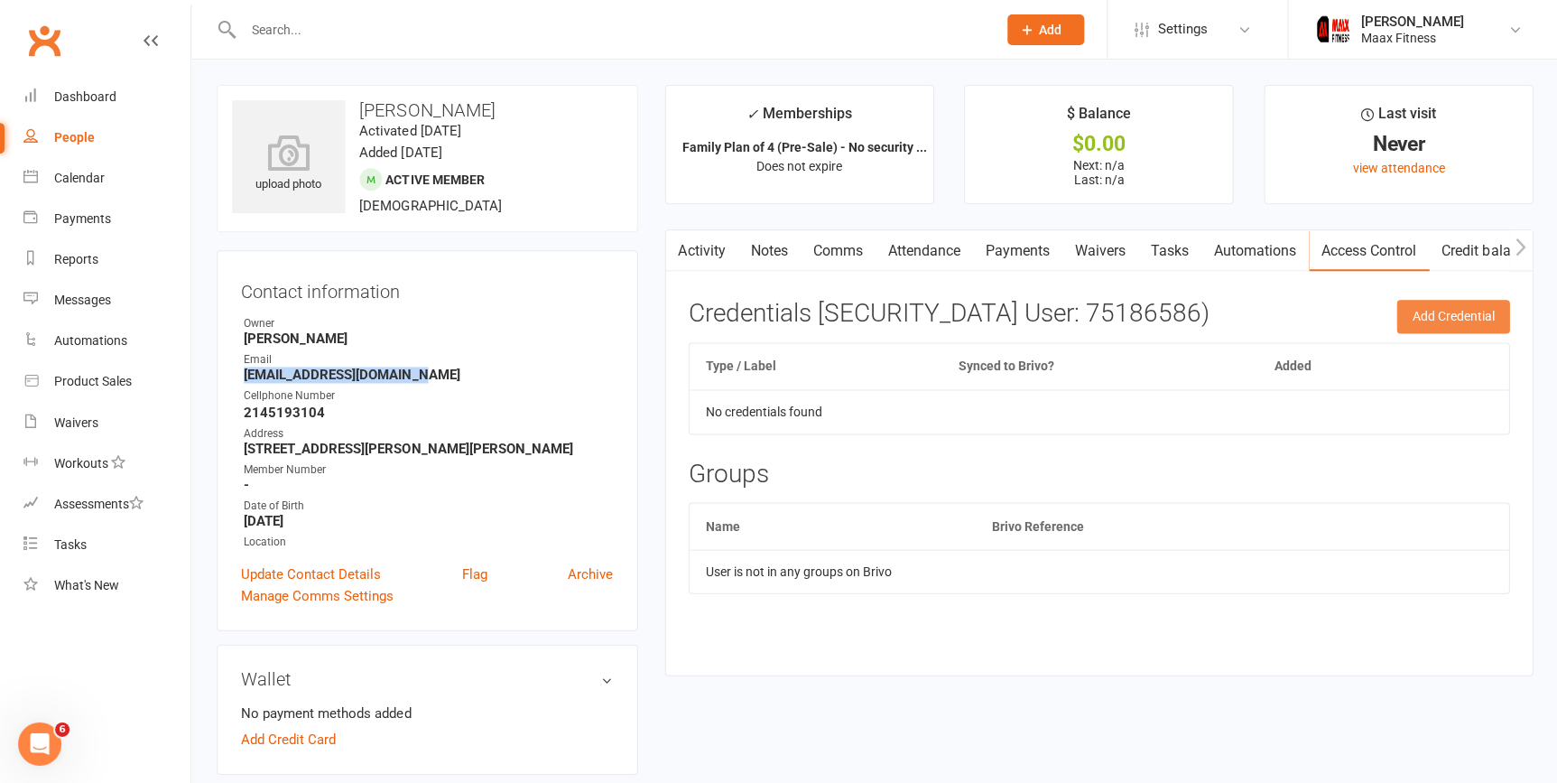
click at [1422, 309] on button "Add Credential" at bounding box center [1452, 316] width 113 height 33
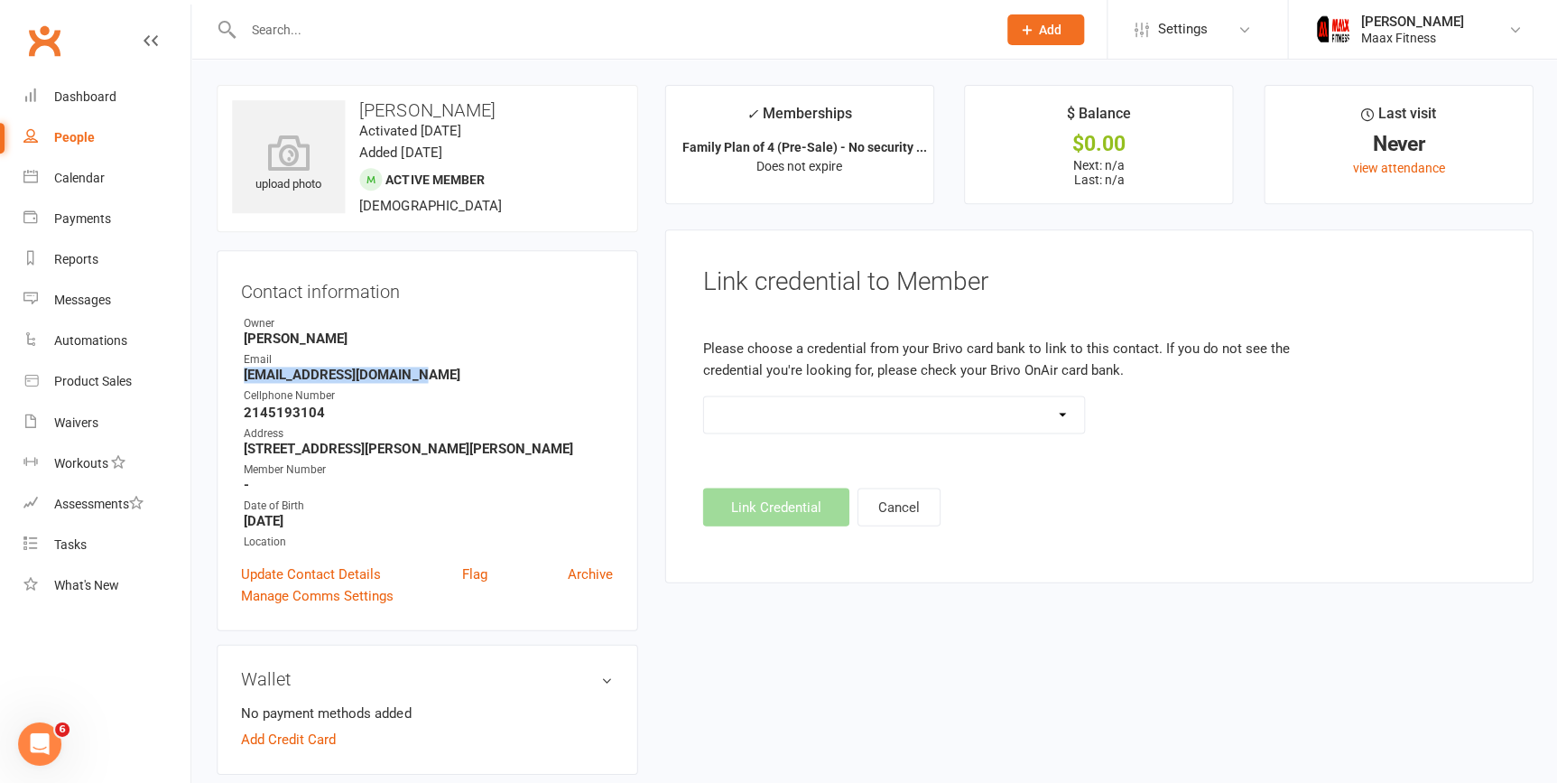
click at [1055, 414] on select at bounding box center [893, 414] width 381 height 36
click at [733, 517] on footer "Link Credential Cancel" at bounding box center [1098, 507] width 792 height 38
drag, startPoint x: 242, startPoint y: 406, endPoint x: 321, endPoint y: 414, distance: 79.8
click at [321, 414] on li "Cellphone Number 2145193104" at bounding box center [427, 403] width 372 height 32
copy strong "2145193104"
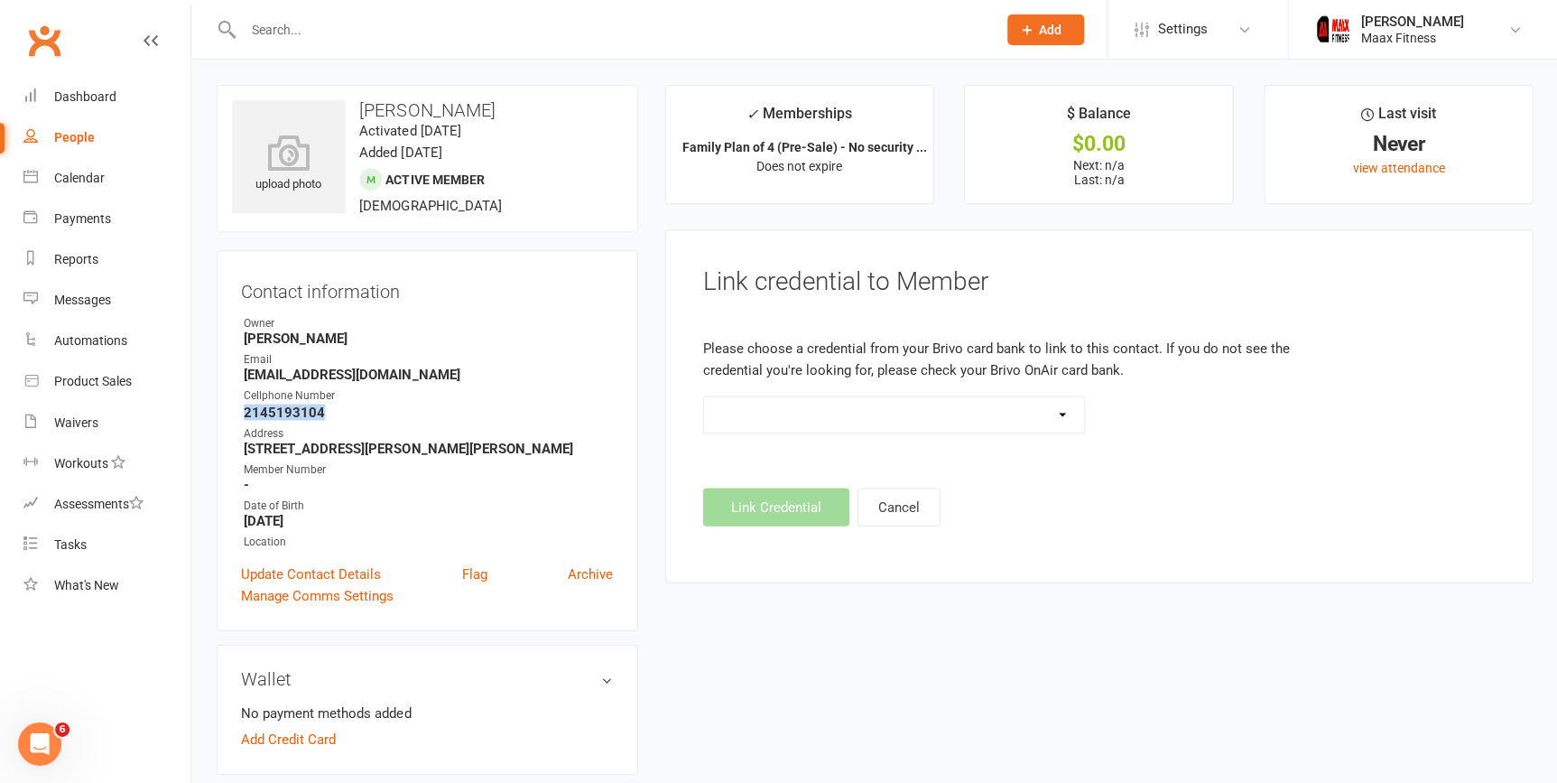
click at [81, 133] on div "People" at bounding box center [74, 137] width 41 height 14
select select "100"
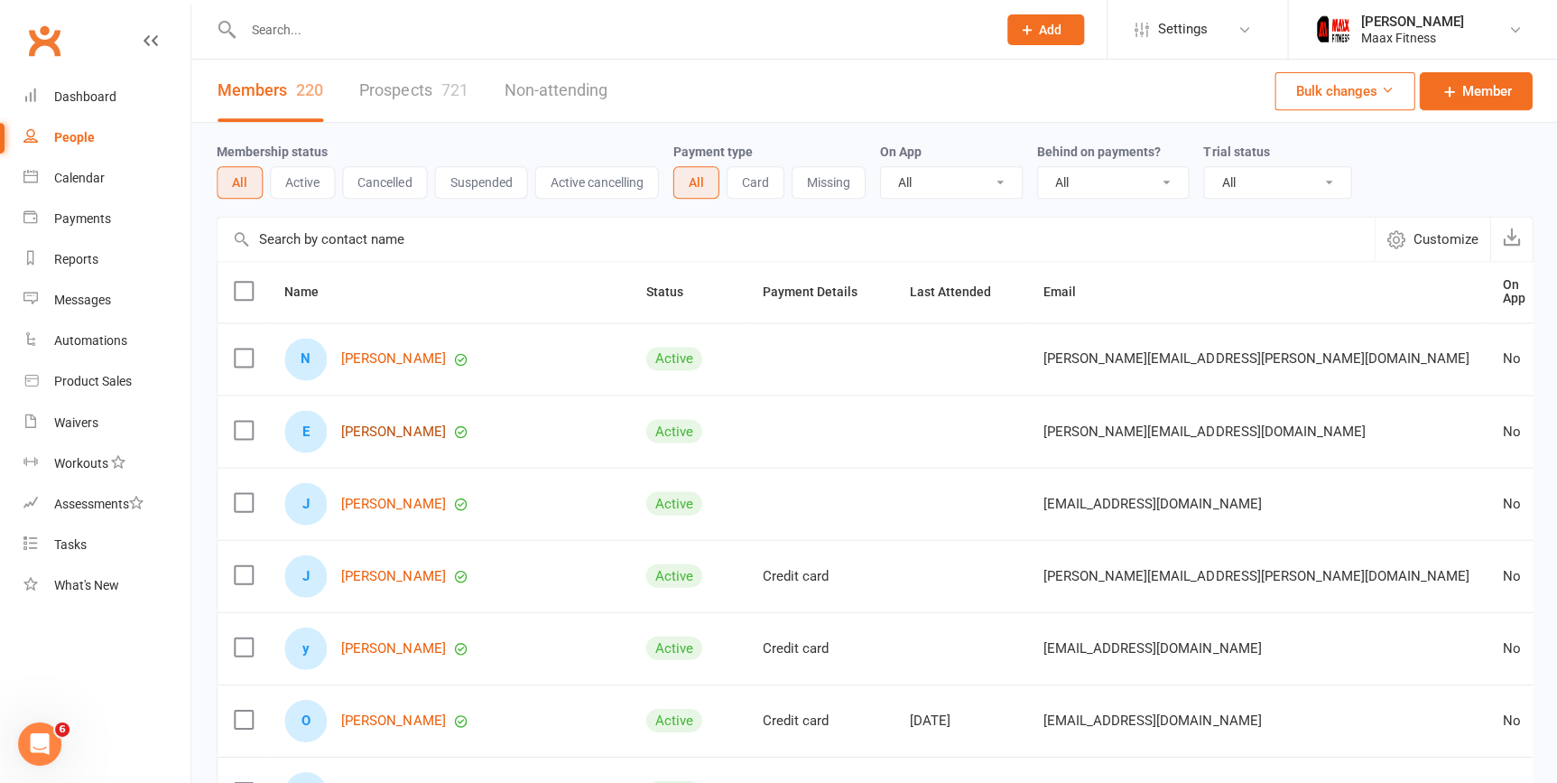
click at [394, 428] on link "[PERSON_NAME]" at bounding box center [393, 430] width 104 height 15
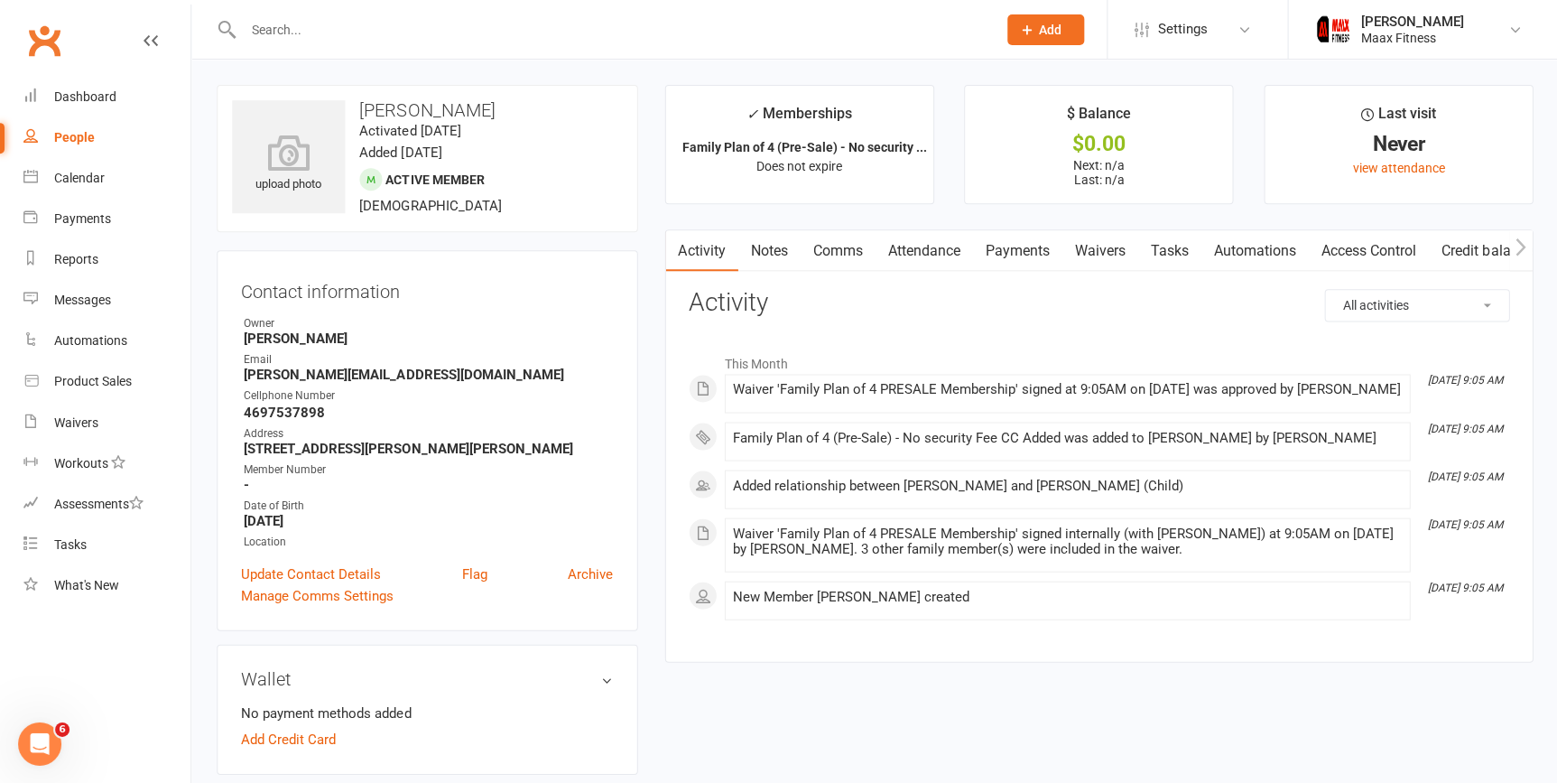
click at [1030, 250] on link "Payments" at bounding box center [1016, 251] width 89 height 42
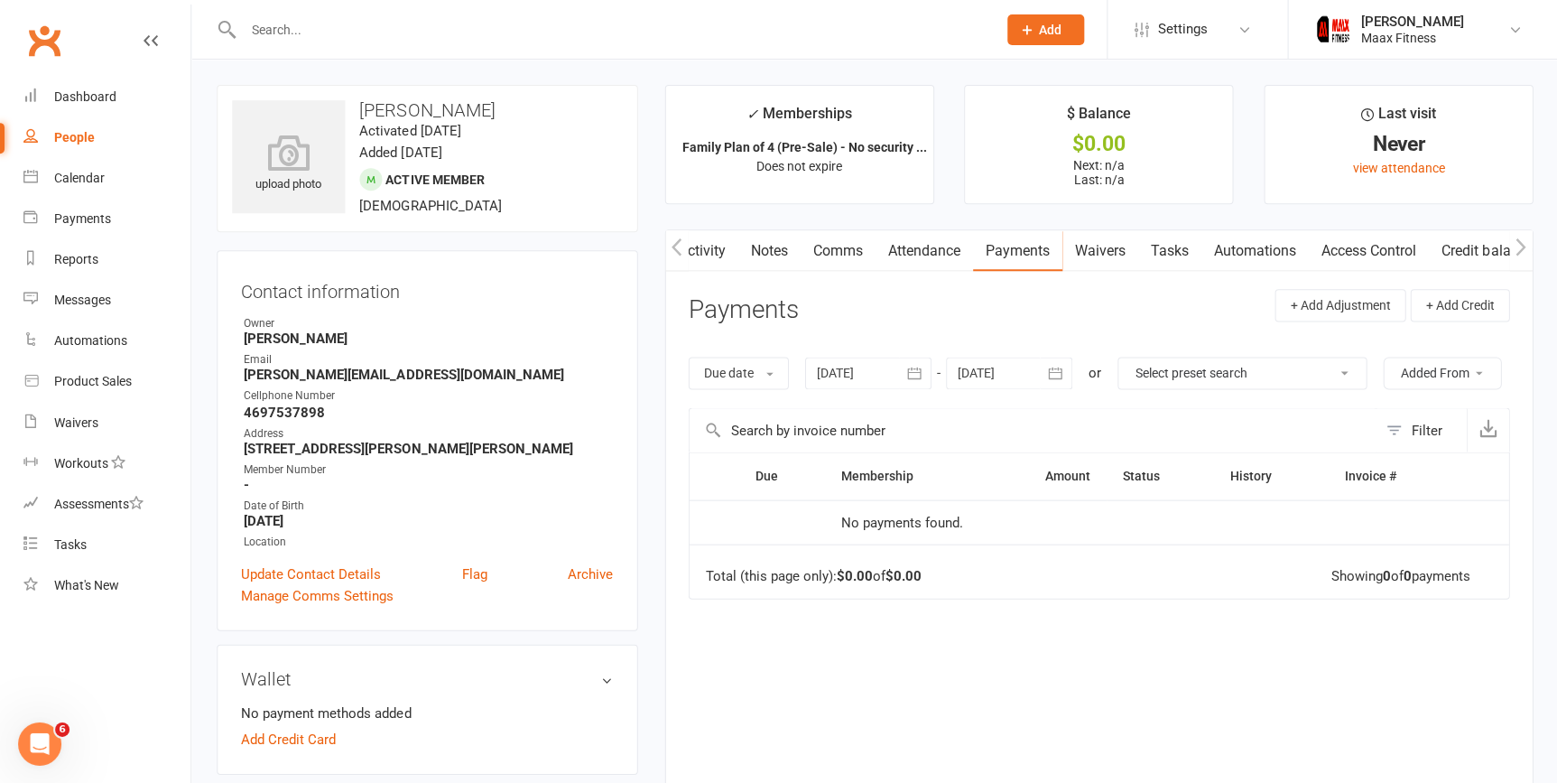
click at [1388, 250] on link "Access Control" at bounding box center [1368, 251] width 120 height 42
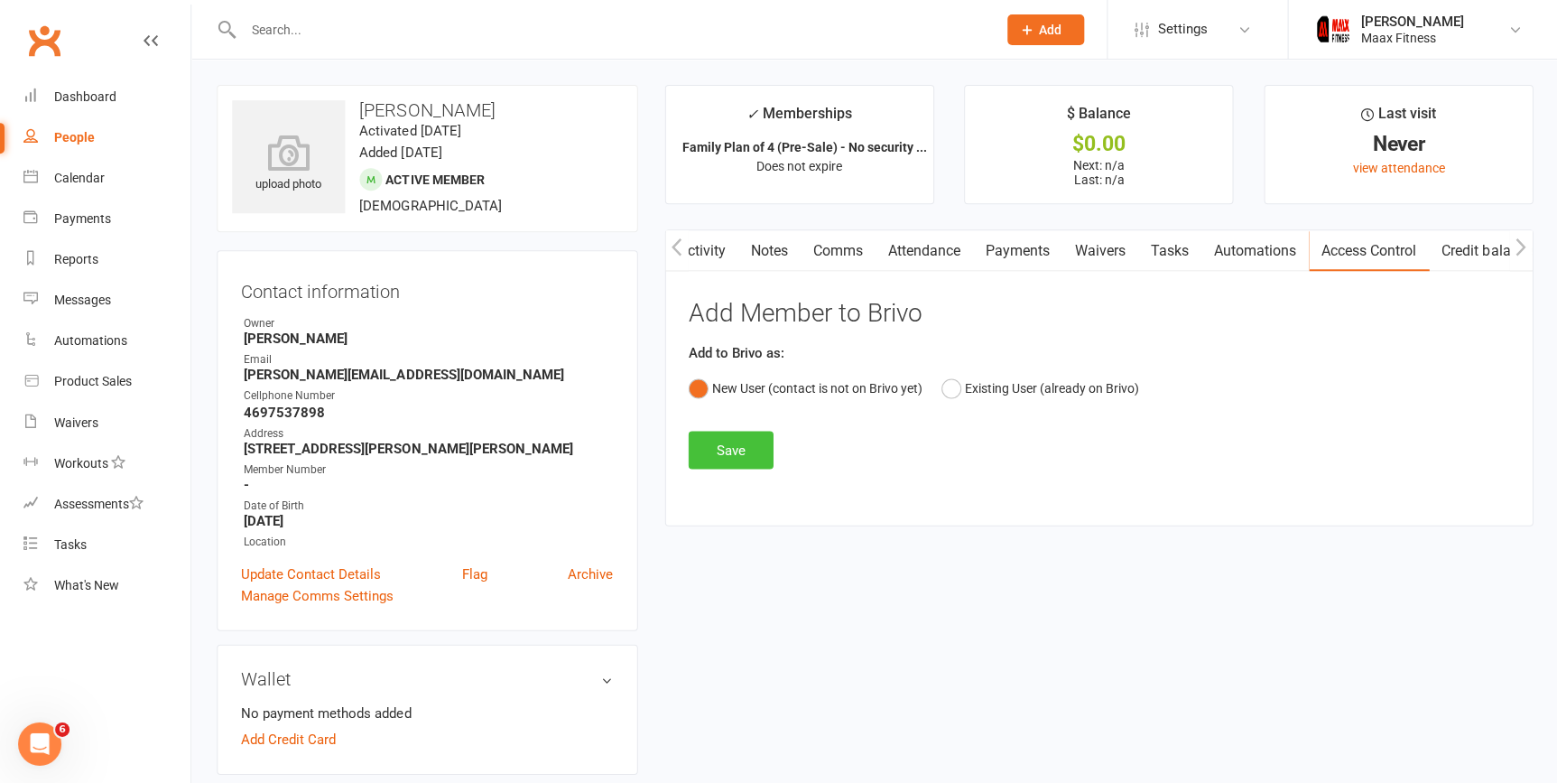
click at [739, 439] on button "Save" at bounding box center [730, 450] width 85 height 38
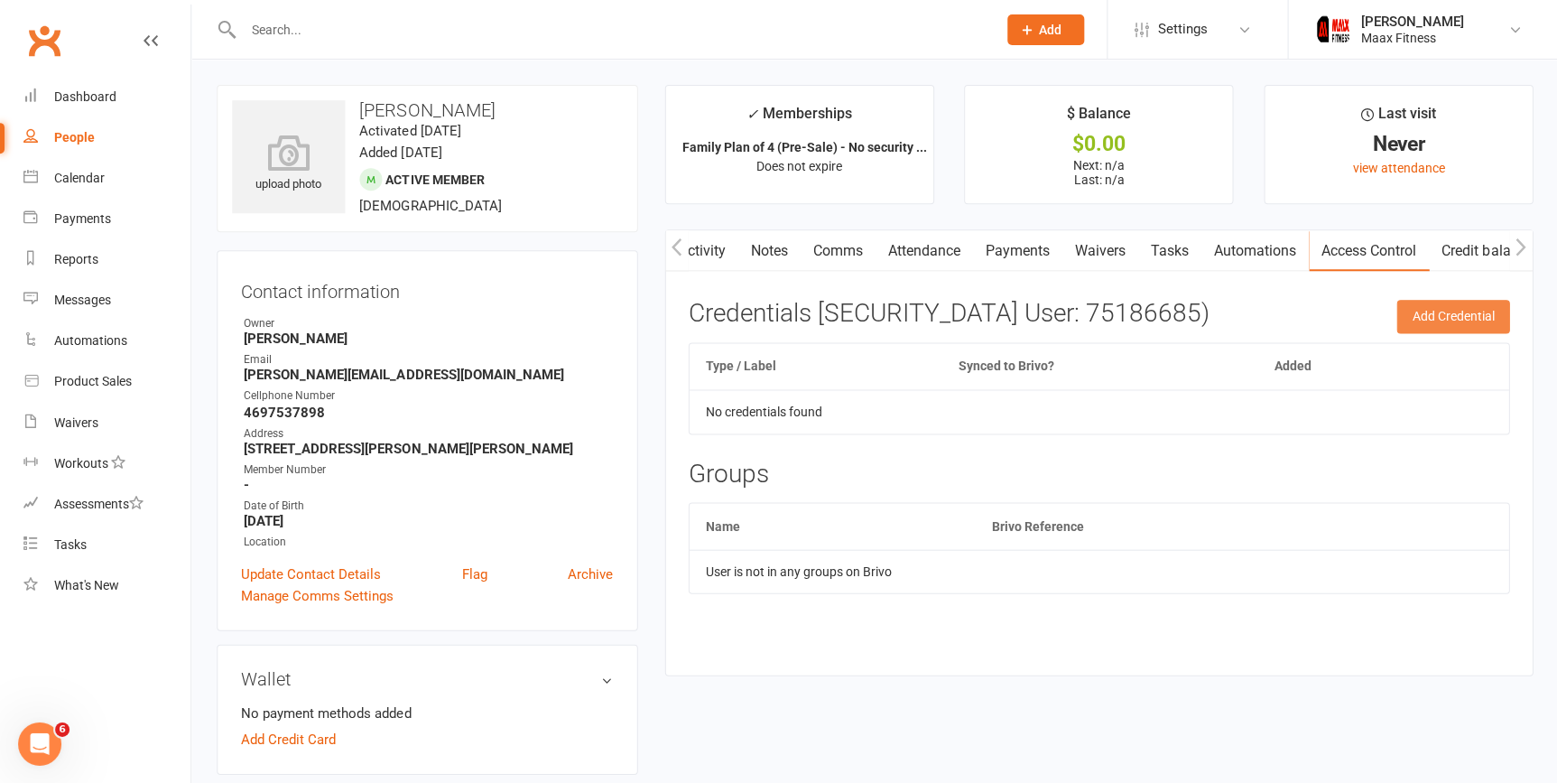
click at [1443, 306] on button "Add Credential" at bounding box center [1452, 316] width 113 height 33
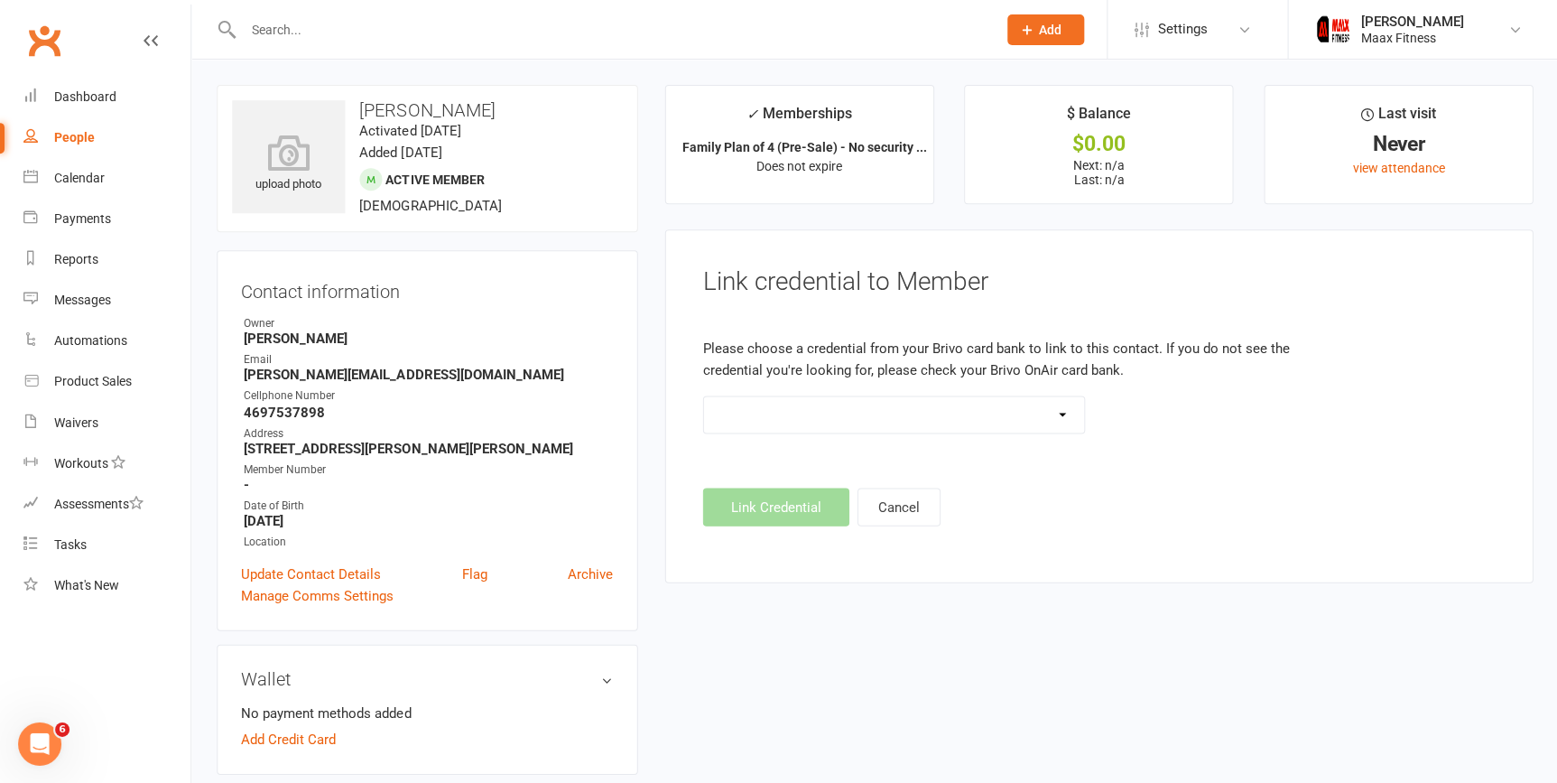
click at [1064, 416] on select at bounding box center [893, 414] width 381 height 36
click at [703, 396] on select at bounding box center [893, 414] width 381 height 36
click at [802, 507] on footer "Link Credential Cancel" at bounding box center [1098, 507] width 792 height 38
drag, startPoint x: 245, startPoint y: 372, endPoint x: 432, endPoint y: 369, distance: 186.9
click at [432, 369] on strong "[PERSON_NAME][EMAIL_ADDRESS][DOMAIN_NAME]" at bounding box center [428, 375] width 369 height 16
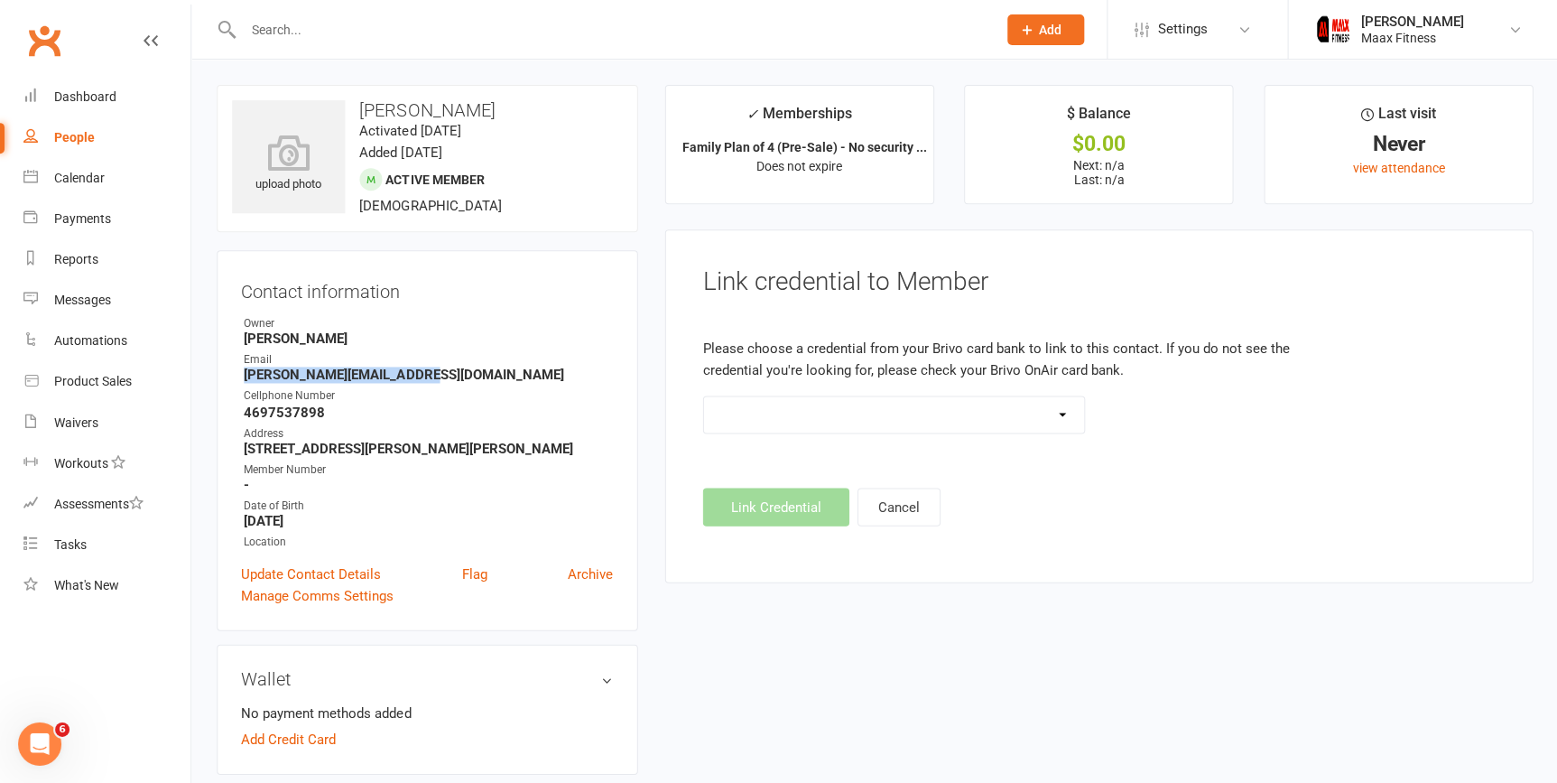
drag, startPoint x: 432, startPoint y: 369, endPoint x: 417, endPoint y: 380, distance: 18.1
copy strong "[PERSON_NAME][EMAIL_ADDRESS][DOMAIN_NAME]"
click at [91, 141] on div "People" at bounding box center [74, 137] width 41 height 14
select select "100"
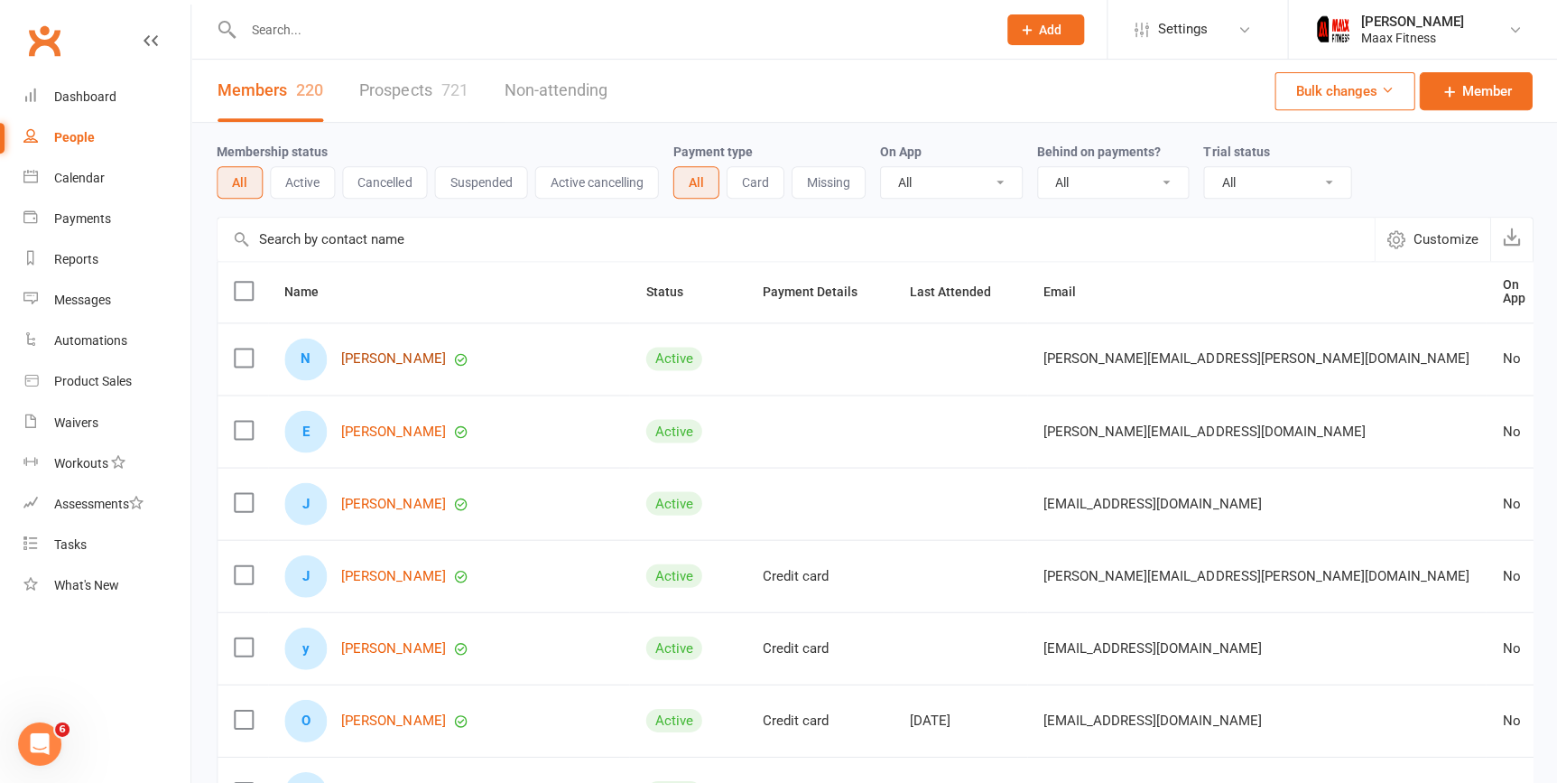
click at [404, 354] on link "[PERSON_NAME]" at bounding box center [393, 358] width 104 height 15
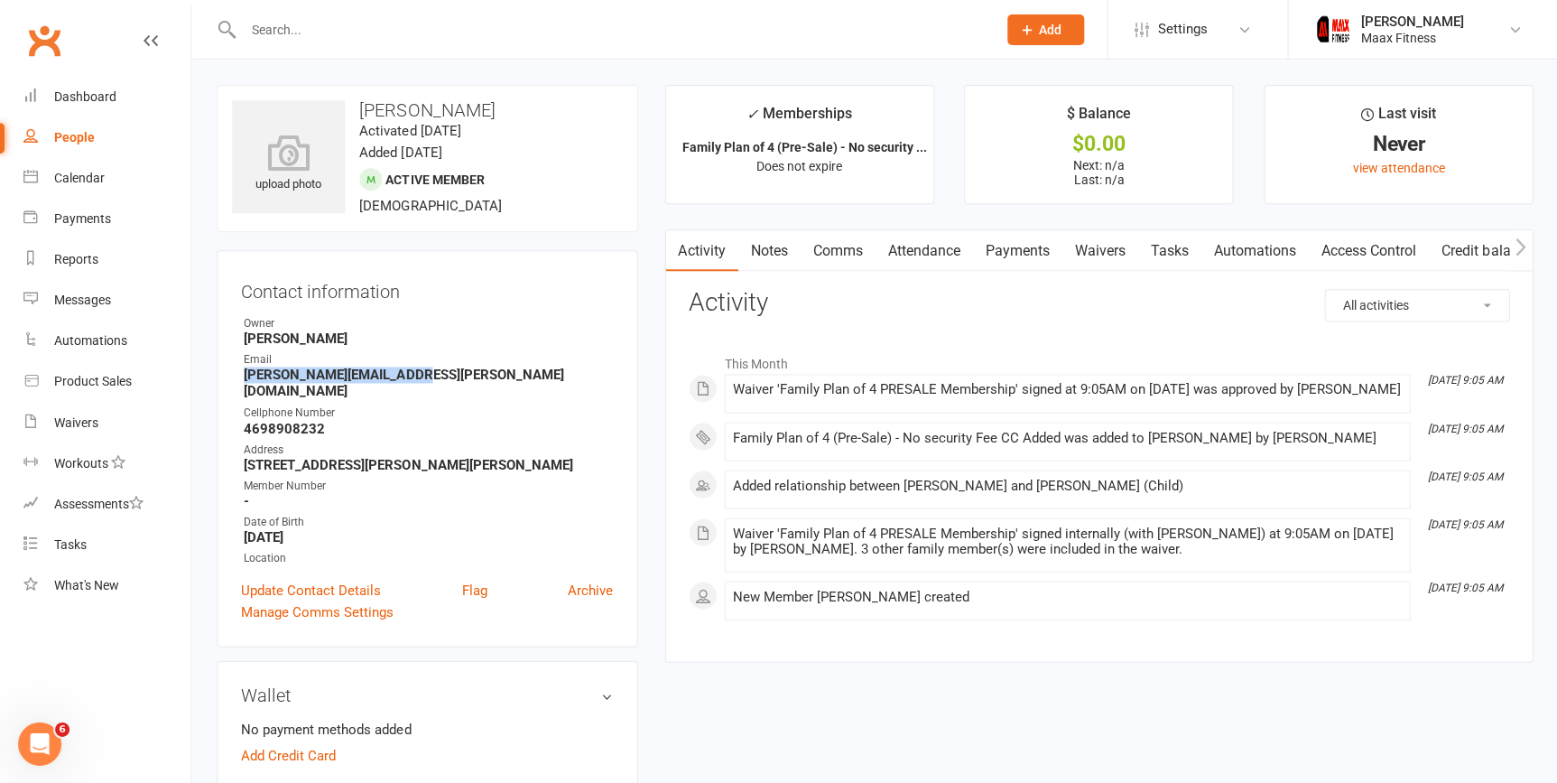
drag, startPoint x: 244, startPoint y: 373, endPoint x: 411, endPoint y: 376, distance: 167.1
click at [411, 376] on strong "[PERSON_NAME][EMAIL_ADDRESS][PERSON_NAME][DOMAIN_NAME]" at bounding box center [428, 383] width 369 height 33
drag, startPoint x: 411, startPoint y: 376, endPoint x: 384, endPoint y: 376, distance: 27.1
copy strong "[PERSON_NAME][EMAIL_ADDRESS][PERSON_NAME][DOMAIN_NAME]"
click at [1382, 246] on link "Access Control" at bounding box center [1368, 251] width 120 height 42
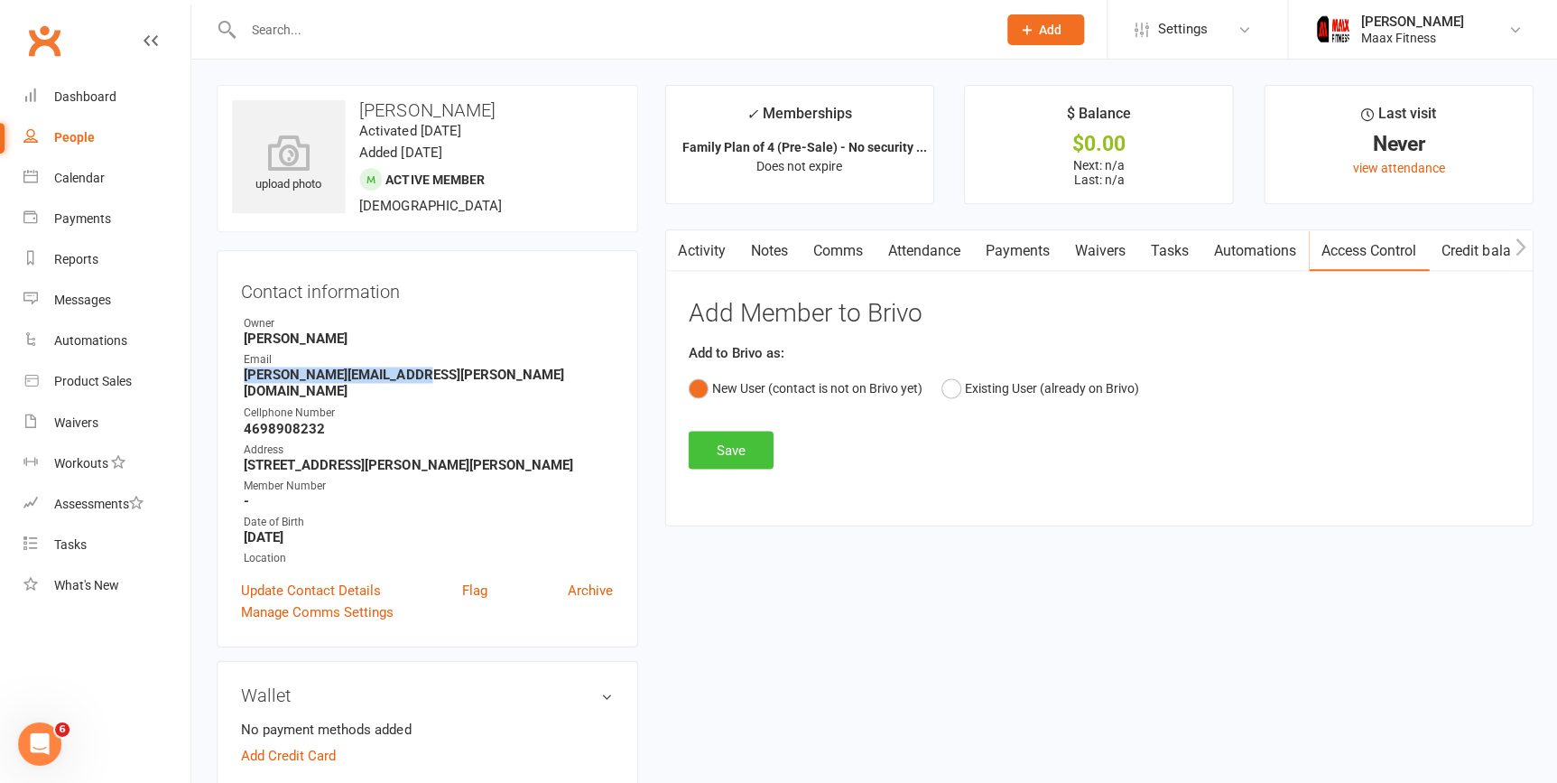
click at [737, 452] on button "Save" at bounding box center [730, 450] width 85 height 38
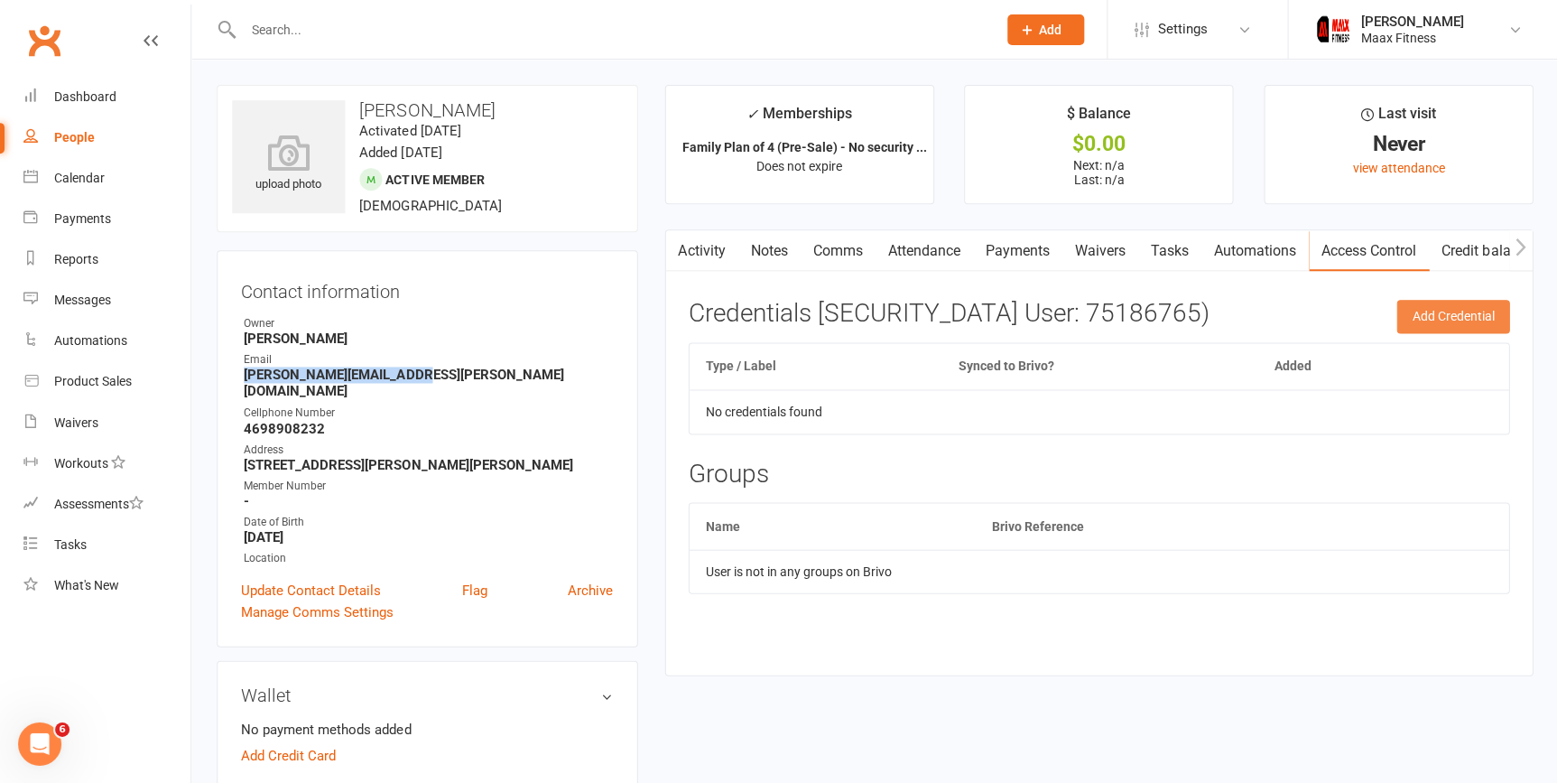
click at [1421, 317] on button "Add Credential" at bounding box center [1452, 316] width 113 height 33
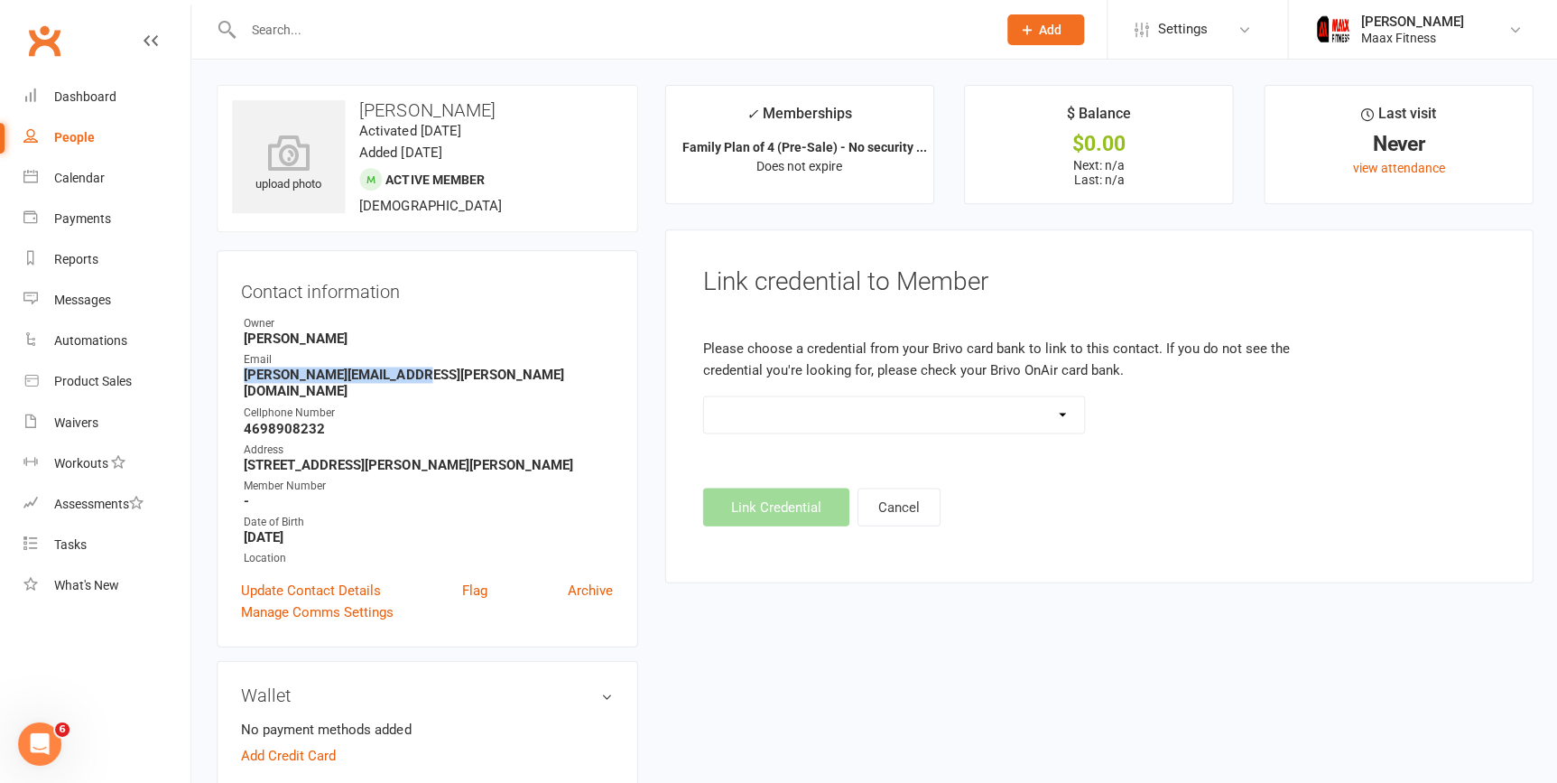
drag, startPoint x: 1071, startPoint y: 420, endPoint x: 1068, endPoint y: 433, distance: 13.8
click at [1071, 420] on select at bounding box center [893, 414] width 381 height 36
click at [703, 396] on select at bounding box center [893, 414] width 381 height 36
drag, startPoint x: 796, startPoint y: 504, endPoint x: 730, endPoint y: 431, distance: 98.5
click at [795, 504] on footer "Link Credential Cancel" at bounding box center [1098, 507] width 792 height 38
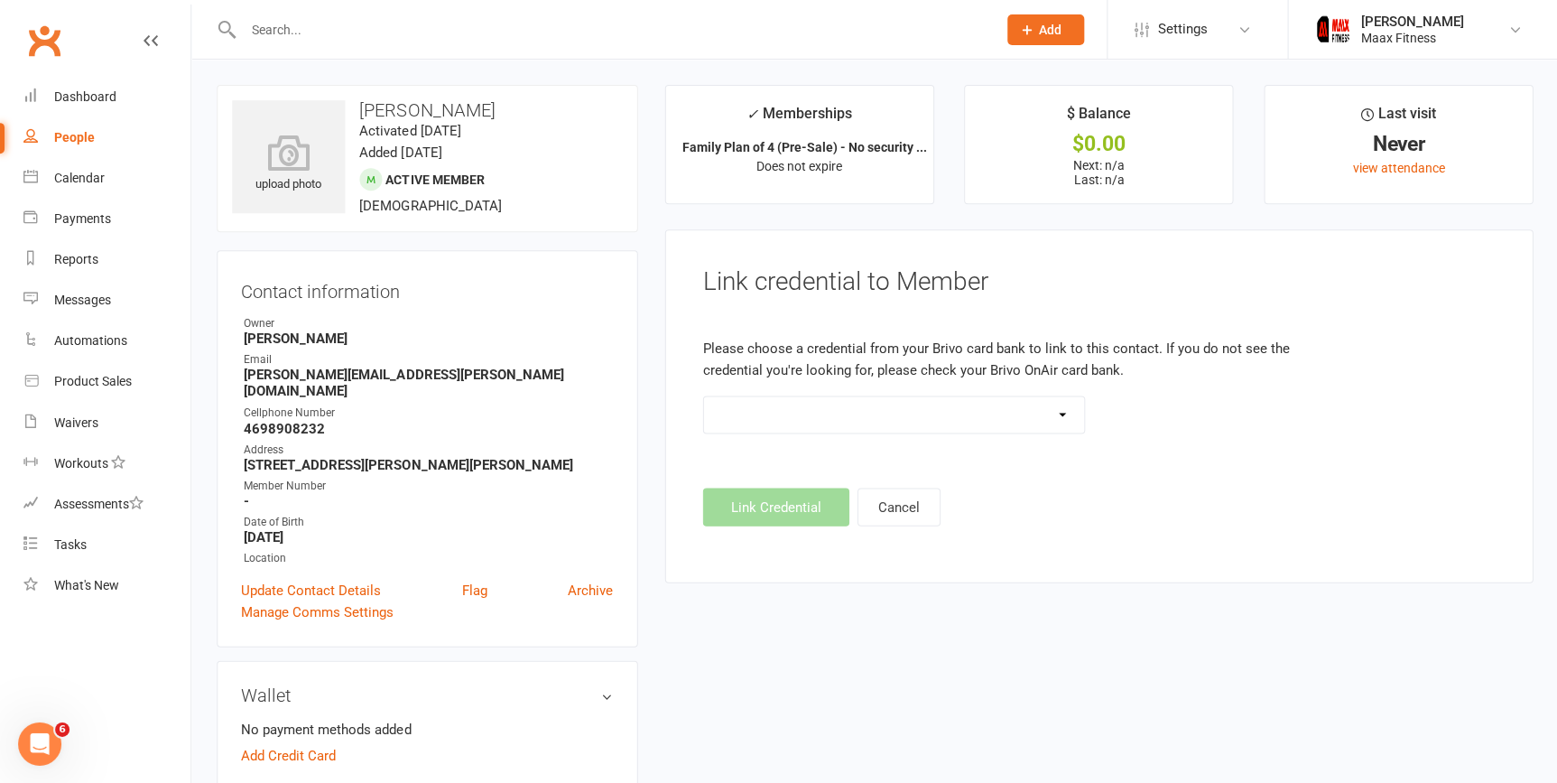
click at [62, 143] on div "People" at bounding box center [74, 137] width 41 height 14
select select "100"
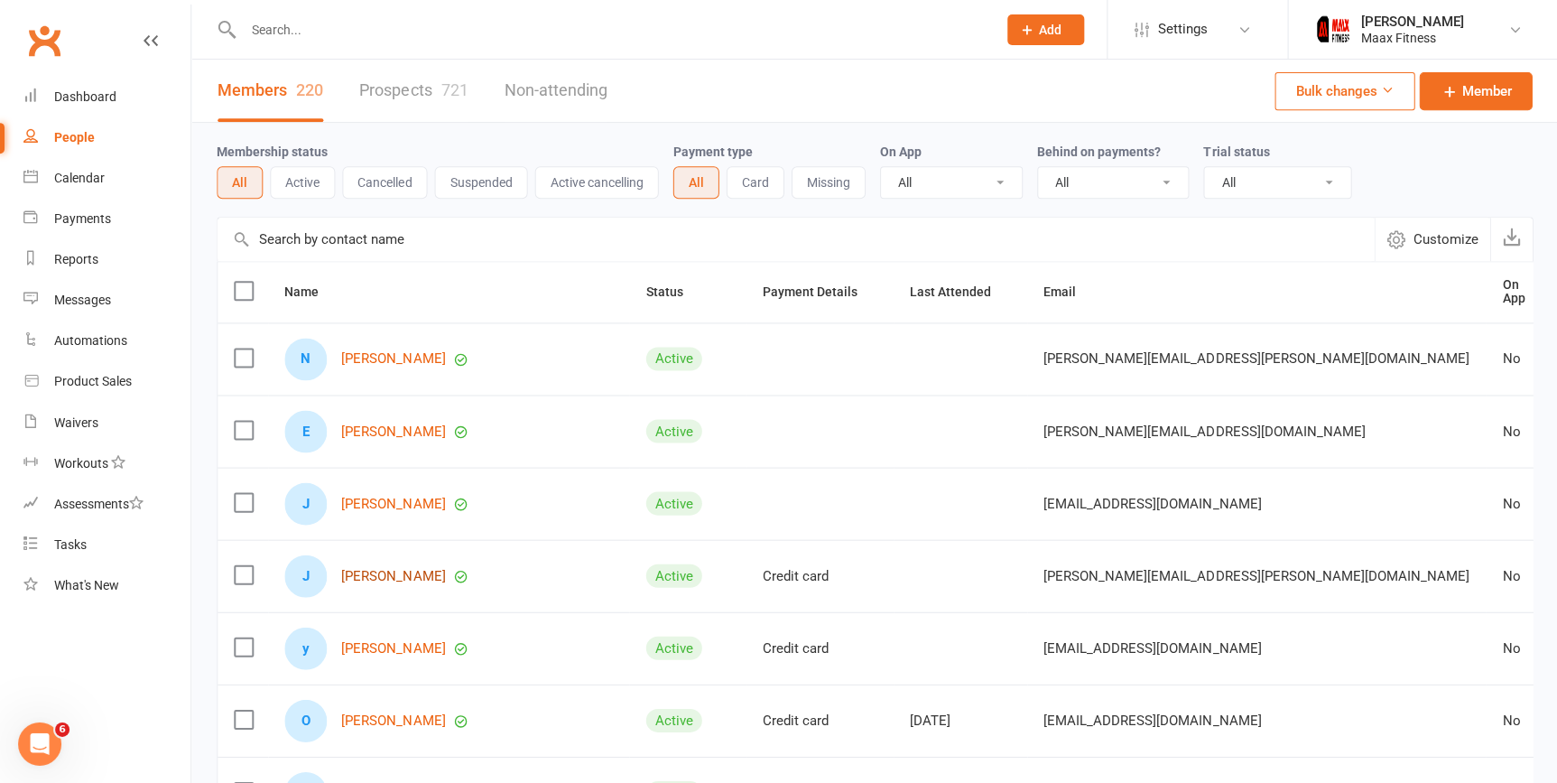
click at [394, 568] on link "[PERSON_NAME]" at bounding box center [393, 575] width 104 height 15
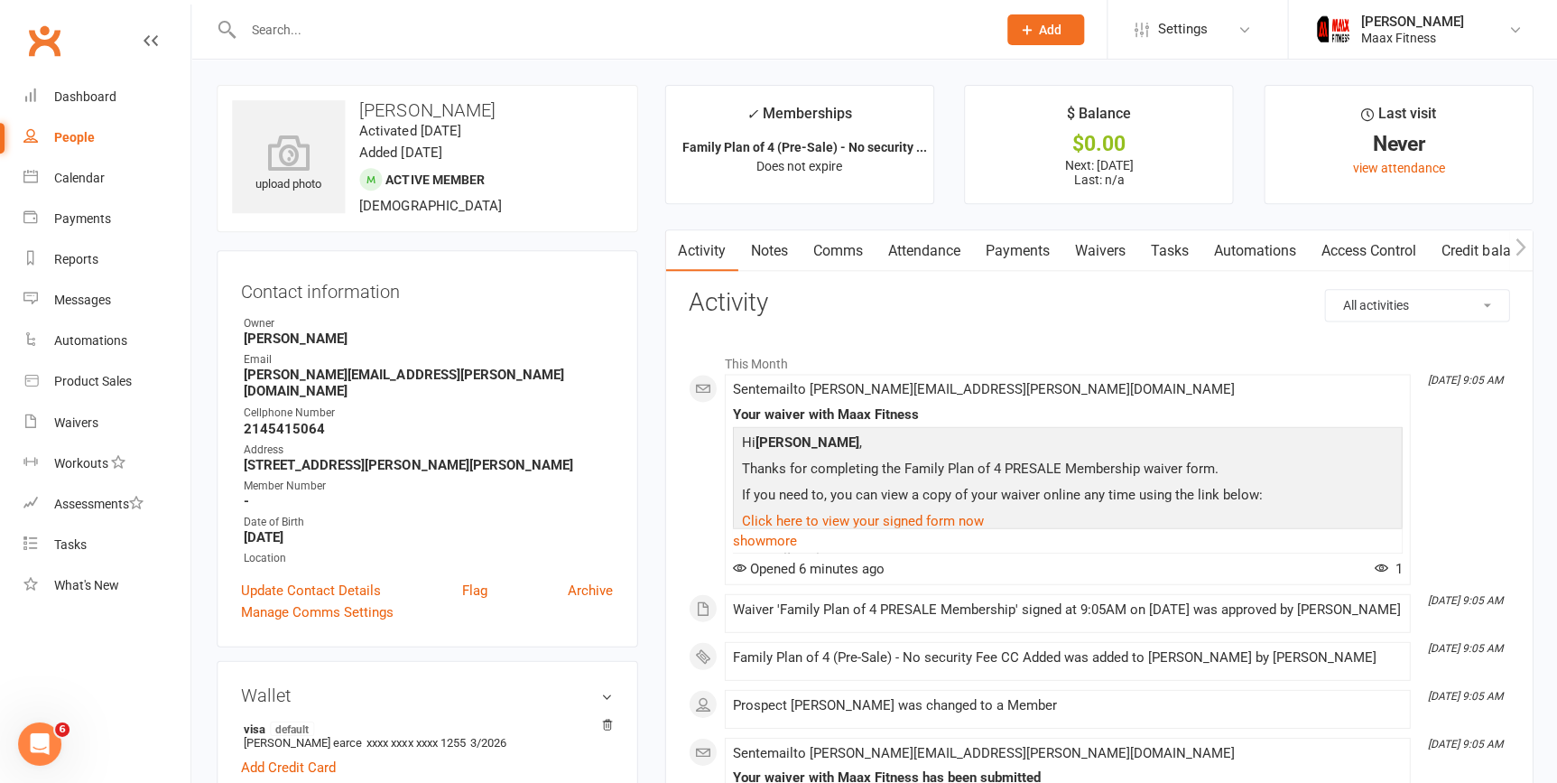
click at [1049, 253] on link "Payments" at bounding box center [1016, 251] width 89 height 42
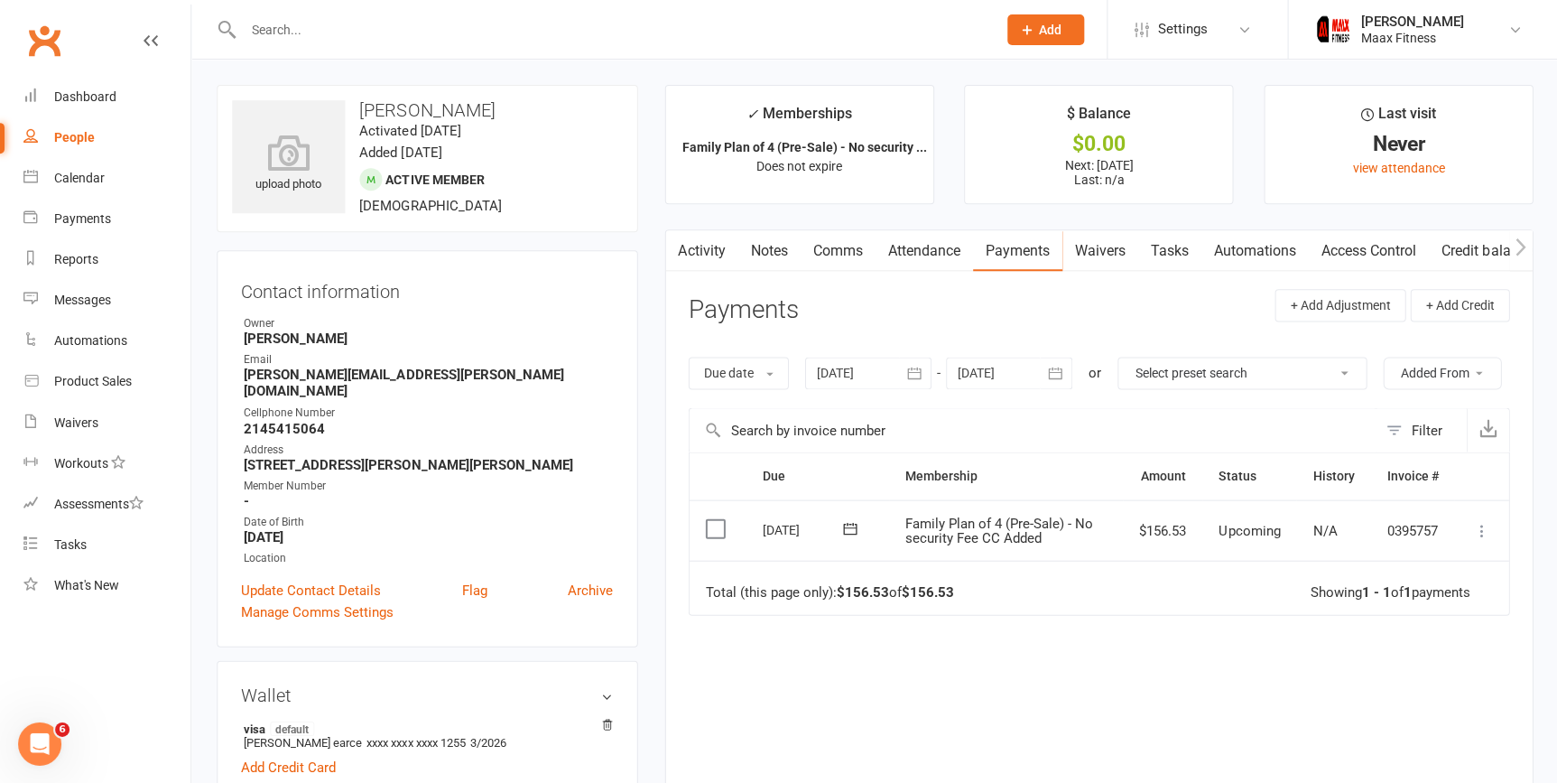
click at [1486, 530] on icon at bounding box center [1481, 530] width 18 height 18
click at [1478, 594] on link "Mark as Paid (POS)" at bounding box center [1401, 601] width 179 height 36
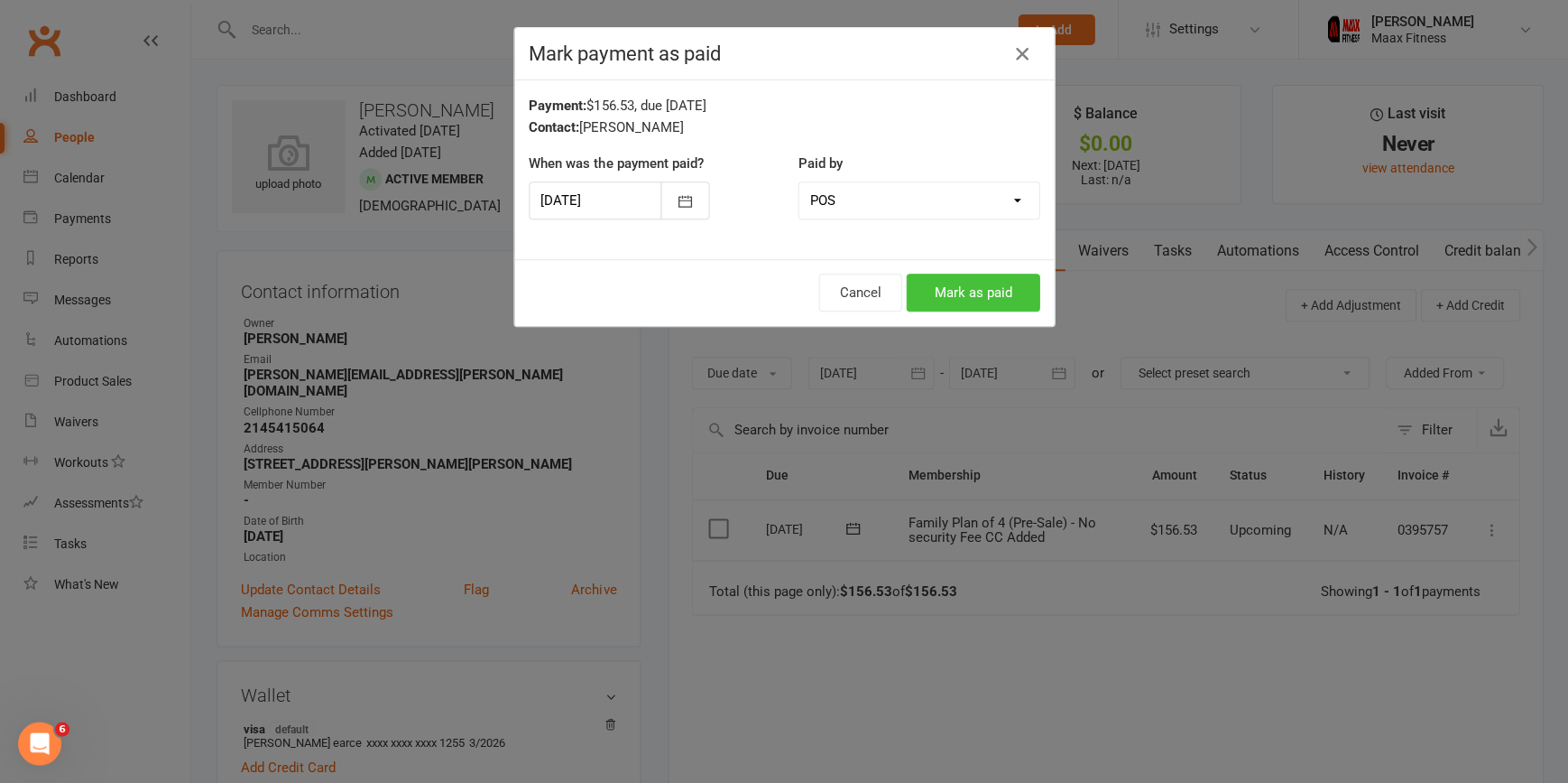
click at [994, 294] on button "Mark as paid" at bounding box center [972, 293] width 134 height 38
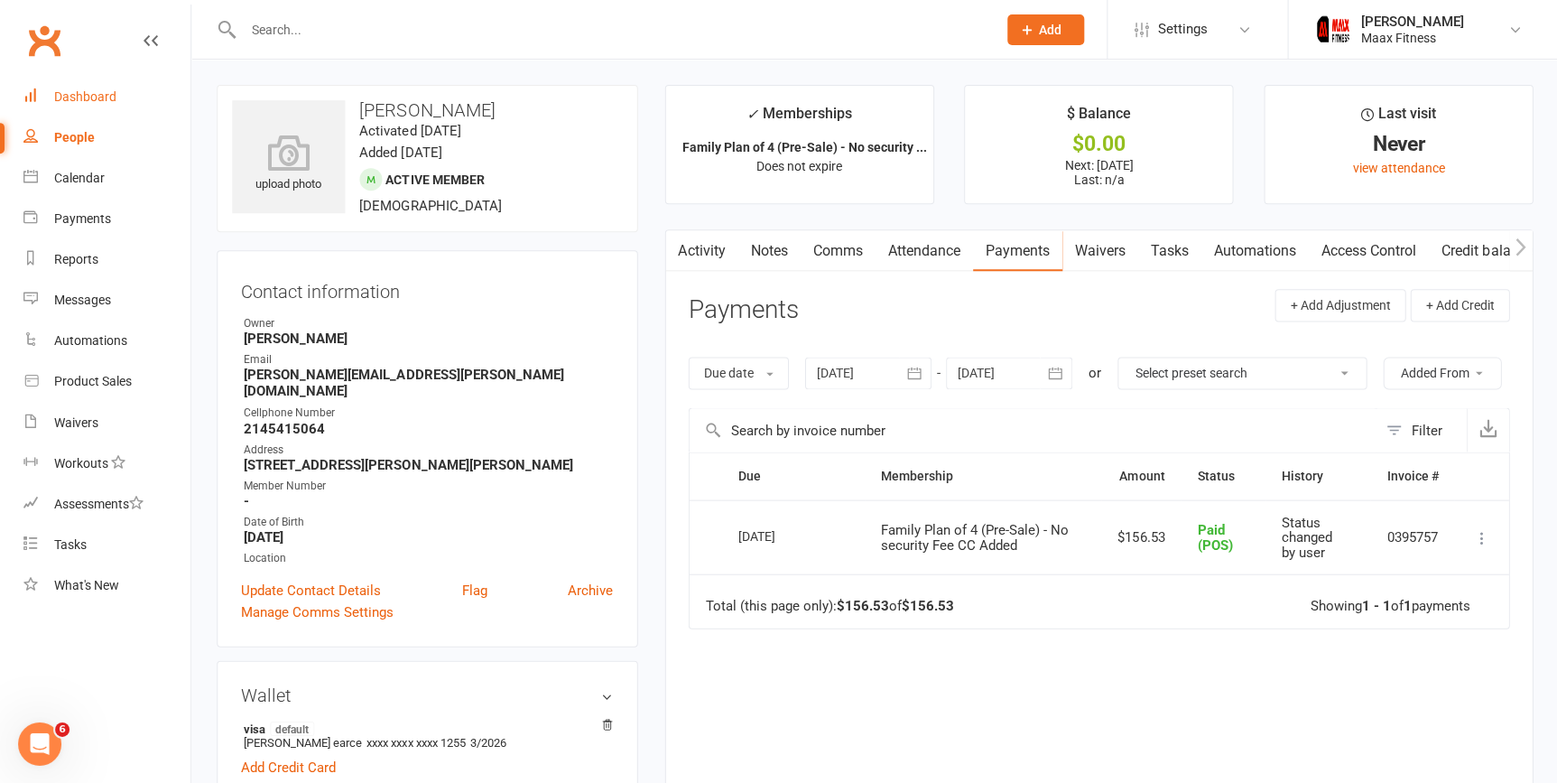
click at [89, 102] on div "Dashboard" at bounding box center [85, 96] width 62 height 14
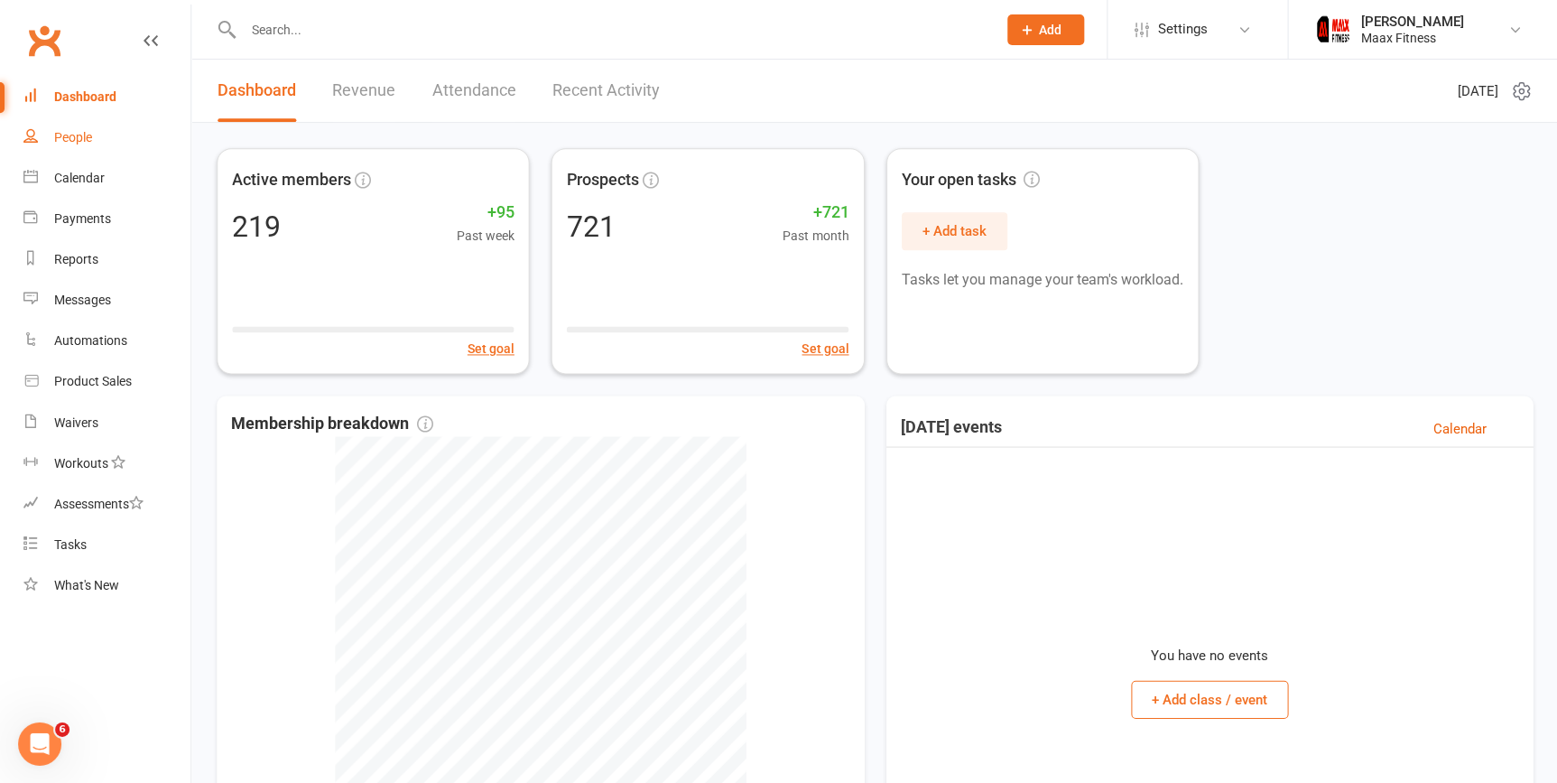
click at [107, 138] on link "People" at bounding box center [106, 137] width 167 height 41
select select "100"
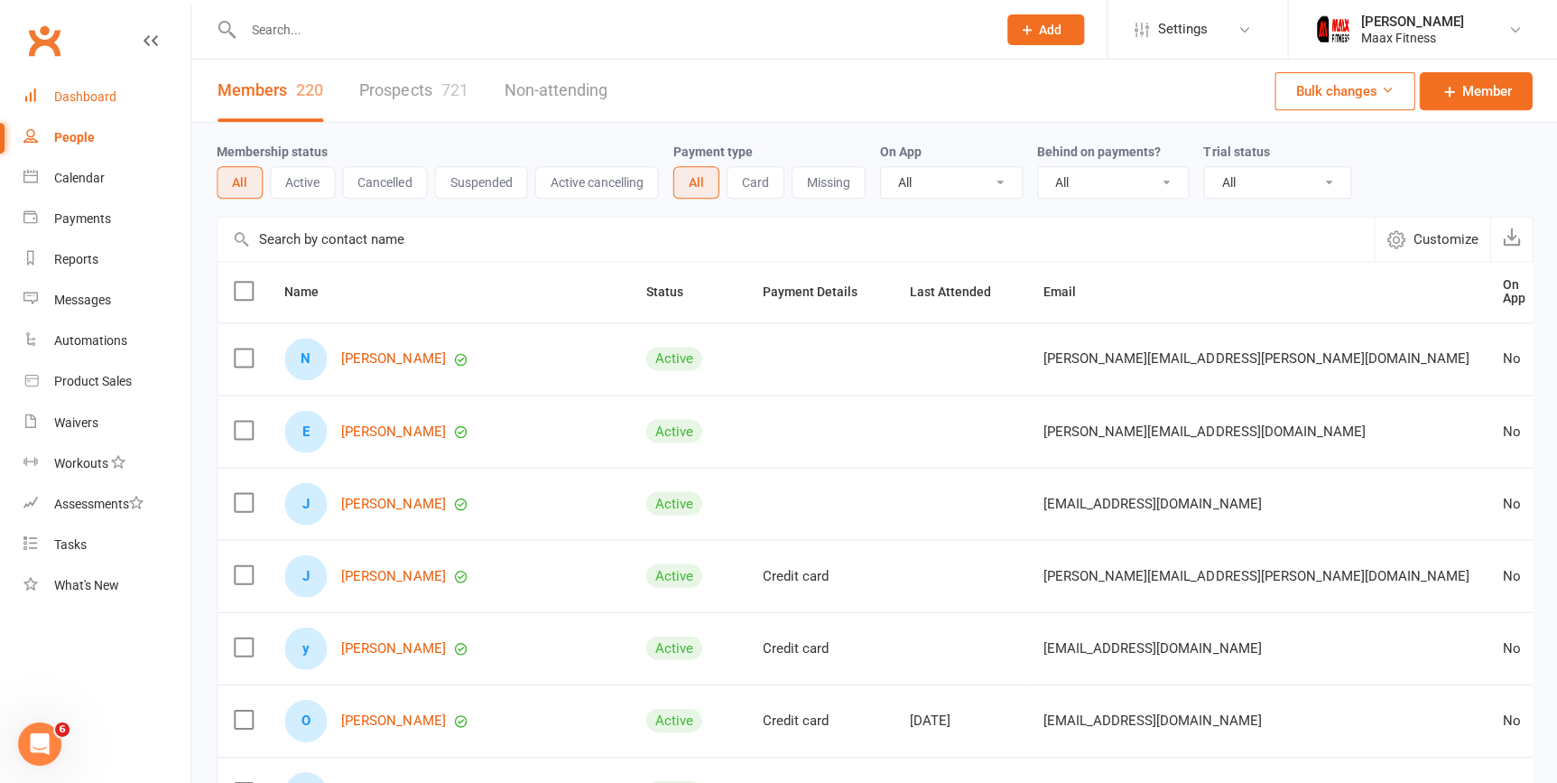
click at [87, 104] on div "Dashboard" at bounding box center [85, 96] width 62 height 14
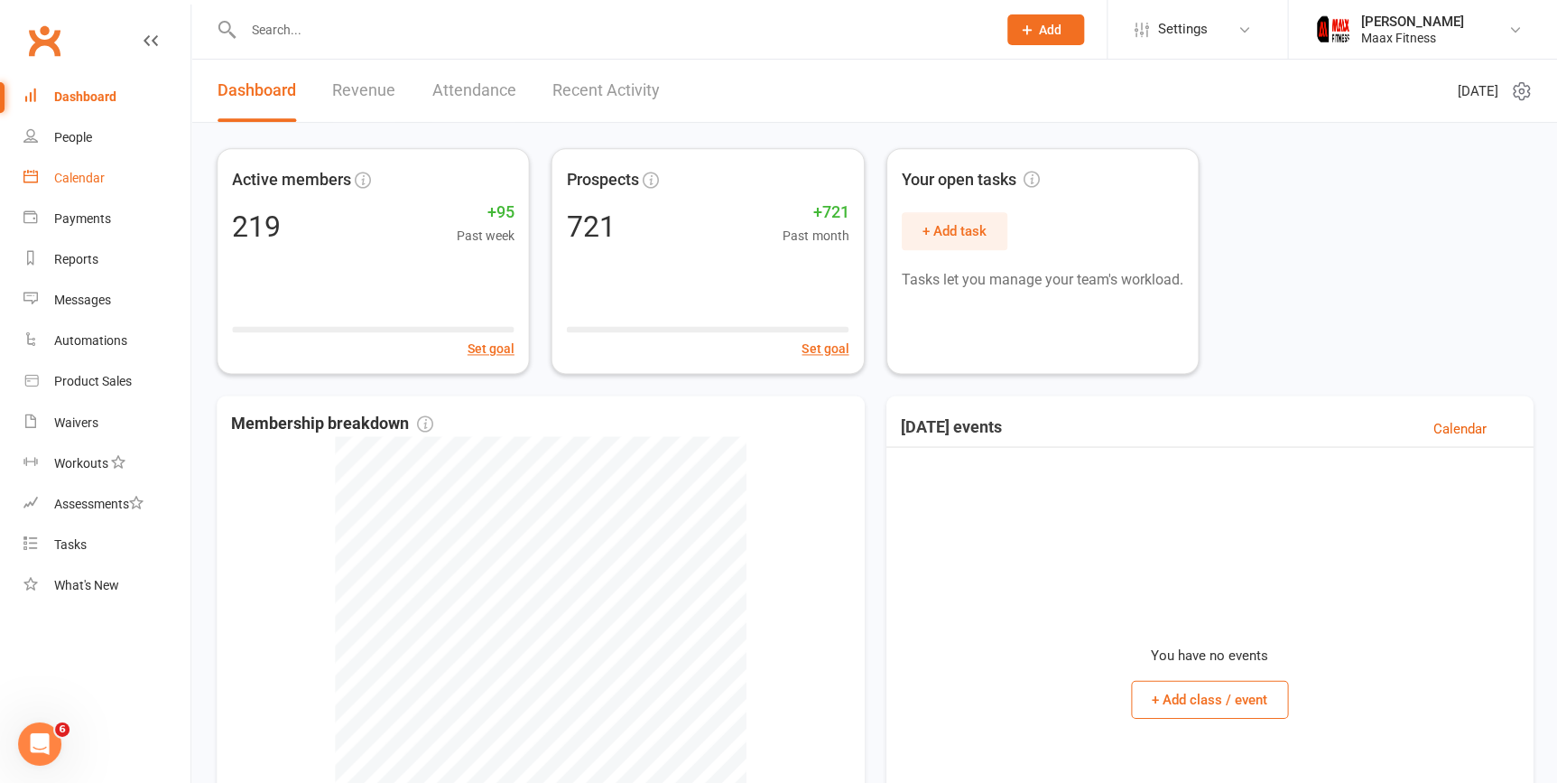
click at [77, 179] on div "Calendar" at bounding box center [79, 178] width 51 height 14
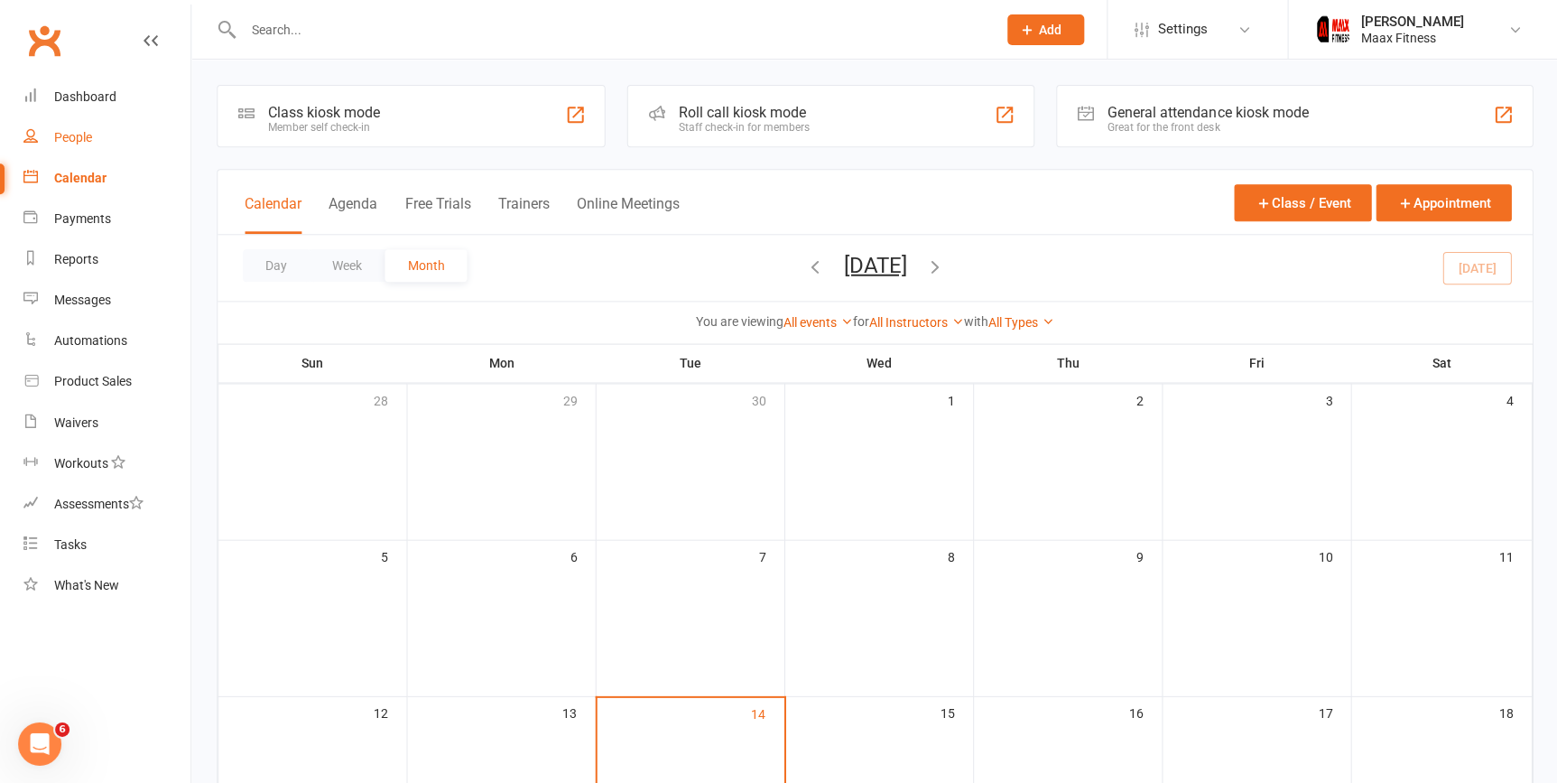
click at [94, 136] on link "People" at bounding box center [106, 137] width 167 height 41
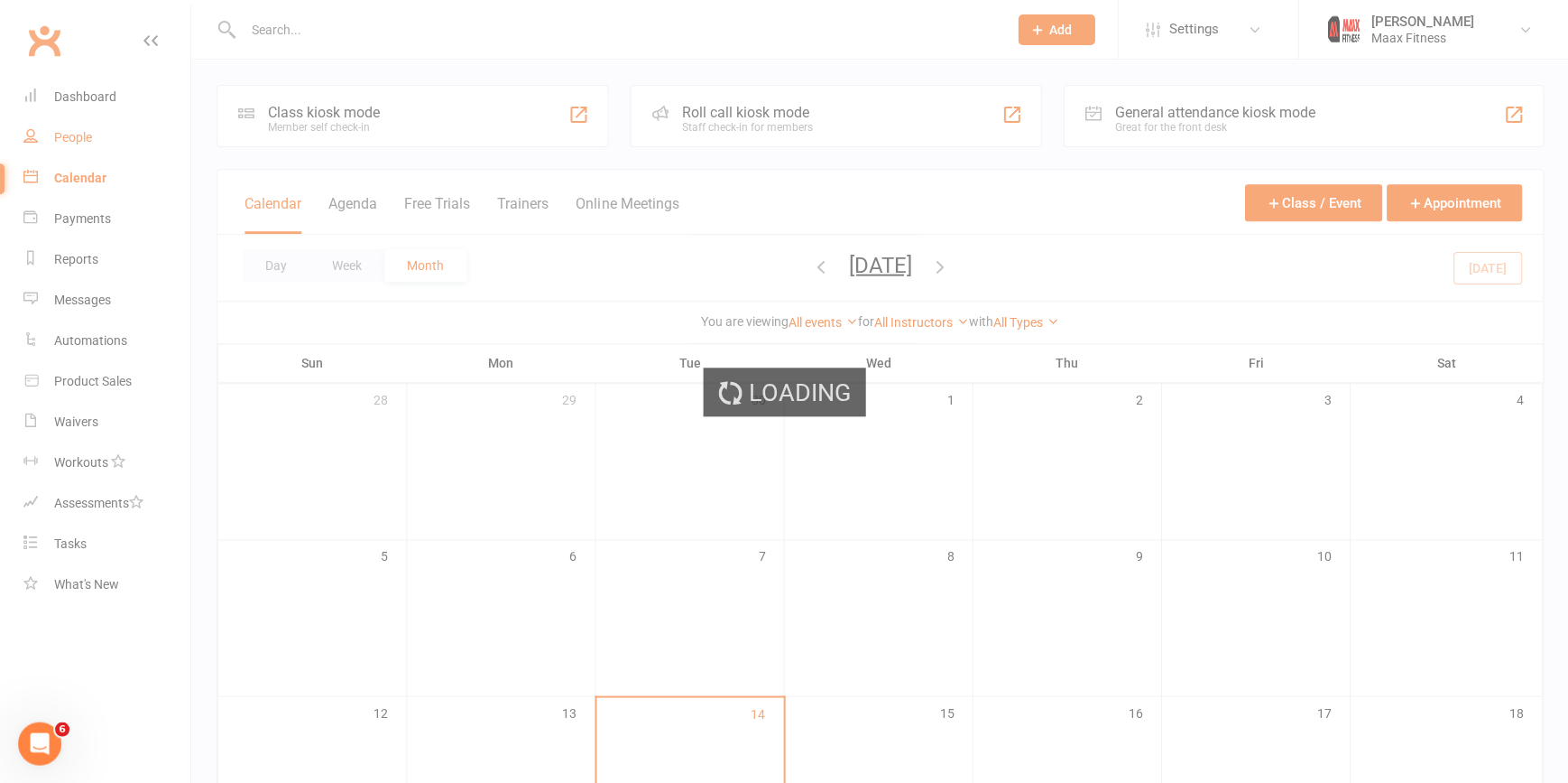
select select "100"
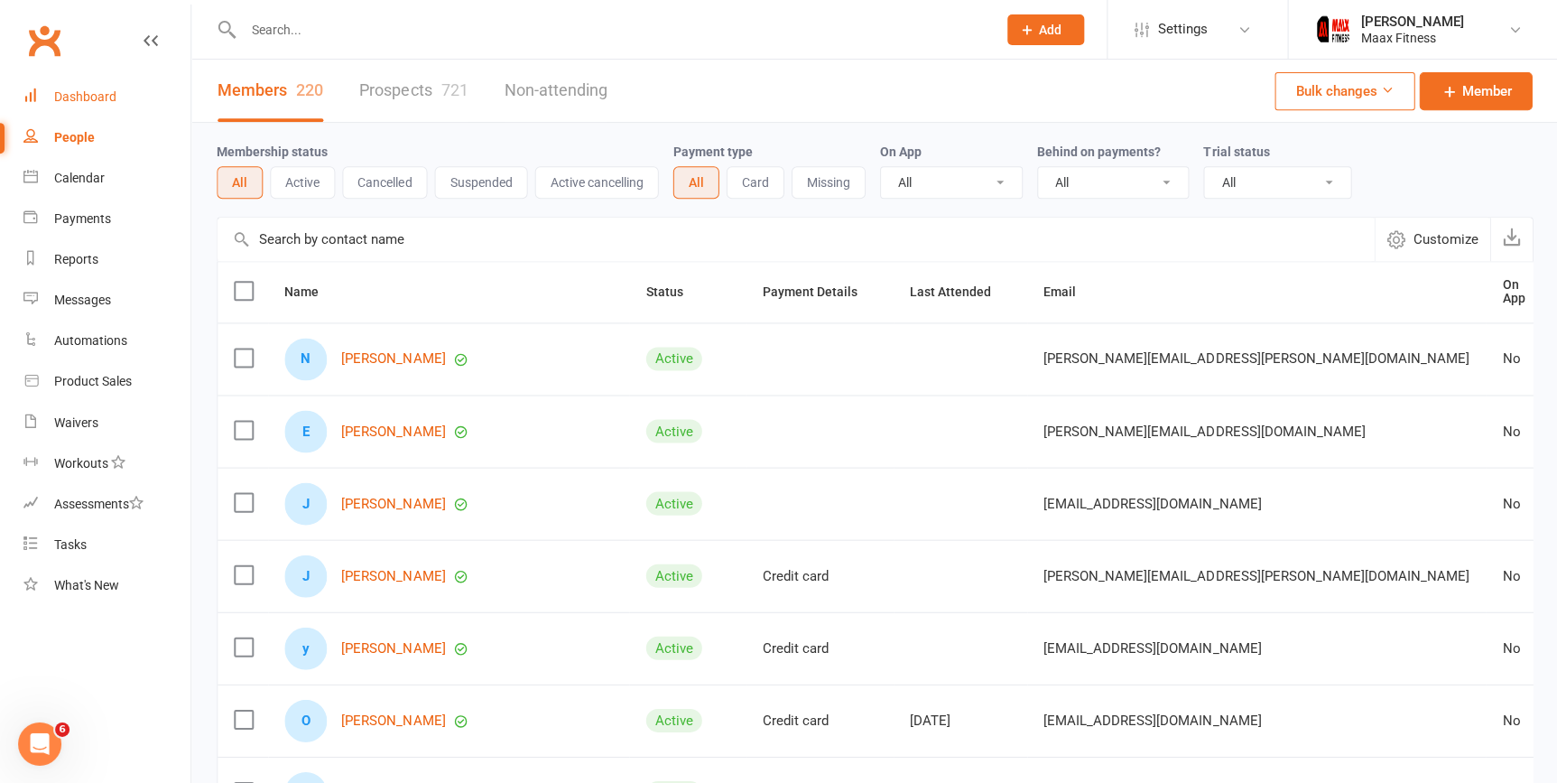
click at [99, 86] on link "Dashboard" at bounding box center [106, 97] width 167 height 41
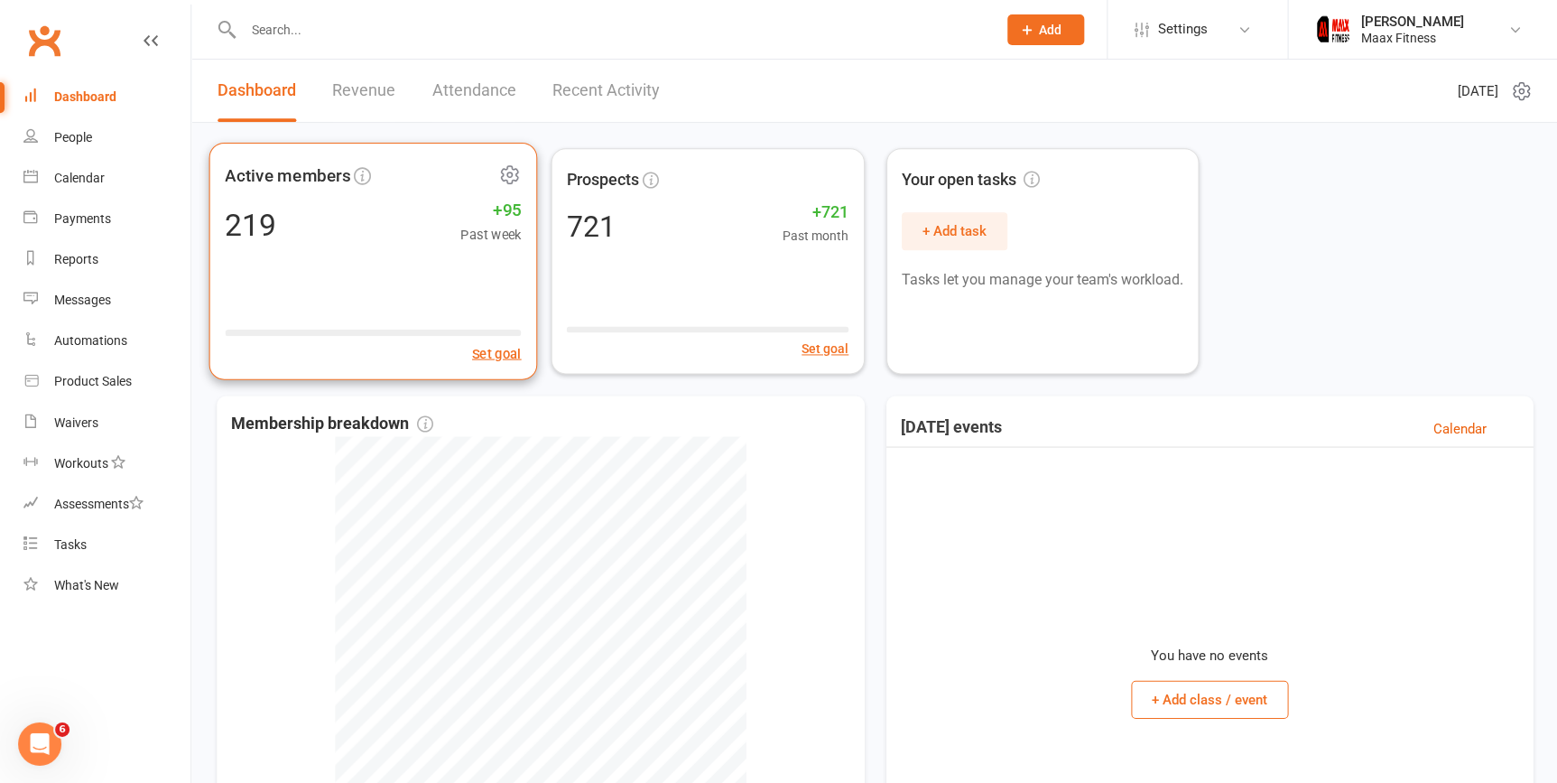
click at [432, 243] on div "219 +95 Past week" at bounding box center [373, 224] width 296 height 41
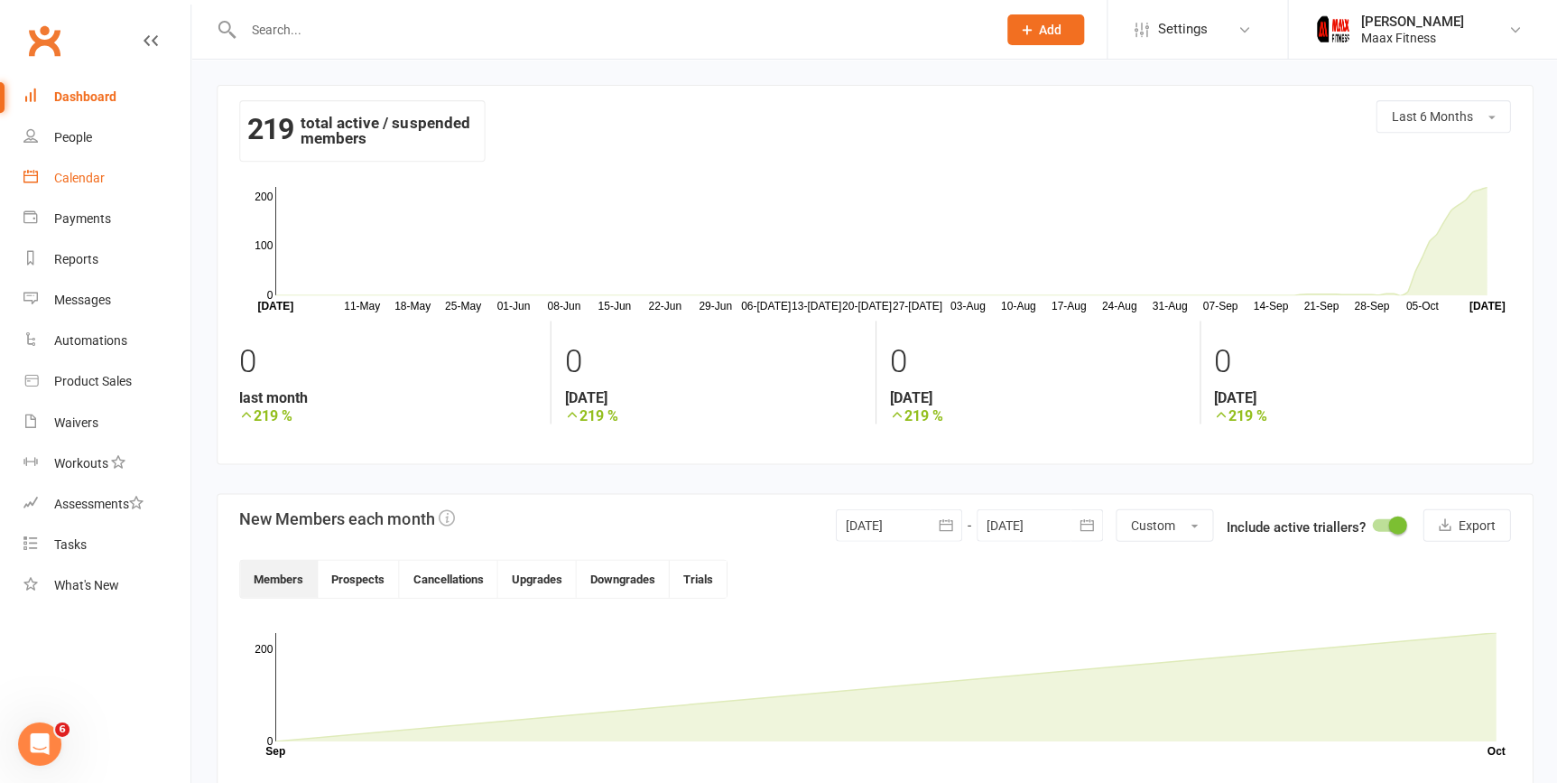
click at [104, 188] on link "Calendar" at bounding box center [106, 178] width 167 height 41
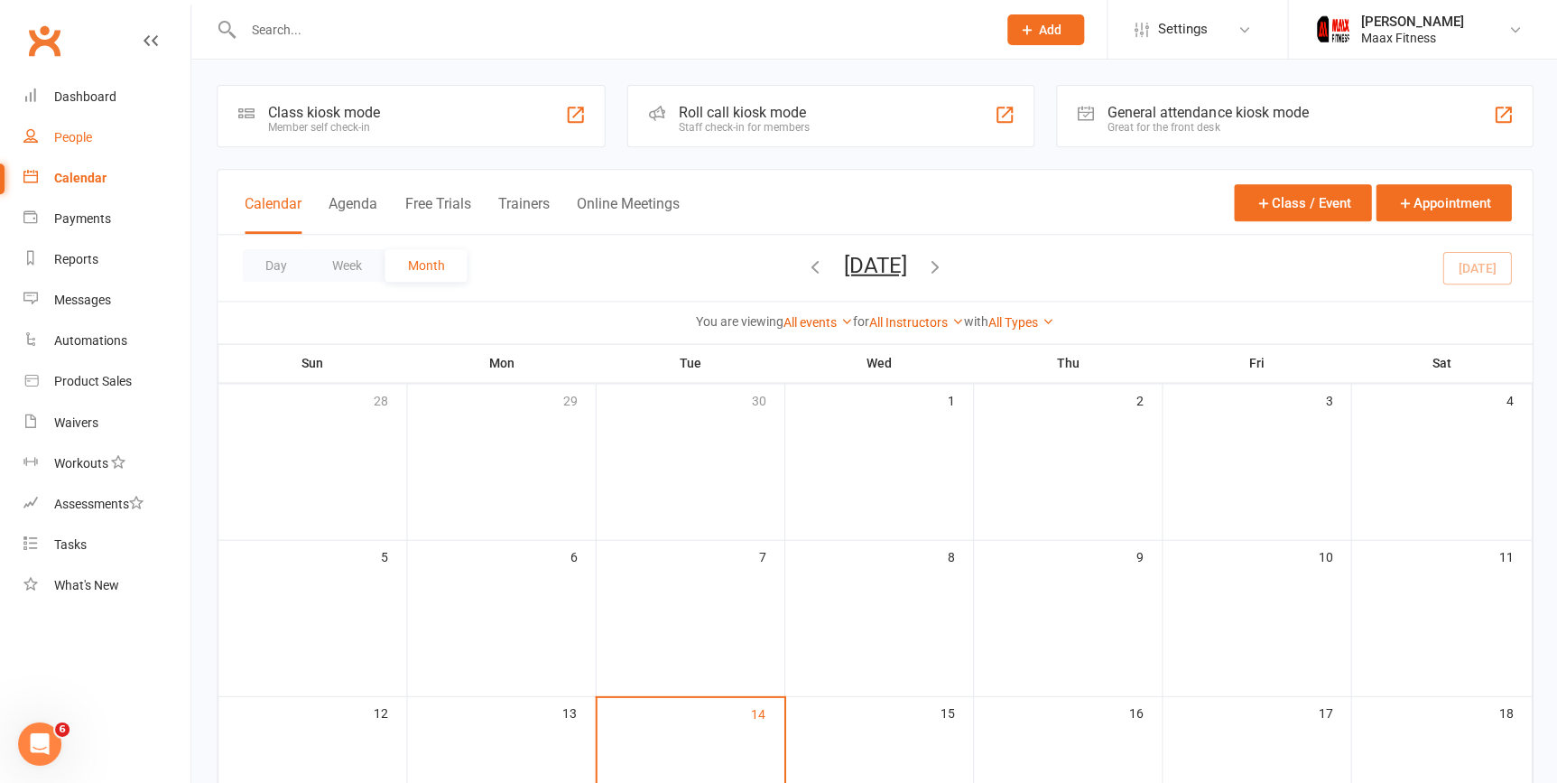
click at [76, 137] on div "People" at bounding box center [73, 137] width 38 height 14
select select "100"
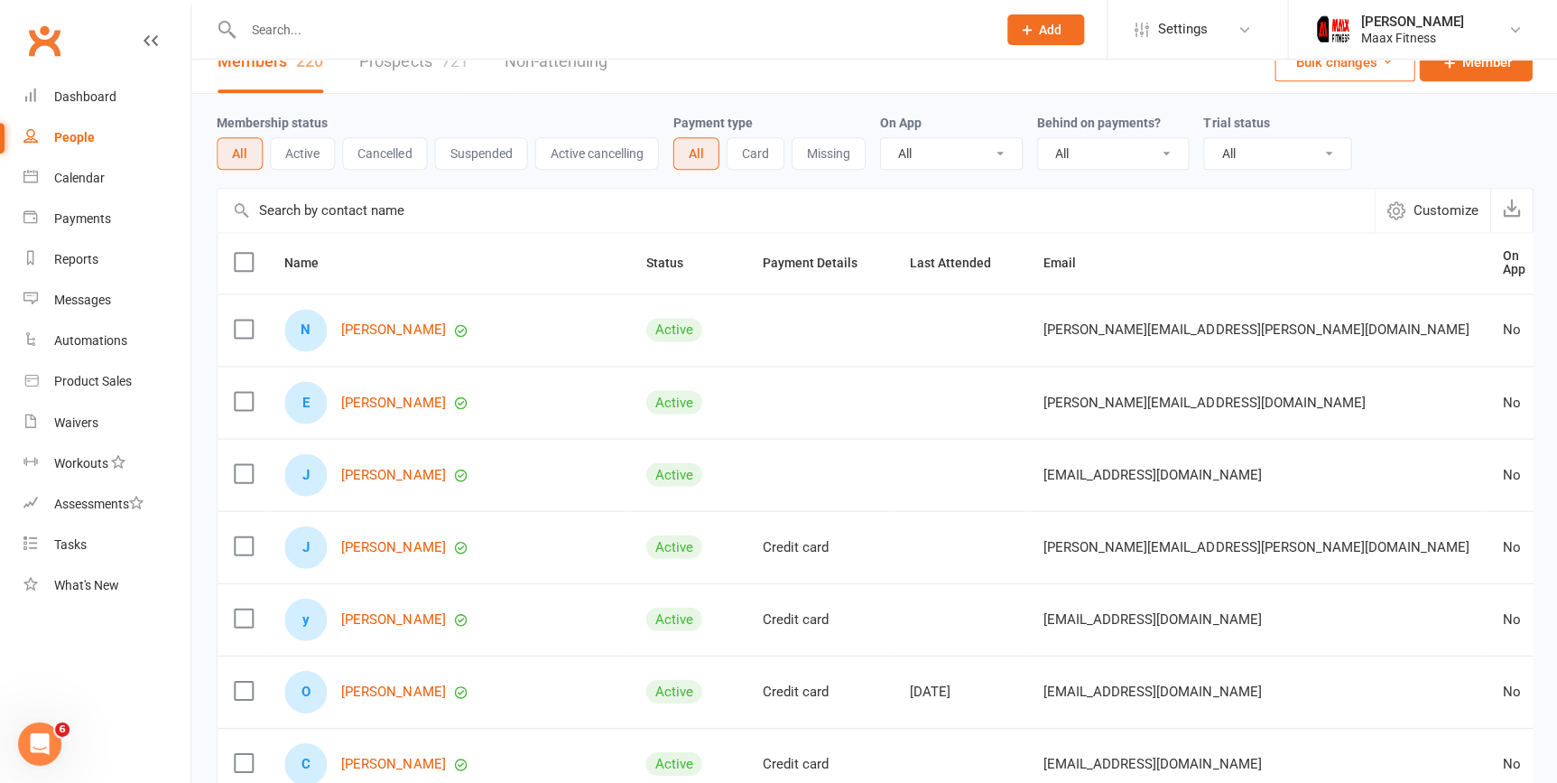
scroll to position [81, 0]
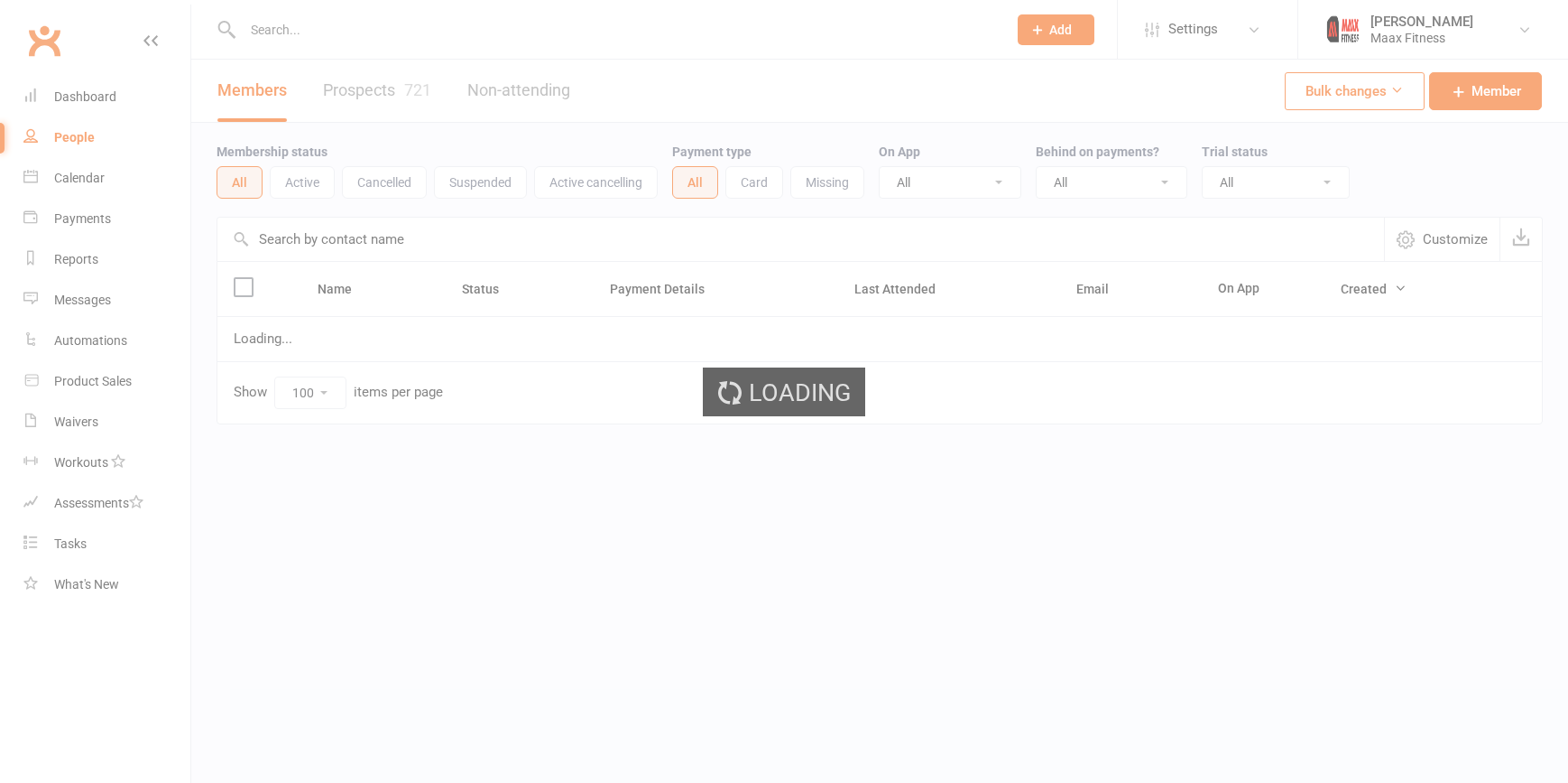
select select "100"
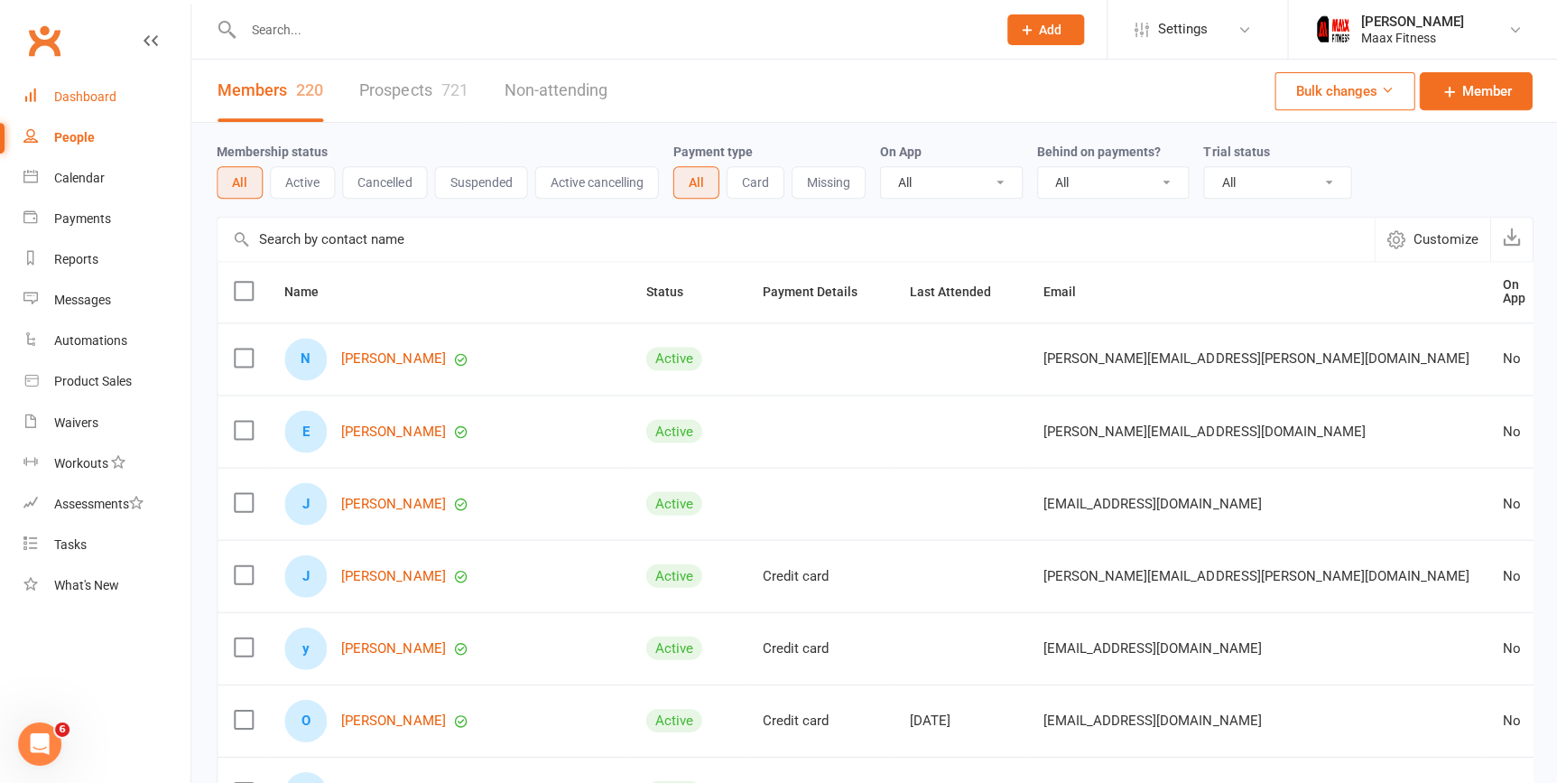
click at [68, 98] on div "Dashboard" at bounding box center [85, 96] width 62 height 14
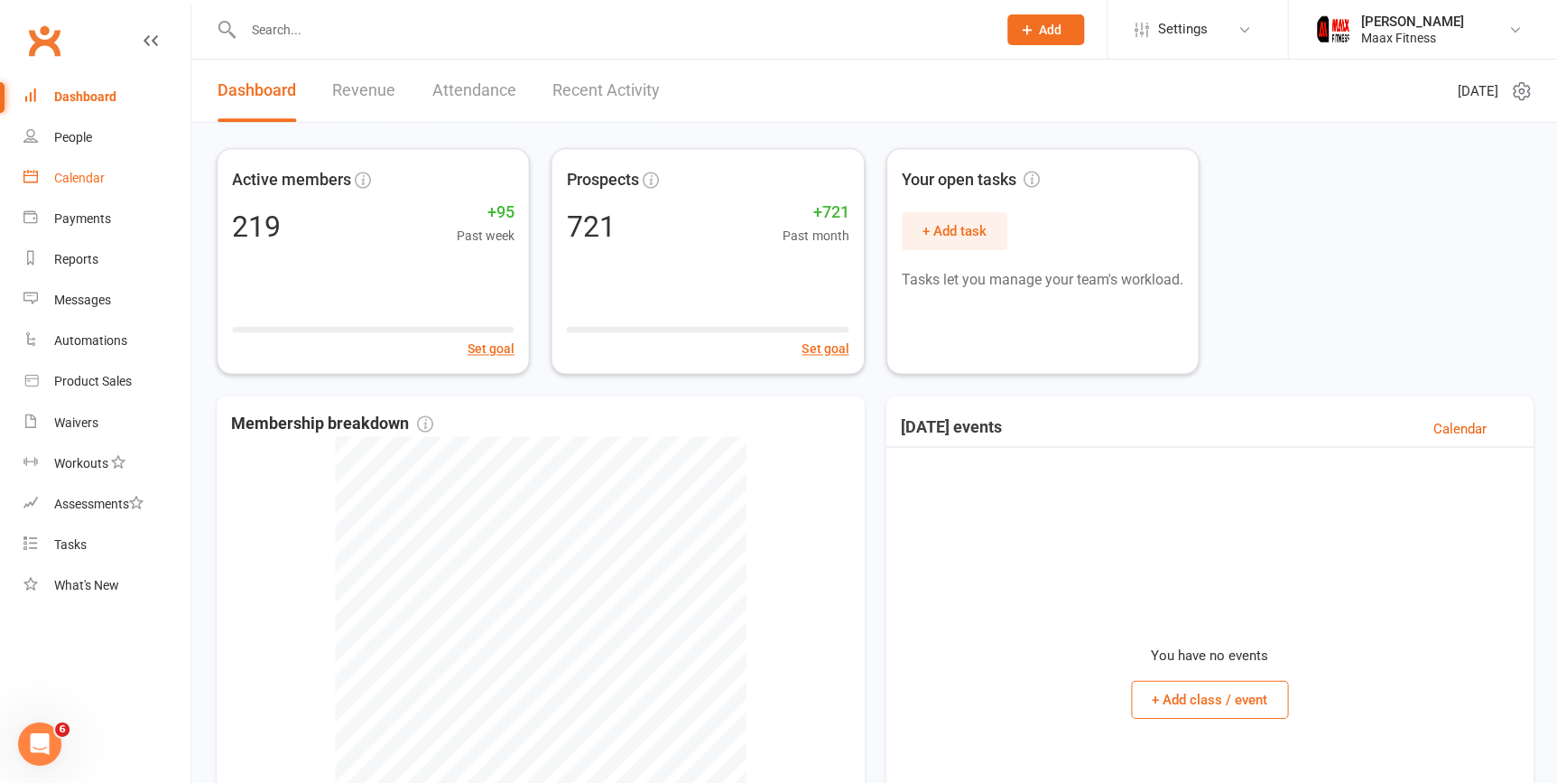
click at [109, 182] on link "Calendar" at bounding box center [106, 178] width 167 height 41
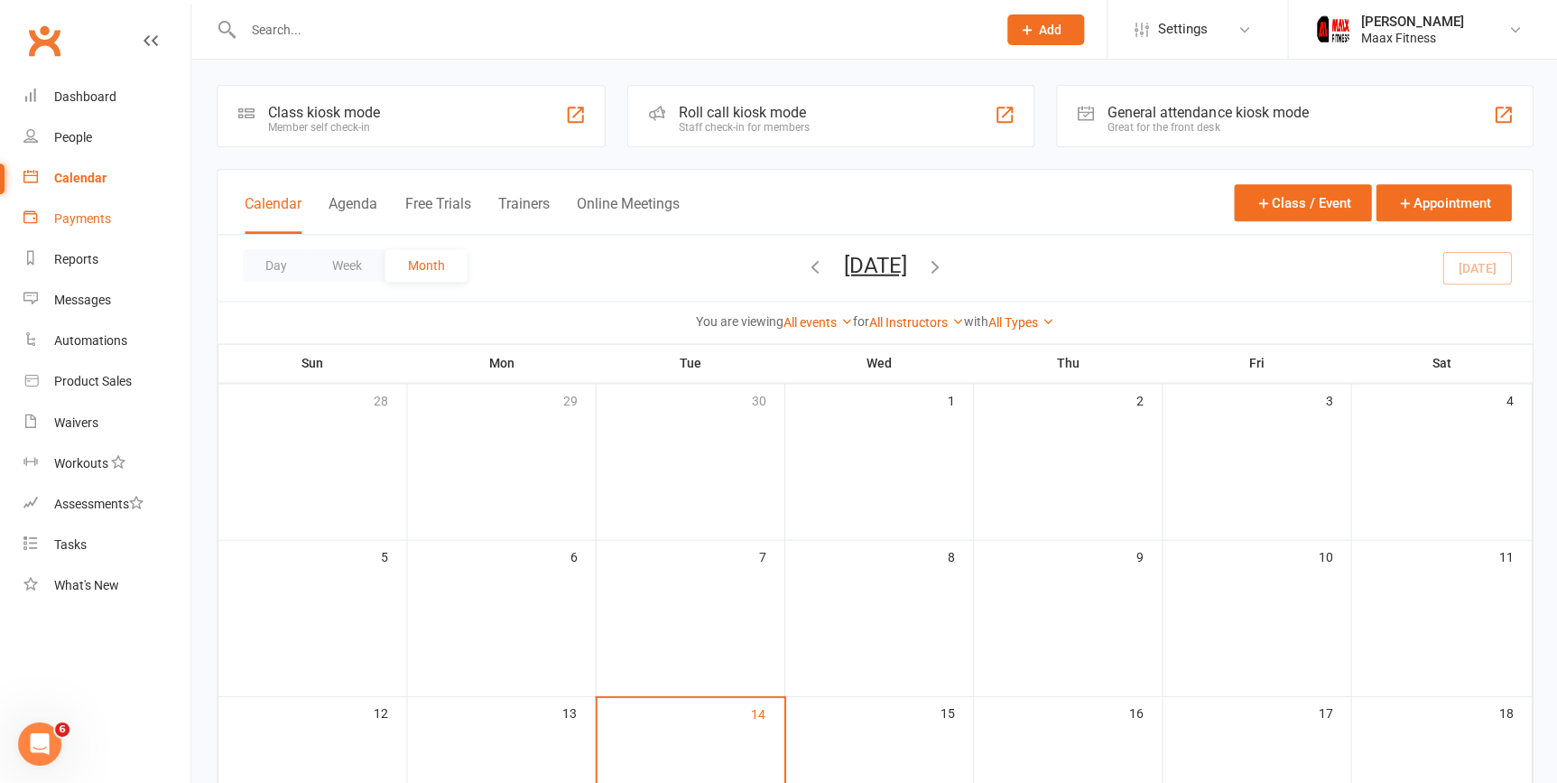
click at [110, 216] on link "Payments" at bounding box center [106, 219] width 167 height 41
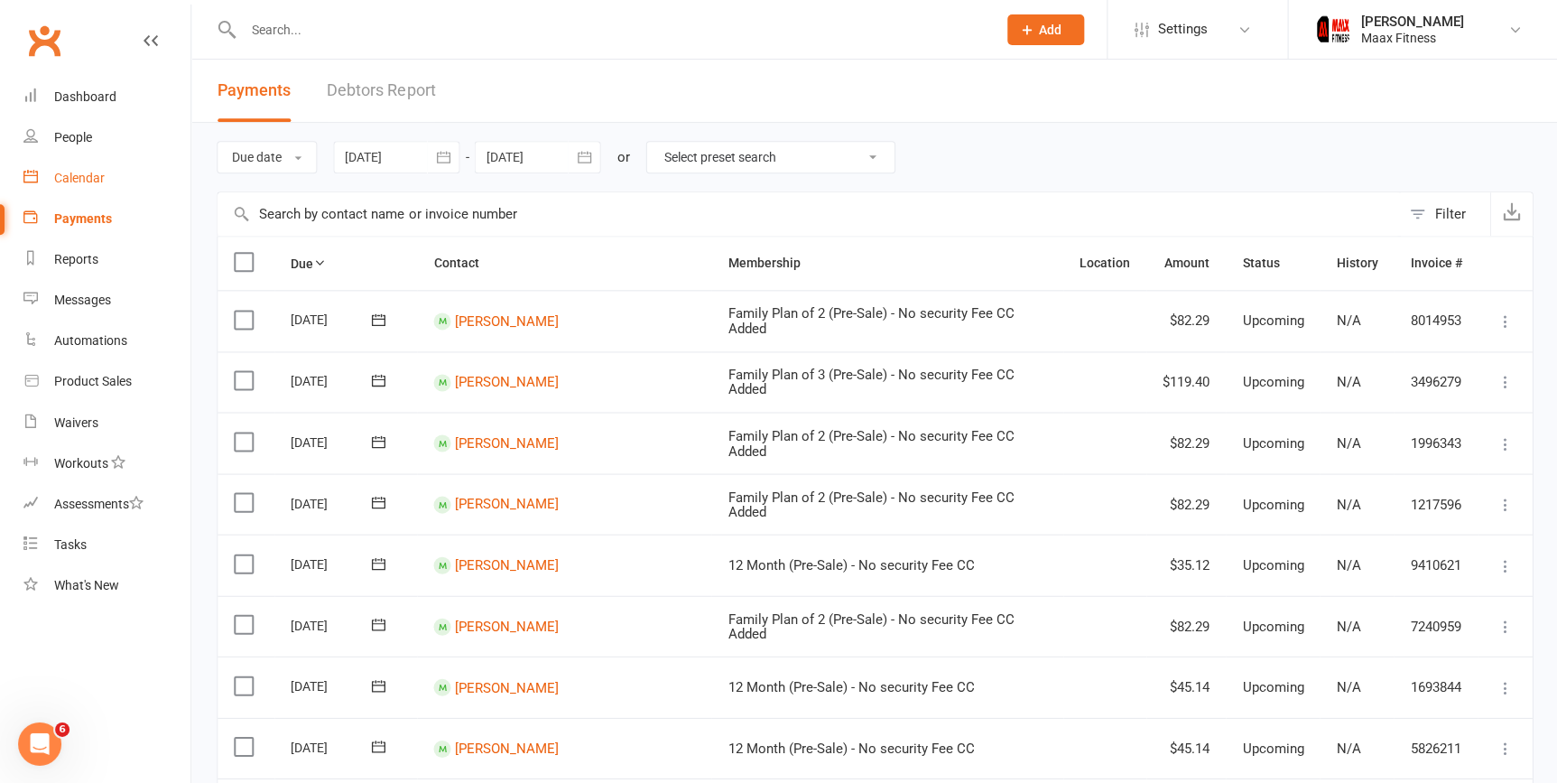
click at [105, 172] on link "Calendar" at bounding box center [106, 178] width 167 height 41
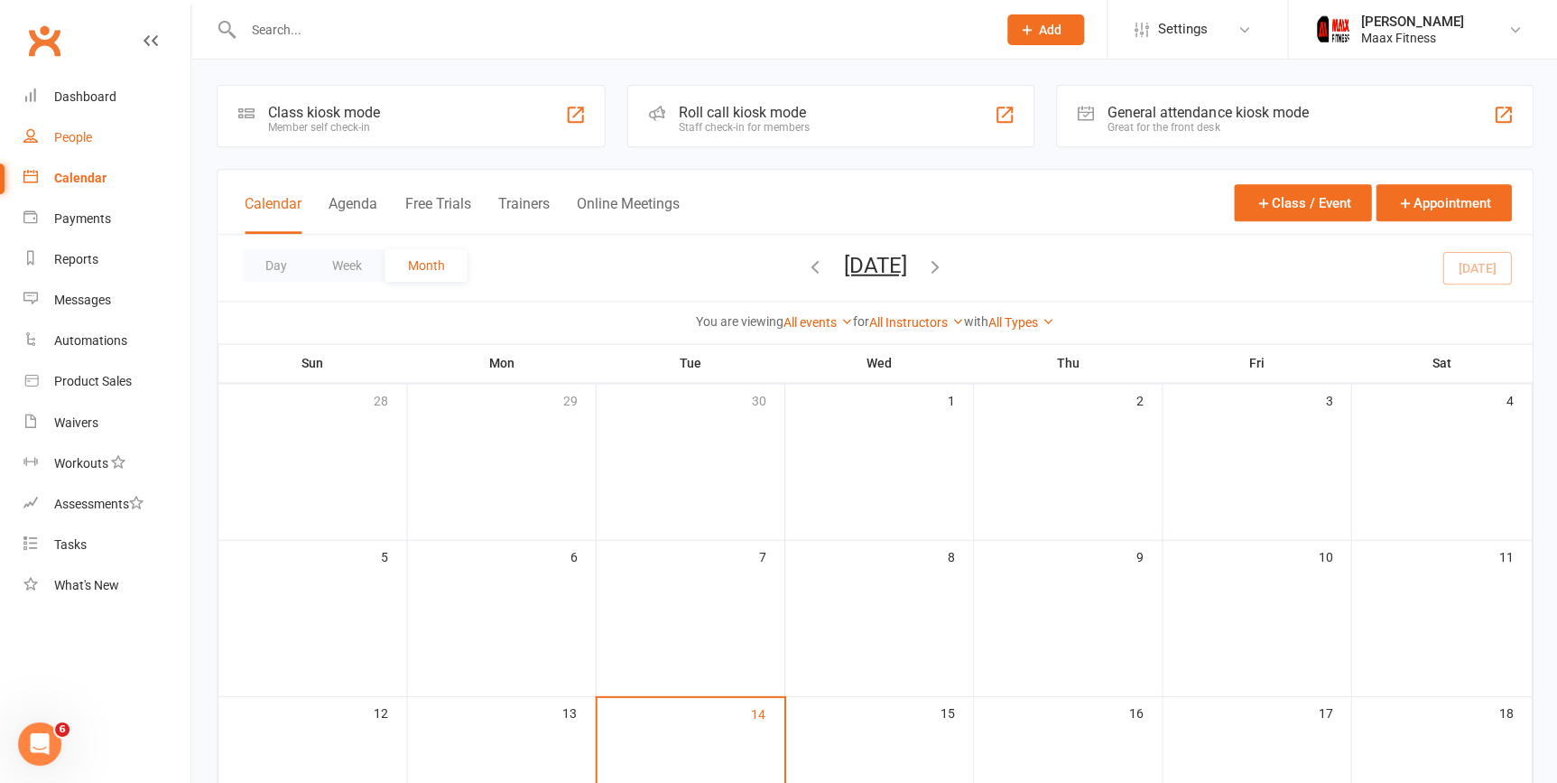
click at [81, 130] on div "People" at bounding box center [73, 137] width 38 height 14
select select "100"
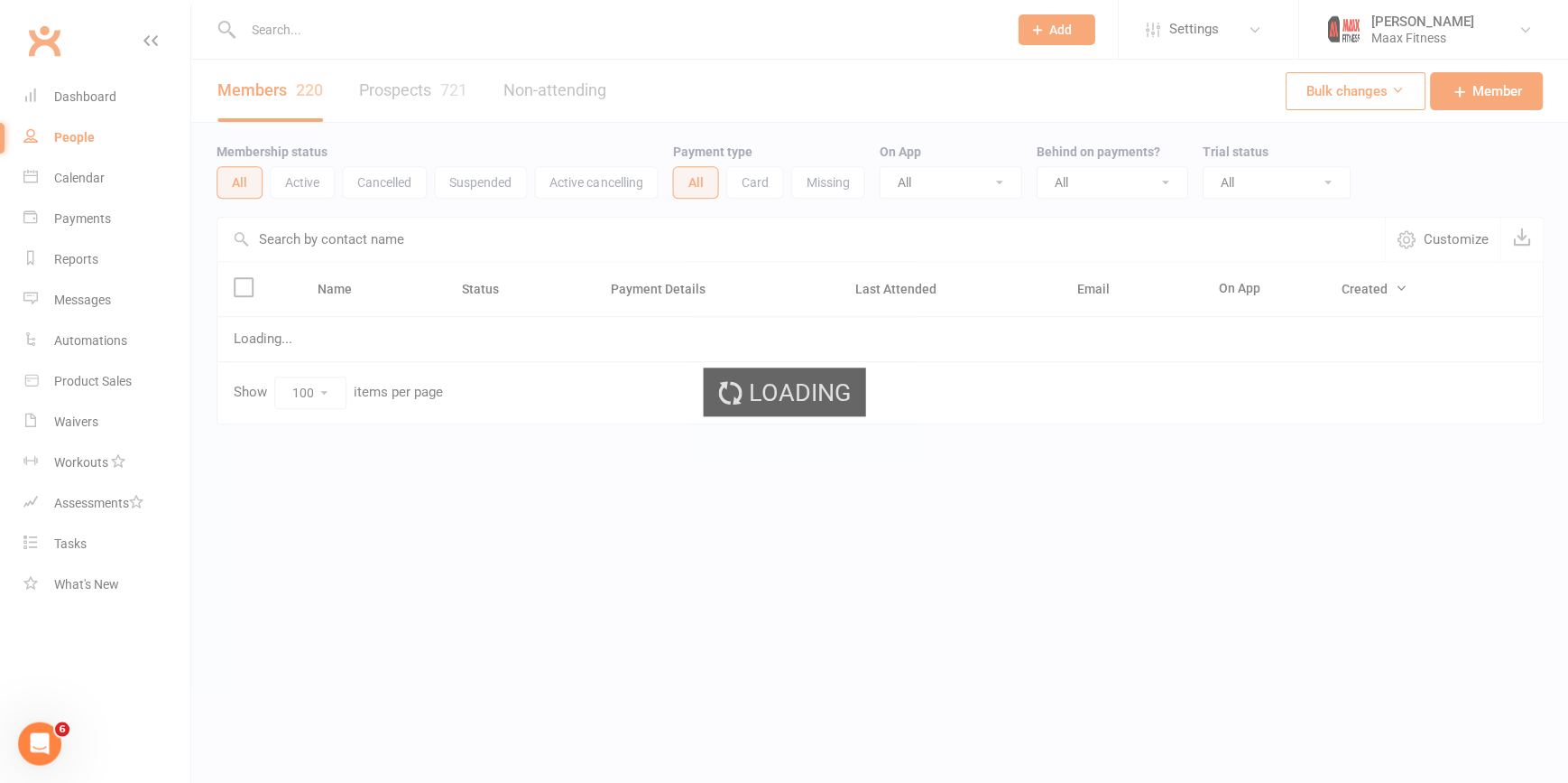
click at [97, 90] on div "Dashboard" at bounding box center [85, 96] width 62 height 14
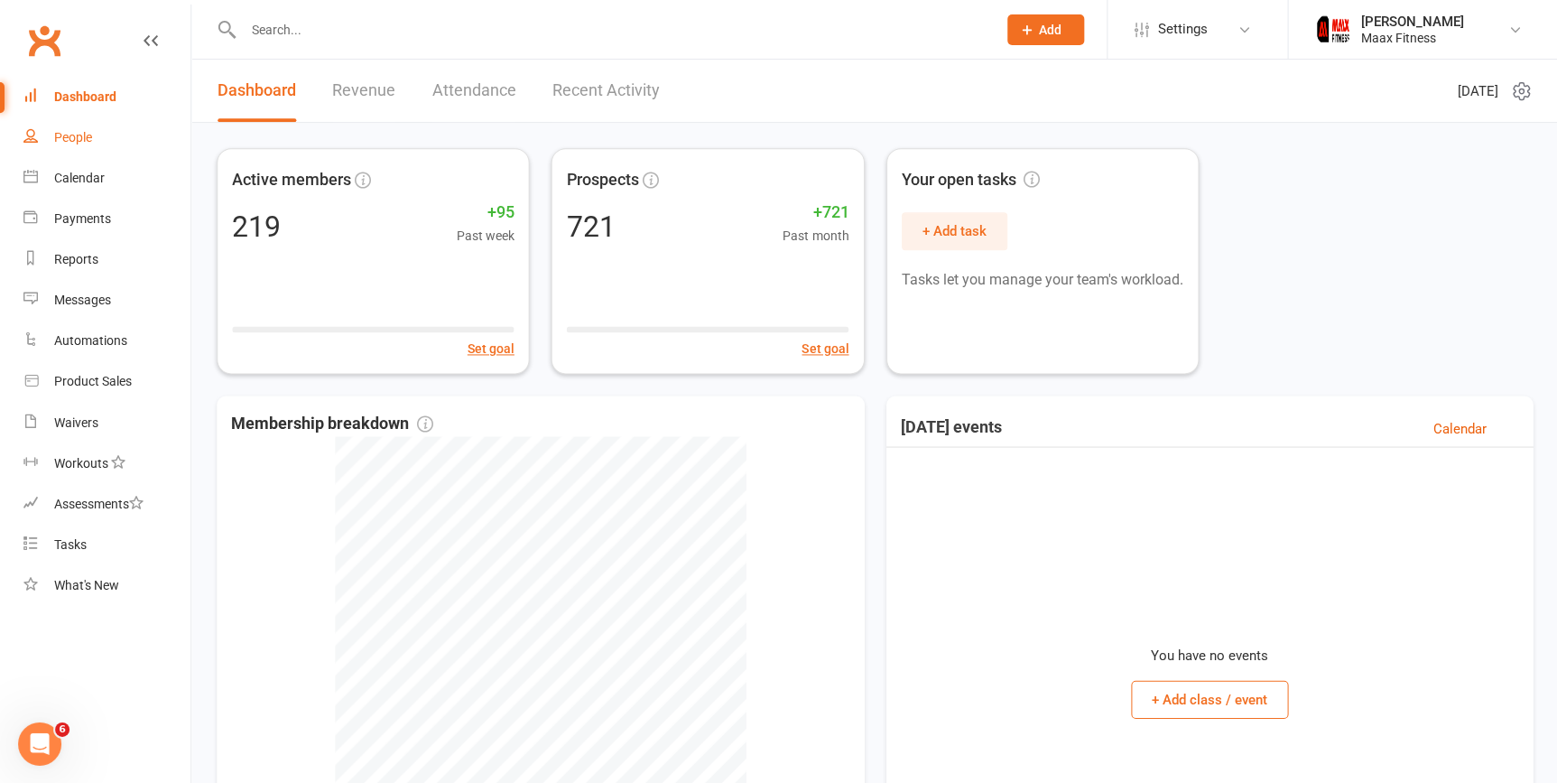
click at [107, 151] on link "People" at bounding box center [106, 137] width 167 height 41
select select "100"
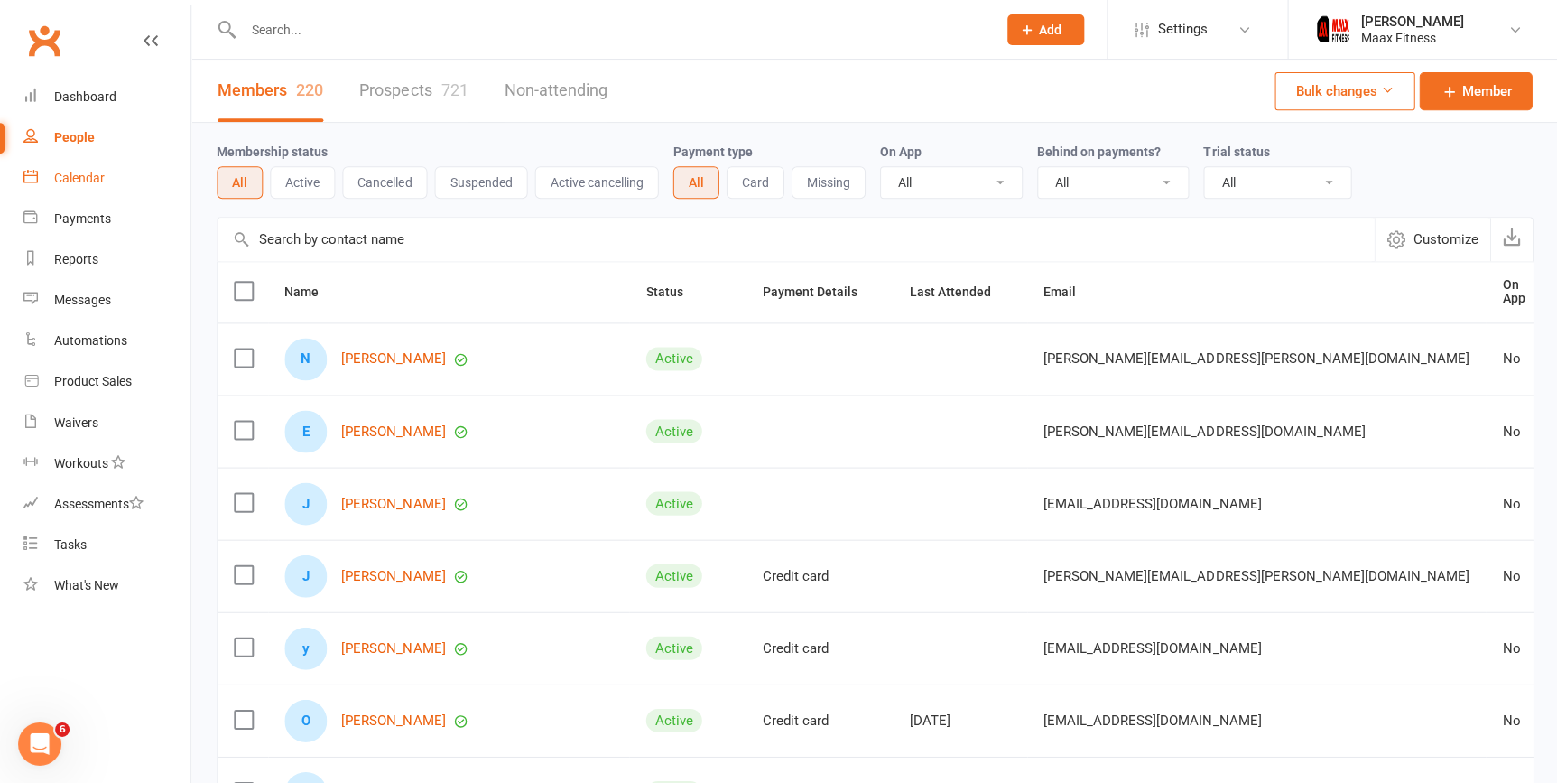
click at [107, 172] on link "Calendar" at bounding box center [106, 178] width 167 height 41
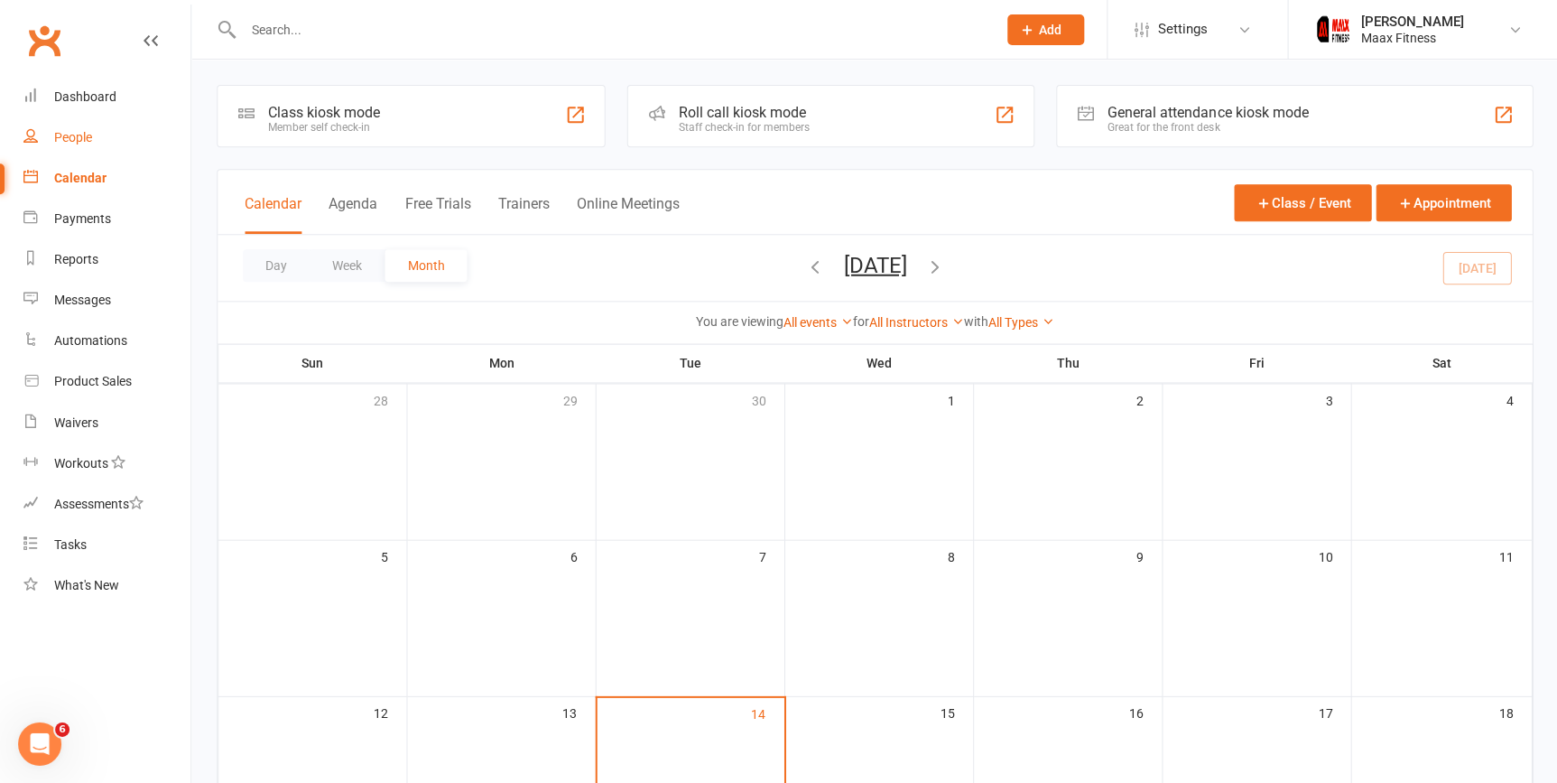
click at [81, 130] on div "People" at bounding box center [73, 137] width 38 height 14
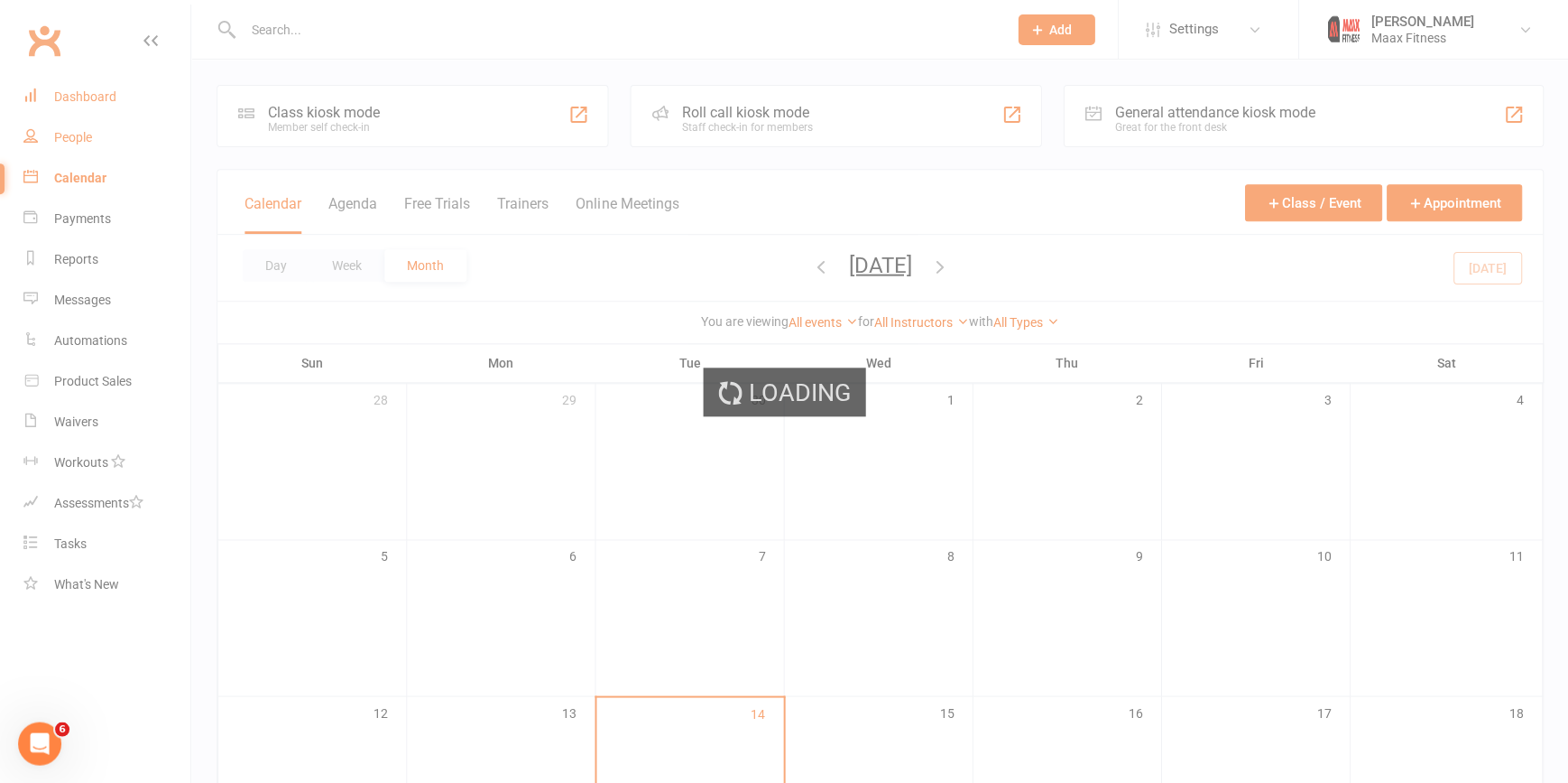
select select "100"
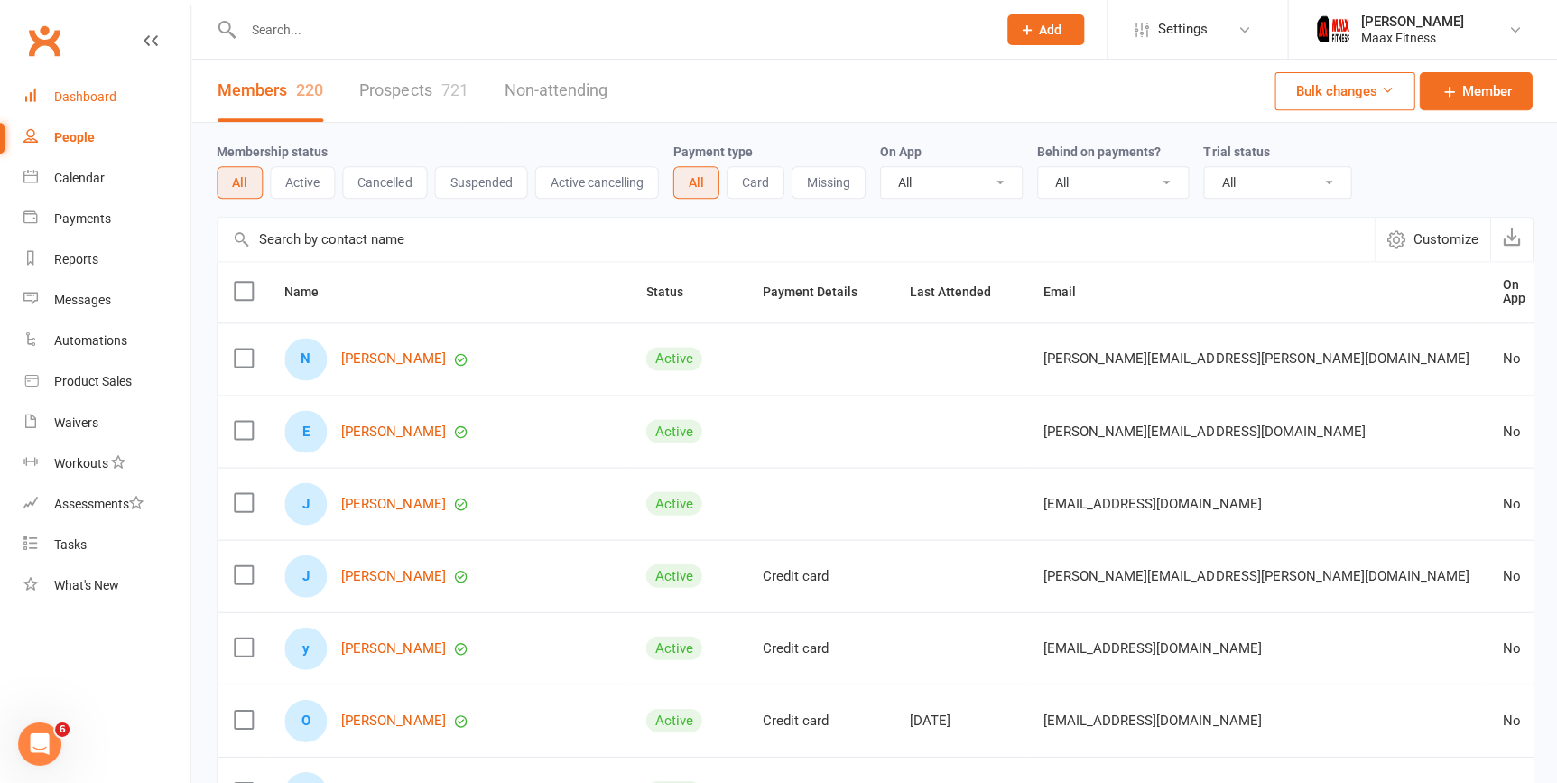
click at [86, 103] on div "Dashboard" at bounding box center [85, 96] width 62 height 14
